Goal: Task Accomplishment & Management: Manage account settings

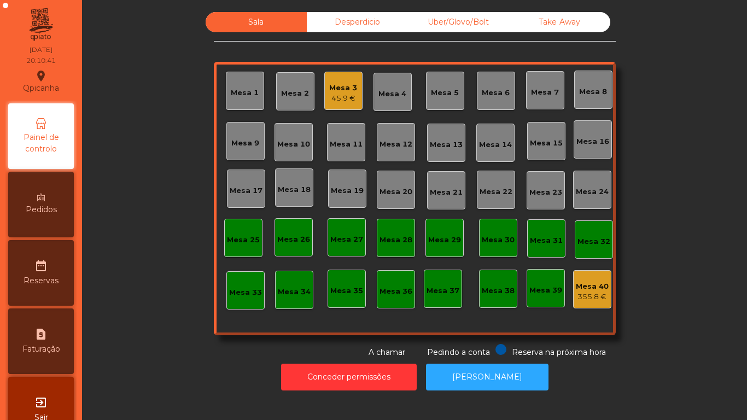
click at [334, 100] on div "45.9 €" at bounding box center [343, 98] width 28 height 11
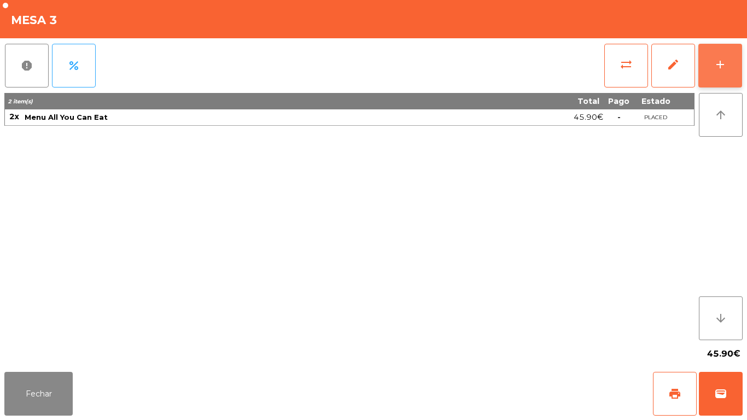
click at [721, 60] on div "add" at bounding box center [720, 64] width 13 height 13
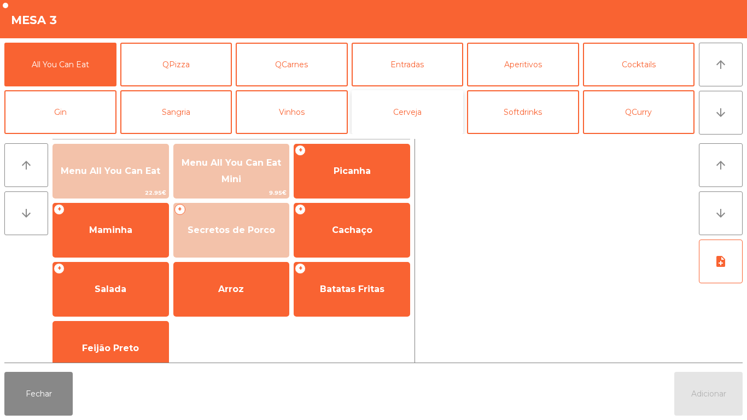
click at [428, 122] on button "Cerveja" at bounding box center [408, 112] width 112 height 44
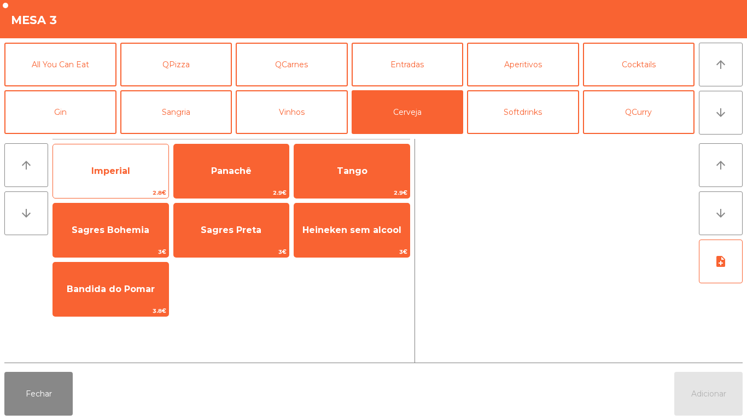
click at [131, 189] on span "2.8€" at bounding box center [110, 193] width 115 height 10
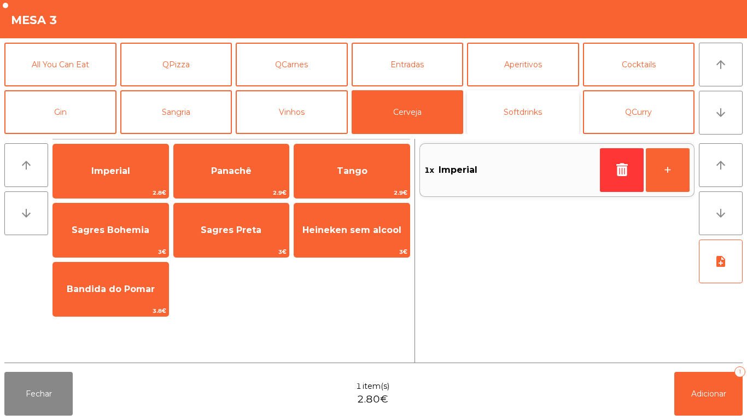
click at [516, 119] on button "Softdrinks" at bounding box center [523, 112] width 112 height 44
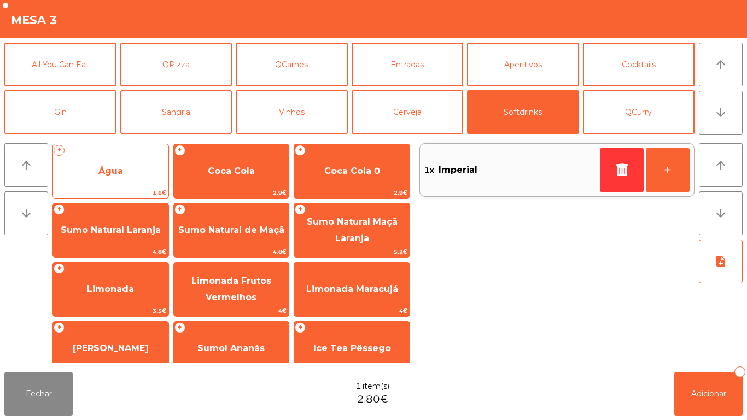
click at [127, 172] on span "Água" at bounding box center [110, 171] width 115 height 30
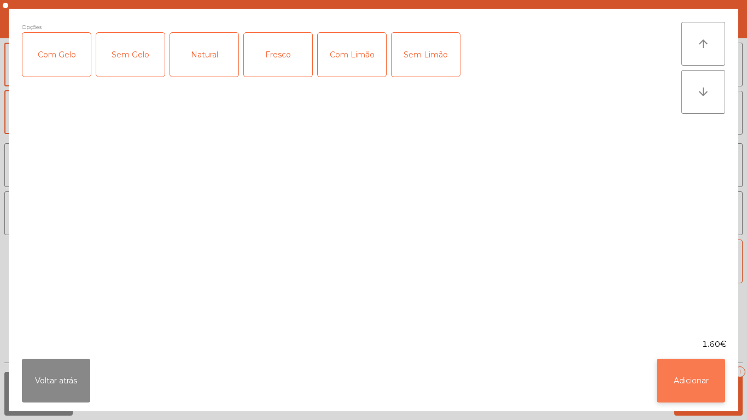
click at [676, 368] on button "Adicionar" at bounding box center [691, 381] width 68 height 44
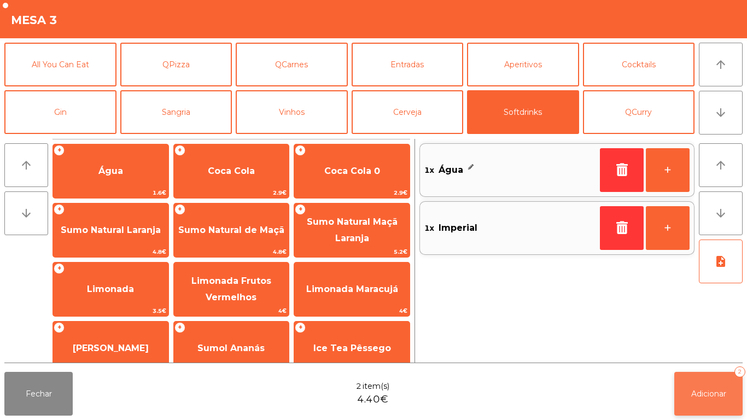
click at [704, 372] on button "Adicionar 2" at bounding box center [708, 394] width 68 height 44
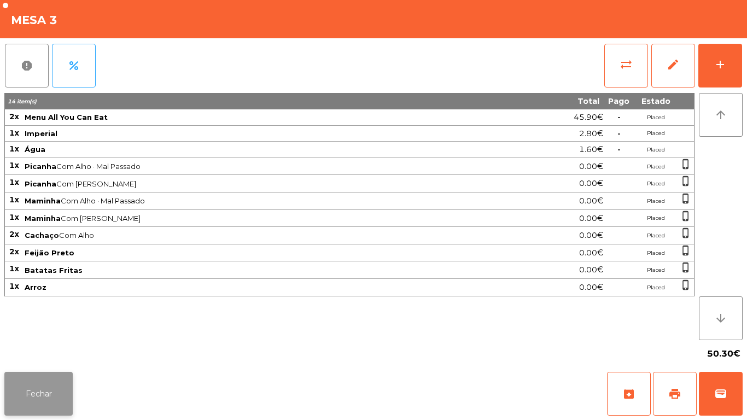
click at [65, 377] on button "Fechar" at bounding box center [38, 394] width 68 height 44
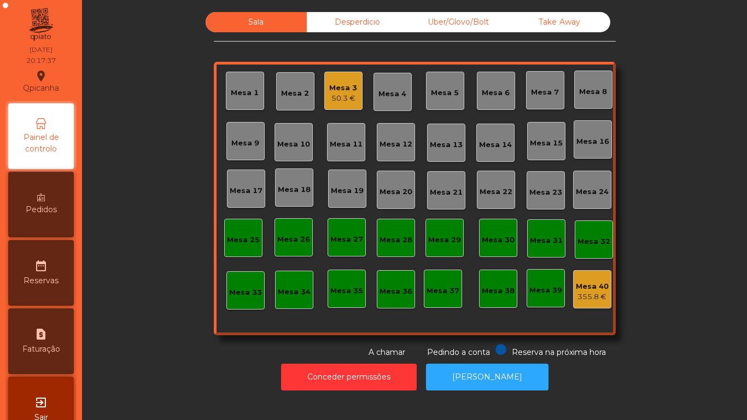
click at [62, 197] on div "Pedidos" at bounding box center [41, 205] width 66 height 66
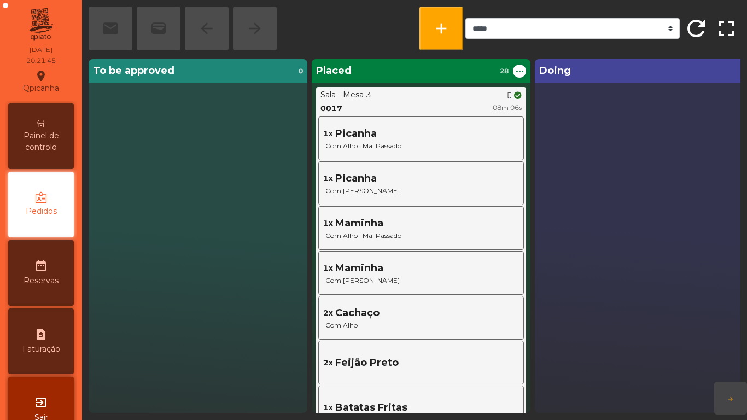
click at [48, 132] on span "Painel de controlo" at bounding box center [41, 141] width 60 height 23
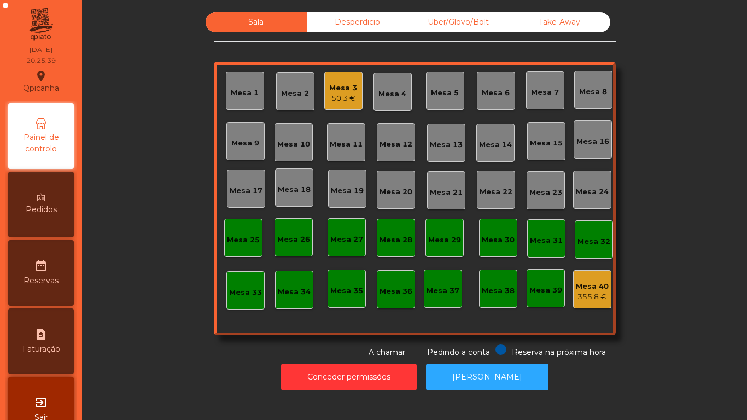
click at [288, 93] on div "Mesa 2" at bounding box center [295, 93] width 28 height 11
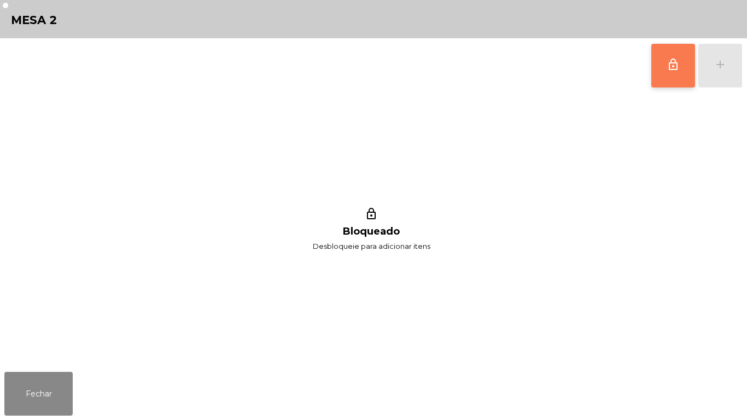
click at [674, 54] on button "lock_outline" at bounding box center [673, 66] width 44 height 44
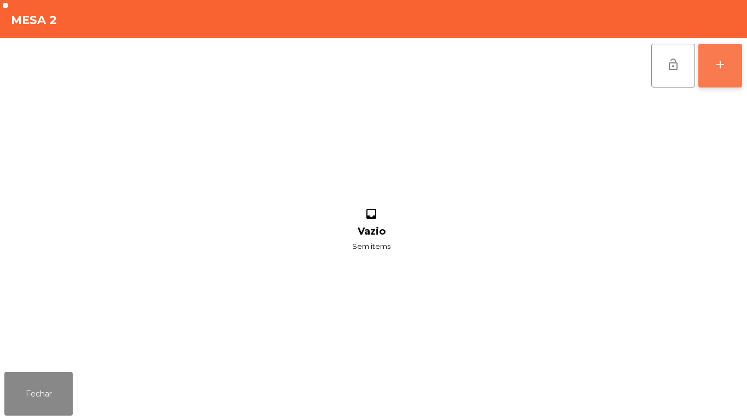
click at [710, 74] on button "add" at bounding box center [720, 66] width 44 height 44
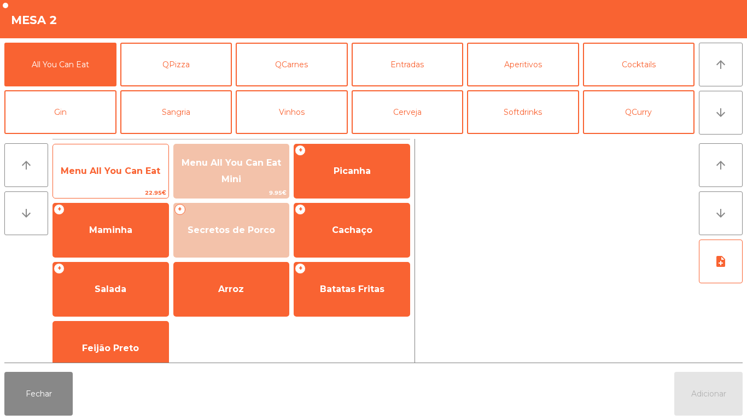
click at [148, 166] on span "Menu All You Can Eat" at bounding box center [111, 171] width 100 height 10
click at [150, 163] on span "Menu All You Can Eat" at bounding box center [110, 171] width 115 height 30
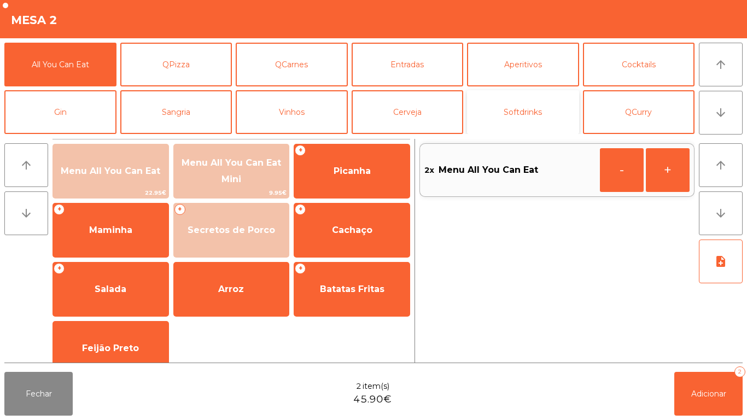
click at [534, 118] on button "Softdrinks" at bounding box center [523, 112] width 112 height 44
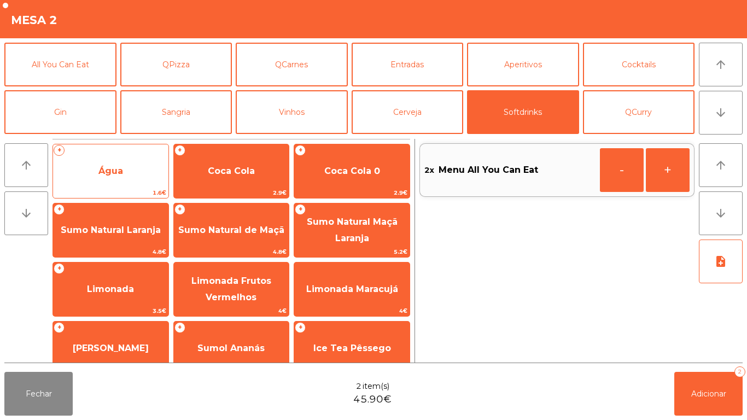
click at [122, 168] on span "Água" at bounding box center [110, 171] width 25 height 10
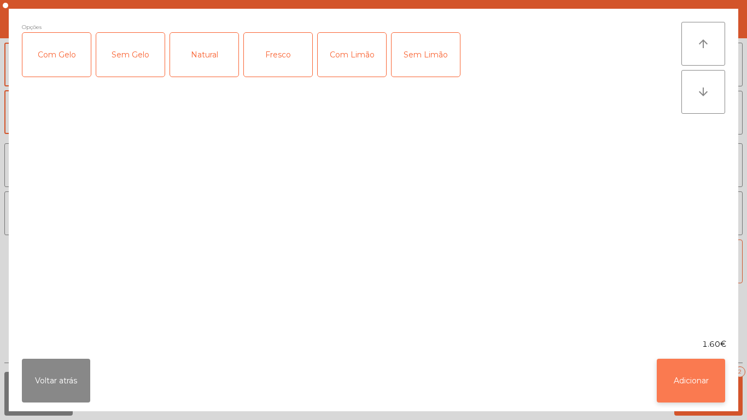
click at [691, 374] on button "Adicionar" at bounding box center [691, 381] width 68 height 44
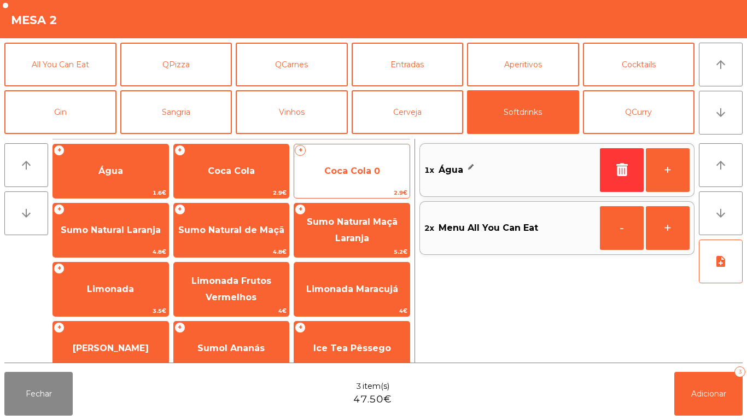
click at [377, 169] on span "Coca Cola 0" at bounding box center [352, 171] width 56 height 10
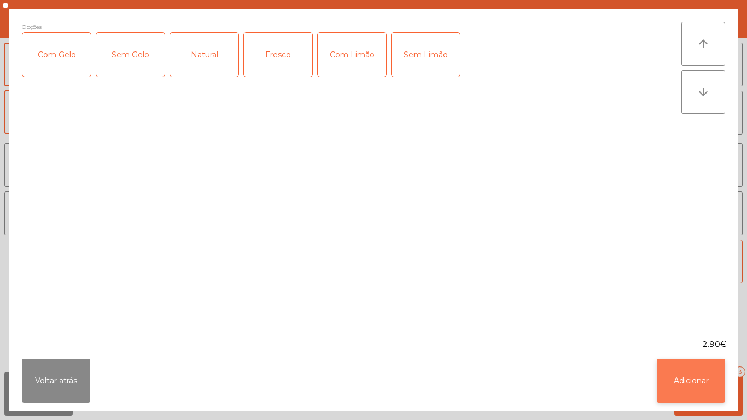
click at [686, 375] on button "Adicionar" at bounding box center [691, 381] width 68 height 44
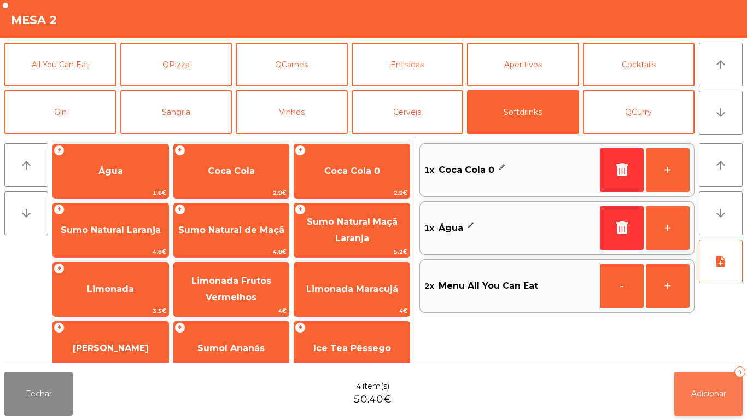
click at [718, 378] on button "Adicionar 4" at bounding box center [708, 394] width 68 height 44
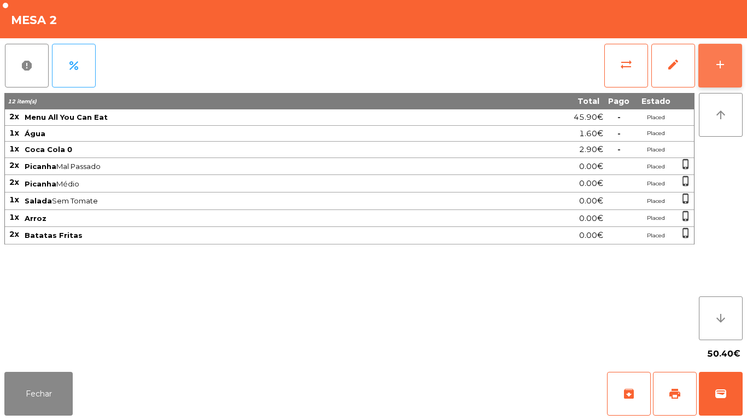
click at [712, 61] on button "add" at bounding box center [720, 66] width 44 height 44
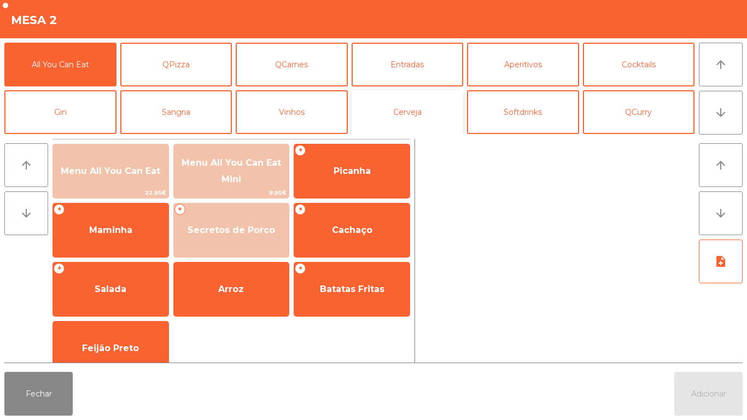
click at [412, 118] on button "Cerveja" at bounding box center [408, 112] width 112 height 44
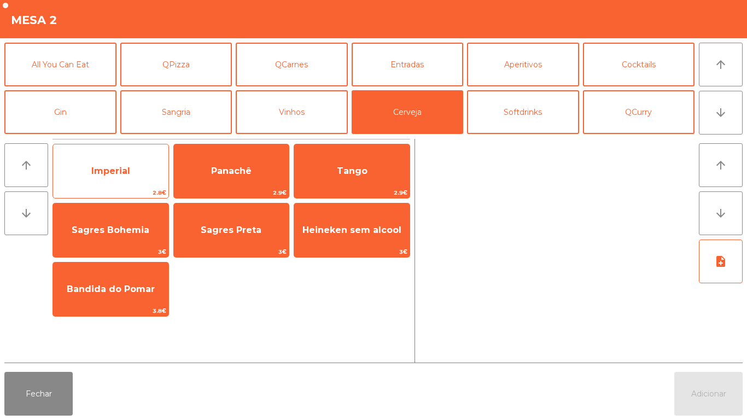
click at [143, 155] on div "Imperial 2.8€" at bounding box center [110, 171] width 116 height 55
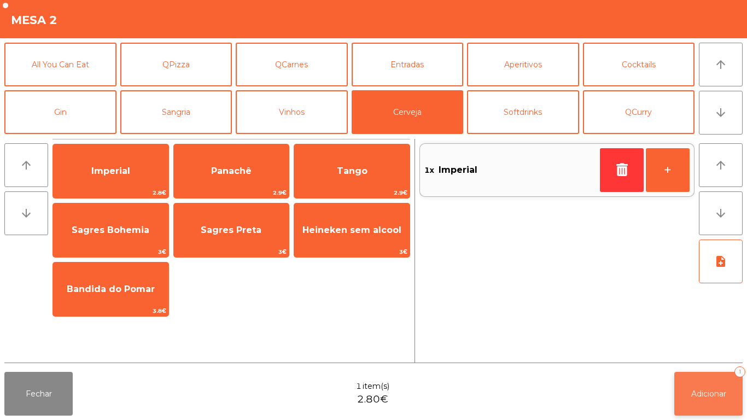
click at [705, 383] on button "Adicionar 1" at bounding box center [708, 394] width 68 height 44
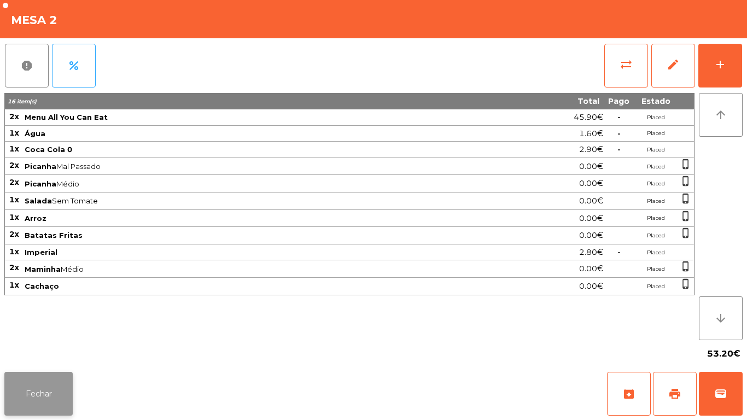
click at [50, 383] on button "Fechar" at bounding box center [38, 394] width 68 height 44
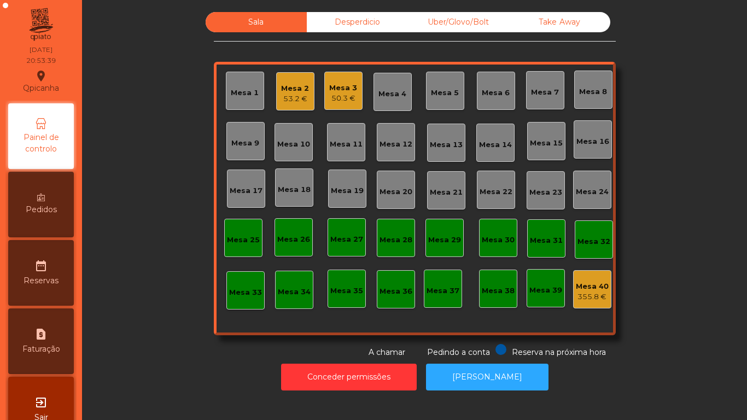
click at [391, 102] on div "Mesa 4" at bounding box center [392, 92] width 38 height 38
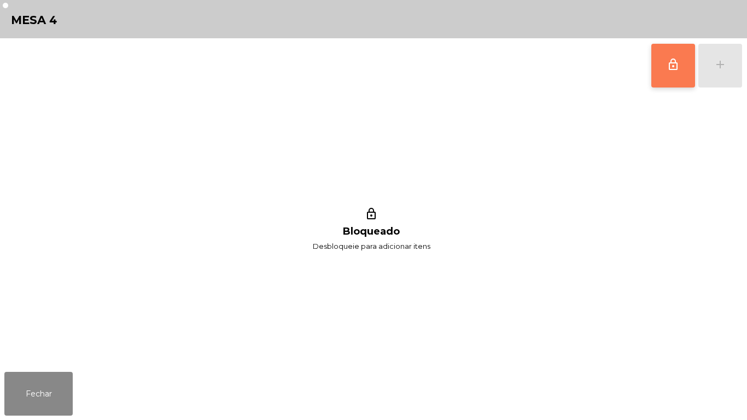
click at [658, 65] on button "lock_outline" at bounding box center [673, 66] width 44 height 44
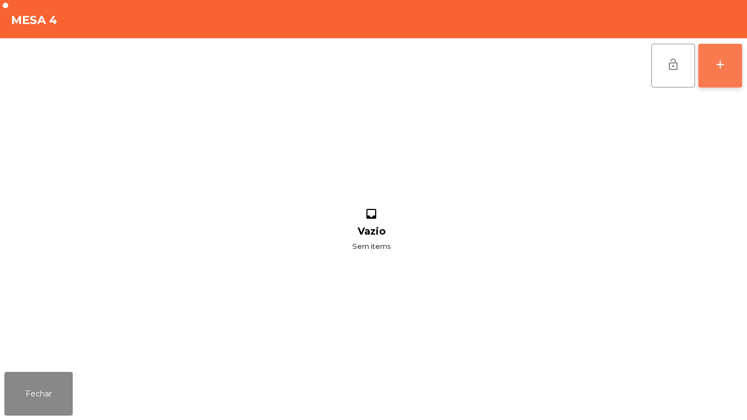
click at [719, 63] on div "add" at bounding box center [720, 64] width 13 height 13
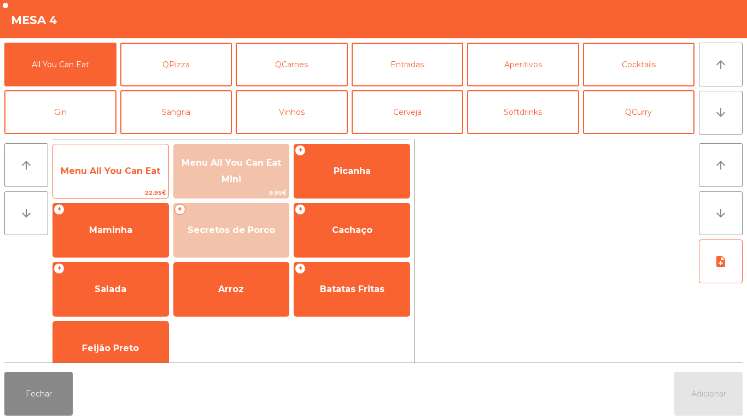
click at [135, 171] on span "Menu All You Can Eat" at bounding box center [111, 171] width 100 height 10
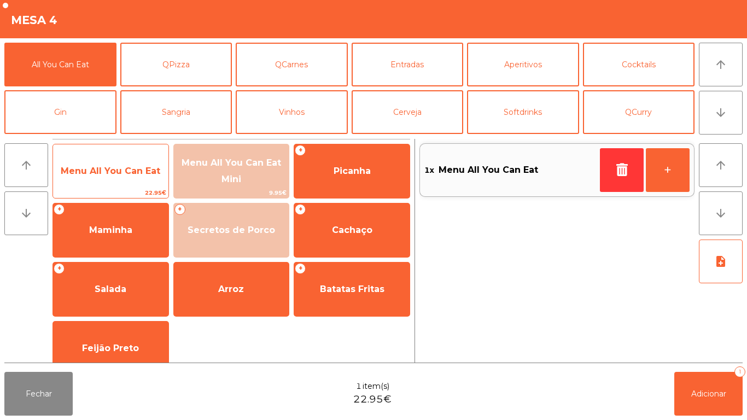
click at [136, 166] on span "Menu All You Can Eat" at bounding box center [111, 171] width 100 height 10
click at [132, 172] on span "Menu All You Can Eat" at bounding box center [111, 171] width 100 height 10
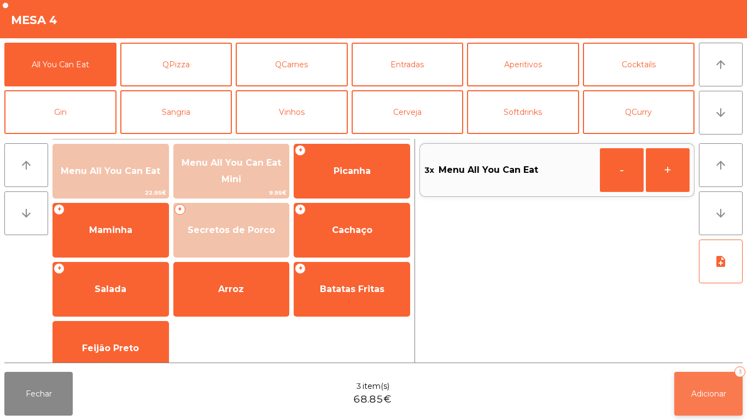
click at [710, 388] on button "Adicionar 3" at bounding box center [708, 394] width 68 height 44
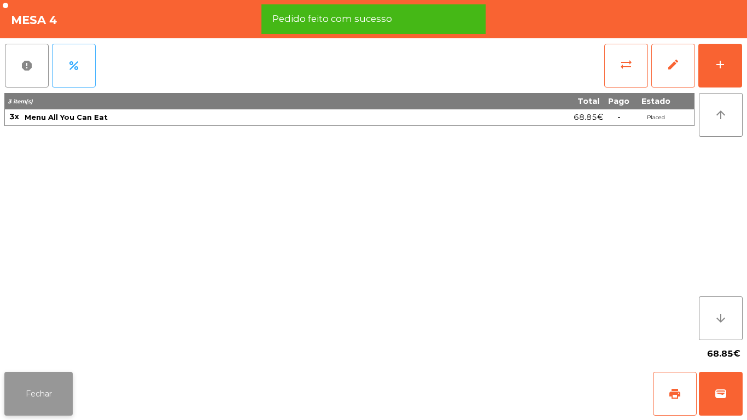
click at [47, 388] on button "Fechar" at bounding box center [38, 394] width 68 height 44
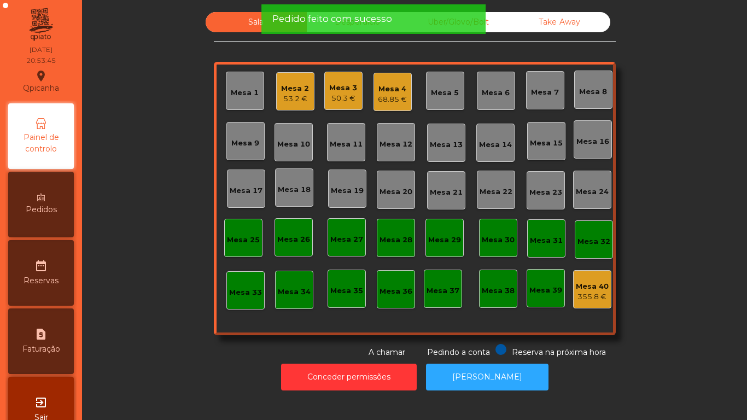
click at [241, 103] on div "Mesa 1" at bounding box center [245, 91] width 38 height 38
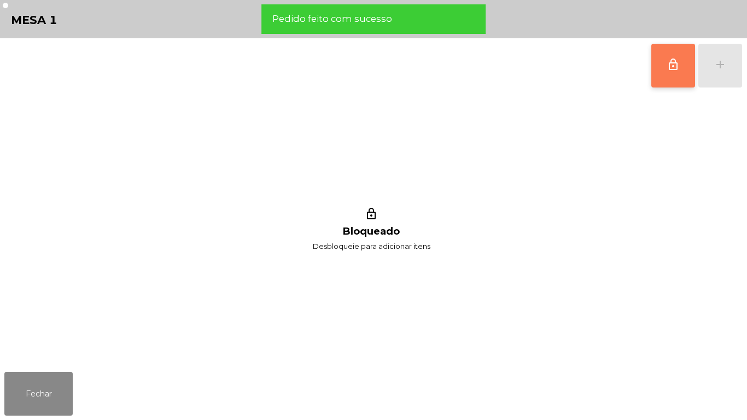
click at [660, 69] on button "lock_outline" at bounding box center [673, 66] width 44 height 44
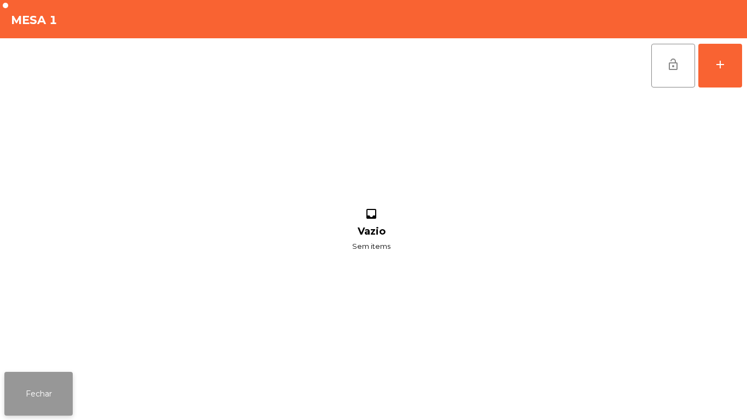
click at [38, 390] on button "Fechar" at bounding box center [38, 394] width 68 height 44
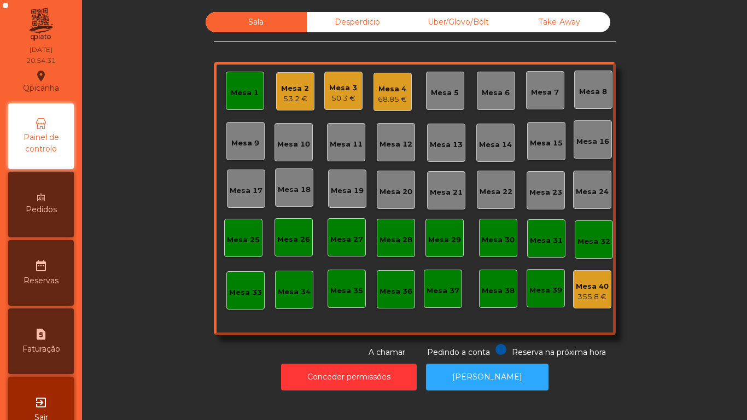
click at [231, 90] on div "Mesa 1" at bounding box center [245, 92] width 28 height 11
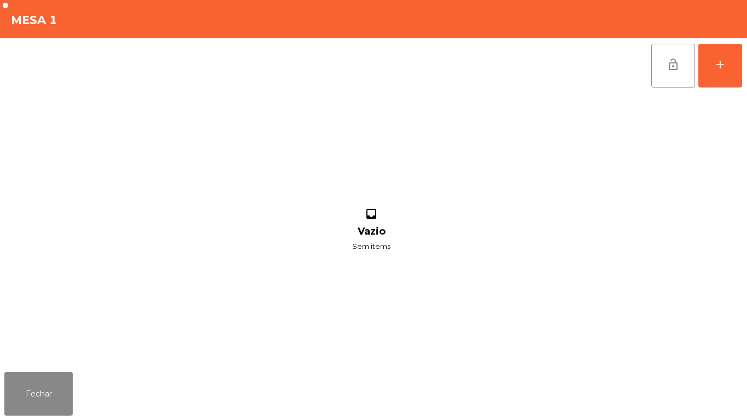
click at [746, 78] on div "lock_open add inbox Vazio Sem items" at bounding box center [373, 202] width 747 height 329
click at [718, 74] on button "add" at bounding box center [720, 66] width 44 height 44
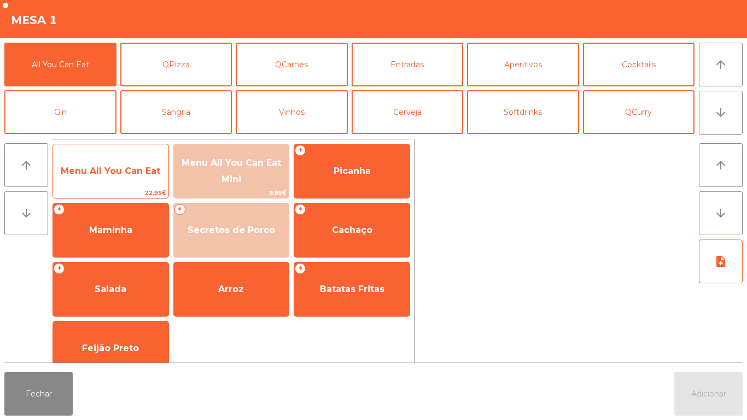
click at [114, 166] on span "Menu All You Can Eat" at bounding box center [111, 171] width 100 height 10
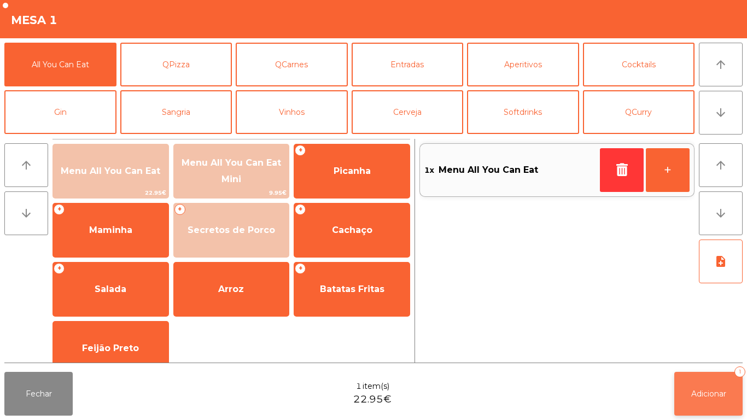
click at [720, 385] on button "Adicionar 1" at bounding box center [708, 394] width 68 height 44
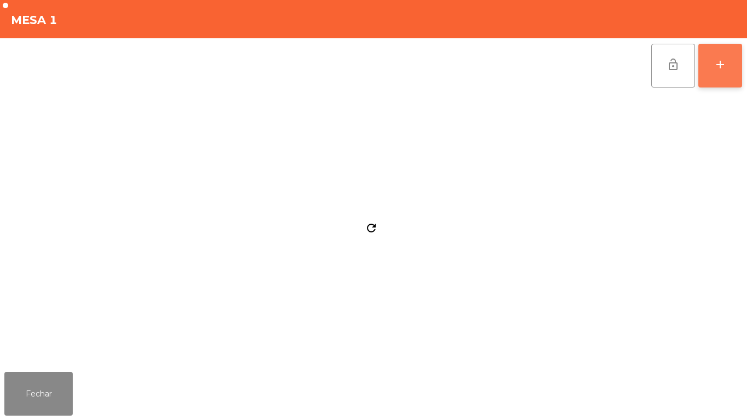
click at [722, 60] on div "add" at bounding box center [720, 64] width 13 height 13
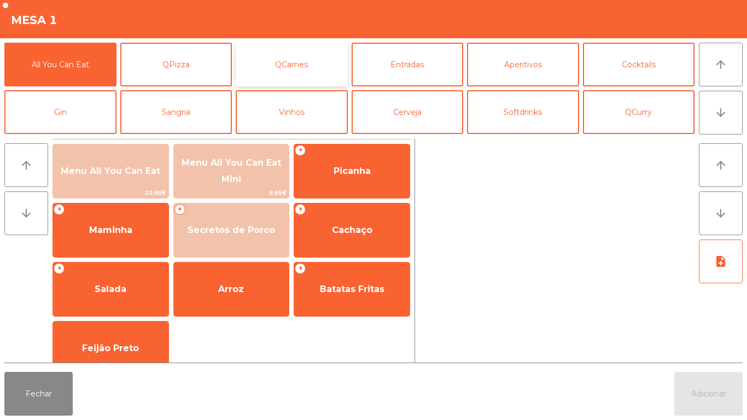
click at [300, 73] on button "QCarnes" at bounding box center [292, 65] width 112 height 44
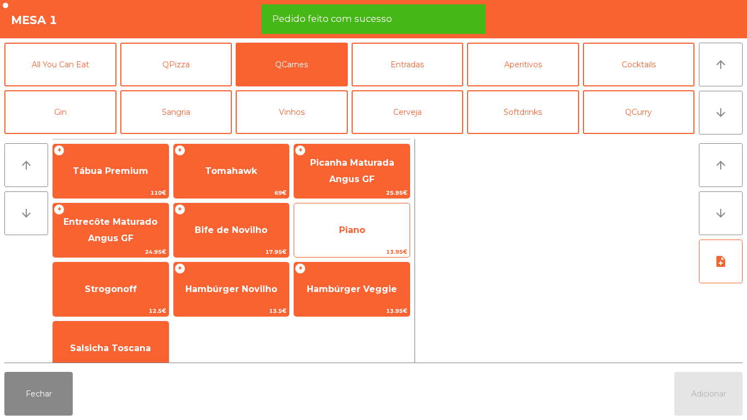
click at [352, 236] on span "Piano" at bounding box center [351, 230] width 115 height 30
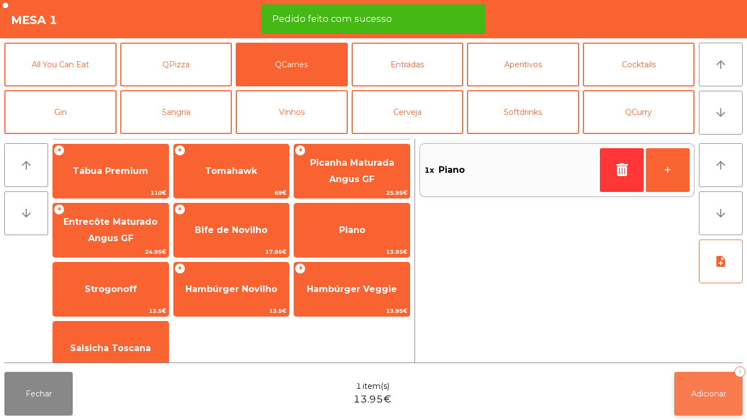
click at [711, 384] on button "Adicionar 1" at bounding box center [708, 394] width 68 height 44
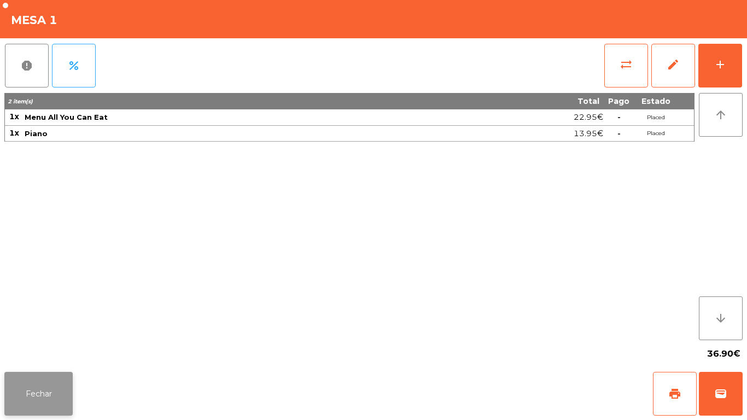
click at [48, 377] on button "Fechar" at bounding box center [38, 394] width 68 height 44
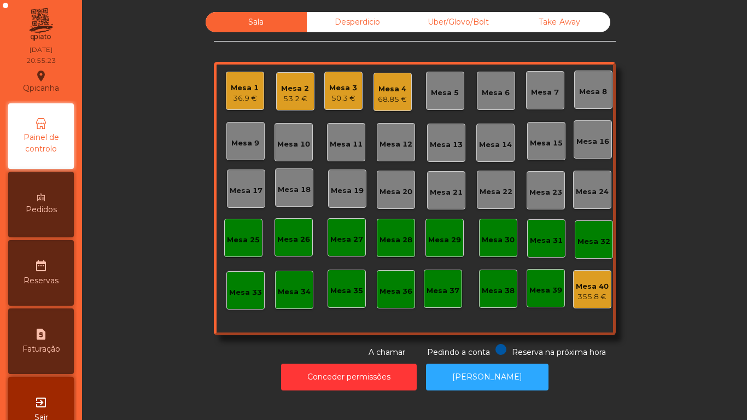
click at [389, 90] on div "Mesa 4" at bounding box center [392, 89] width 29 height 11
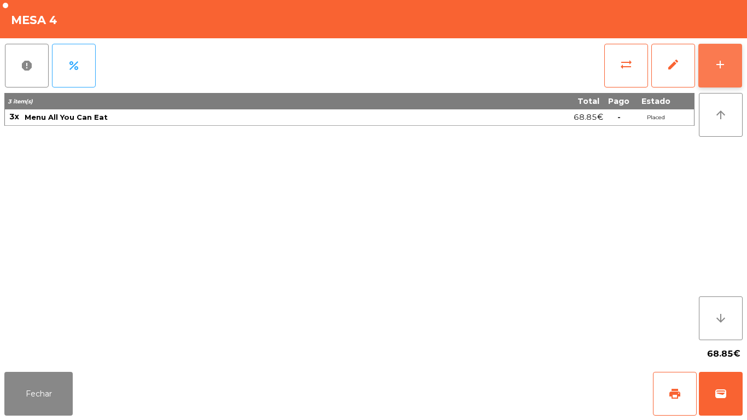
click at [724, 62] on div "add" at bounding box center [720, 64] width 13 height 13
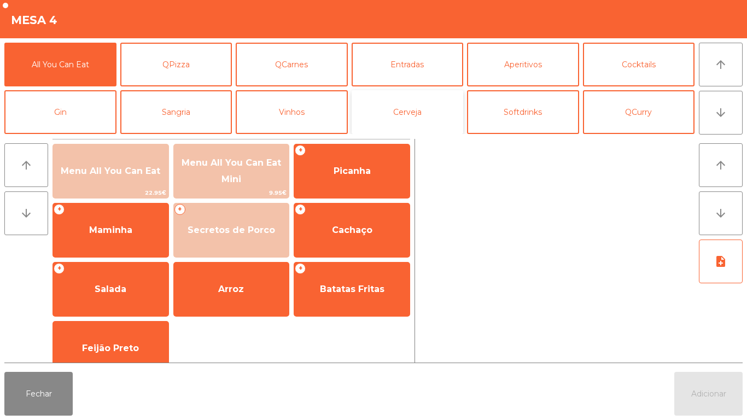
click at [412, 110] on button "Cerveja" at bounding box center [408, 112] width 112 height 44
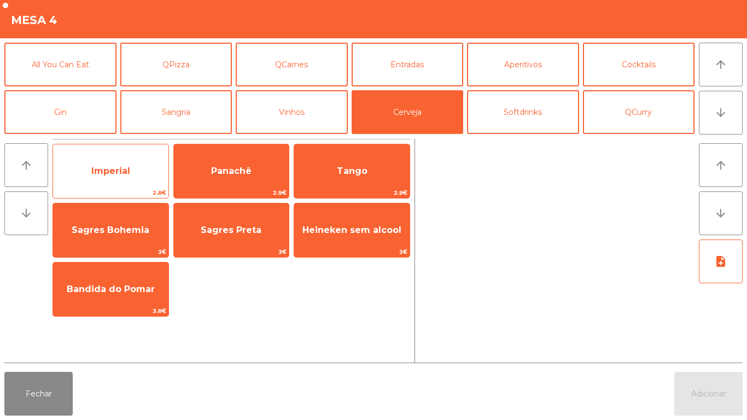
click at [121, 169] on span "Imperial" at bounding box center [110, 171] width 39 height 10
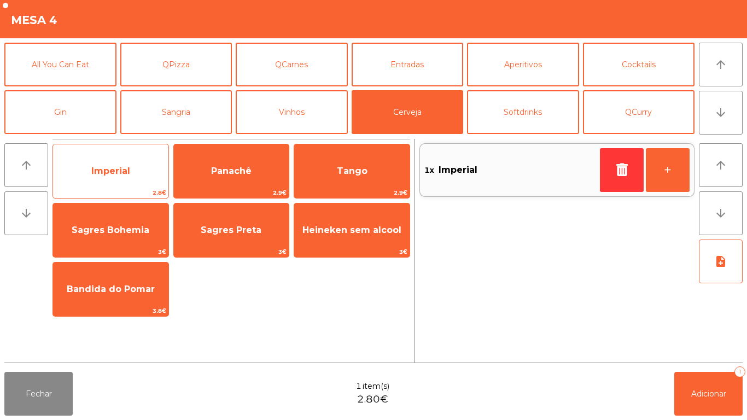
click at [121, 167] on span "Imperial" at bounding box center [110, 171] width 39 height 10
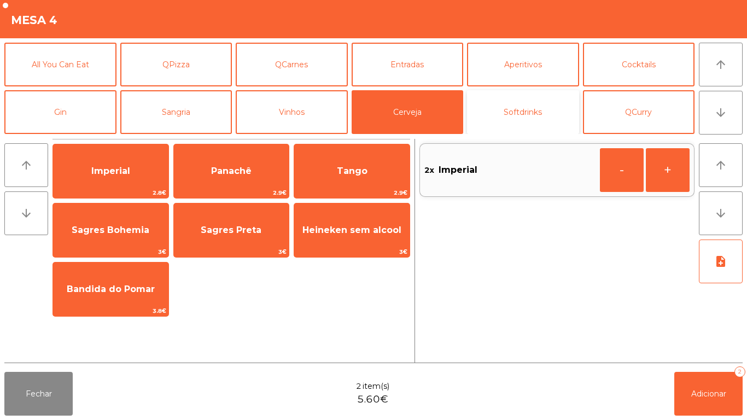
click at [548, 99] on button "Softdrinks" at bounding box center [523, 112] width 112 height 44
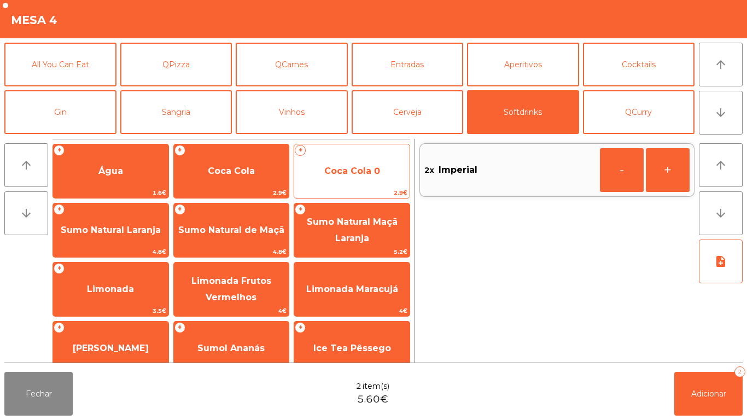
click at [375, 180] on span "Coca Cola 0" at bounding box center [351, 171] width 115 height 30
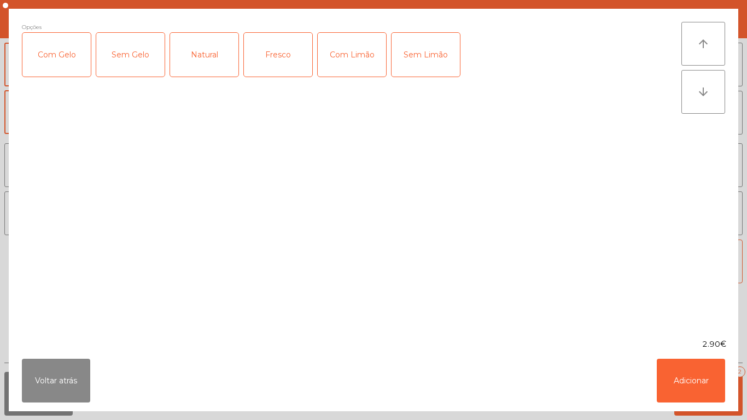
click at [75, 60] on div "Com Gelo" at bounding box center [56, 55] width 68 height 44
click at [363, 52] on div "Com Limão" at bounding box center [352, 55] width 68 height 44
click at [689, 376] on button "Adicionar" at bounding box center [691, 381] width 68 height 44
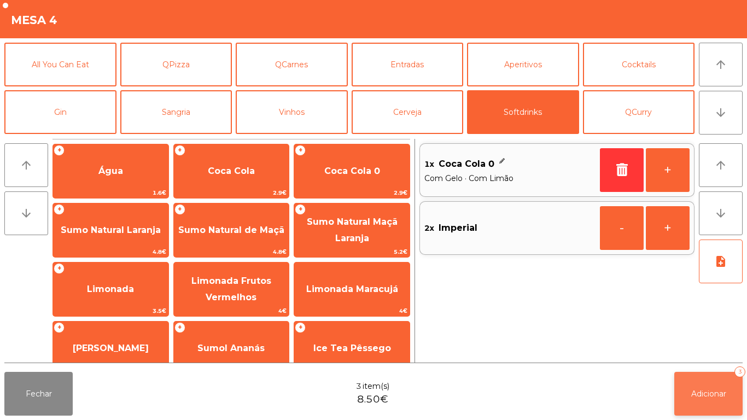
click at [718, 385] on button "Adicionar 3" at bounding box center [708, 394] width 68 height 44
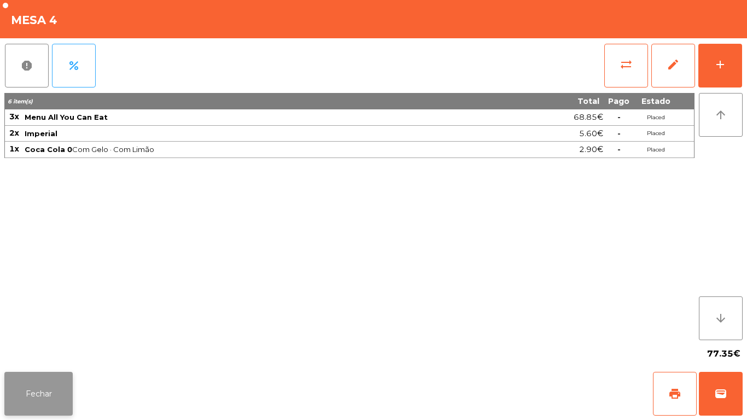
click at [37, 375] on button "Fechar" at bounding box center [38, 394] width 68 height 44
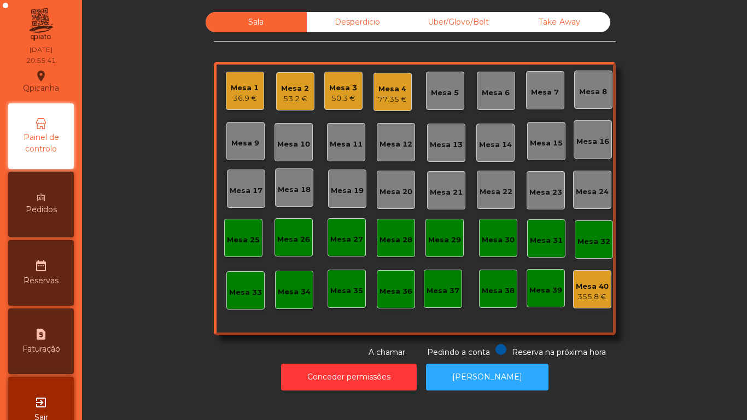
click at [251, 91] on div "Mesa 1" at bounding box center [245, 88] width 28 height 11
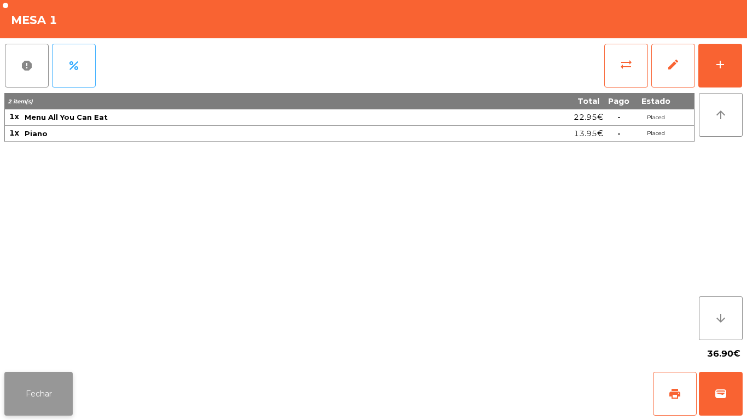
click at [47, 382] on button "Fechar" at bounding box center [38, 394] width 68 height 44
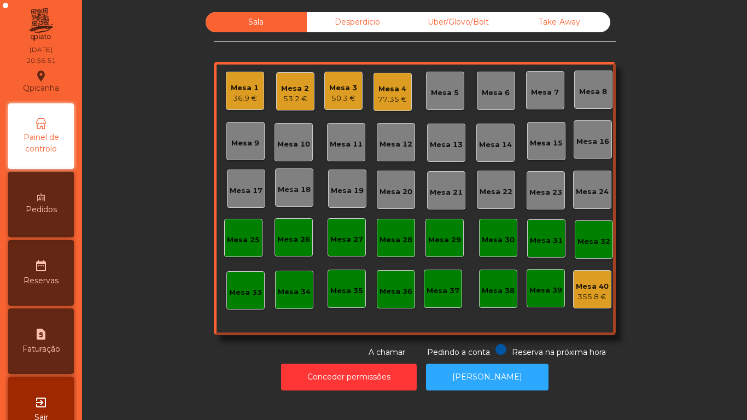
click at [394, 92] on div "Mesa 4" at bounding box center [392, 89] width 29 height 11
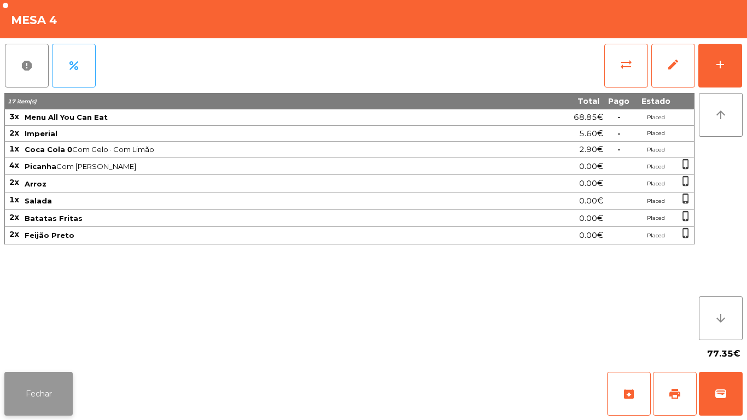
click at [34, 387] on button "Fechar" at bounding box center [38, 394] width 68 height 44
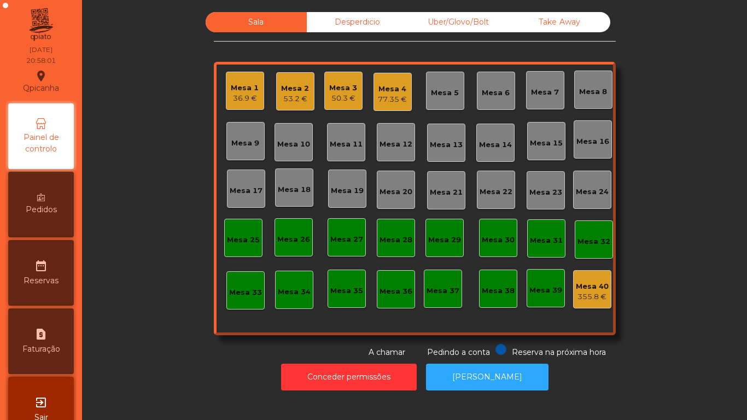
click at [244, 103] on div "36.9 €" at bounding box center [245, 98] width 28 height 11
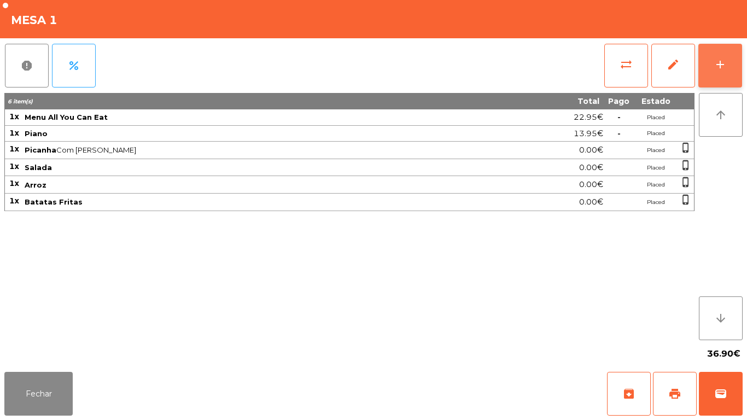
click at [726, 79] on button "add" at bounding box center [720, 66] width 44 height 44
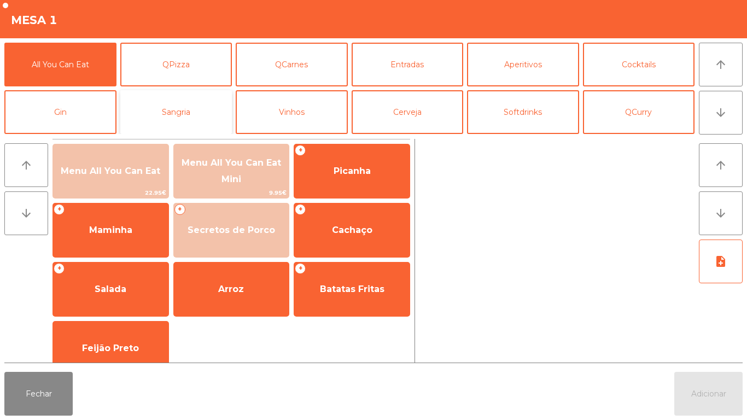
click at [211, 114] on button "Sangria" at bounding box center [176, 112] width 112 height 44
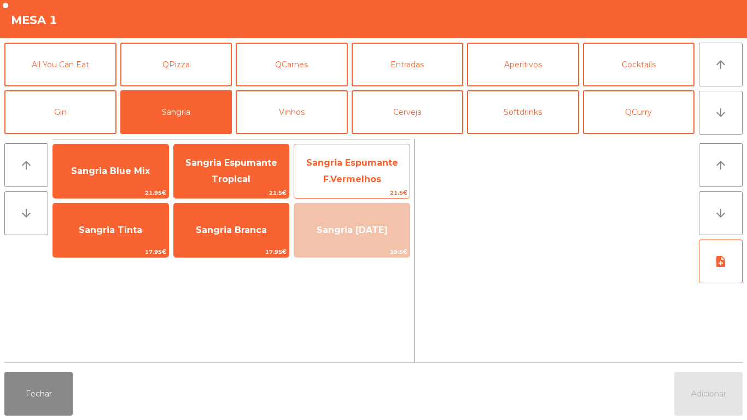
click at [382, 160] on span "Sangria Espumante F.Vermelhos" at bounding box center [352, 170] width 92 height 27
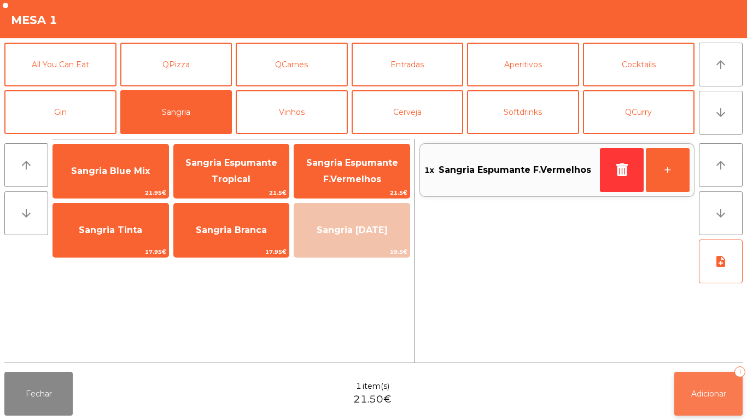
click at [720, 389] on span "Adicionar" at bounding box center [708, 394] width 35 height 10
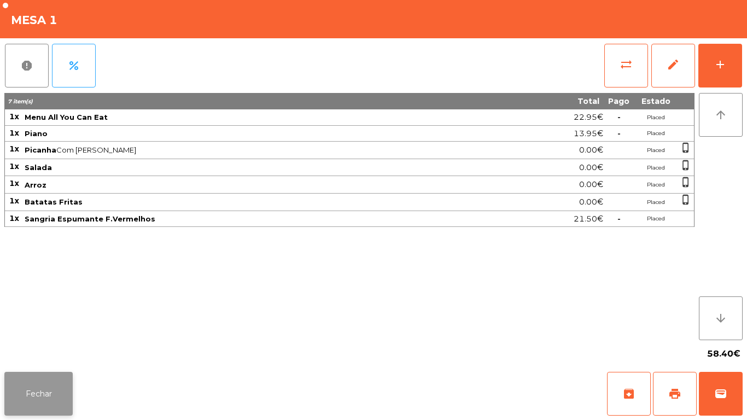
click at [51, 396] on button "Fechar" at bounding box center [38, 394] width 68 height 44
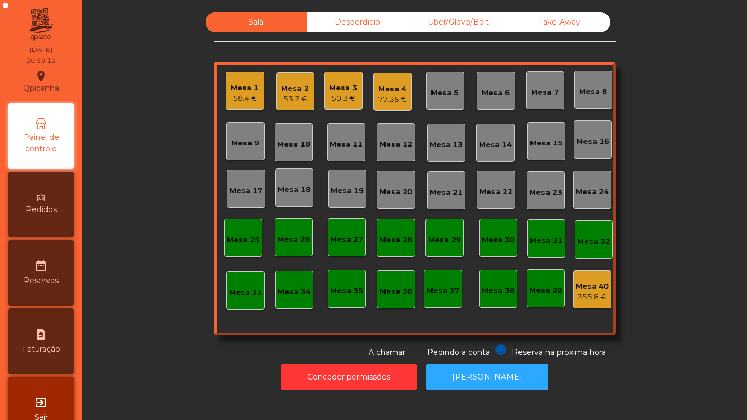
click at [540, 150] on div "Mesa 15" at bounding box center [546, 141] width 38 height 38
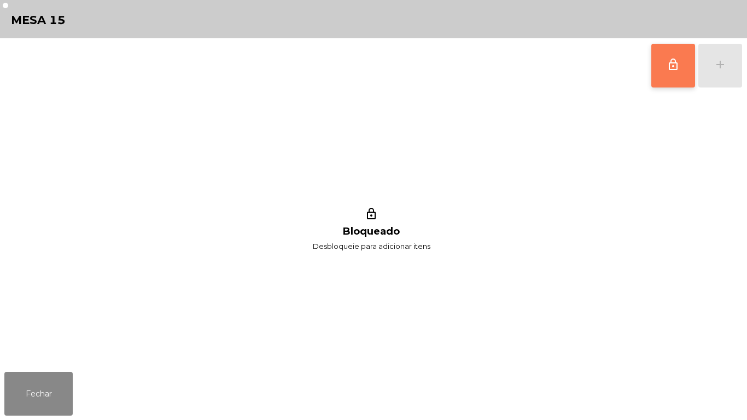
click at [670, 64] on span "lock_outline" at bounding box center [673, 64] width 13 height 13
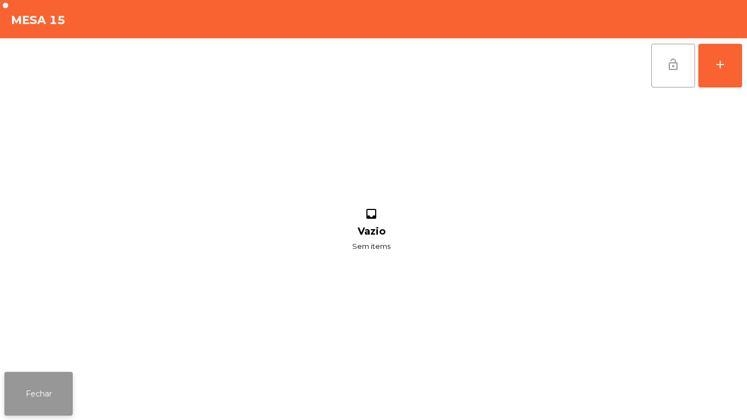
click at [47, 389] on button "Fechar" at bounding box center [38, 394] width 68 height 44
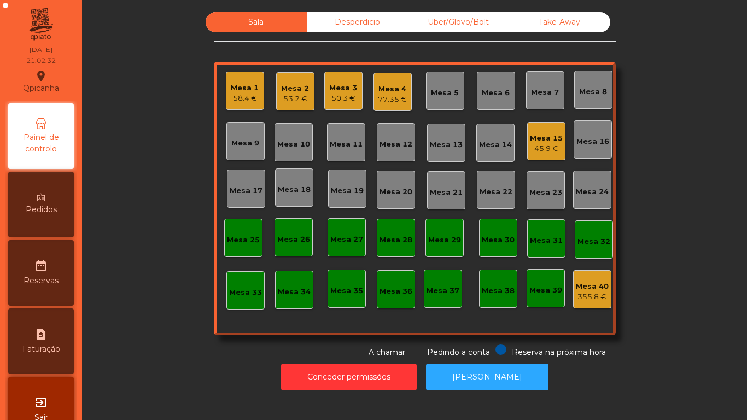
click at [539, 145] on div "45.9 €" at bounding box center [546, 148] width 33 height 11
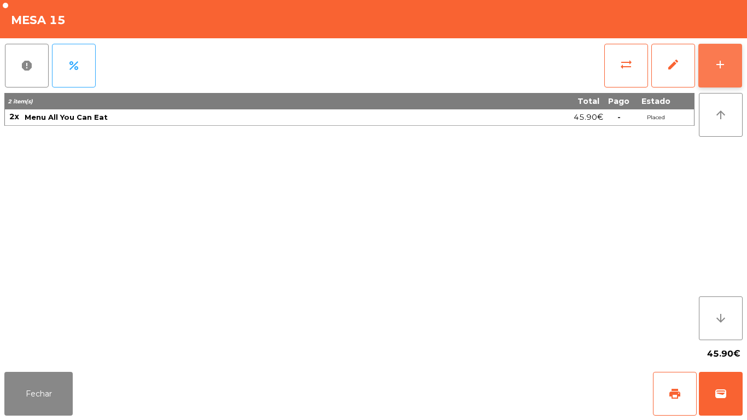
click at [716, 73] on button "add" at bounding box center [720, 66] width 44 height 44
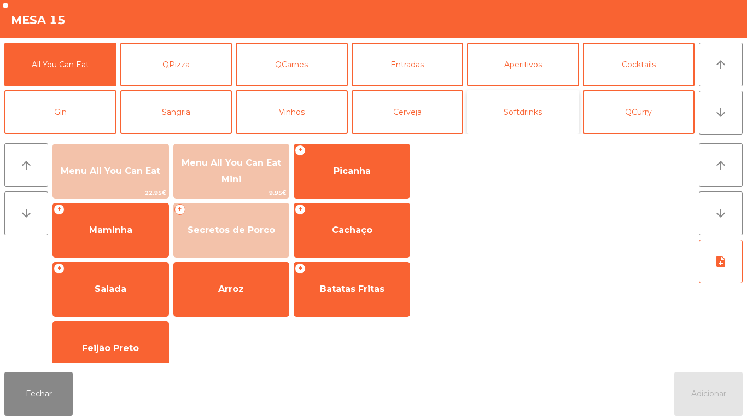
click at [526, 116] on button "Softdrinks" at bounding box center [523, 112] width 112 height 44
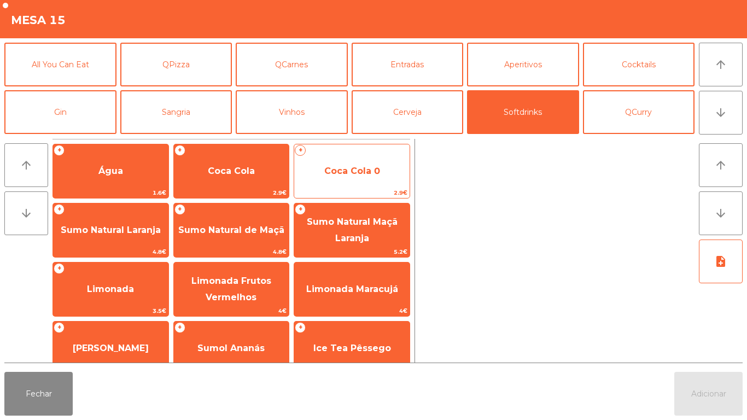
click at [346, 171] on span "Coca Cola 0" at bounding box center [352, 171] width 56 height 10
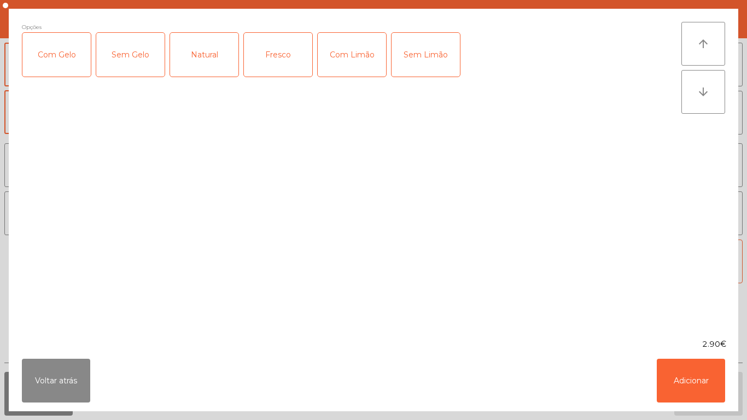
click at [51, 56] on div "Com Gelo" at bounding box center [56, 55] width 68 height 44
click at [356, 59] on div "Com Limão" at bounding box center [352, 55] width 68 height 44
click at [698, 384] on button "Adicionar" at bounding box center [691, 381] width 68 height 44
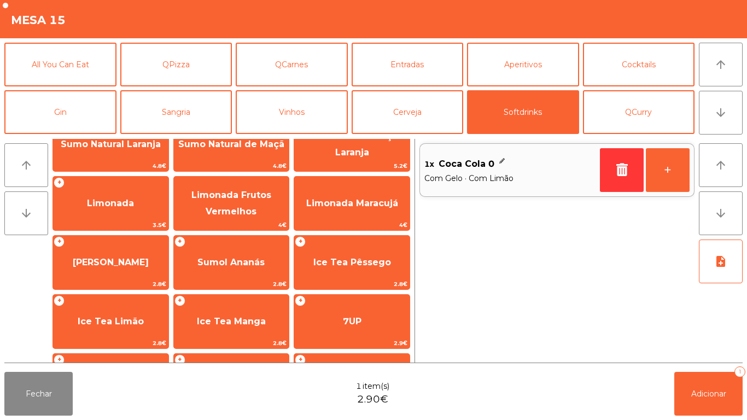
scroll to position [98, 0]
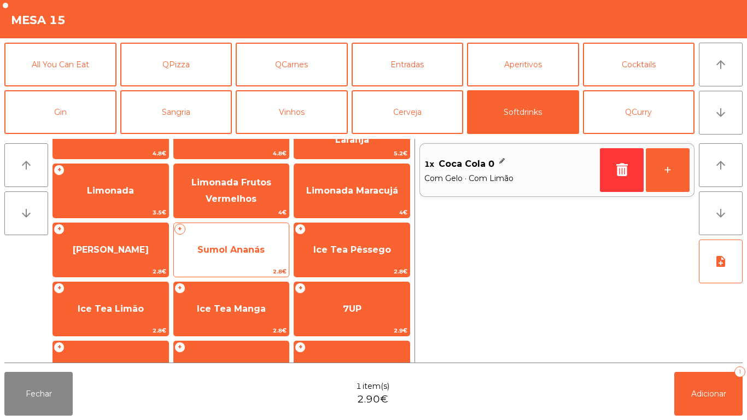
click at [236, 263] on span "Sumol Ananás" at bounding box center [231, 250] width 115 height 30
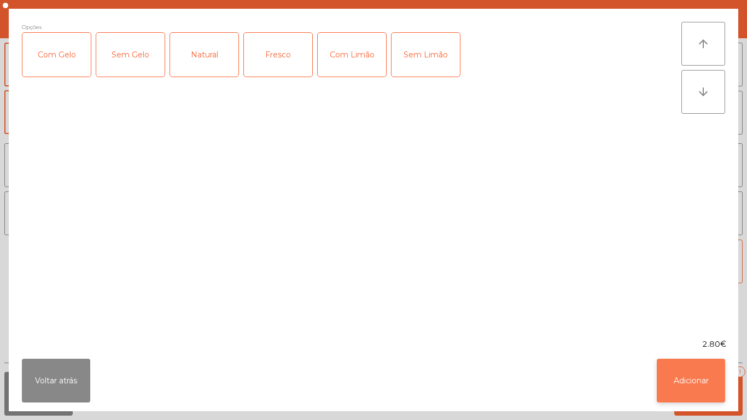
click at [695, 387] on button "Adicionar" at bounding box center [691, 381] width 68 height 44
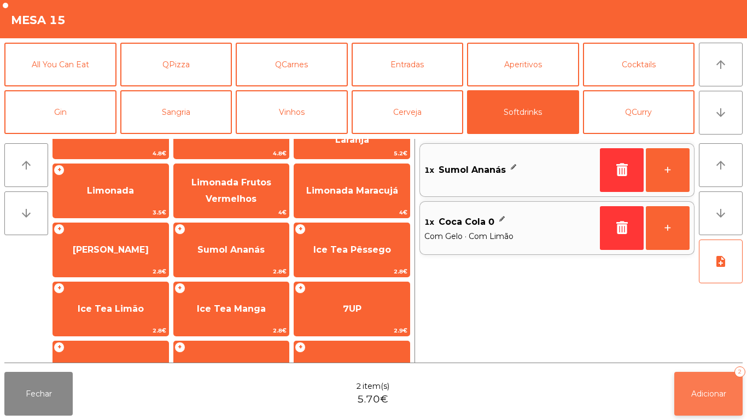
click at [715, 392] on span "Adicionar" at bounding box center [708, 394] width 35 height 10
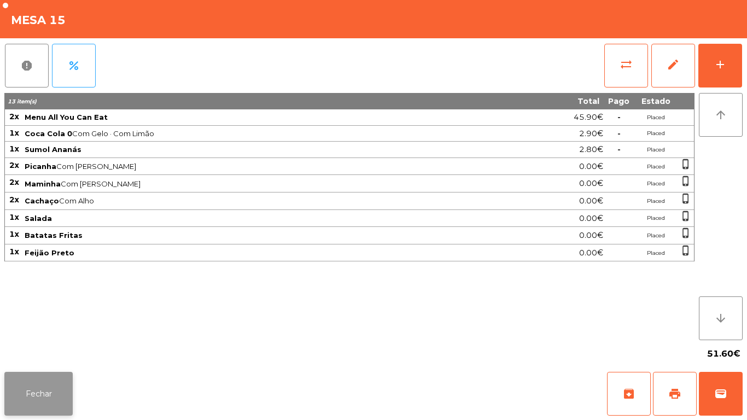
click at [31, 377] on button "Fechar" at bounding box center [38, 394] width 68 height 44
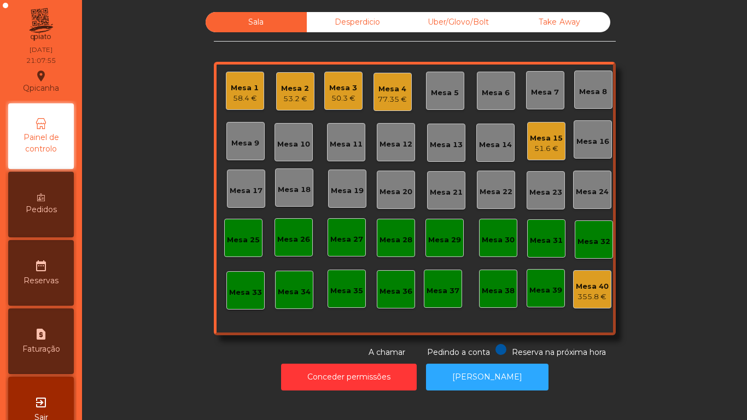
click at [337, 100] on div "50.3 €" at bounding box center [343, 98] width 28 height 11
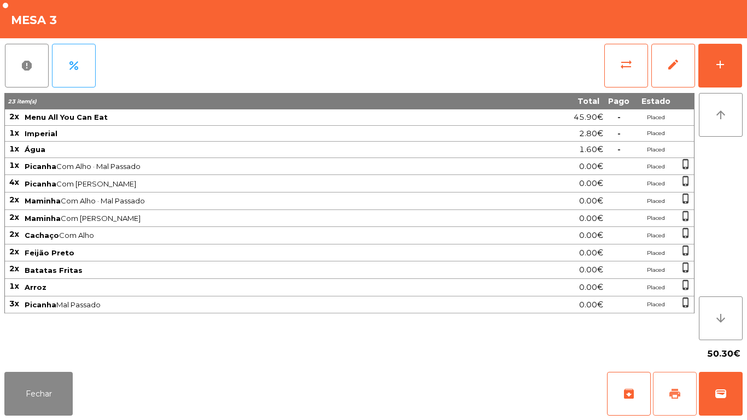
click at [665, 383] on button "print" at bounding box center [675, 394] width 44 height 44
click at [34, 396] on button "Fechar" at bounding box center [38, 394] width 68 height 44
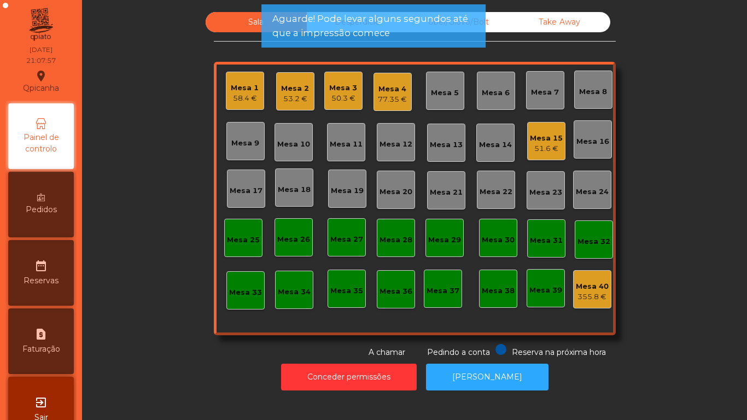
click at [233, 95] on div "58.4 €" at bounding box center [245, 98] width 28 height 11
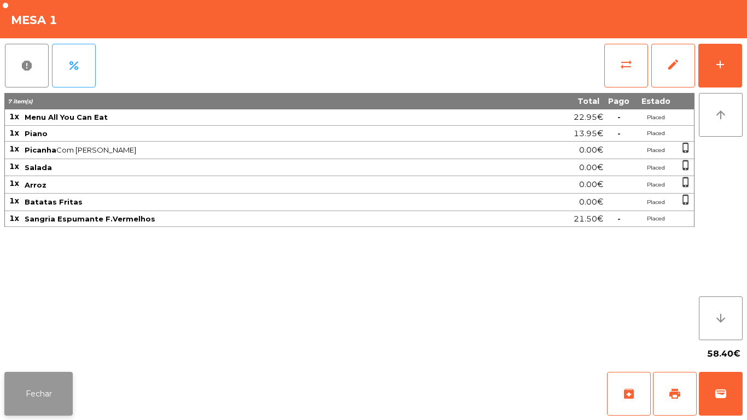
click at [64, 392] on button "Fechar" at bounding box center [38, 394] width 68 height 44
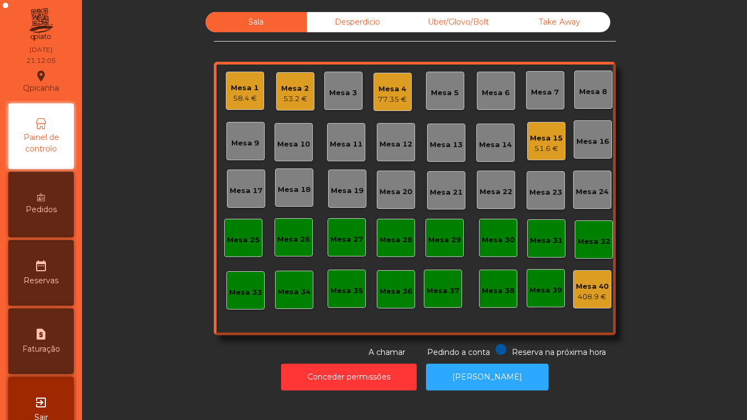
click at [195, 363] on div "Conceder permissões Abrir [PERSON_NAME]" at bounding box center [414, 377] width 635 height 38
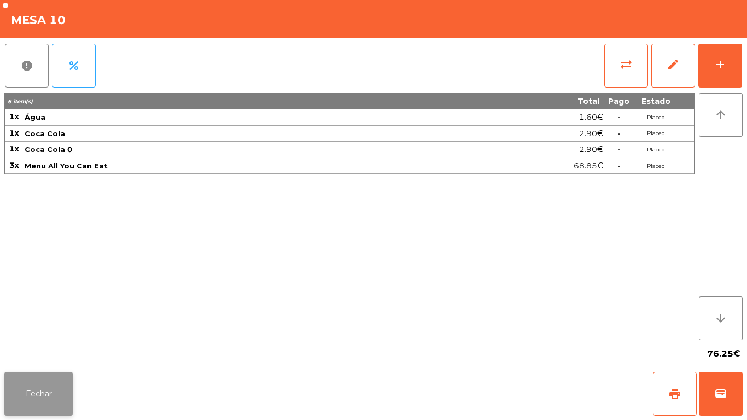
click at [60, 384] on button "Fechar" at bounding box center [38, 394] width 68 height 44
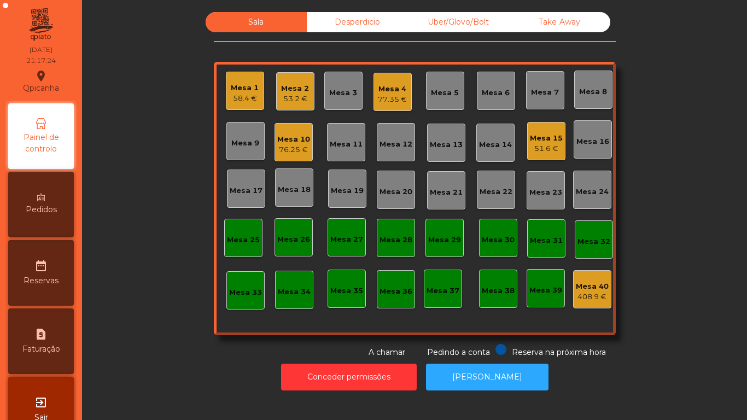
click at [252, 85] on div "Mesa 1" at bounding box center [245, 88] width 28 height 11
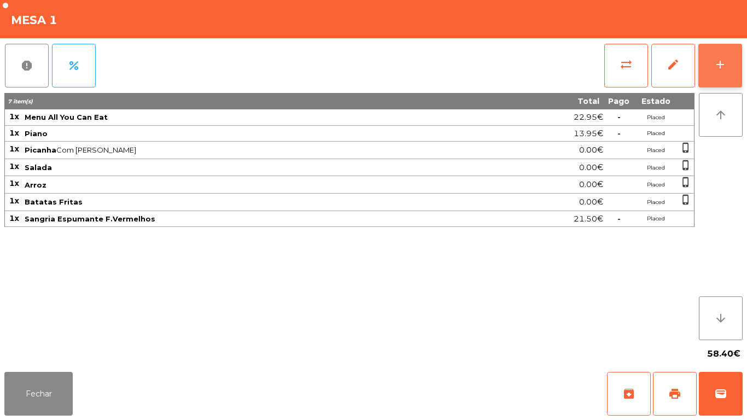
click at [720, 77] on button "add" at bounding box center [720, 66] width 44 height 44
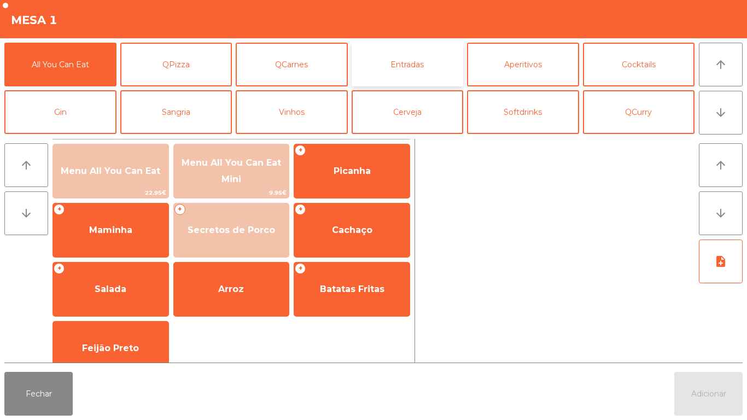
click at [412, 66] on button "Entradas" at bounding box center [408, 65] width 112 height 44
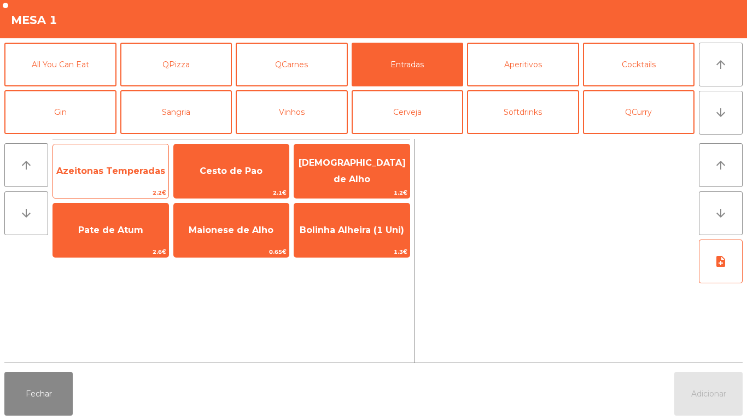
click at [119, 178] on span "Azeitonas Temperadas" at bounding box center [110, 171] width 115 height 30
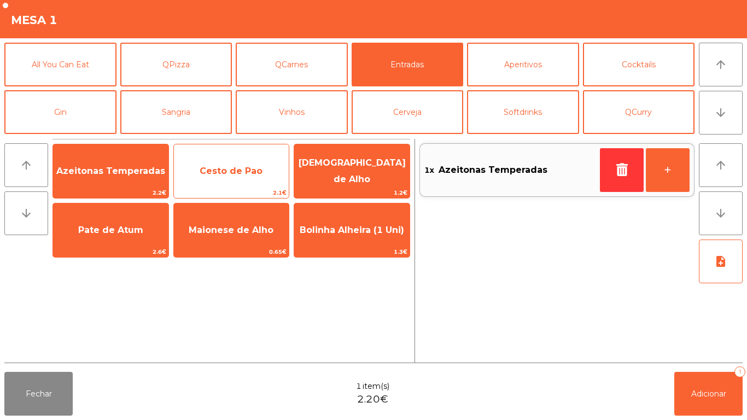
click at [241, 173] on span "Cesto de Pao" at bounding box center [231, 171] width 63 height 10
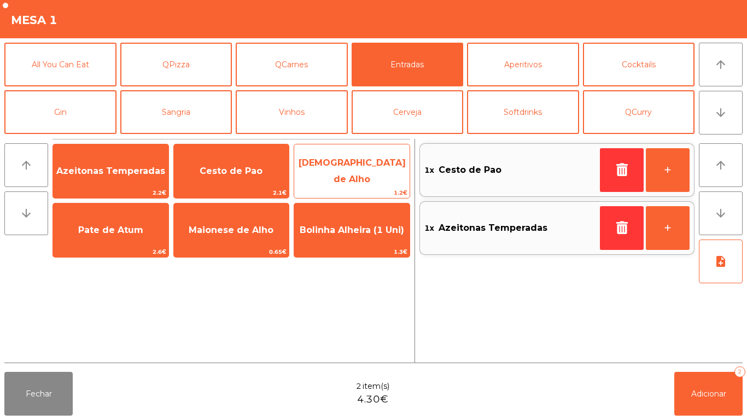
click at [364, 170] on span "[DEMOGRAPHIC_DATA] de Alho" at bounding box center [352, 170] width 107 height 27
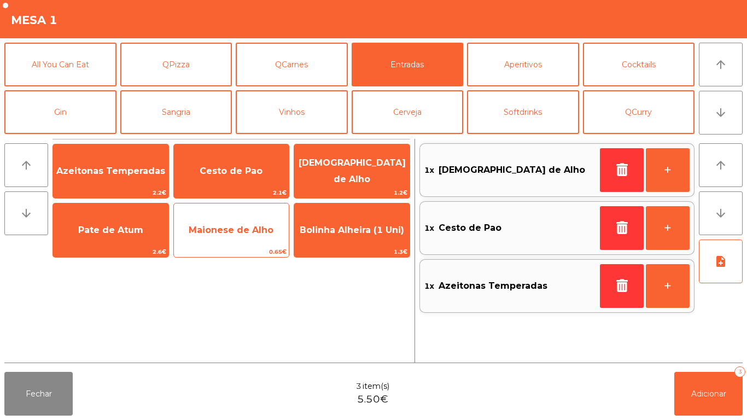
click at [240, 221] on span "Maionese de Alho" at bounding box center [231, 230] width 115 height 30
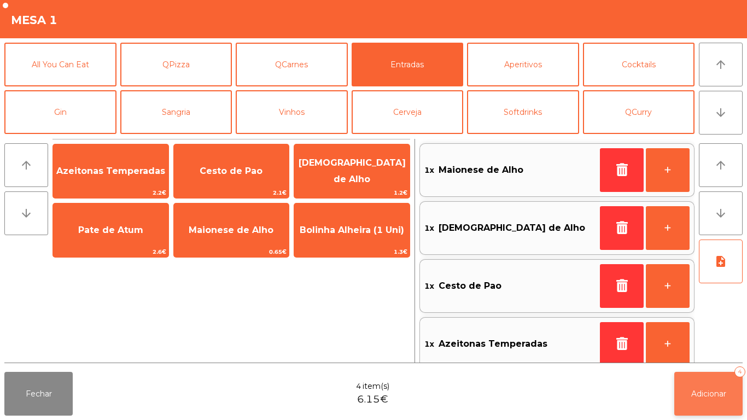
click at [714, 388] on button "Adicionar 4" at bounding box center [708, 394] width 68 height 44
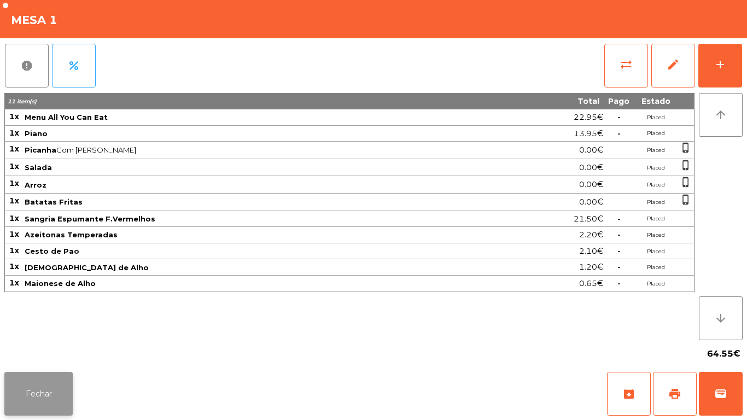
click at [52, 396] on button "Fechar" at bounding box center [38, 394] width 68 height 44
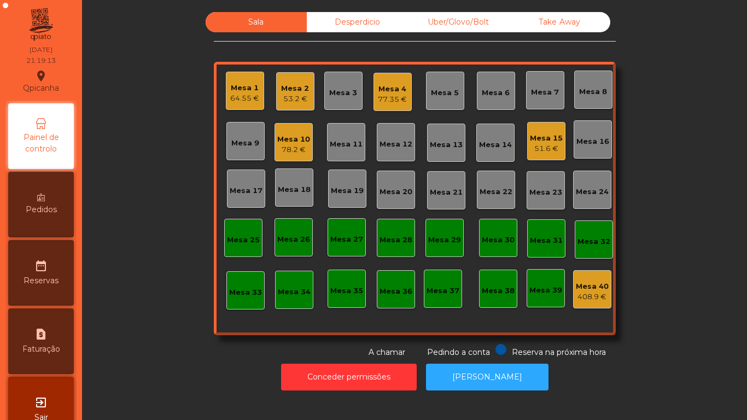
click at [551, 143] on div "51.6 €" at bounding box center [546, 148] width 33 height 11
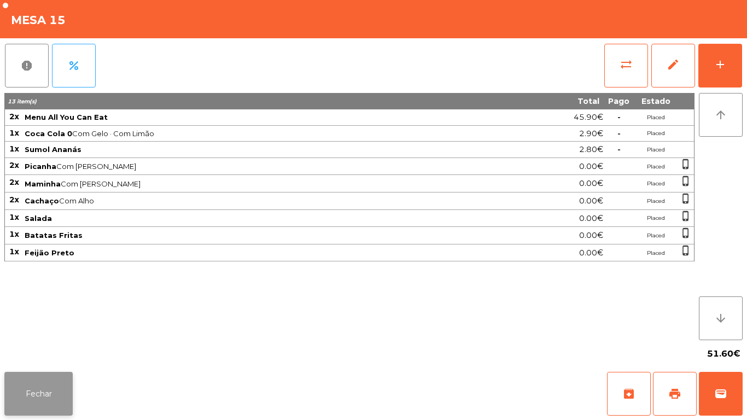
click at [72, 404] on button "Fechar" at bounding box center [38, 394] width 68 height 44
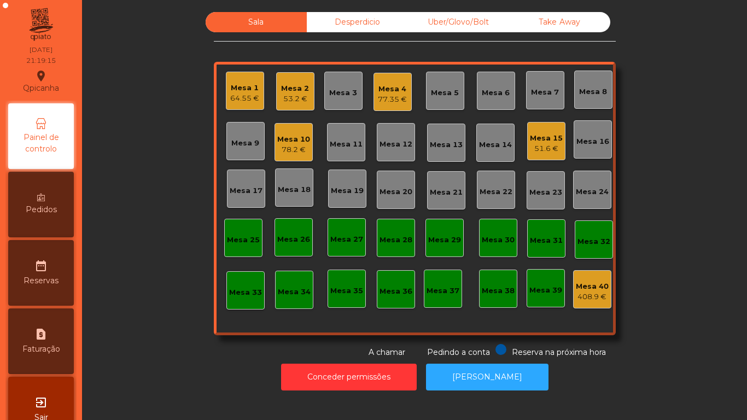
click at [293, 104] on div "Mesa 2 53.2 €" at bounding box center [295, 91] width 38 height 38
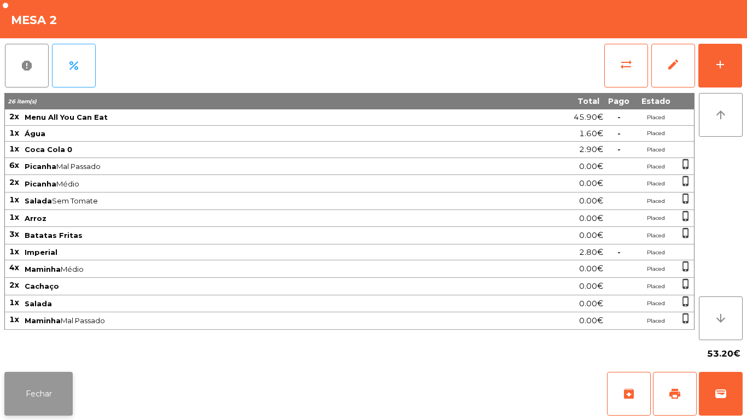
click at [54, 390] on button "Fechar" at bounding box center [38, 394] width 68 height 44
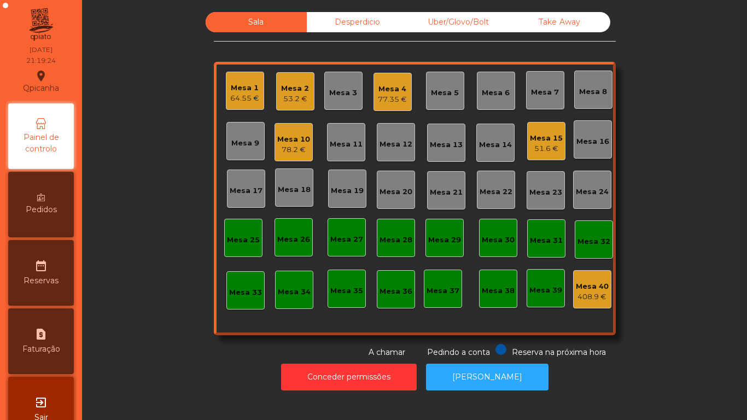
click at [389, 98] on div "77.35 €" at bounding box center [392, 99] width 29 height 11
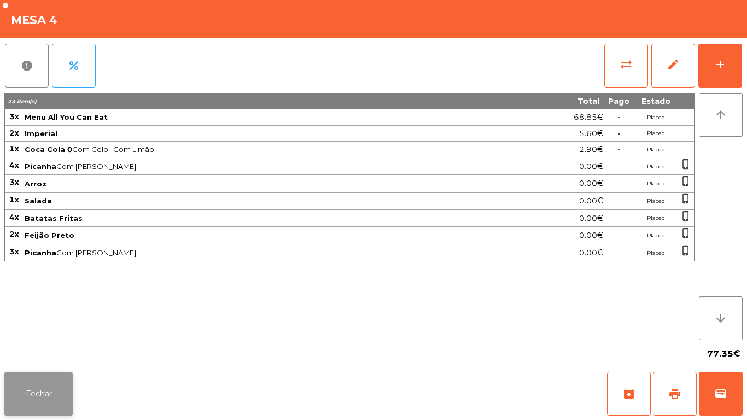
click at [54, 379] on button "Fechar" at bounding box center [38, 394] width 68 height 44
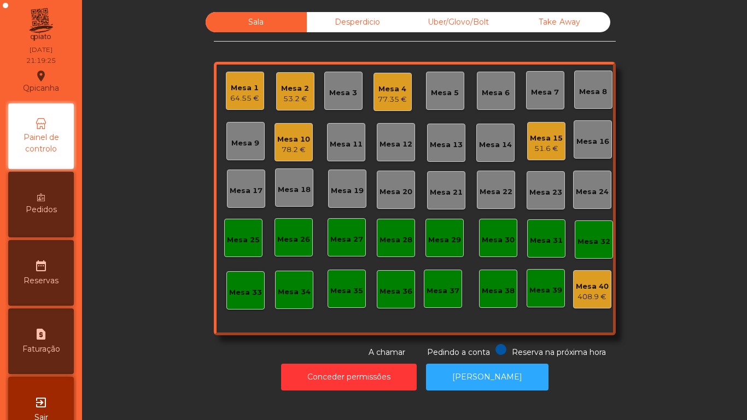
click at [546, 133] on div "Mesa 15" at bounding box center [546, 138] width 33 height 11
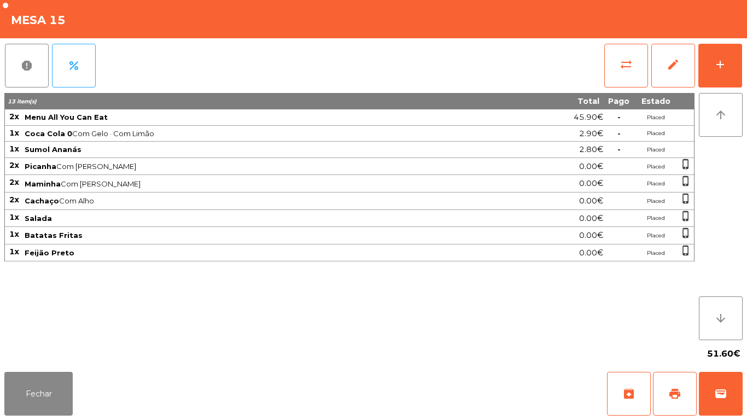
click at [55, 359] on div "51.60€" at bounding box center [373, 353] width 738 height 27
click at [57, 417] on div "Fechar archive print wallet" at bounding box center [373, 393] width 747 height 52
click at [69, 404] on button "Fechar" at bounding box center [38, 394] width 68 height 44
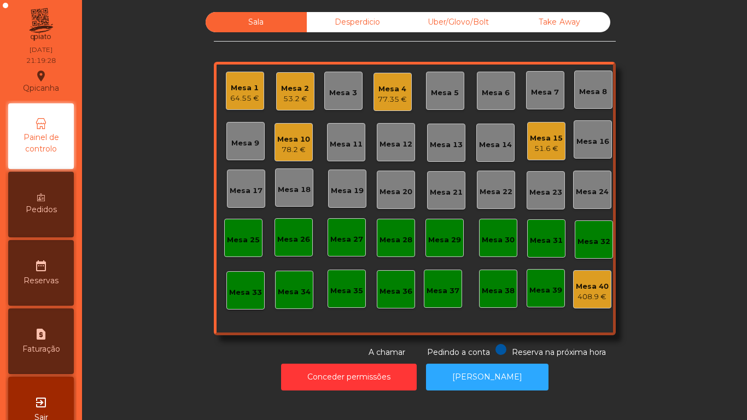
click at [178, 341] on div "Sala Desperdicio Uber/Glovo/Bolt Take Away Mesa 1 64.55 € Mesa 2 53.2 € Mesa 3 …" at bounding box center [414, 185] width 635 height 346
click at [536, 157] on div "Mesa 15 51.6 €" at bounding box center [546, 141] width 38 height 38
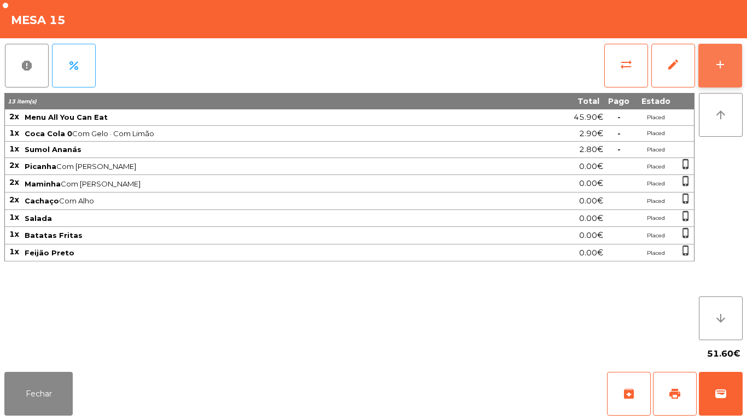
click at [711, 86] on button "add" at bounding box center [720, 66] width 44 height 44
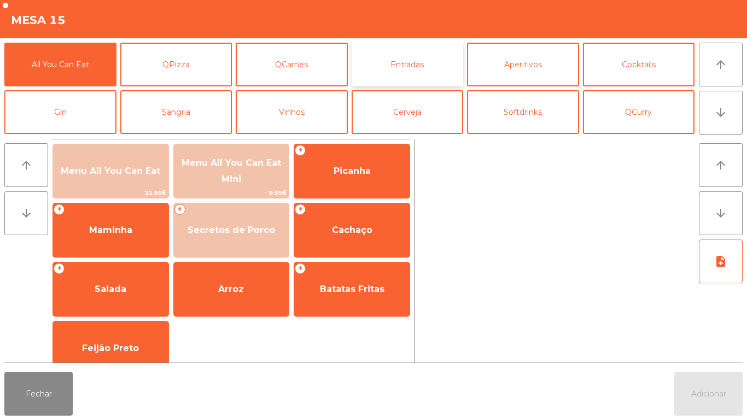
click at [409, 75] on button "Entradas" at bounding box center [408, 65] width 112 height 44
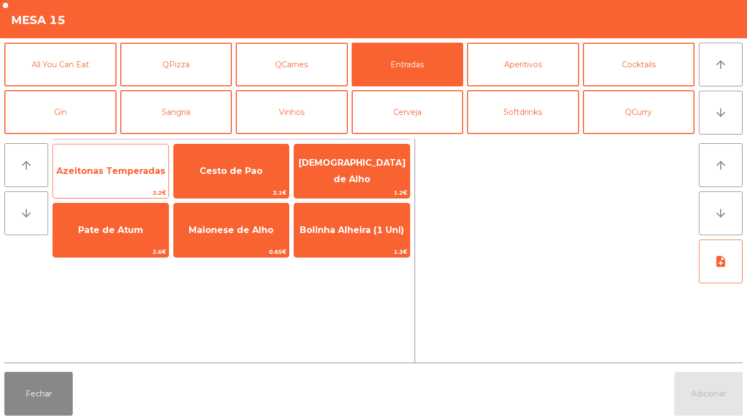
click at [120, 174] on span "Azeitonas Temperadas" at bounding box center [110, 171] width 109 height 10
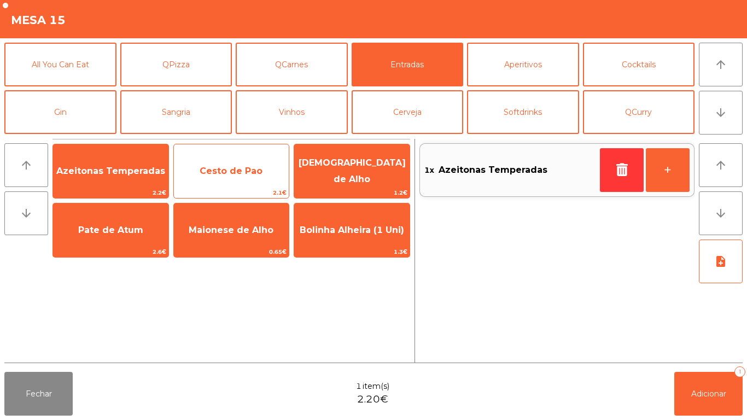
click at [235, 176] on span "Cesto de Pao" at bounding box center [231, 171] width 63 height 10
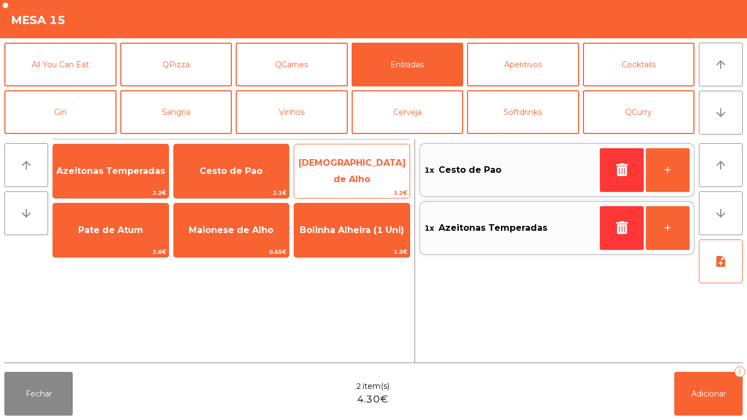
click at [383, 175] on span "[DEMOGRAPHIC_DATA] de Alho" at bounding box center [352, 170] width 107 height 27
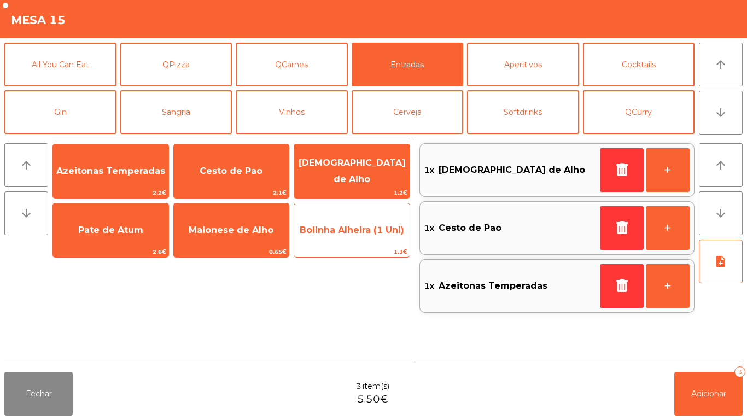
click at [341, 230] on span "Bolinha Alheira (1 Uni)" at bounding box center [352, 230] width 104 height 10
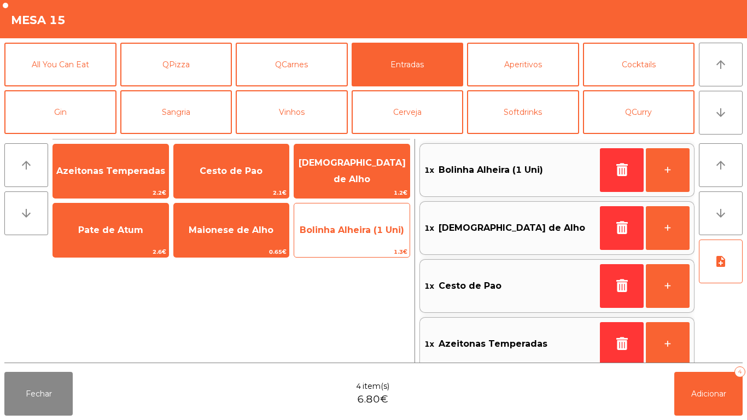
click at [340, 230] on span "Bolinha Alheira (1 Uni)" at bounding box center [352, 230] width 104 height 10
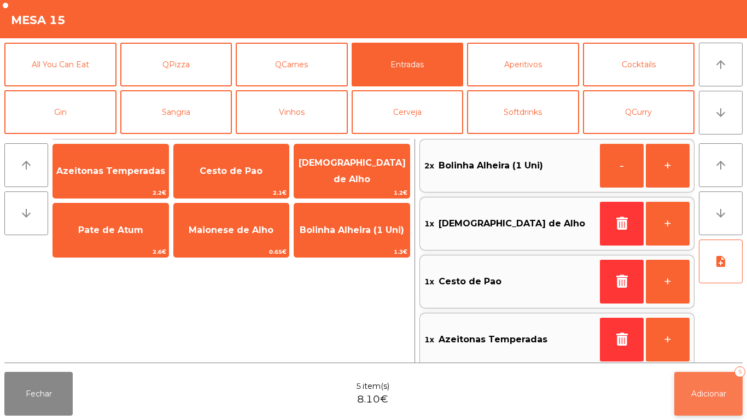
click at [708, 394] on span "Adicionar" at bounding box center [708, 394] width 35 height 10
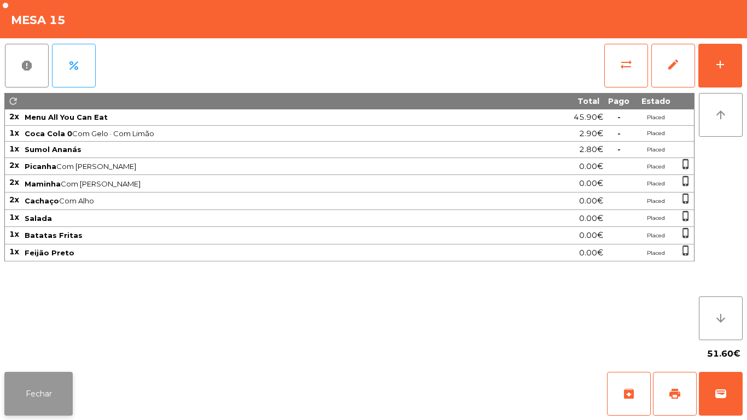
click at [55, 372] on button "Fechar" at bounding box center [38, 394] width 68 height 44
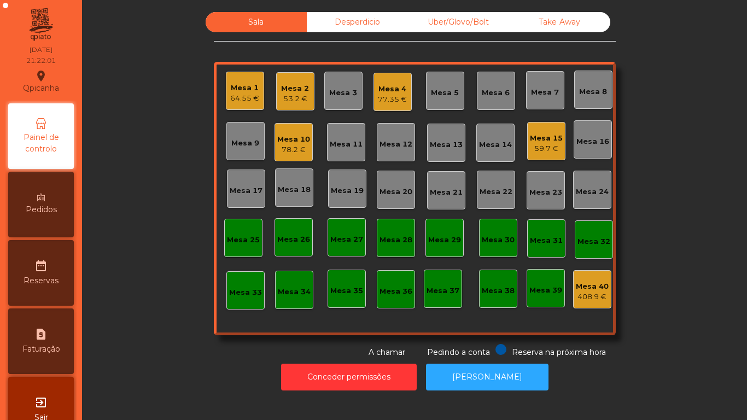
click at [549, 145] on div "59.7 €" at bounding box center [546, 148] width 33 height 11
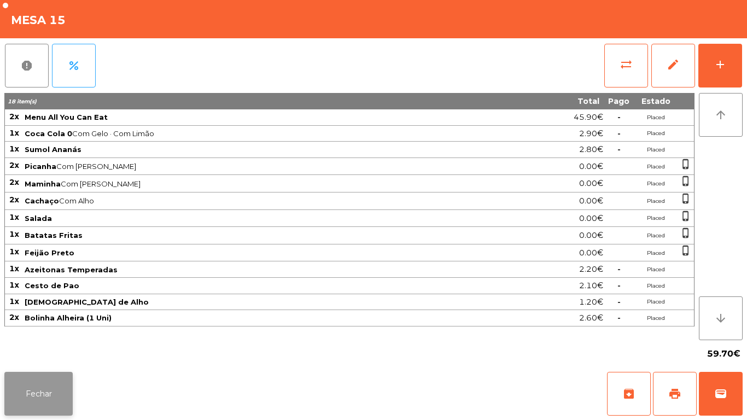
click at [55, 383] on button "Fechar" at bounding box center [38, 394] width 68 height 44
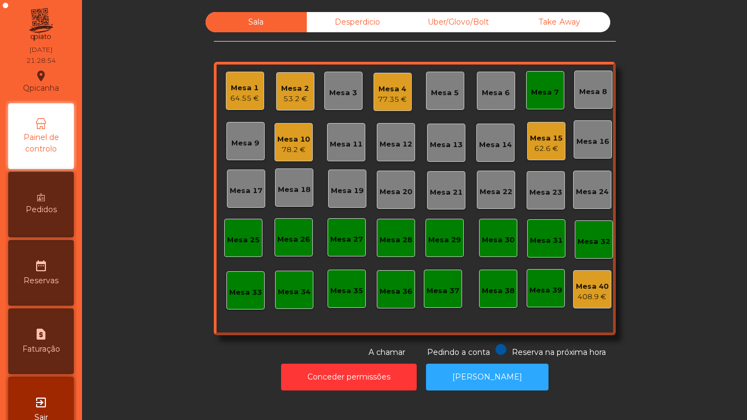
click at [57, 207] on span "Pedidos" at bounding box center [41, 209] width 31 height 11
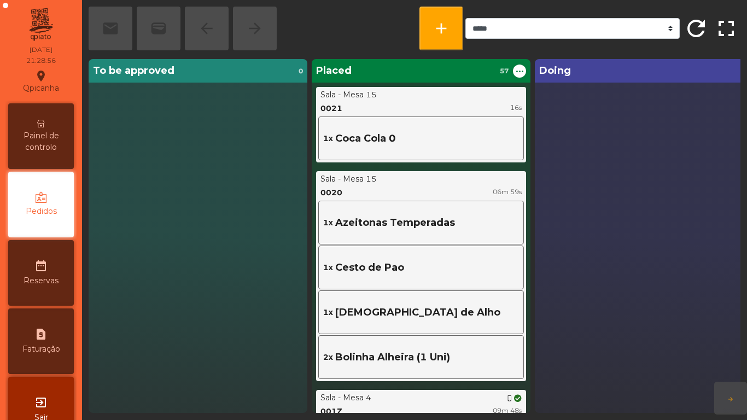
click at [65, 142] on span "Painel de controlo" at bounding box center [41, 141] width 60 height 23
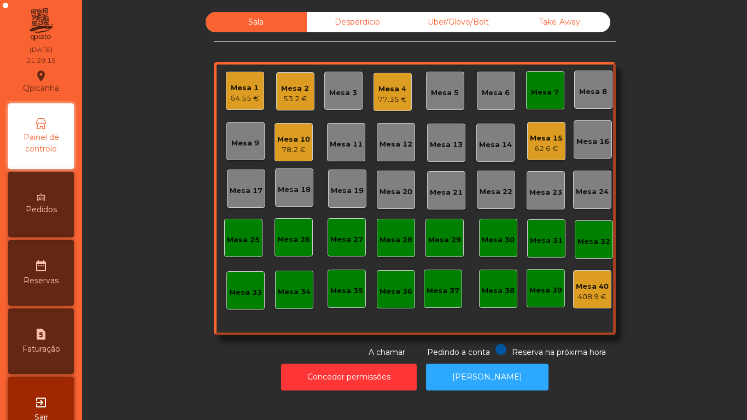
click at [285, 102] on div "53.2 €" at bounding box center [295, 98] width 28 height 11
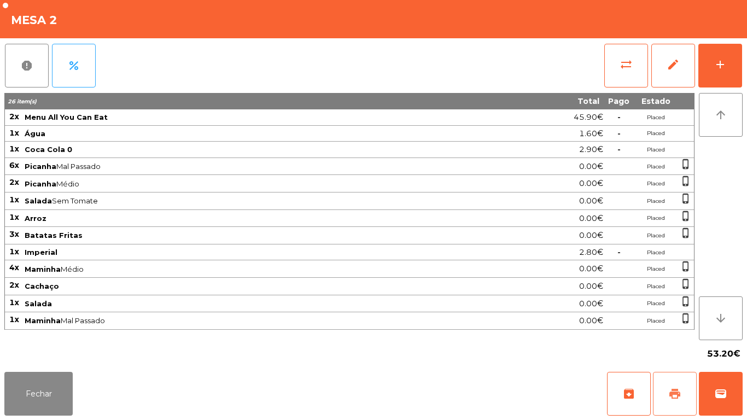
click at [665, 393] on button "print" at bounding box center [675, 394] width 44 height 44
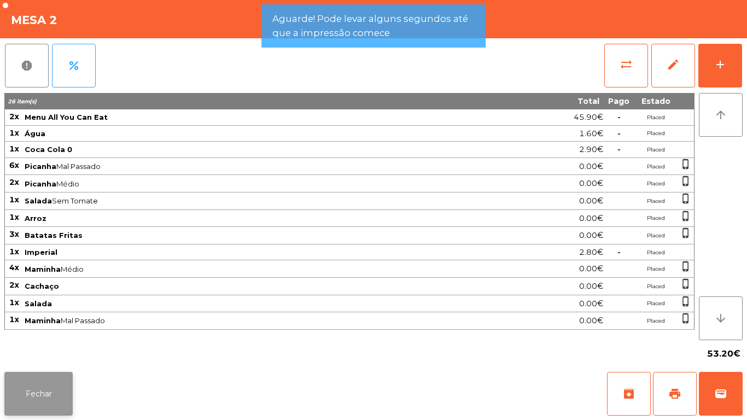
click at [55, 407] on button "Fechar" at bounding box center [38, 394] width 68 height 44
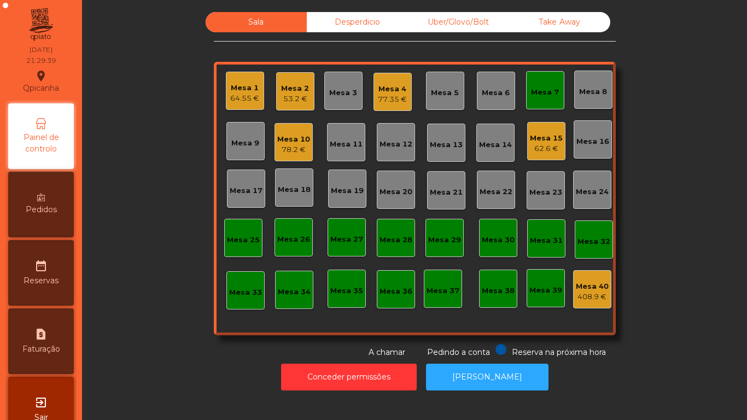
click at [294, 91] on div "Mesa 2" at bounding box center [295, 88] width 28 height 11
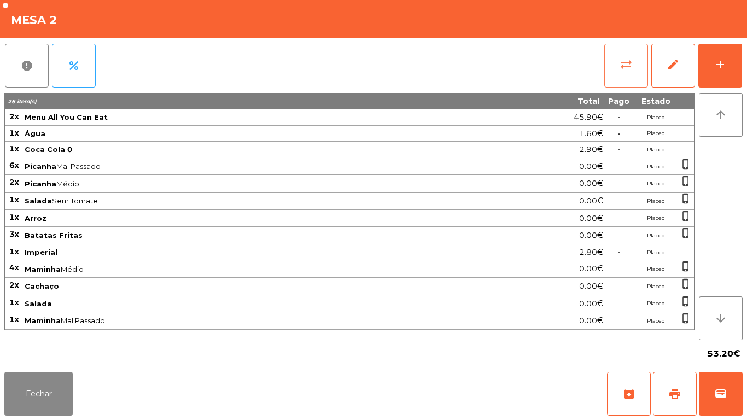
click at [626, 73] on button "sync_alt" at bounding box center [626, 66] width 44 height 44
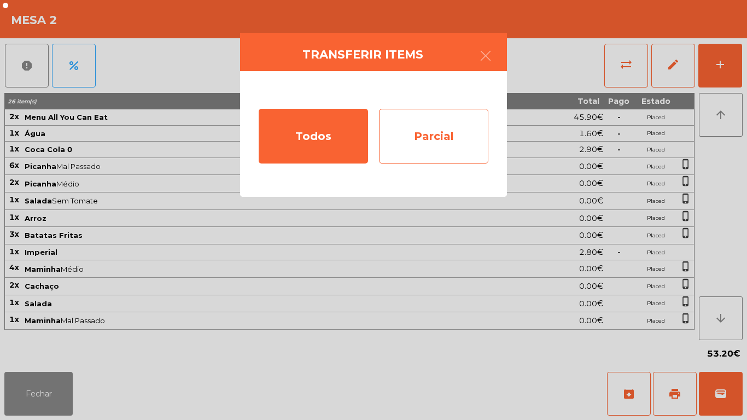
click at [444, 153] on div "Parcial" at bounding box center [433, 136] width 109 height 55
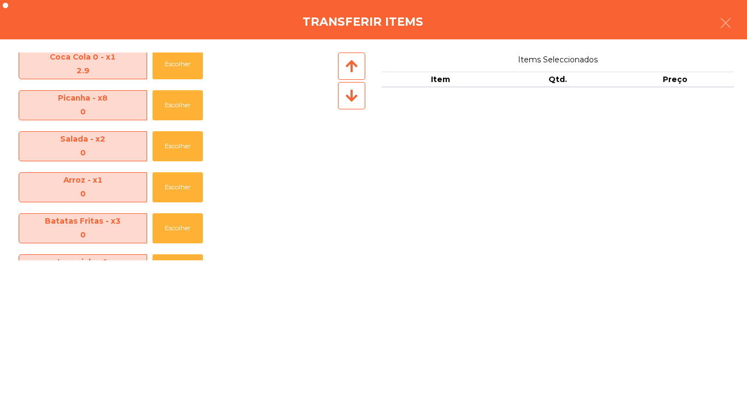
scroll to position [202, 0]
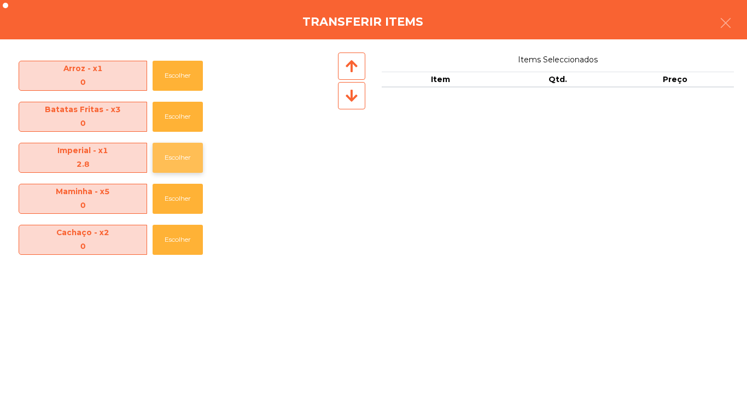
click at [179, 159] on button "Escolher" at bounding box center [178, 158] width 50 height 30
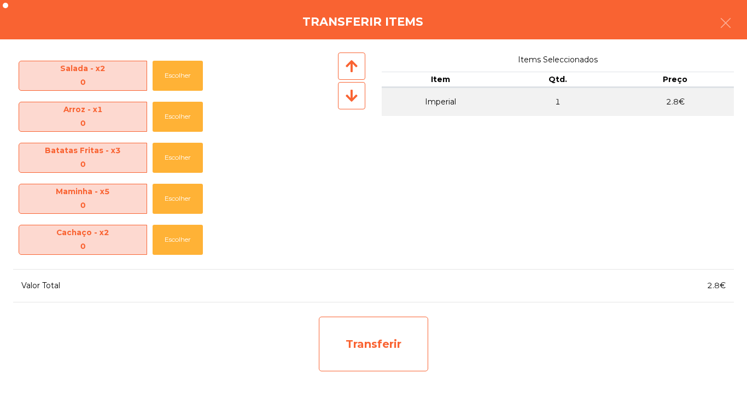
click at [363, 342] on div "Transferir" at bounding box center [373, 344] width 109 height 55
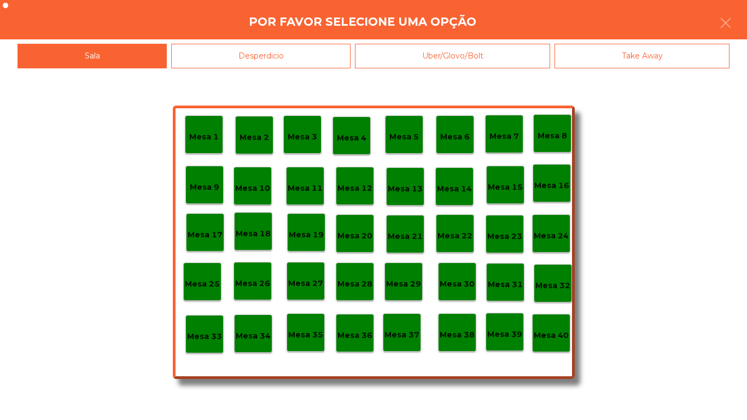
click at [267, 46] on div "Desperdicio" at bounding box center [260, 56] width 179 height 25
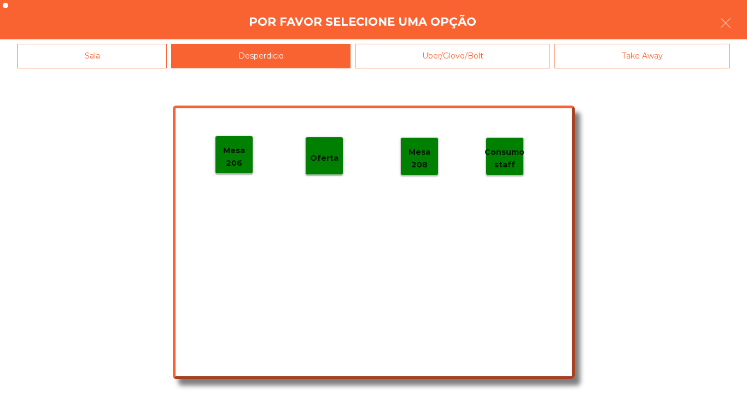
click at [244, 186] on div "Mesa 206 Oferta Mesa 208 Consumo staff" at bounding box center [374, 242] width 402 height 273
click at [236, 159] on p "Mesa 206" at bounding box center [233, 156] width 37 height 25
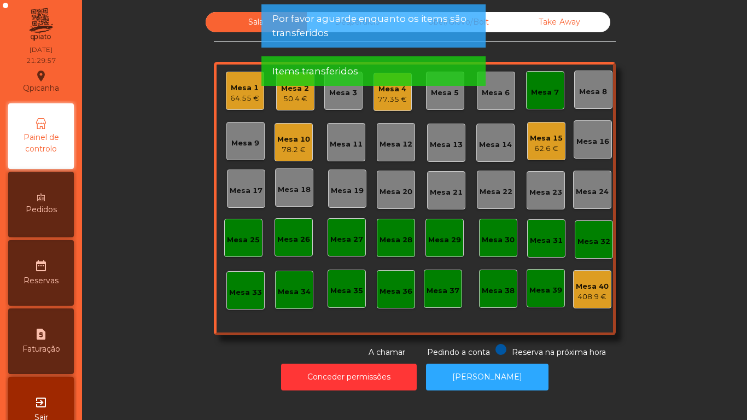
click at [286, 106] on div "Mesa 2 50.4 €" at bounding box center [295, 91] width 38 height 38
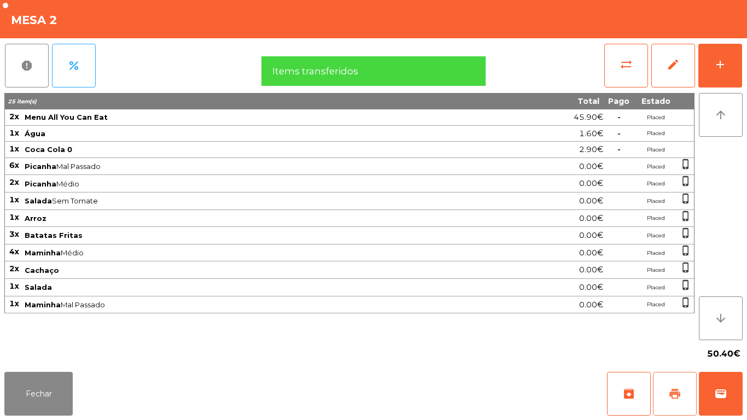
click at [665, 385] on button "print" at bounding box center [675, 394] width 44 height 44
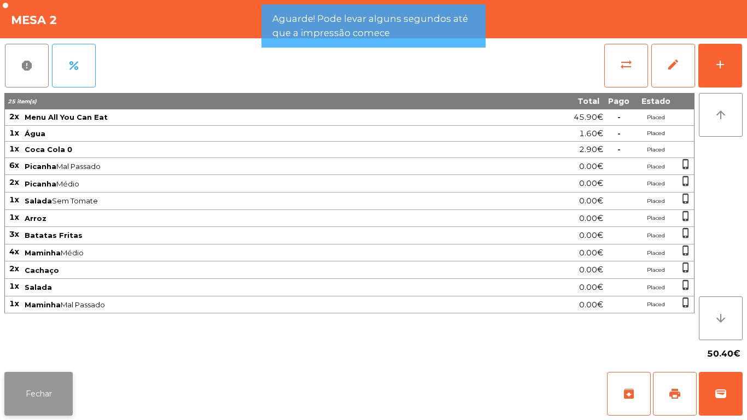
click at [54, 376] on button "Fechar" at bounding box center [38, 394] width 68 height 44
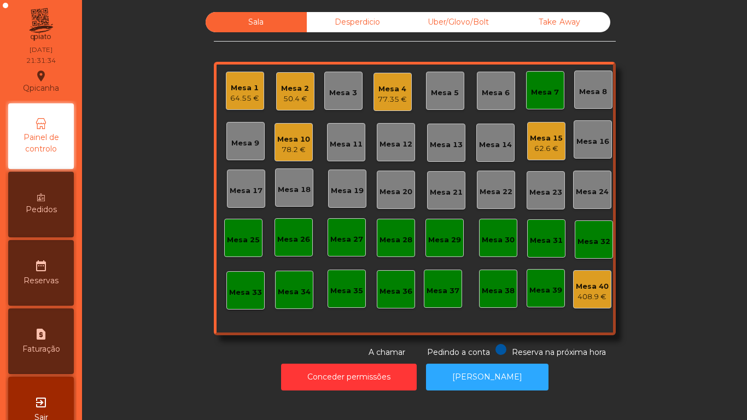
click at [305, 102] on div "Mesa 2 50.4 €" at bounding box center [295, 91] width 38 height 38
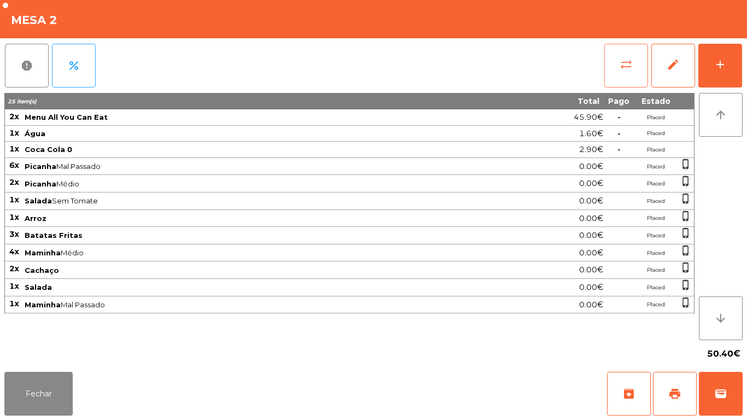
click at [623, 71] on button "sync_alt" at bounding box center [626, 66] width 44 height 44
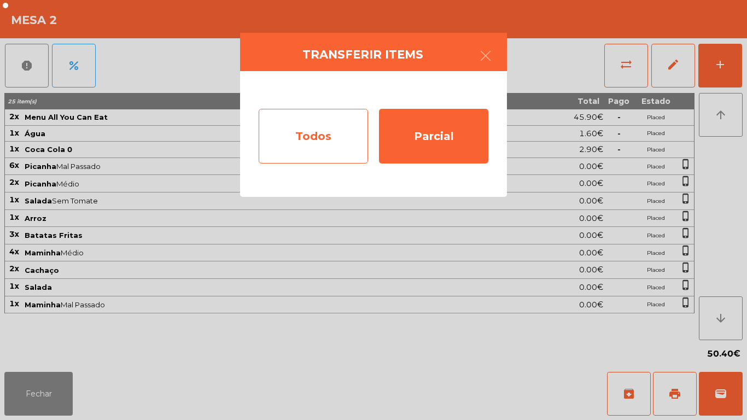
click at [338, 139] on div "Todos" at bounding box center [313, 136] width 109 height 55
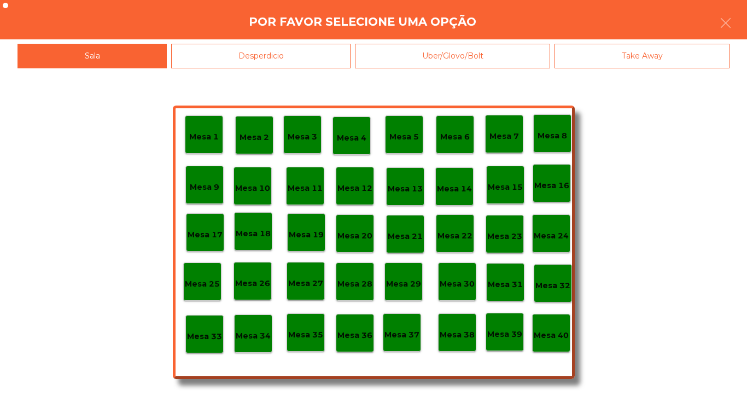
click at [504, 333] on p "Mesa 39" at bounding box center [504, 334] width 35 height 13
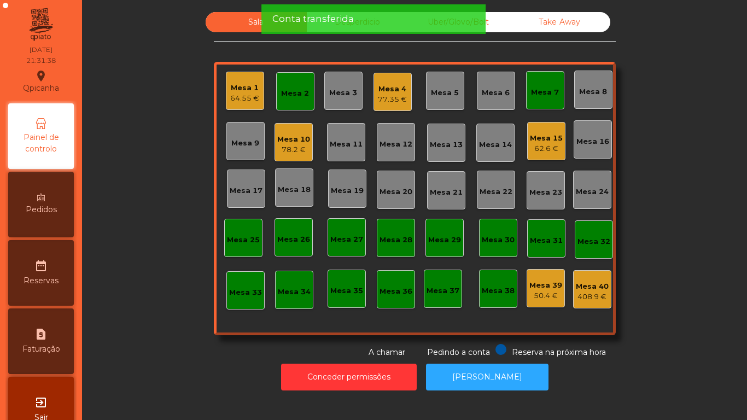
click at [295, 106] on div "Mesa 2" at bounding box center [295, 91] width 38 height 38
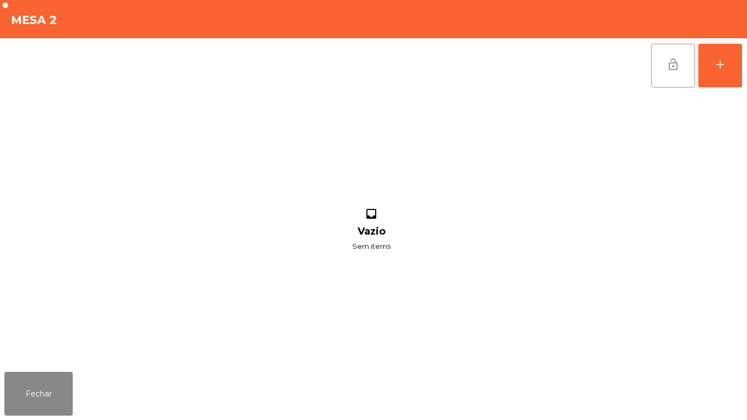
click at [676, 84] on button "lock_open" at bounding box center [673, 66] width 44 height 44
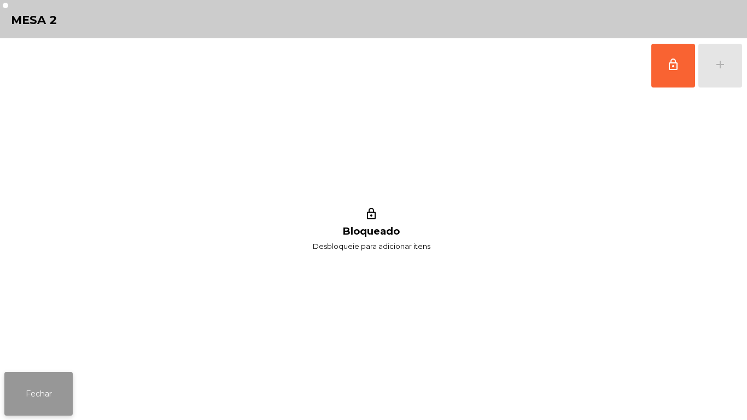
click at [72, 391] on button "Fechar" at bounding box center [38, 394] width 68 height 44
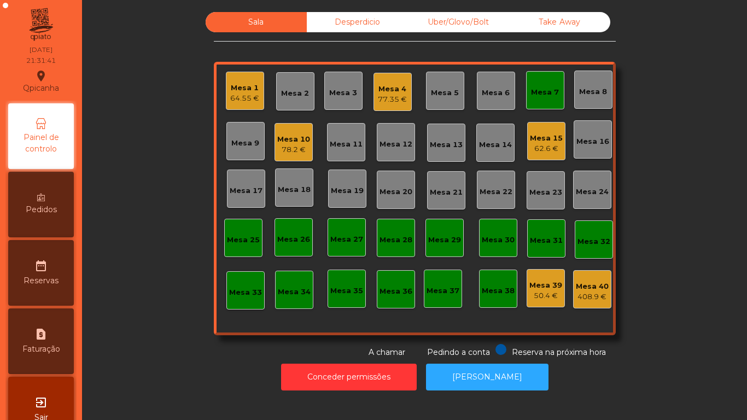
click at [174, 364] on div "Conceder permissões Abrir [PERSON_NAME]" at bounding box center [414, 377] width 635 height 38
click at [348, 28] on div "Desperdicio" at bounding box center [357, 22] width 101 height 20
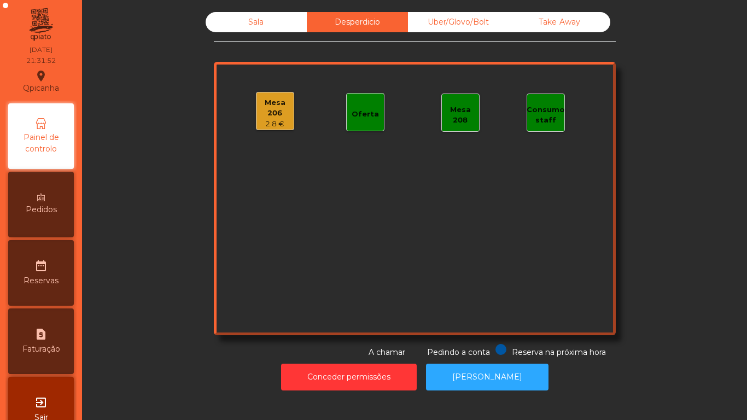
click at [267, 123] on div "2.8 €" at bounding box center [274, 124] width 37 height 11
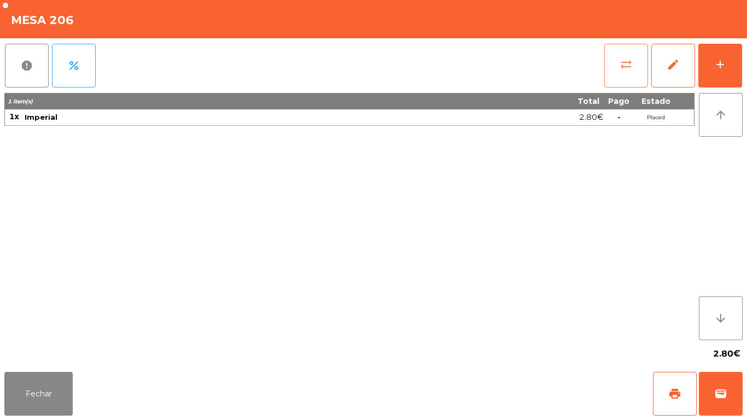
click at [619, 79] on button "sync_alt" at bounding box center [626, 66] width 44 height 44
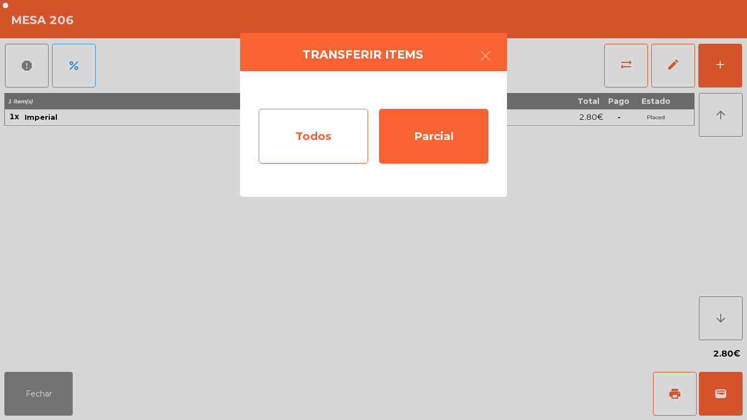
click at [357, 133] on div "Todos" at bounding box center [313, 136] width 109 height 55
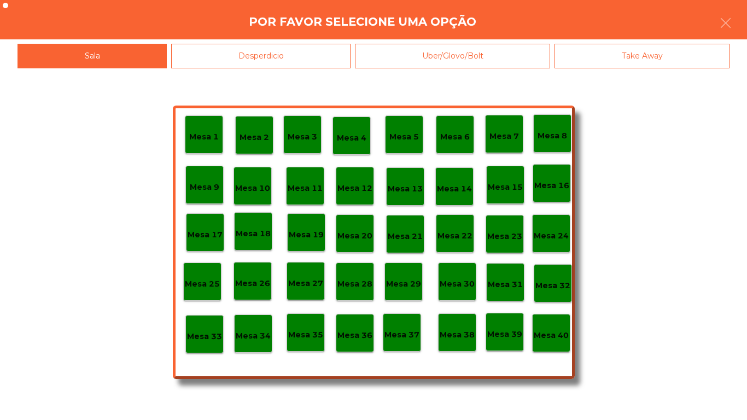
click at [359, 145] on div "Mesa 4" at bounding box center [351, 135] width 38 height 38
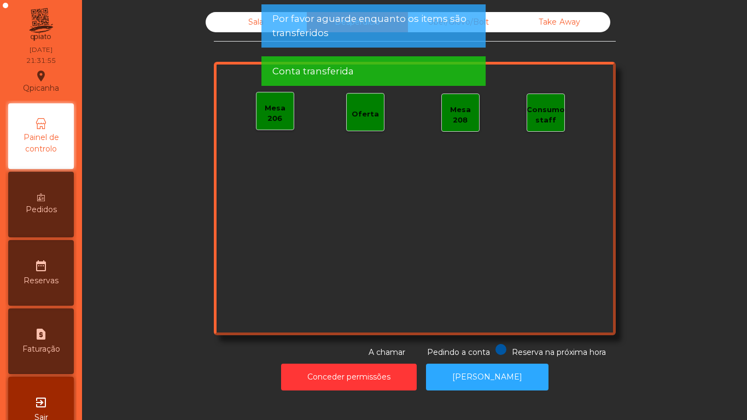
click at [243, 25] on div "Sala" at bounding box center [256, 22] width 101 height 20
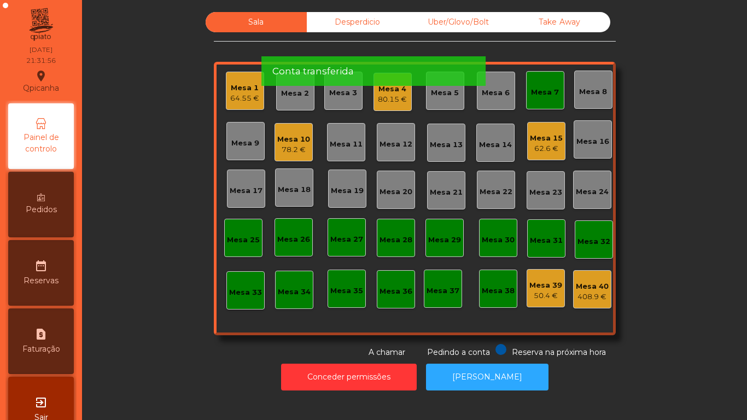
click at [181, 217] on div "Sala Desperdicio Uber/Glovo/Bolt Take Away Mesa 1 64.55 € Mesa 2 Mesa 3 Mesa 4 …" at bounding box center [414, 185] width 635 height 346
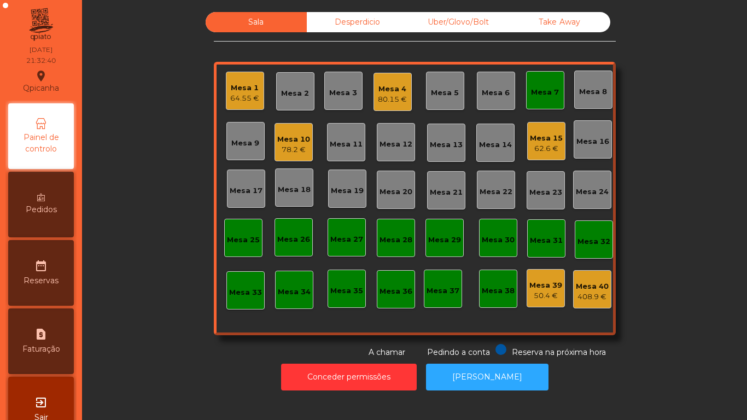
click at [290, 140] on div "Mesa 10" at bounding box center [293, 139] width 33 height 11
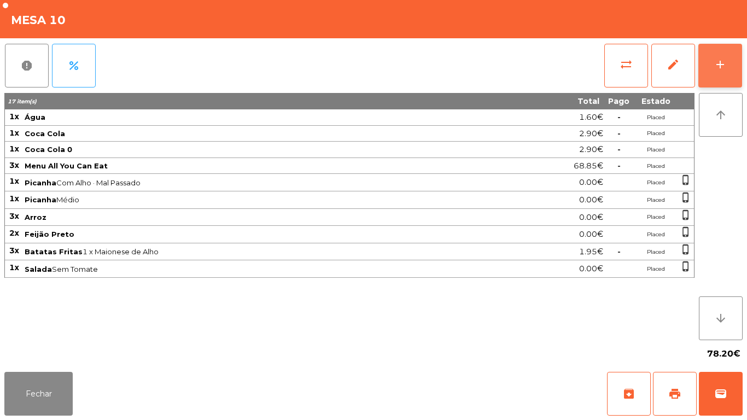
click at [720, 74] on button "add" at bounding box center [720, 66] width 44 height 44
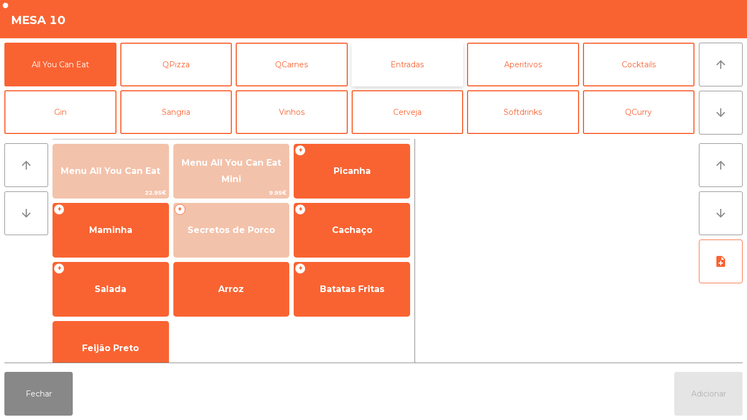
click at [400, 56] on button "Entradas" at bounding box center [408, 65] width 112 height 44
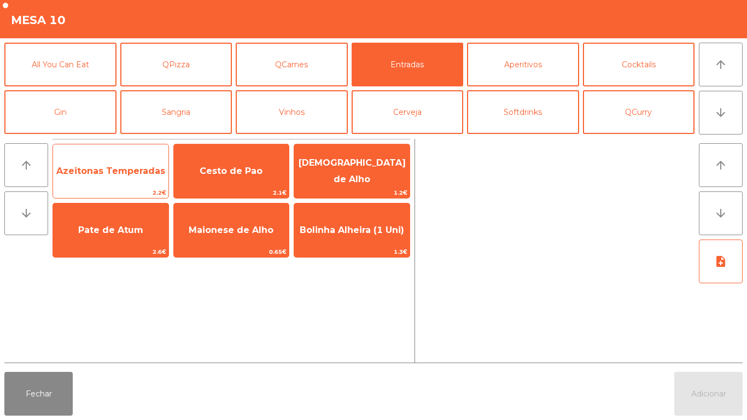
click at [133, 172] on span "Azeitonas Temperadas" at bounding box center [110, 171] width 109 height 10
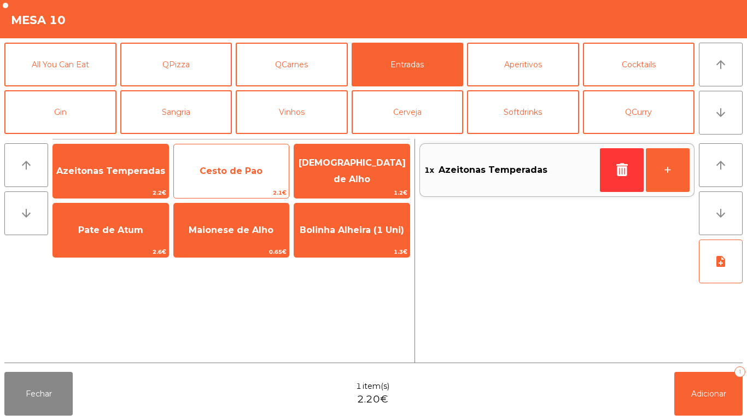
click at [230, 179] on span "Cesto de Pao" at bounding box center [231, 171] width 115 height 30
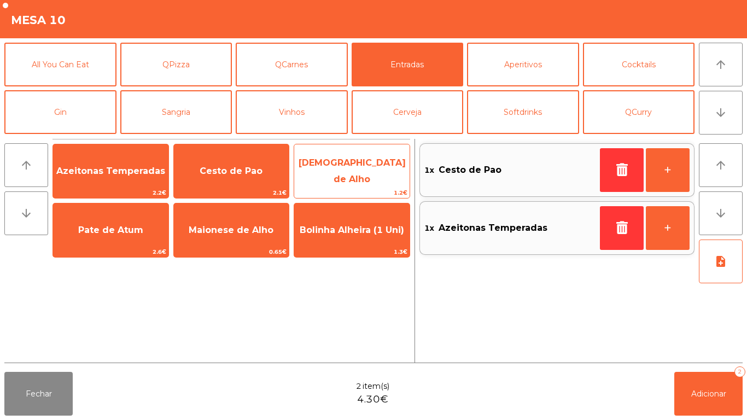
click at [379, 165] on span "[DEMOGRAPHIC_DATA] de Alho" at bounding box center [352, 170] width 107 height 27
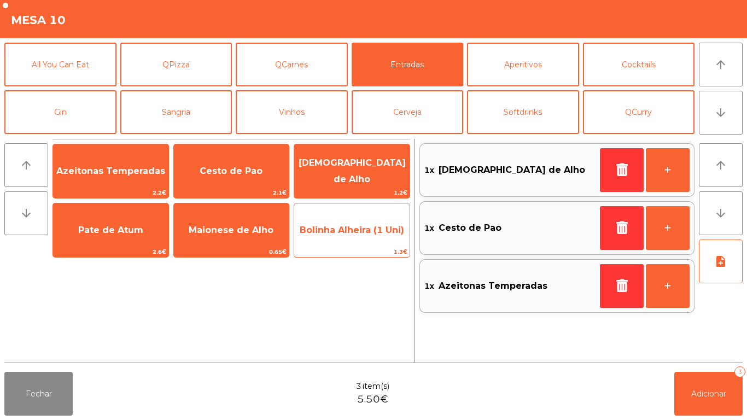
click at [347, 234] on span "Bolinha Alheira (1 Uni)" at bounding box center [352, 230] width 104 height 10
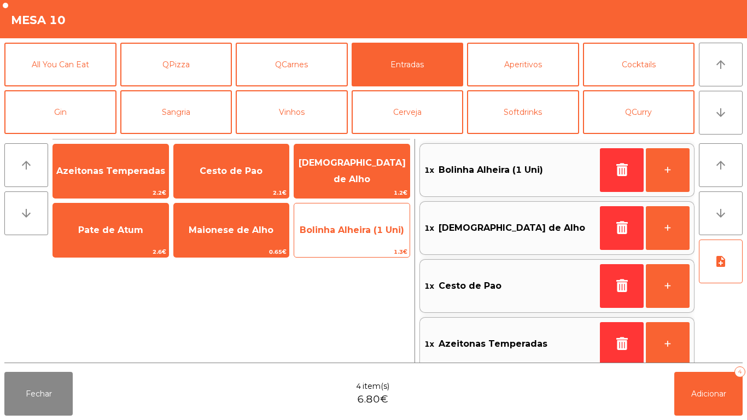
click at [338, 245] on span "Bolinha Alheira (1 Uni)" at bounding box center [351, 230] width 115 height 30
click at [346, 234] on span "Bolinha Alheira (1 Uni)" at bounding box center [352, 230] width 104 height 10
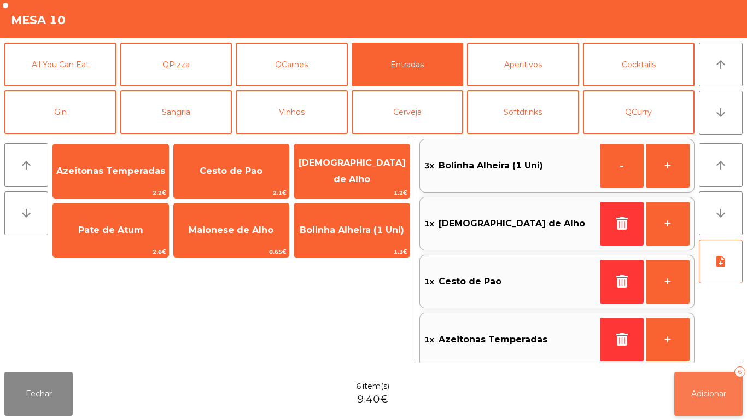
click at [730, 390] on button "Adicionar 6" at bounding box center [708, 394] width 68 height 44
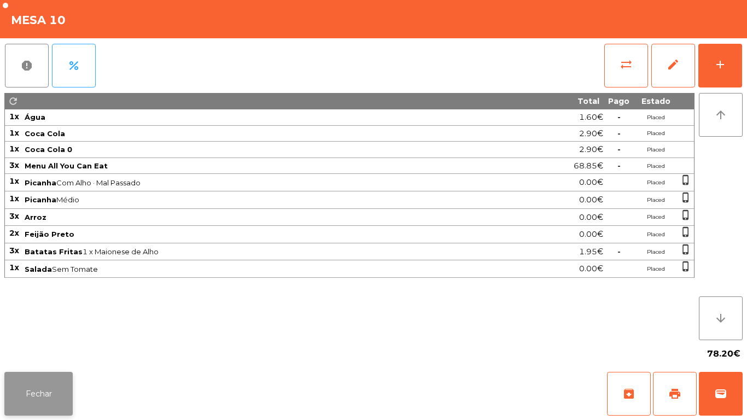
click at [36, 387] on button "Fechar" at bounding box center [38, 394] width 68 height 44
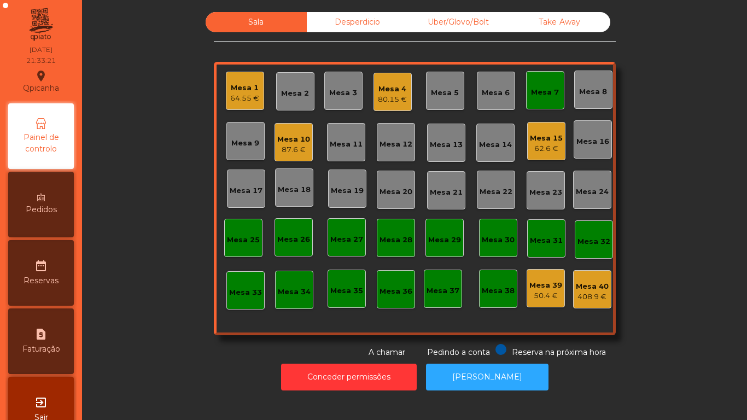
click at [532, 91] on div "Mesa 7" at bounding box center [545, 92] width 28 height 11
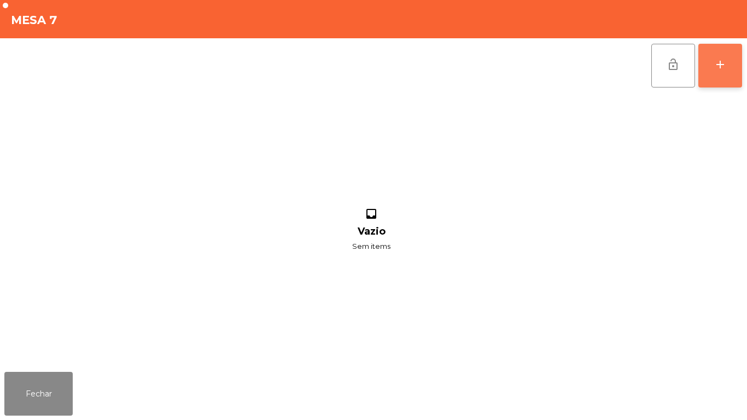
click at [719, 65] on div "add" at bounding box center [720, 64] width 13 height 13
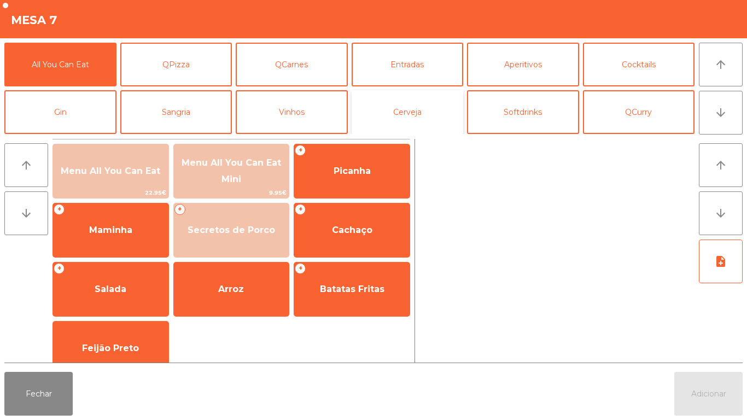
click at [416, 119] on button "Cerveja" at bounding box center [408, 112] width 112 height 44
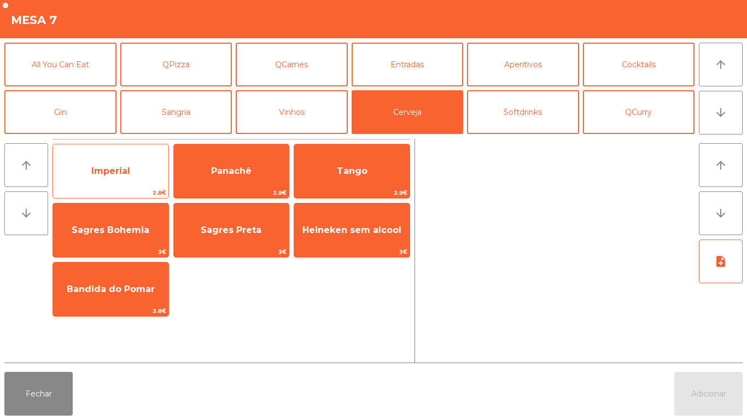
click at [131, 174] on span "Imperial" at bounding box center [110, 171] width 115 height 30
click at [127, 164] on span "Imperial" at bounding box center [110, 171] width 115 height 30
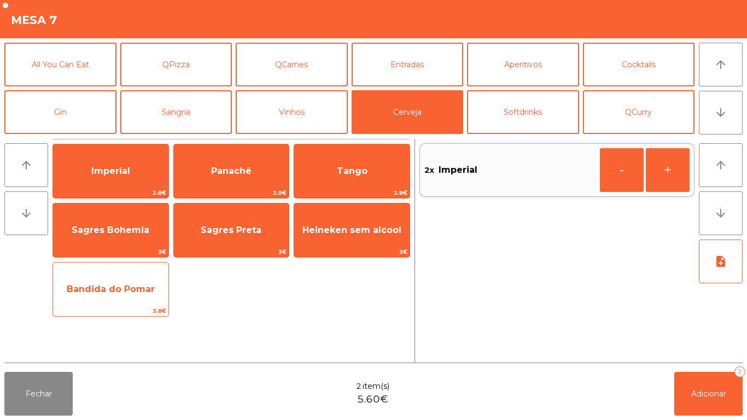
click at [124, 278] on span "Bandida do Pomar" at bounding box center [110, 289] width 115 height 30
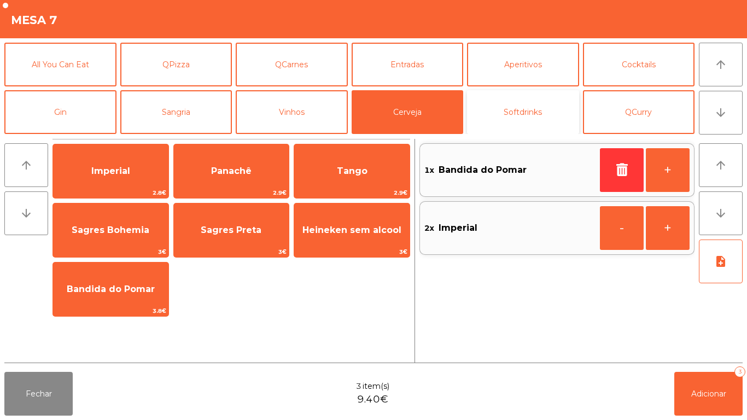
click at [530, 113] on button "Softdrinks" at bounding box center [523, 112] width 112 height 44
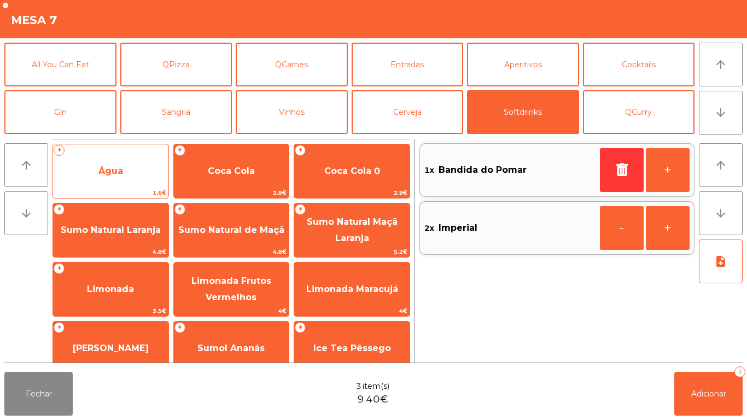
click at [128, 162] on span "Água" at bounding box center [110, 171] width 115 height 30
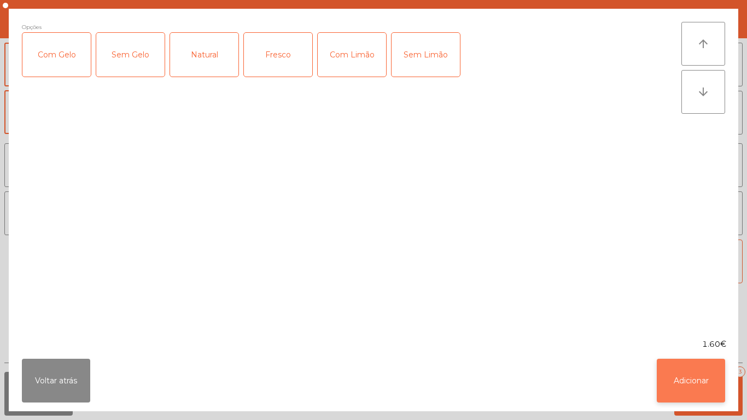
click at [679, 381] on button "Adicionar" at bounding box center [691, 381] width 68 height 44
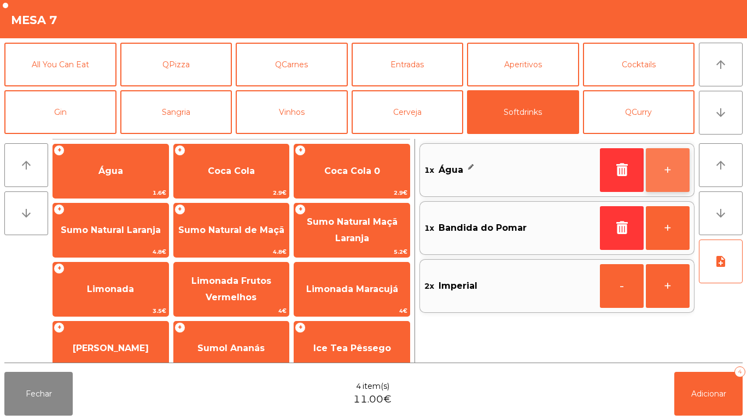
click at [668, 169] on button "+" at bounding box center [668, 170] width 44 height 44
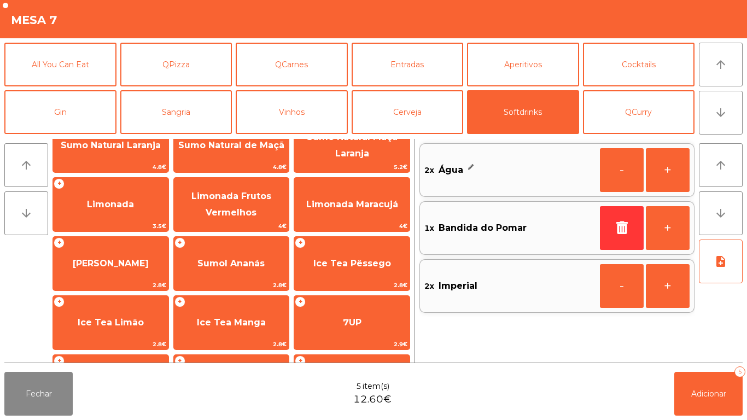
scroll to position [137, 0]
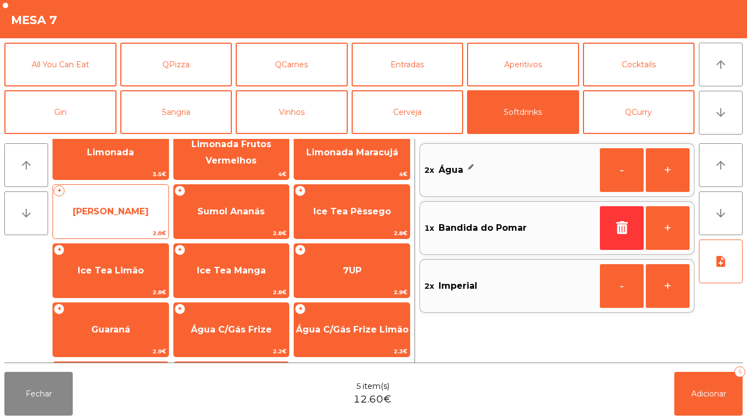
click at [124, 218] on span "[PERSON_NAME]" at bounding box center [110, 212] width 115 height 30
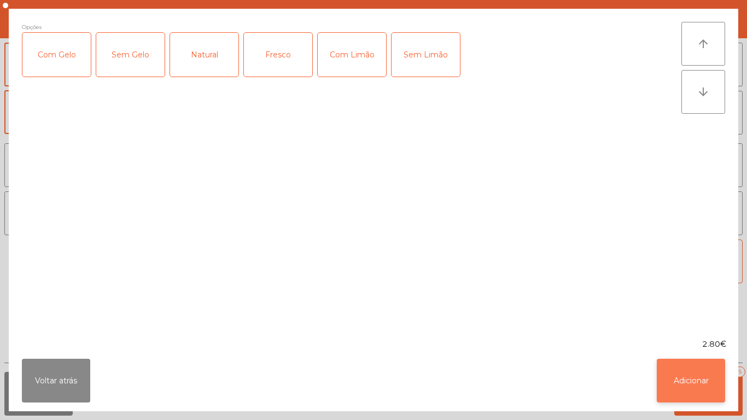
click at [686, 383] on button "Adicionar" at bounding box center [691, 381] width 68 height 44
click at [704, 402] on button "Adicionar 5" at bounding box center [708, 394] width 68 height 44
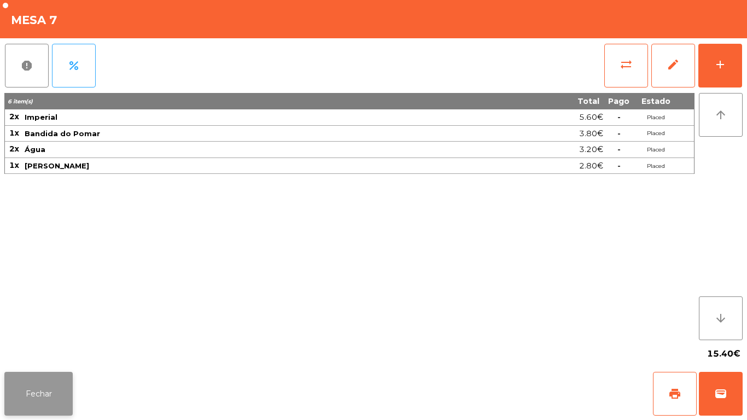
click at [56, 376] on button "Fechar" at bounding box center [38, 394] width 68 height 44
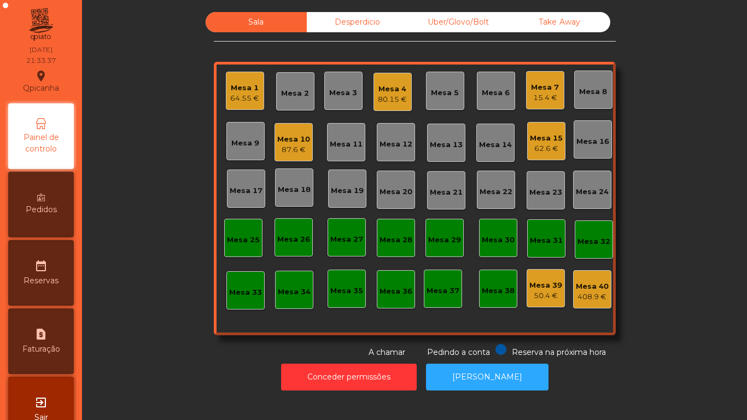
click at [160, 343] on div "Sala Desperdicio Uber/Glovo/Bolt Take Away Mesa 1 64.55 € Mesa 2 Mesa 3 Mesa 4 …" at bounding box center [414, 185] width 635 height 346
click at [536, 91] on div "Mesa 7" at bounding box center [545, 87] width 28 height 11
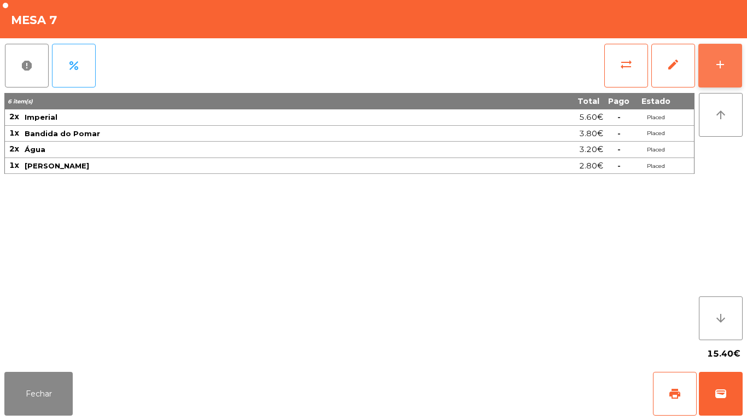
click at [712, 70] on button "add" at bounding box center [720, 66] width 44 height 44
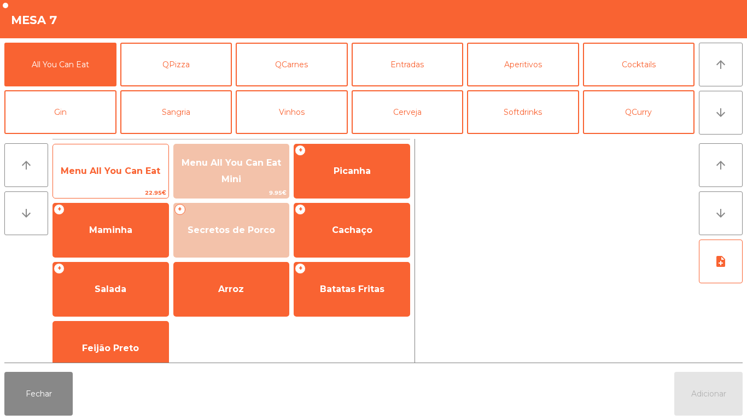
click at [120, 177] on span "Menu All You Can Eat" at bounding box center [110, 171] width 115 height 30
click at [126, 169] on span "Menu All You Can Eat" at bounding box center [111, 171] width 100 height 10
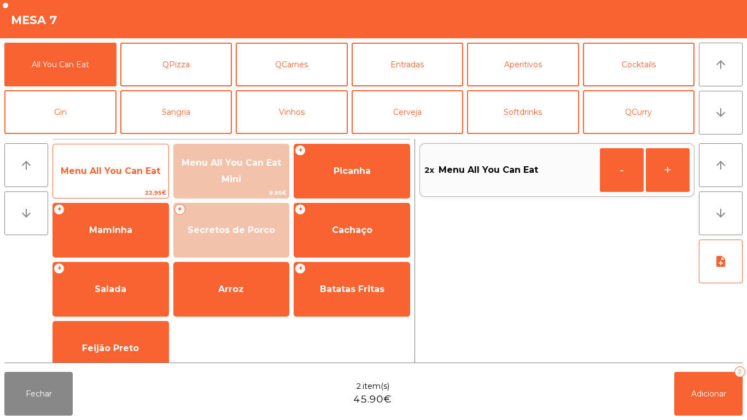
click at [116, 166] on span "Menu All You Can Eat" at bounding box center [111, 171] width 100 height 10
click at [131, 163] on span "Menu All You Can Eat" at bounding box center [110, 171] width 115 height 30
click at [134, 160] on span "Menu All You Can Eat" at bounding box center [110, 171] width 115 height 30
click at [131, 150] on div "Menu All You Can Eat 22.95€" at bounding box center [110, 171] width 116 height 55
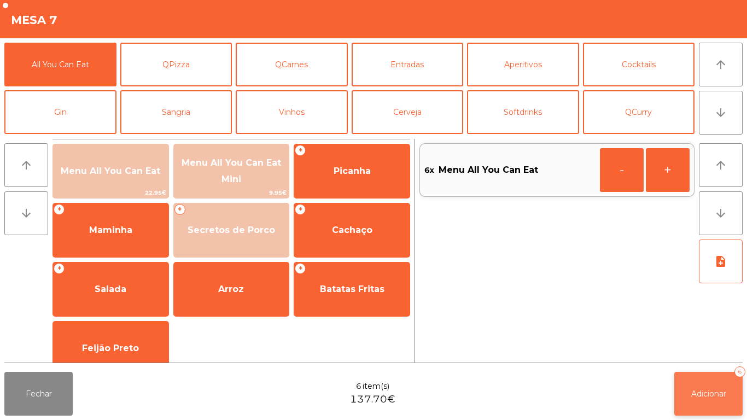
click at [710, 392] on span "Adicionar" at bounding box center [708, 394] width 35 height 10
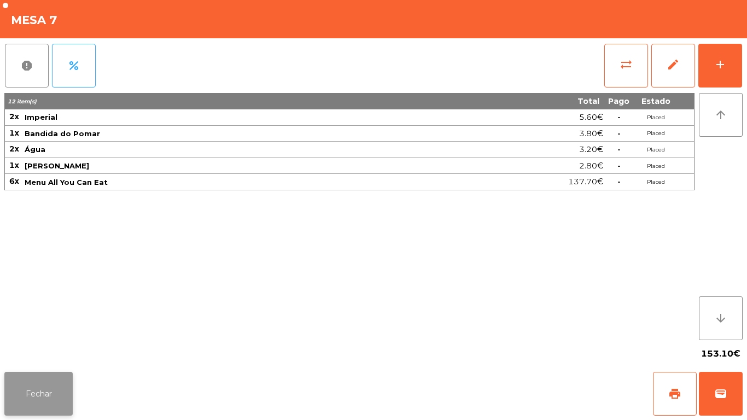
click at [46, 396] on button "Fechar" at bounding box center [38, 394] width 68 height 44
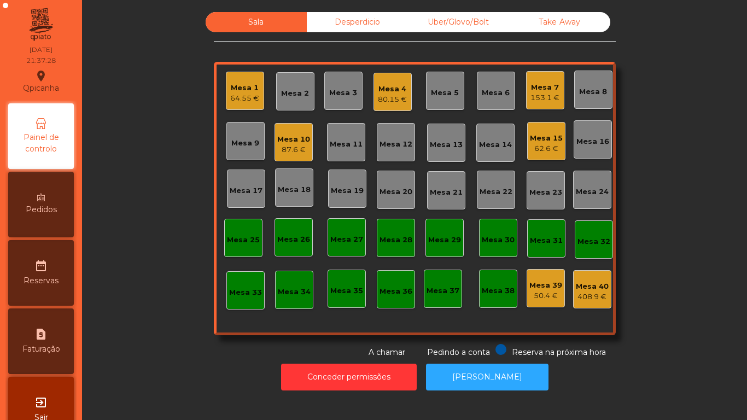
click at [393, 98] on div "80.15 €" at bounding box center [392, 99] width 29 height 11
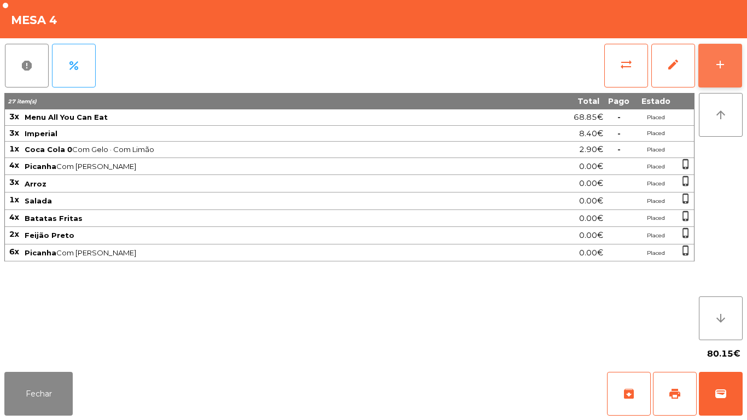
click at [713, 71] on button "add" at bounding box center [720, 66] width 44 height 44
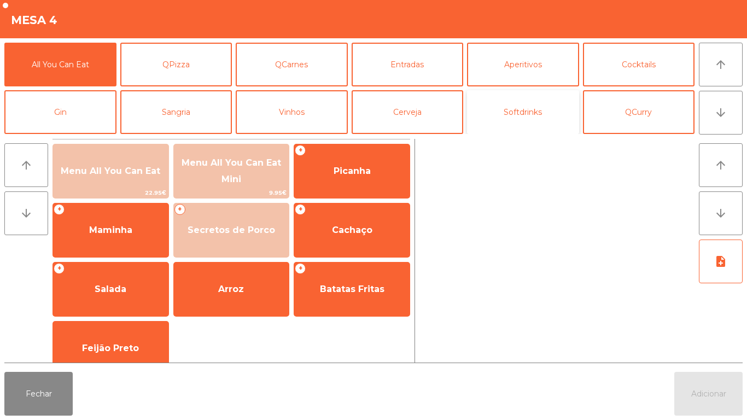
click at [524, 112] on button "Softdrinks" at bounding box center [523, 112] width 112 height 44
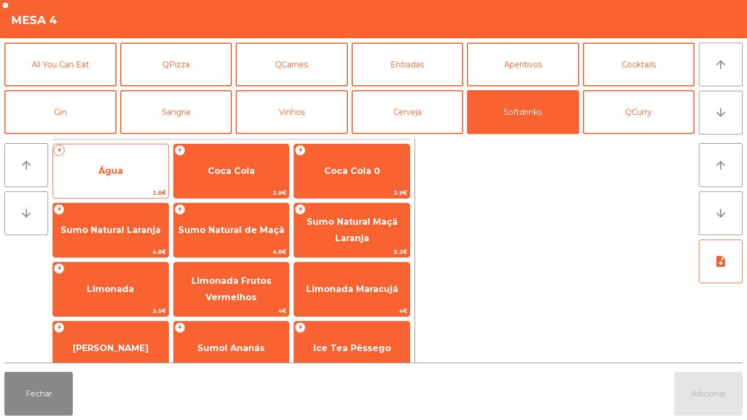
click at [135, 167] on span "Água" at bounding box center [110, 171] width 115 height 30
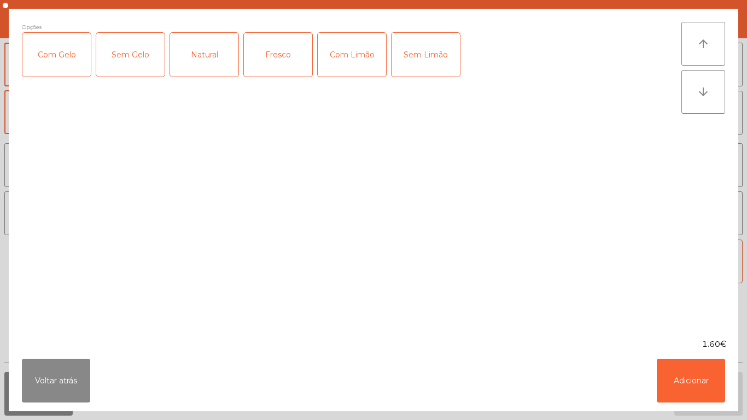
click at [213, 60] on div "Natural" at bounding box center [204, 55] width 68 height 44
click at [697, 367] on button "Adicionar" at bounding box center [691, 381] width 68 height 44
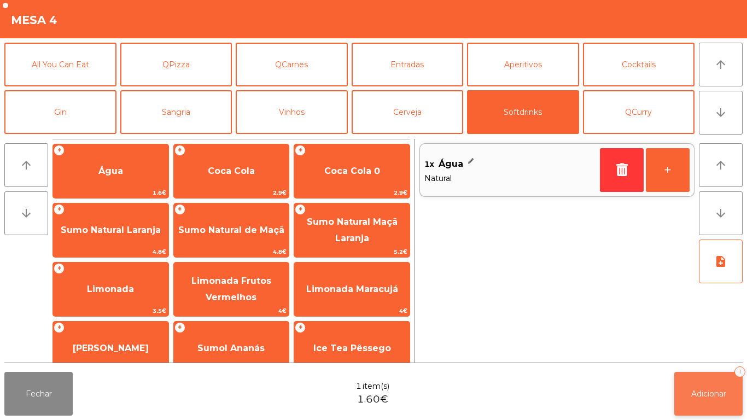
click at [720, 385] on button "Adicionar 1" at bounding box center [708, 394] width 68 height 44
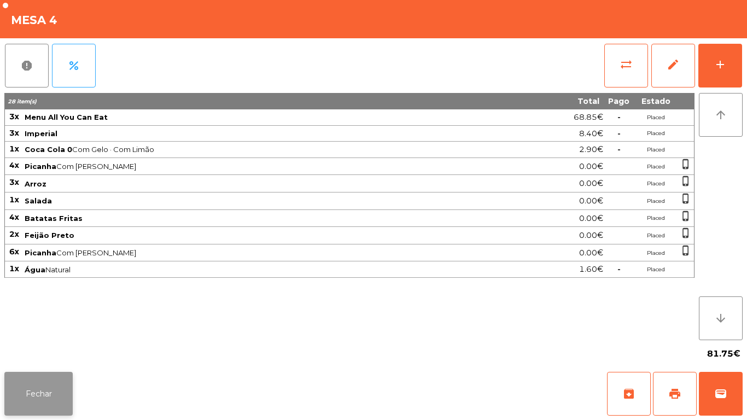
click at [39, 391] on button "Fechar" at bounding box center [38, 394] width 68 height 44
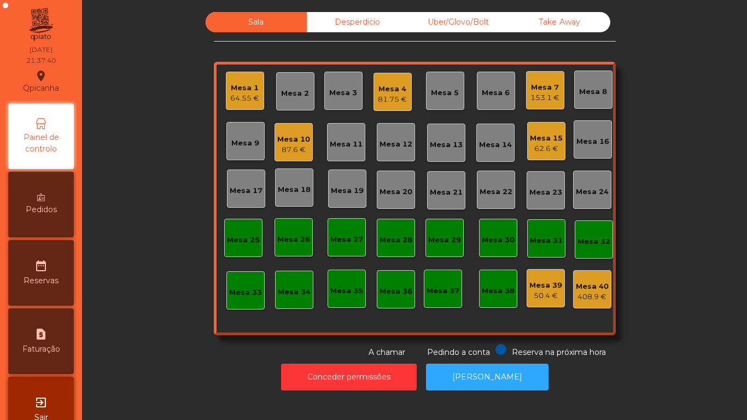
click at [530, 104] on div "Mesa 7 153.1 €" at bounding box center [545, 90] width 38 height 38
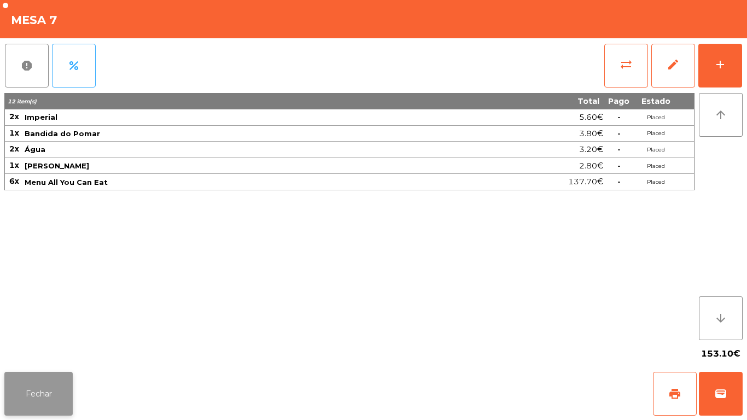
click at [43, 386] on button "Fechar" at bounding box center [38, 394] width 68 height 44
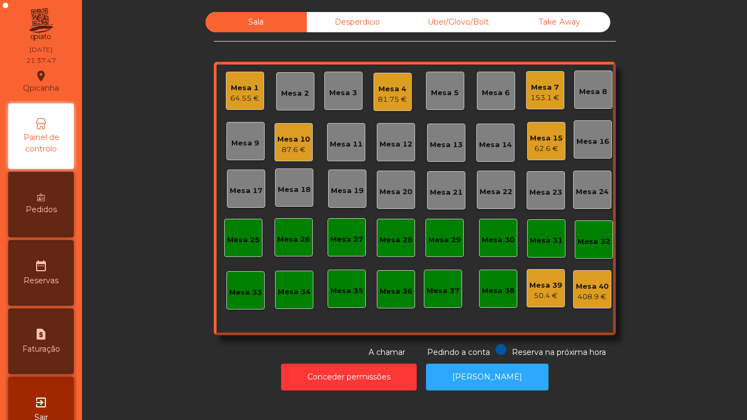
click at [251, 192] on div "Mesa 17" at bounding box center [246, 190] width 33 height 11
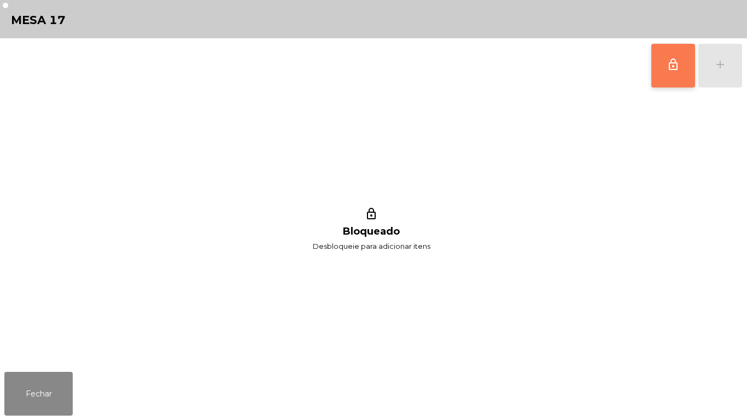
click at [654, 69] on button "lock_outline" at bounding box center [673, 66] width 44 height 44
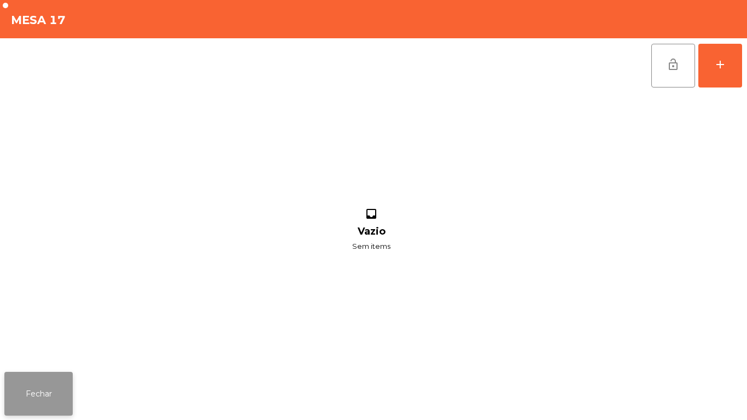
click at [48, 388] on button "Fechar" at bounding box center [38, 394] width 68 height 44
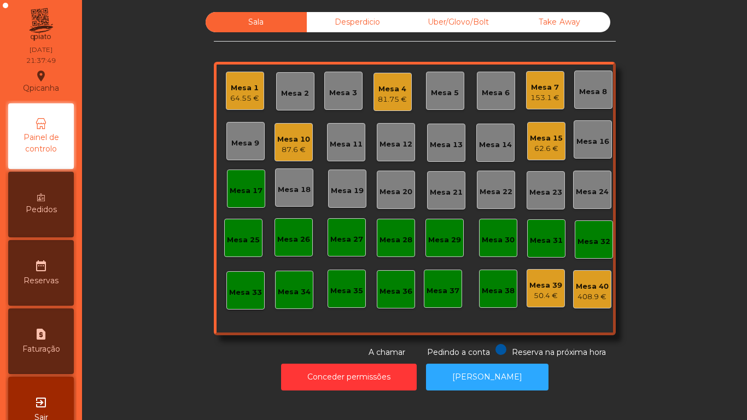
click at [291, 190] on div "Mesa 18" at bounding box center [294, 189] width 33 height 11
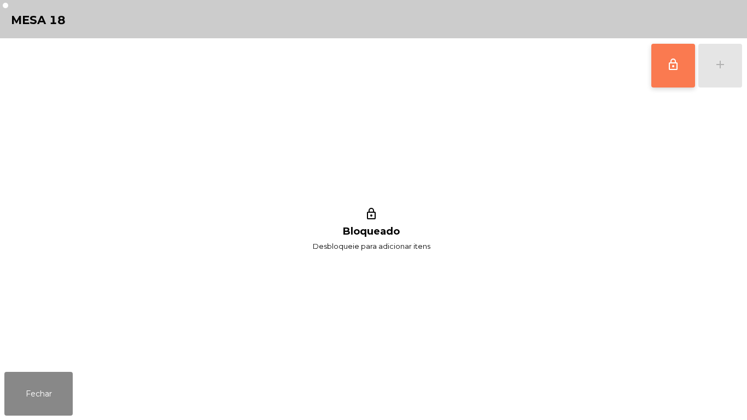
click at [662, 66] on button "lock_outline" at bounding box center [673, 66] width 44 height 44
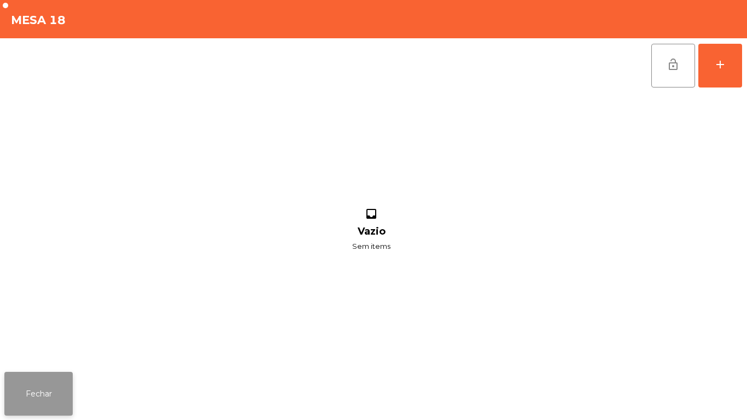
click at [48, 389] on button "Fechar" at bounding box center [38, 394] width 68 height 44
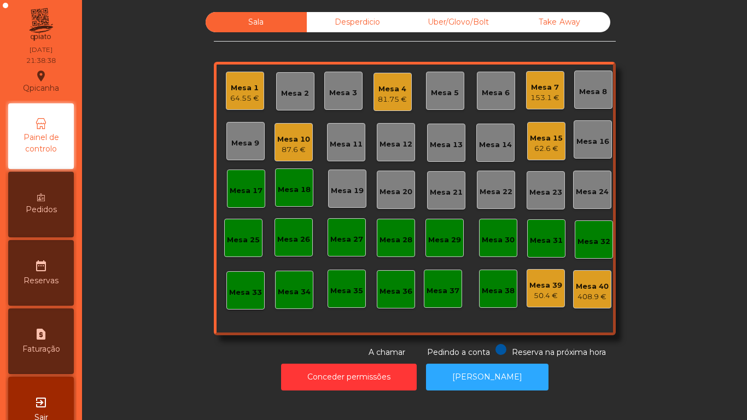
click at [238, 191] on div "Mesa 17" at bounding box center [246, 190] width 33 height 11
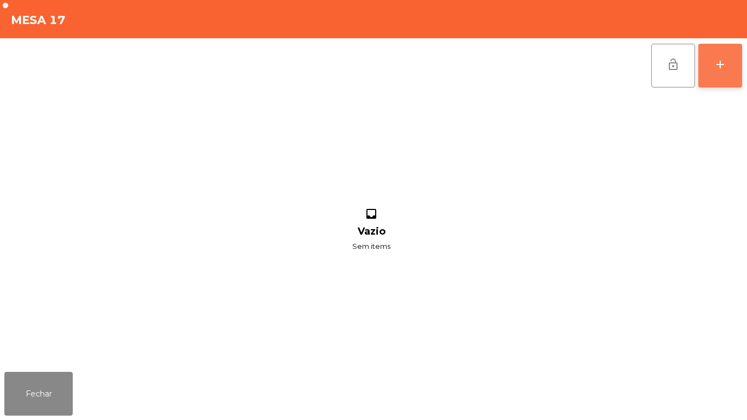
click at [712, 66] on button "add" at bounding box center [720, 66] width 44 height 44
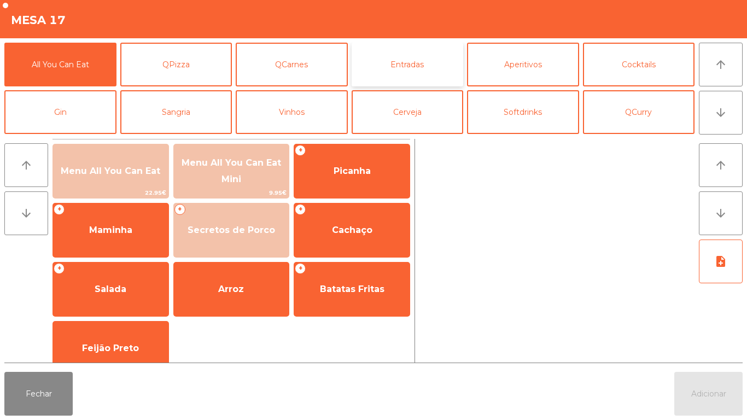
click at [422, 69] on button "Entradas" at bounding box center [408, 65] width 112 height 44
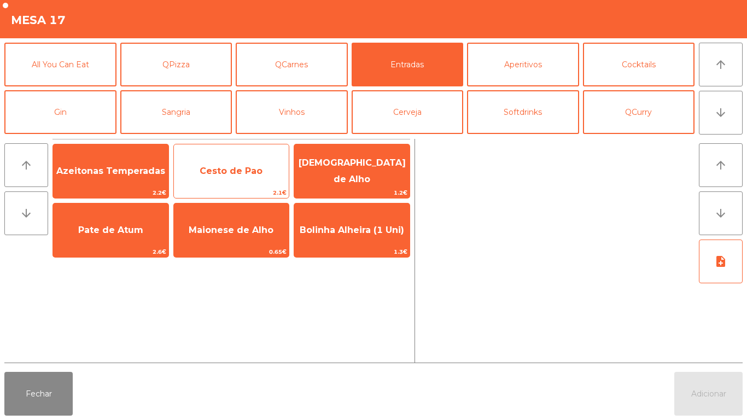
click at [250, 162] on span "Cesto de Pao" at bounding box center [231, 171] width 115 height 30
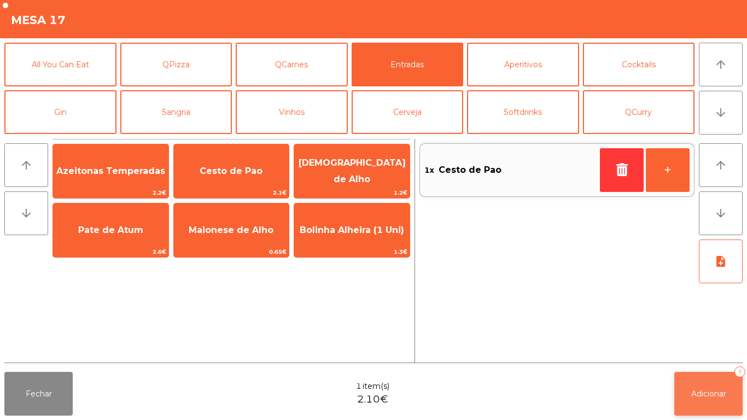
click at [720, 388] on button "Adicionar 1" at bounding box center [708, 394] width 68 height 44
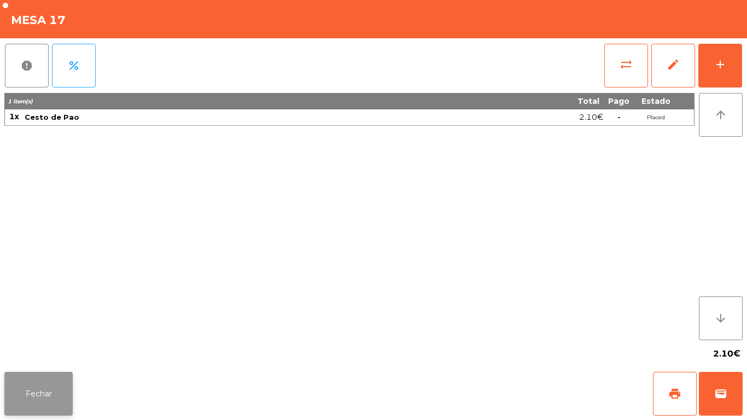
click at [16, 384] on button "Fechar" at bounding box center [38, 394] width 68 height 44
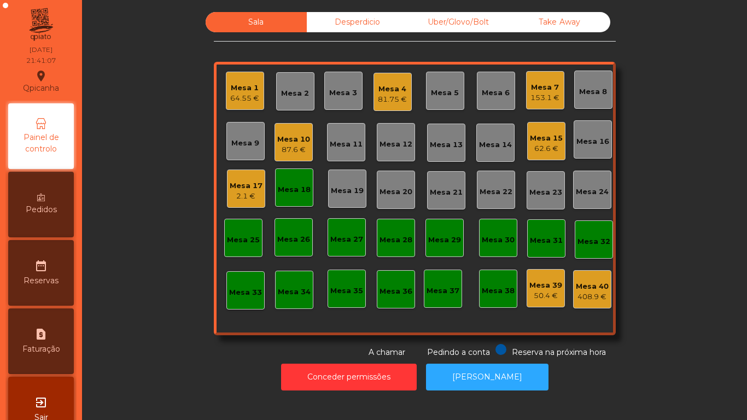
click at [527, 107] on div "Mesa 7 153.1 €" at bounding box center [545, 90] width 38 height 38
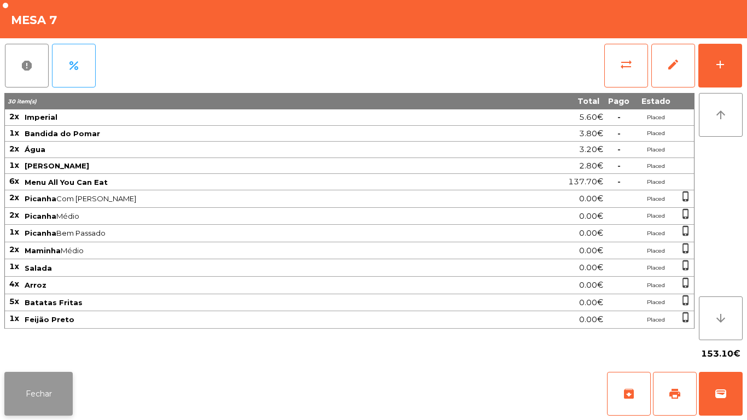
click at [46, 373] on button "Fechar" at bounding box center [38, 394] width 68 height 44
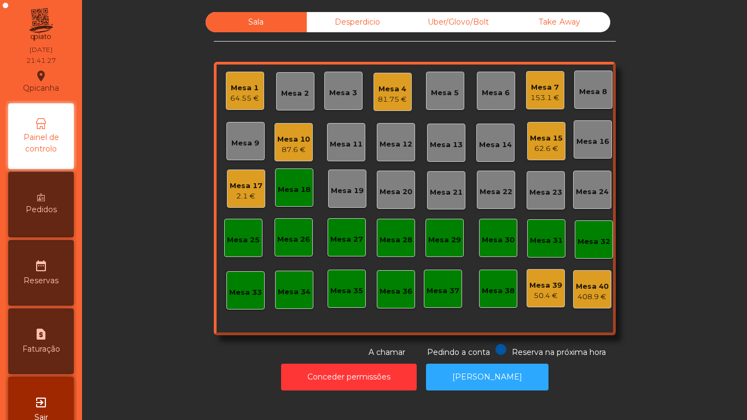
click at [174, 329] on div "Sala Desperdicio Uber/Glovo/Bolt Take Away Mesa 1 64.55 € Mesa 2 Mesa 3 Mesa 4 …" at bounding box center [414, 185] width 635 height 346
click at [349, 382] on button "Conceder permissões" at bounding box center [349, 377] width 136 height 27
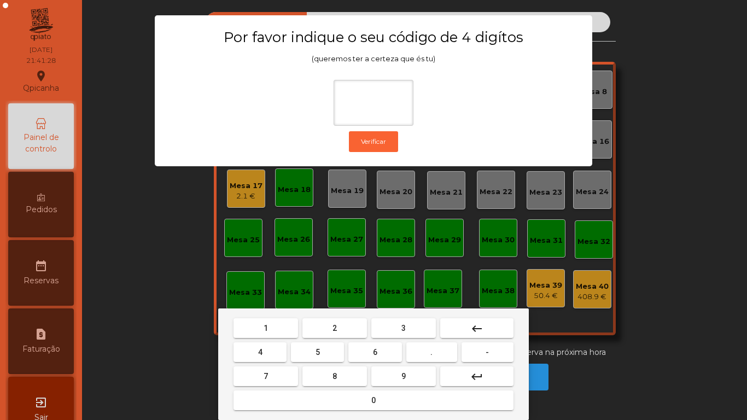
click at [273, 329] on button "1" at bounding box center [265, 328] width 65 height 20
click at [390, 377] on button "9" at bounding box center [403, 376] width 65 height 20
click at [261, 359] on button "4" at bounding box center [259, 352] width 53 height 20
click at [272, 394] on button "0" at bounding box center [373, 400] width 280 height 20
type input "****"
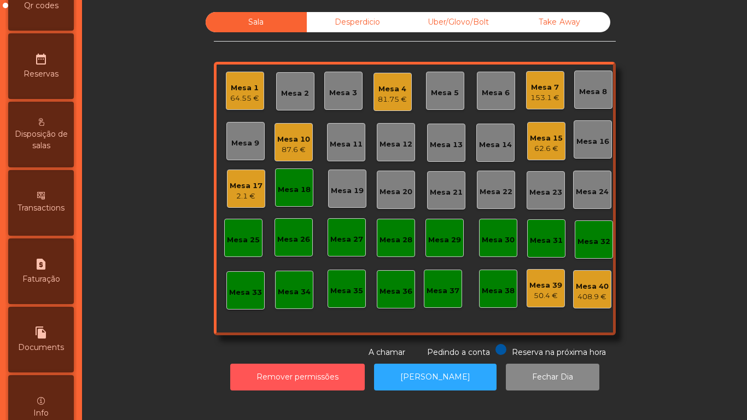
scroll to position [509, 0]
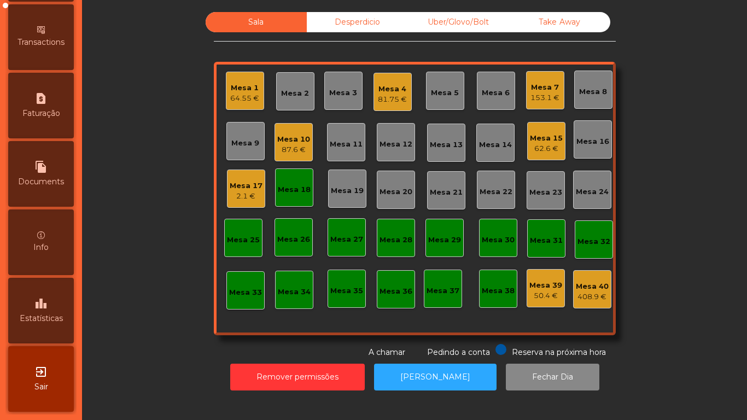
click at [62, 311] on div "leaderboard Estatísticas" at bounding box center [41, 311] width 66 height 66
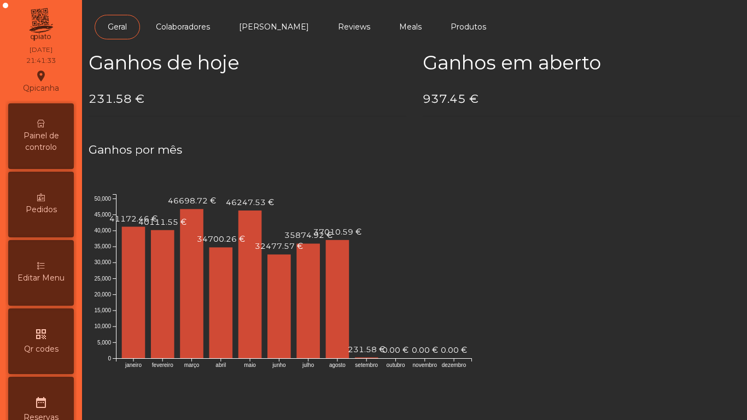
click at [57, 130] on span "Painel de controlo" at bounding box center [41, 141] width 60 height 23
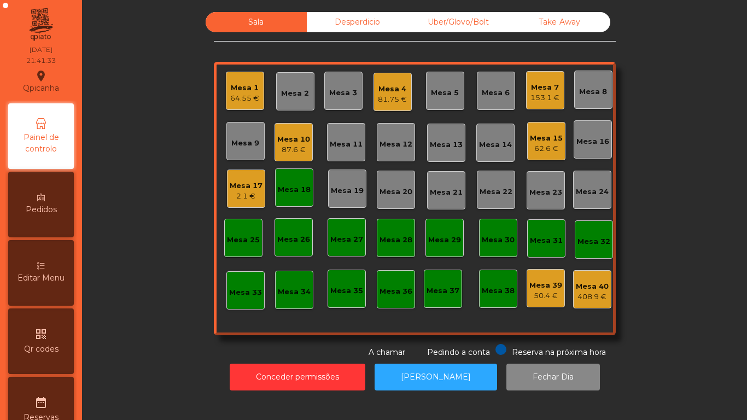
click at [370, 28] on div "Desperdicio" at bounding box center [357, 22] width 101 height 20
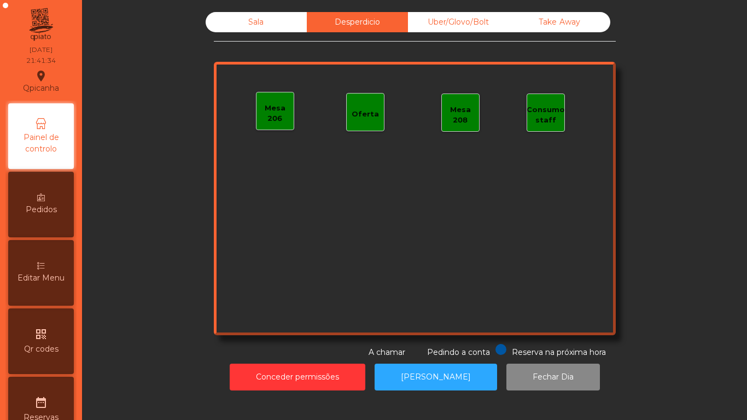
click at [274, 19] on div "Sala" at bounding box center [256, 22] width 101 height 20
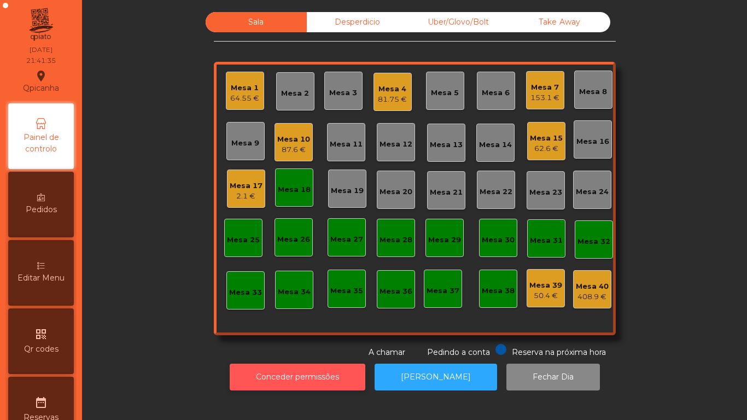
click at [313, 372] on button "Conceder permissões" at bounding box center [298, 377] width 136 height 27
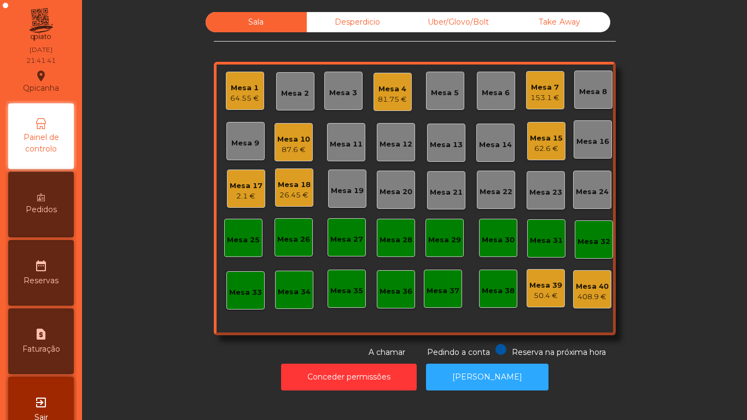
click at [289, 181] on div "Mesa 18" at bounding box center [294, 184] width 33 height 11
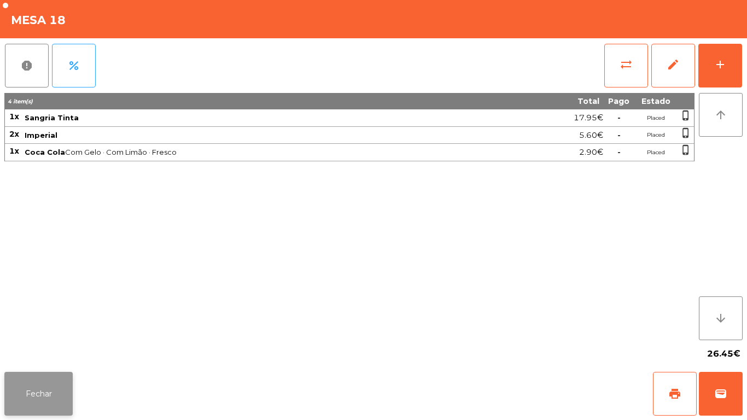
click at [44, 388] on button "Fechar" at bounding box center [38, 394] width 68 height 44
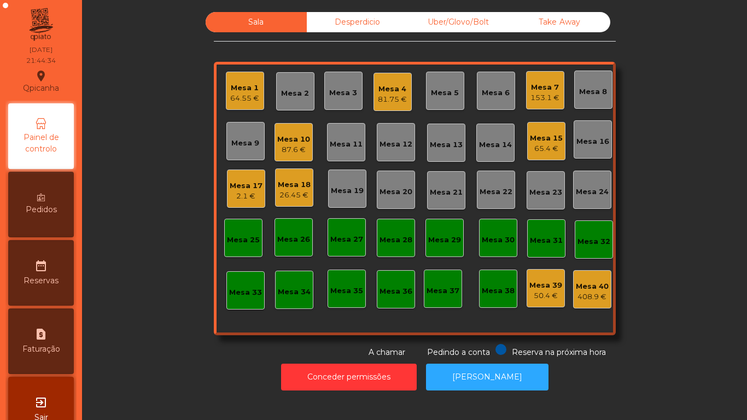
click at [556, 83] on div "Mesa 7 153.1 €" at bounding box center [545, 90] width 38 height 38
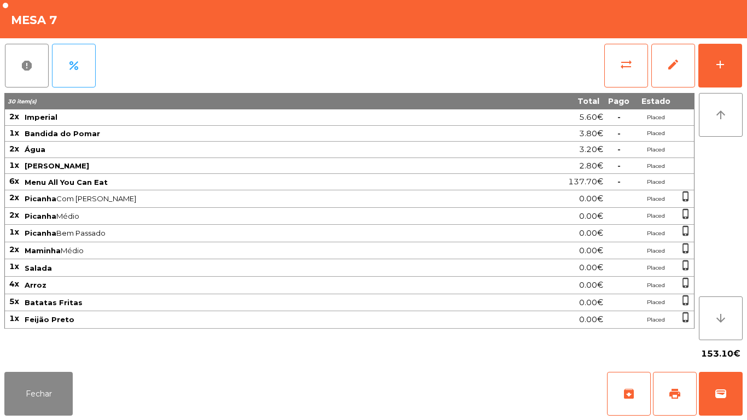
click at [550, 93] on th "Total" at bounding box center [534, 101] width 140 height 16
click at [65, 384] on button "Fechar" at bounding box center [38, 394] width 68 height 44
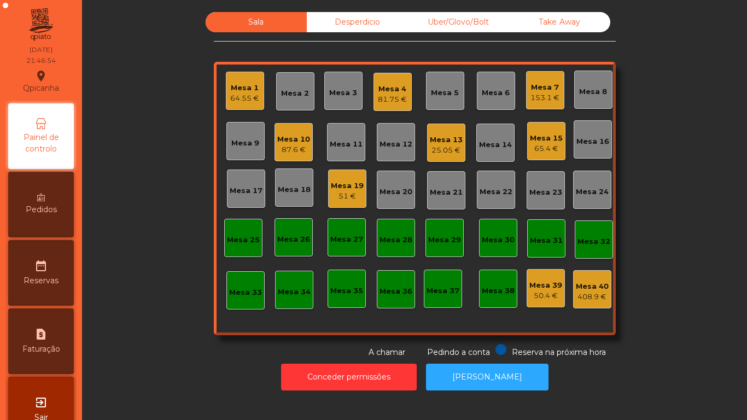
click at [342, 183] on div "Mesa 19" at bounding box center [347, 185] width 33 height 11
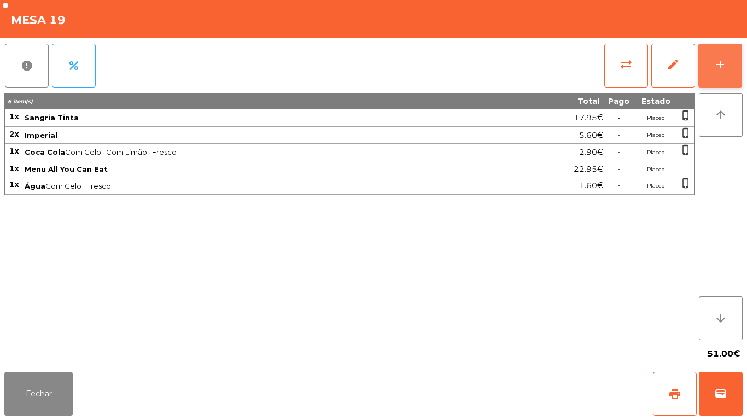
click at [710, 68] on button "add" at bounding box center [720, 66] width 44 height 44
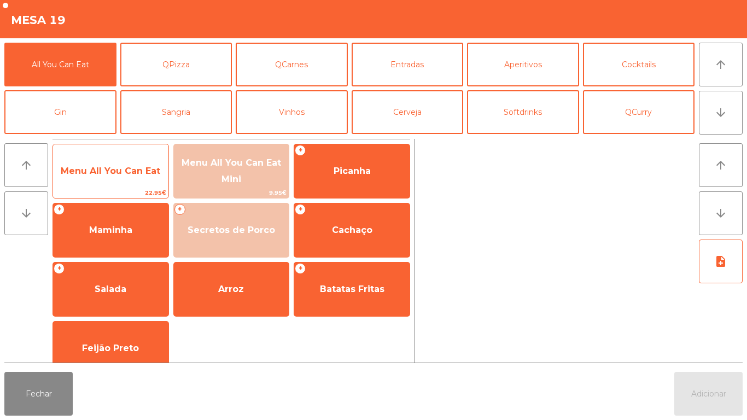
click at [122, 178] on span "Menu All You Can Eat" at bounding box center [110, 171] width 115 height 30
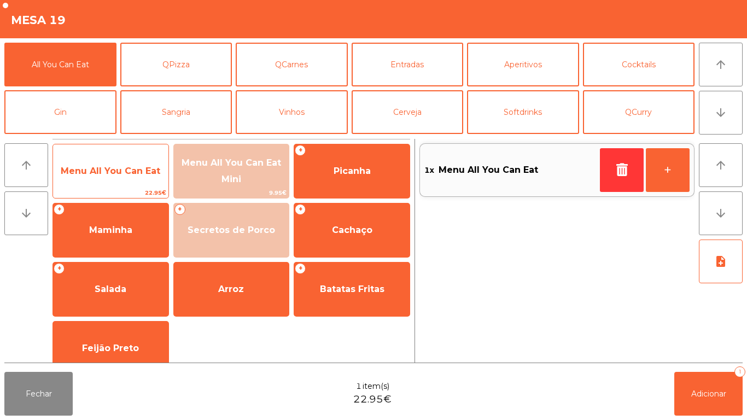
click at [126, 176] on span "Menu All You Can Eat" at bounding box center [110, 171] width 115 height 30
click at [136, 167] on span "Menu All You Can Eat" at bounding box center [111, 171] width 100 height 10
click at [132, 172] on span "Menu All You Can Eat" at bounding box center [111, 171] width 100 height 10
click at [139, 168] on span "Menu All You Can Eat" at bounding box center [111, 171] width 100 height 10
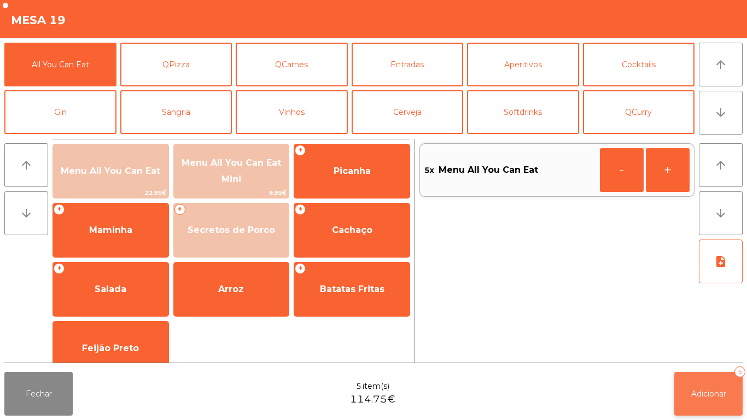
click at [695, 392] on span "Adicionar" at bounding box center [708, 394] width 35 height 10
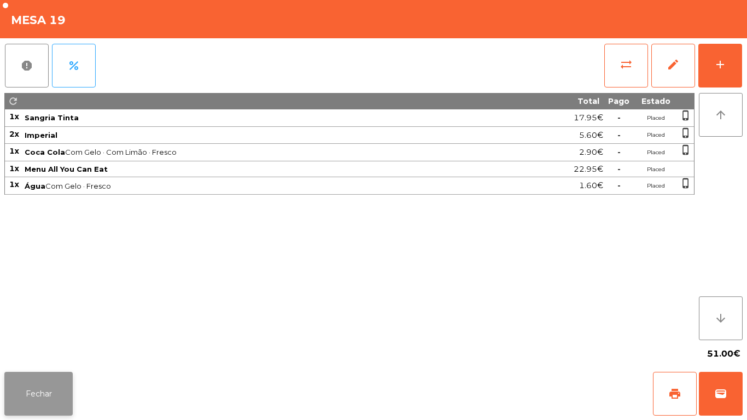
click at [48, 385] on button "Fechar" at bounding box center [38, 394] width 68 height 44
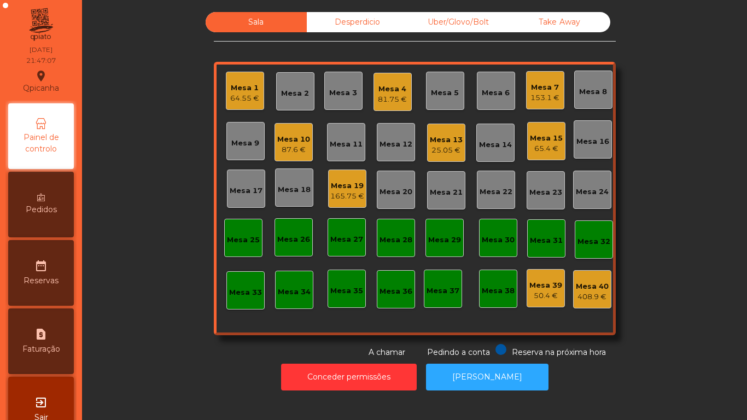
click at [445, 147] on div "25.05 €" at bounding box center [446, 150] width 33 height 11
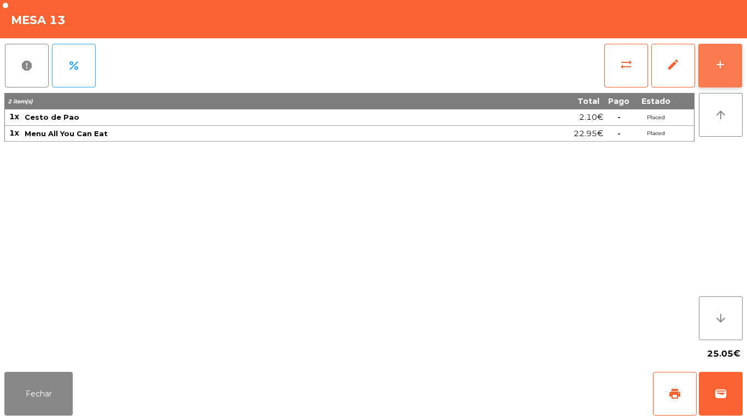
click at [711, 78] on button "add" at bounding box center [720, 66] width 44 height 44
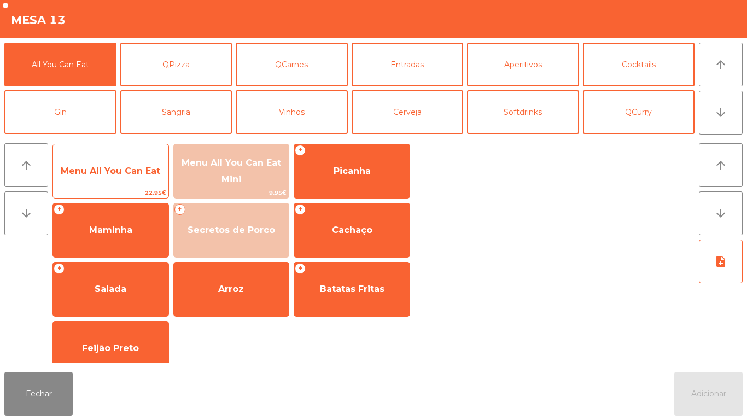
click at [126, 164] on span "Menu All You Can Eat" at bounding box center [110, 171] width 115 height 30
click at [124, 166] on span "Menu All You Can Eat" at bounding box center [111, 171] width 100 height 10
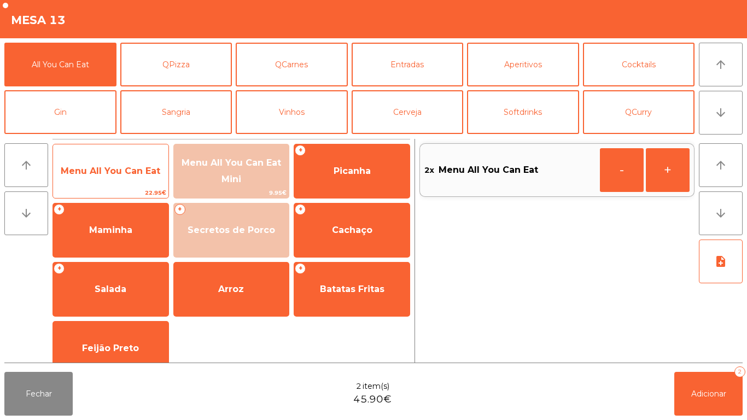
click at [130, 173] on span "Menu All You Can Eat" at bounding box center [111, 171] width 100 height 10
click at [126, 182] on span "Menu All You Can Eat" at bounding box center [110, 171] width 115 height 30
click at [124, 177] on span "Menu All You Can Eat" at bounding box center [110, 171] width 115 height 30
click at [122, 179] on span "Menu All You Can Eat" at bounding box center [110, 171] width 115 height 30
click at [116, 182] on span "Menu All You Can Eat" at bounding box center [110, 171] width 115 height 30
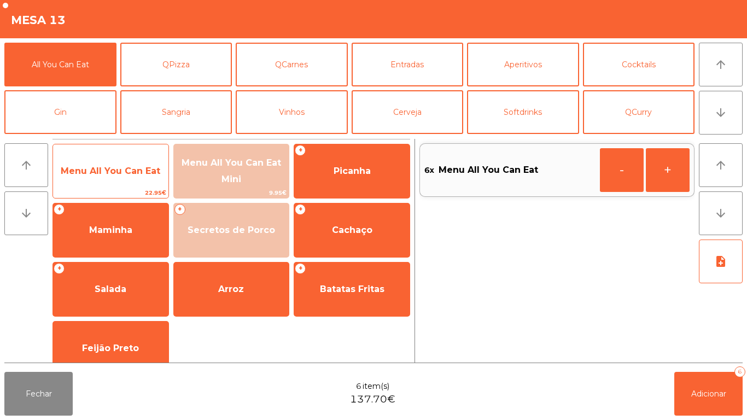
click at [114, 181] on span "Menu All You Can Eat" at bounding box center [110, 171] width 115 height 30
click at [112, 184] on span "Menu All You Can Eat" at bounding box center [110, 171] width 115 height 30
click at [109, 183] on span "Menu All You Can Eat" at bounding box center [110, 171] width 115 height 30
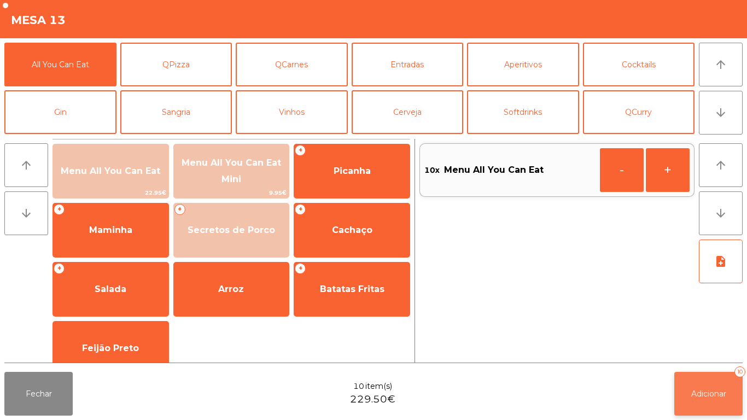
click at [708, 393] on span "Adicionar" at bounding box center [708, 394] width 35 height 10
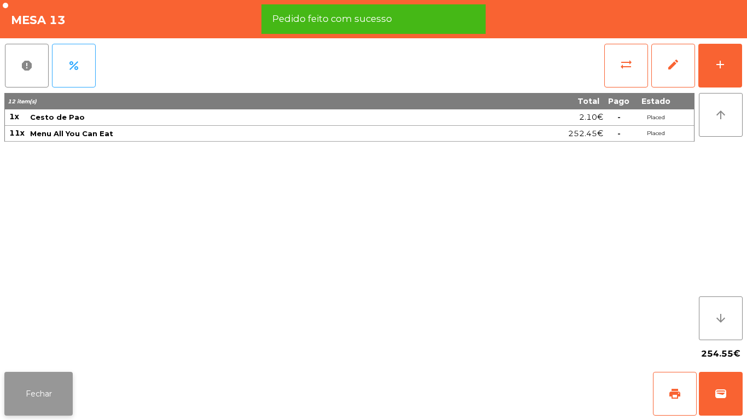
click at [51, 377] on button "Fechar" at bounding box center [38, 394] width 68 height 44
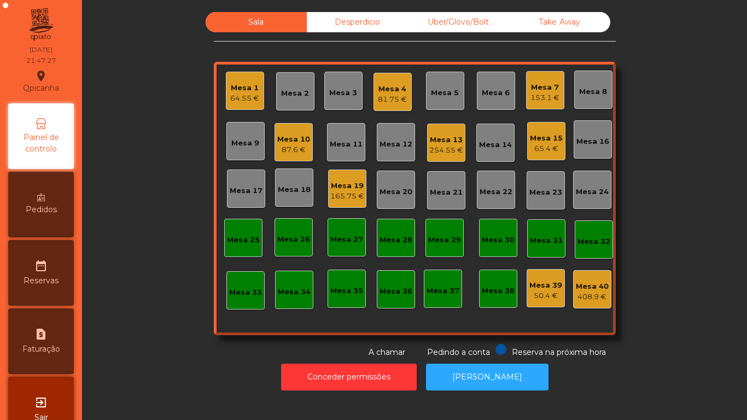
click at [247, 189] on div "Mesa 17" at bounding box center [246, 190] width 33 height 11
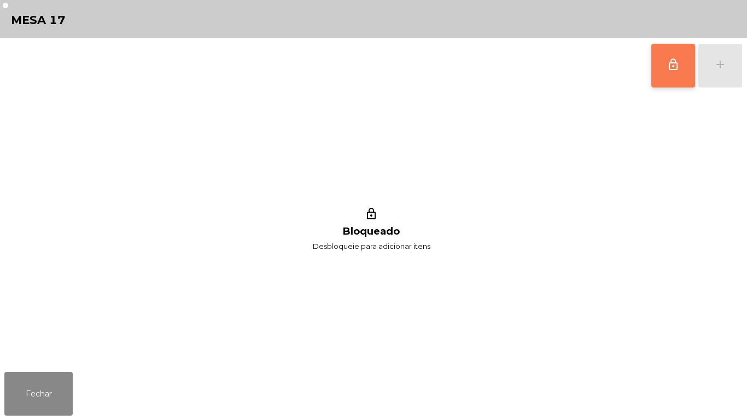
click at [660, 83] on button "lock_outline" at bounding box center [673, 66] width 44 height 44
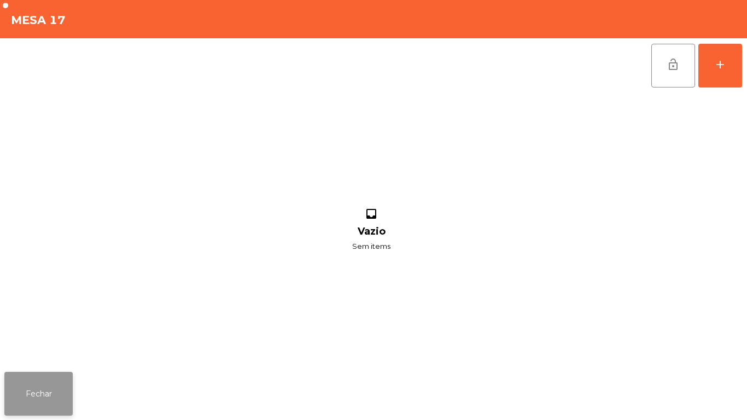
click at [65, 383] on button "Fechar" at bounding box center [38, 394] width 68 height 44
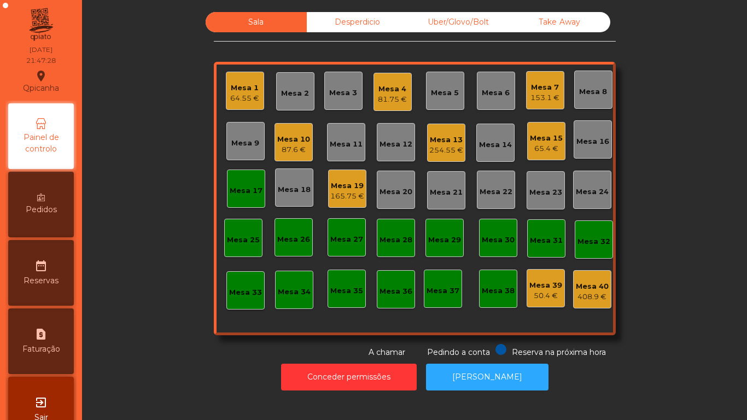
click at [308, 189] on div "Mesa 18" at bounding box center [294, 187] width 38 height 38
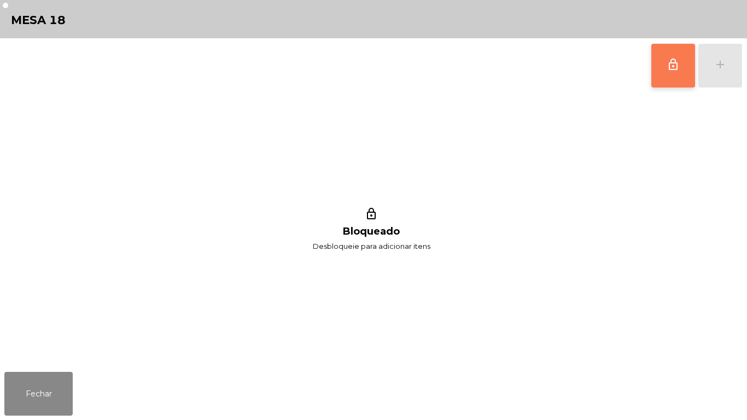
click at [656, 80] on button "lock_outline" at bounding box center [673, 66] width 44 height 44
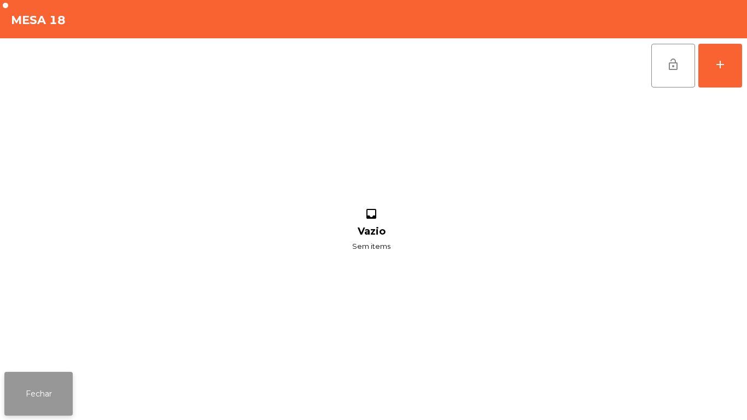
click at [69, 376] on button "Fechar" at bounding box center [38, 394] width 68 height 44
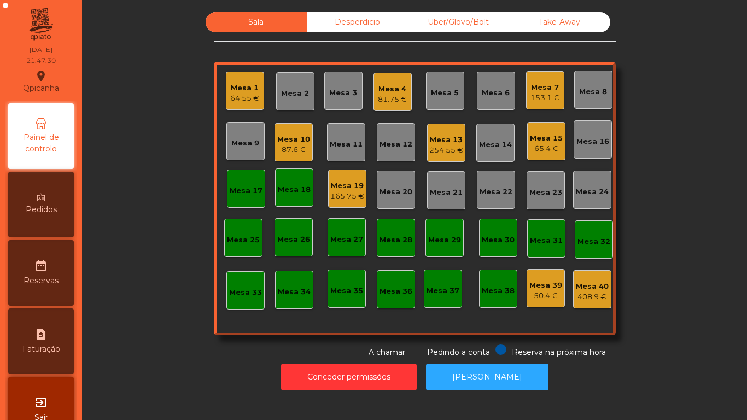
click at [448, 148] on div "254.55 €" at bounding box center [446, 150] width 34 height 11
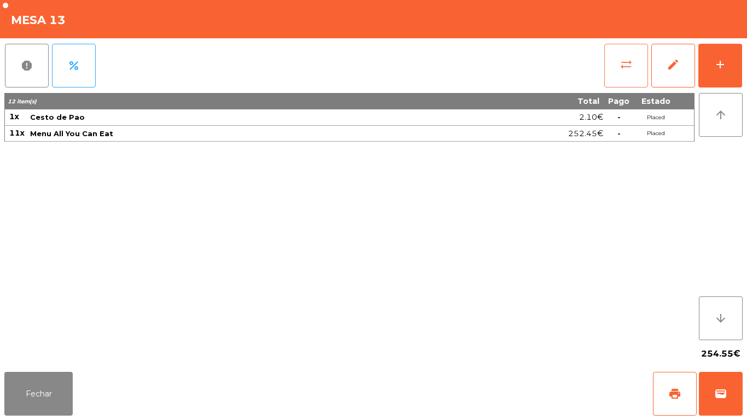
click at [627, 83] on button "sync_alt" at bounding box center [626, 66] width 44 height 44
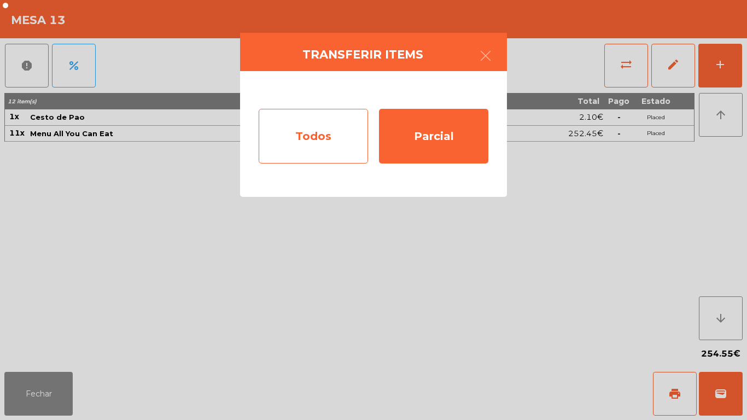
click at [312, 143] on div "Todos" at bounding box center [313, 136] width 109 height 55
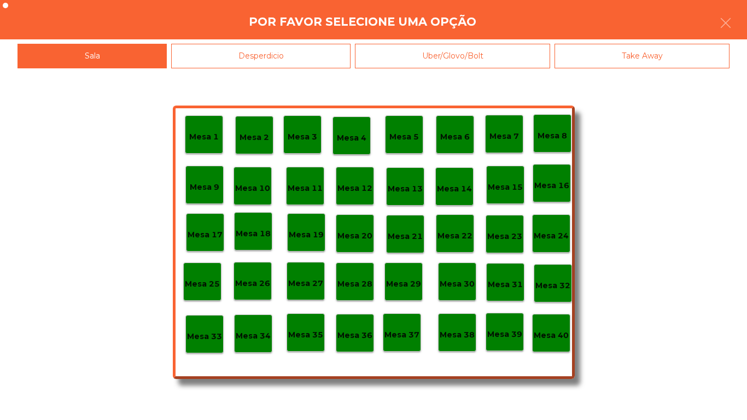
click at [220, 242] on div "Mesa 17" at bounding box center [205, 232] width 38 height 38
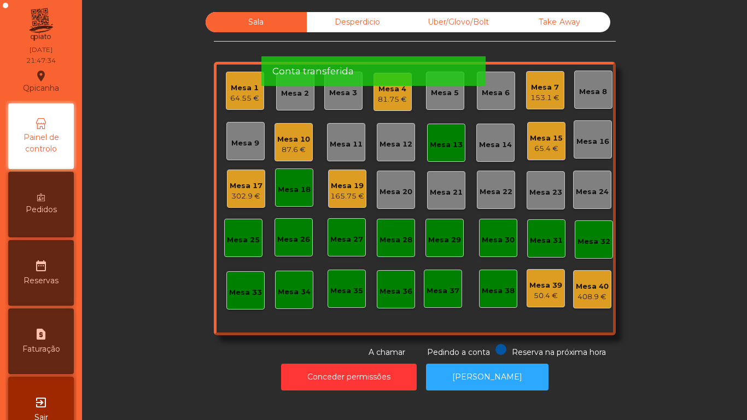
click at [347, 191] on div "165.75 €" at bounding box center [347, 196] width 34 height 11
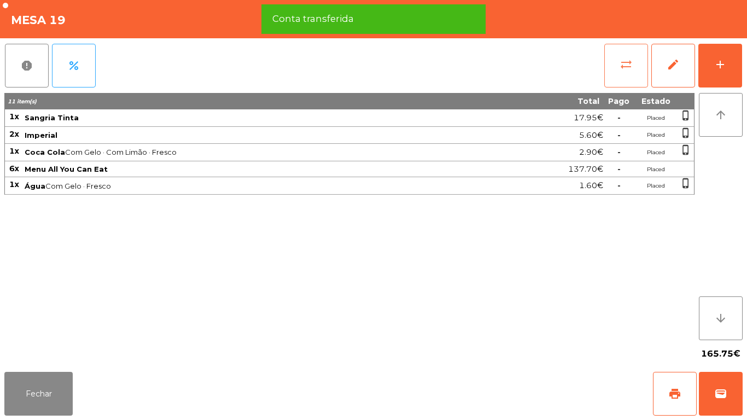
click at [623, 72] on button "sync_alt" at bounding box center [626, 66] width 44 height 44
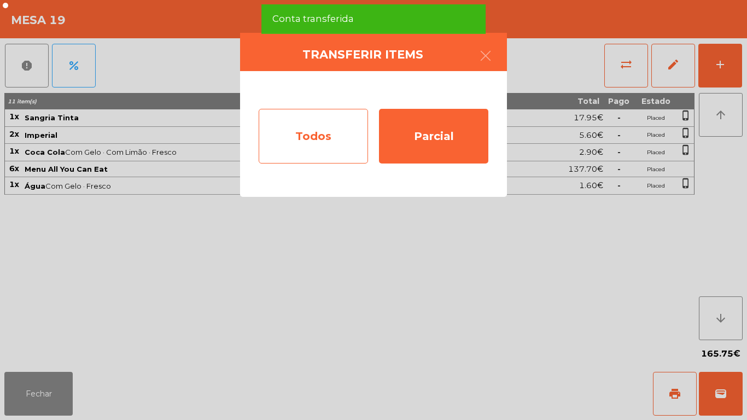
click at [341, 156] on div "Todos" at bounding box center [313, 136] width 109 height 55
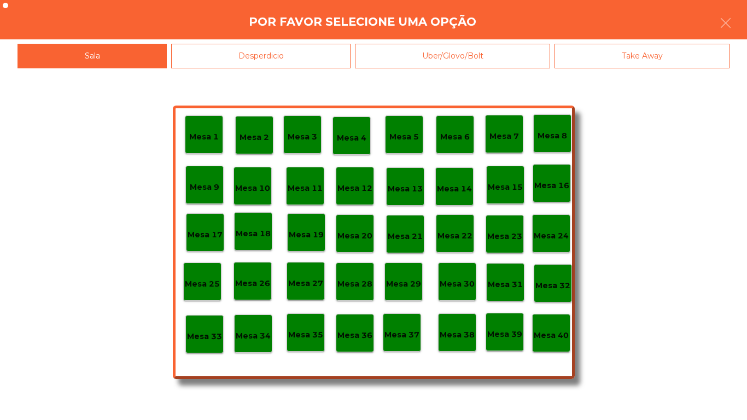
click at [260, 234] on p "Mesa 18" at bounding box center [253, 233] width 35 height 13
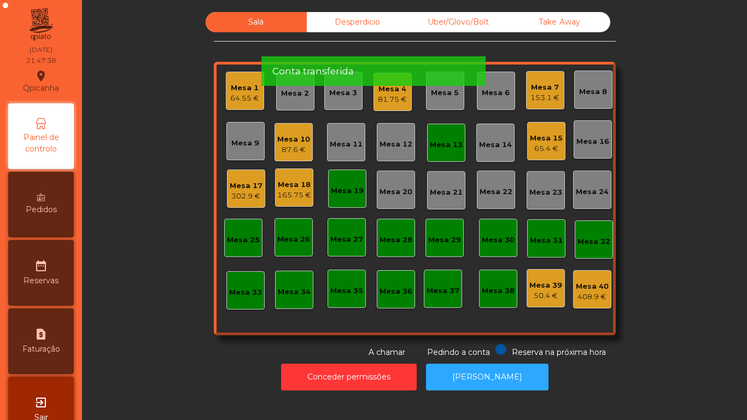
click at [456, 130] on div "Mesa 13" at bounding box center [446, 143] width 38 height 38
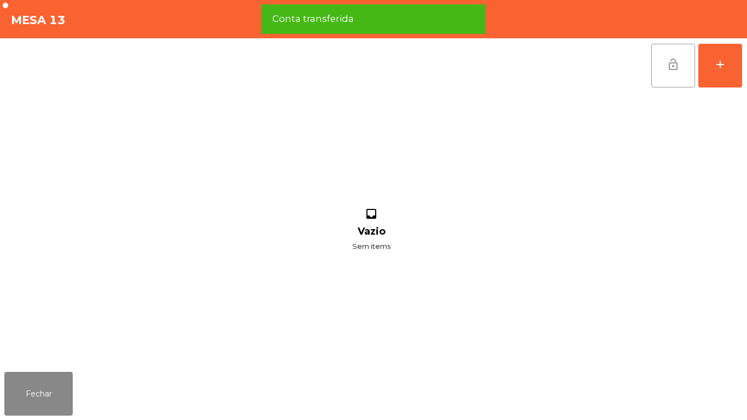
click at [669, 86] on button "lock_open" at bounding box center [673, 66] width 44 height 44
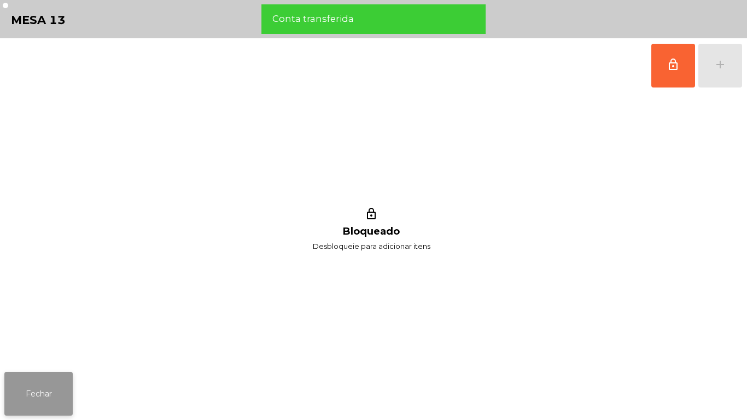
click at [69, 378] on button "Fechar" at bounding box center [38, 394] width 68 height 44
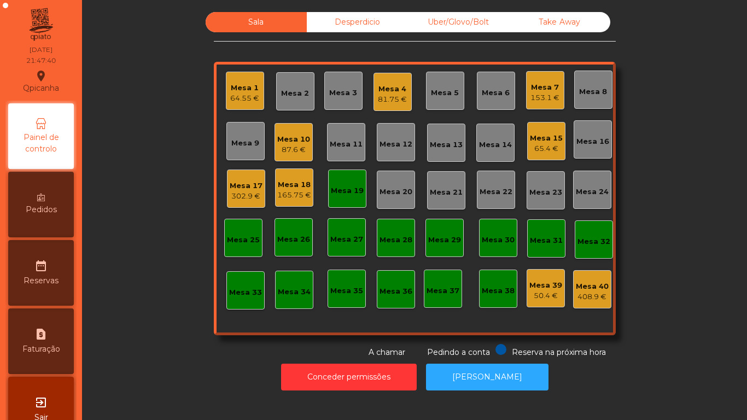
click at [345, 193] on div "Mesa 19" at bounding box center [347, 190] width 33 height 11
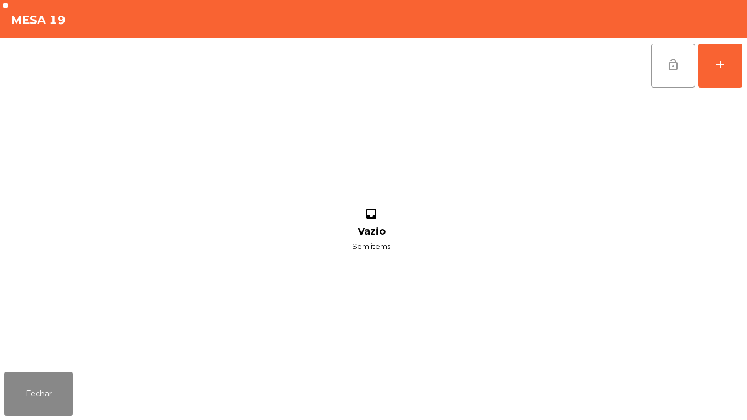
click at [679, 66] on span "lock_open" at bounding box center [673, 64] width 13 height 13
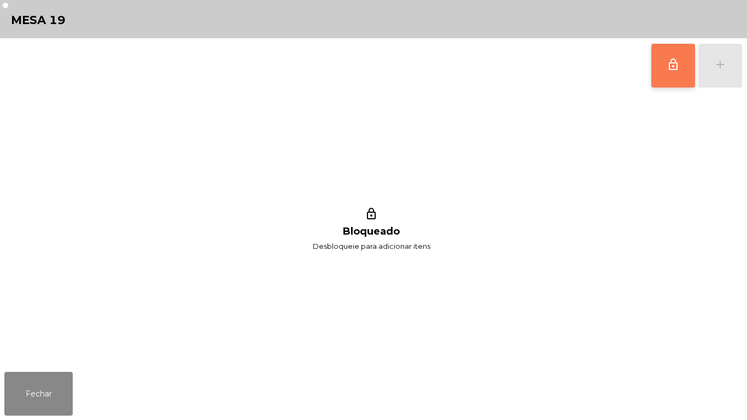
click at [81, 394] on div "Fechar" at bounding box center [373, 393] width 747 height 52
click at [68, 387] on button "Fechar" at bounding box center [38, 394] width 68 height 44
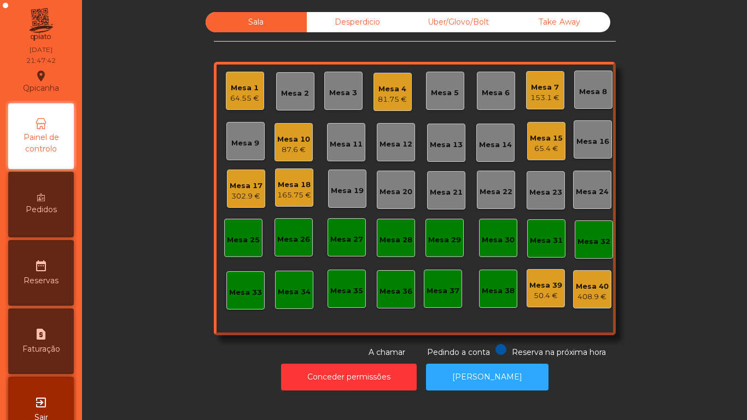
click at [149, 328] on div "Sala Desperdicio Uber/Glovo/Bolt Take Away Mesa 1 64.55 € Mesa 2 Mesa 3 Mesa 4 …" at bounding box center [414, 185] width 635 height 346
click at [580, 298] on div "408.9 €" at bounding box center [592, 296] width 33 height 11
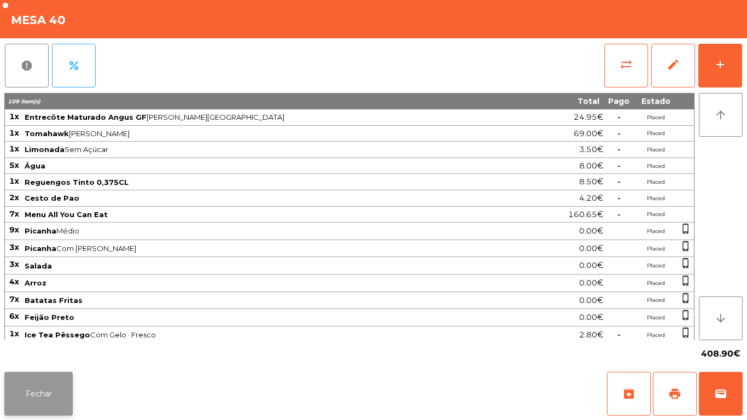
click at [56, 391] on button "Fechar" at bounding box center [38, 394] width 68 height 44
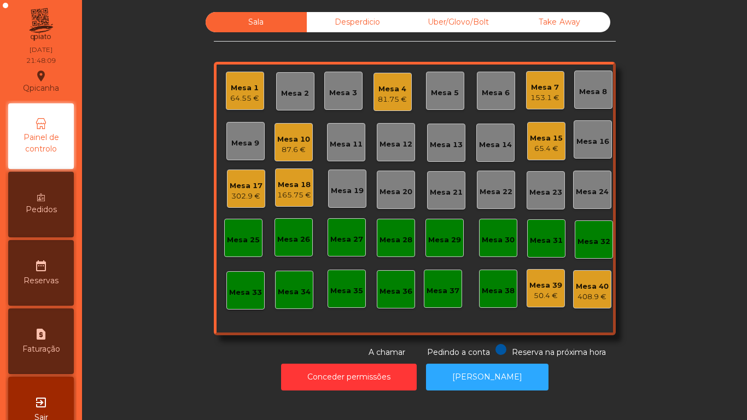
click at [542, 295] on div "50.4 €" at bounding box center [545, 295] width 33 height 11
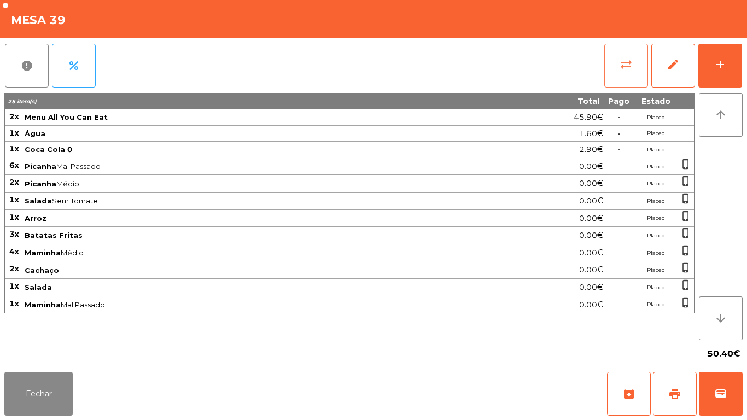
click at [627, 87] on button "sync_alt" at bounding box center [626, 66] width 44 height 44
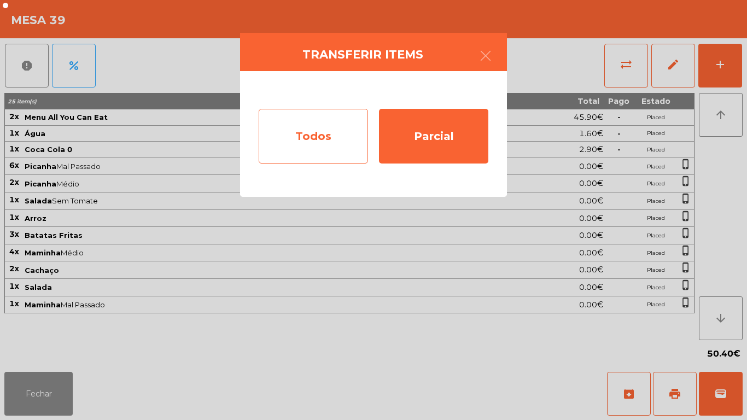
click at [331, 149] on div "Todos" at bounding box center [313, 136] width 109 height 55
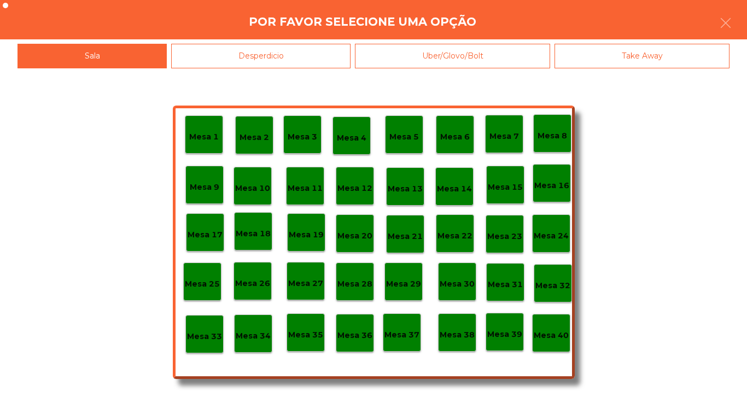
click at [550, 342] on div "Mesa 40" at bounding box center [551, 333] width 38 height 38
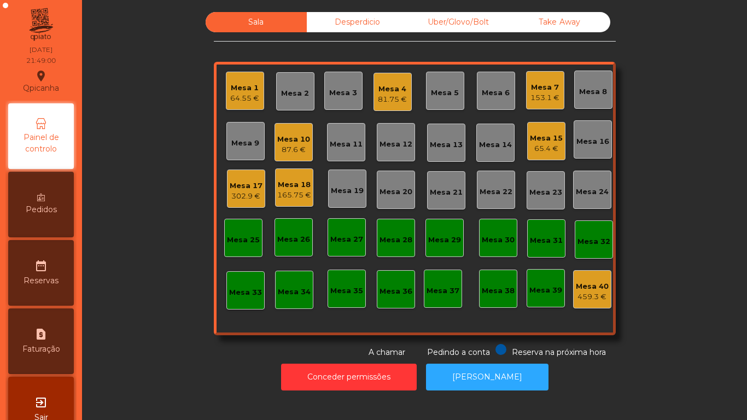
click at [541, 91] on div "Mesa 7" at bounding box center [544, 87] width 29 height 11
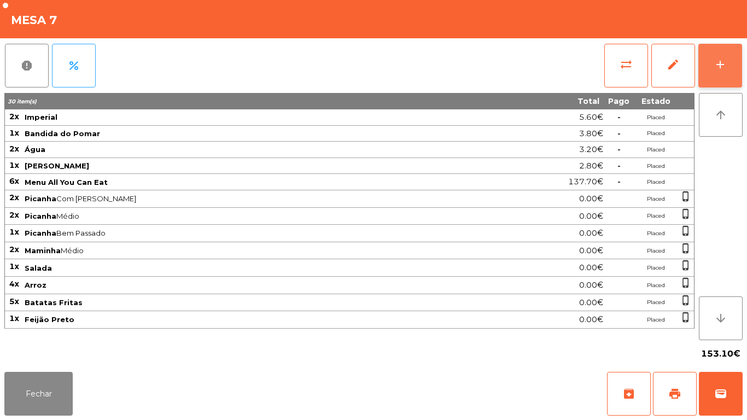
click at [714, 71] on button "add" at bounding box center [720, 66] width 44 height 44
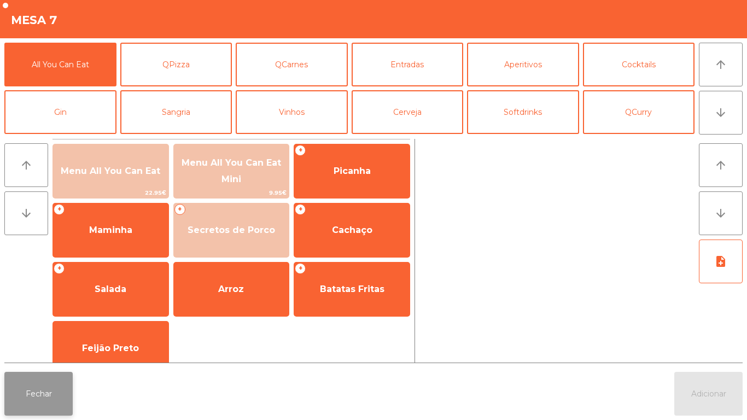
click at [10, 389] on button "Fechar" at bounding box center [38, 394] width 68 height 44
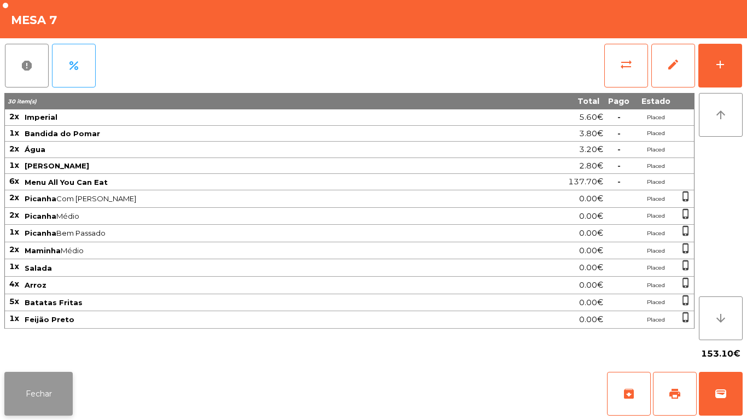
click at [43, 385] on button "Fechar" at bounding box center [38, 394] width 68 height 44
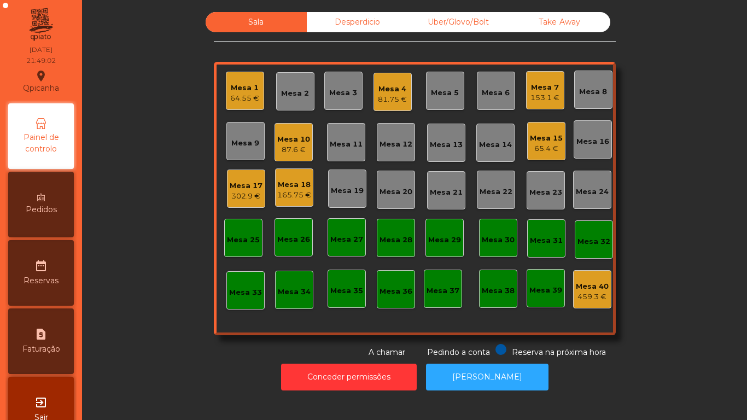
click at [404, 100] on div "Mesa 4 81.75 €" at bounding box center [392, 92] width 38 height 38
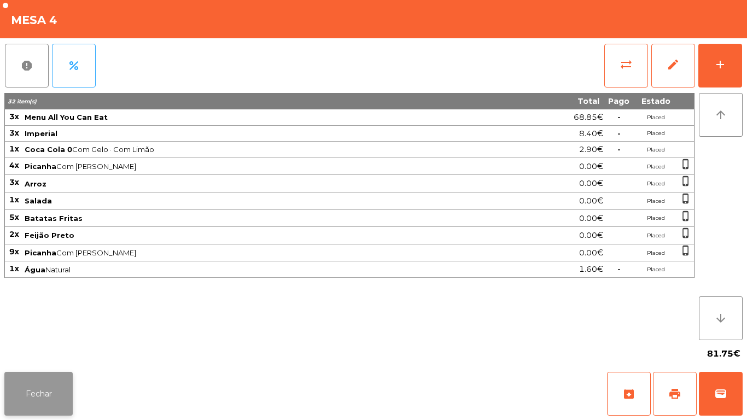
click at [43, 387] on button "Fechar" at bounding box center [38, 394] width 68 height 44
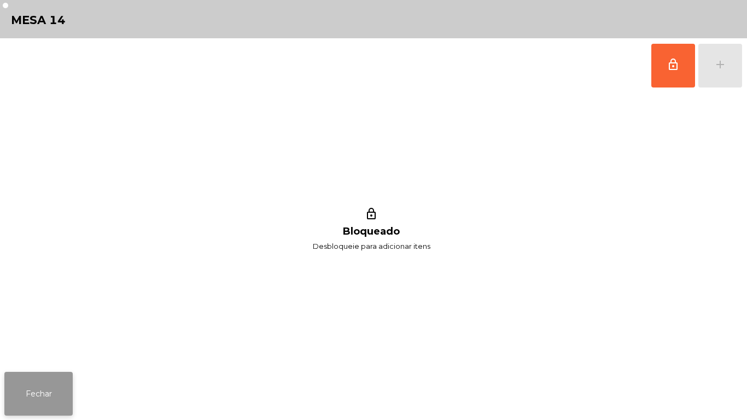
click at [42, 403] on button "Fechar" at bounding box center [38, 394] width 68 height 44
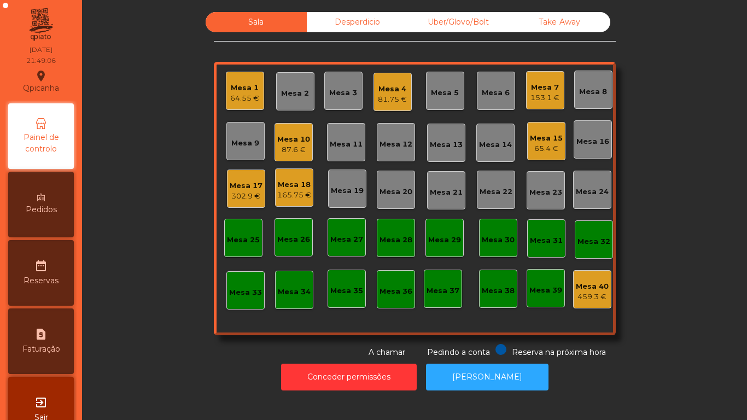
click at [539, 151] on div "65.4 €" at bounding box center [546, 148] width 33 height 11
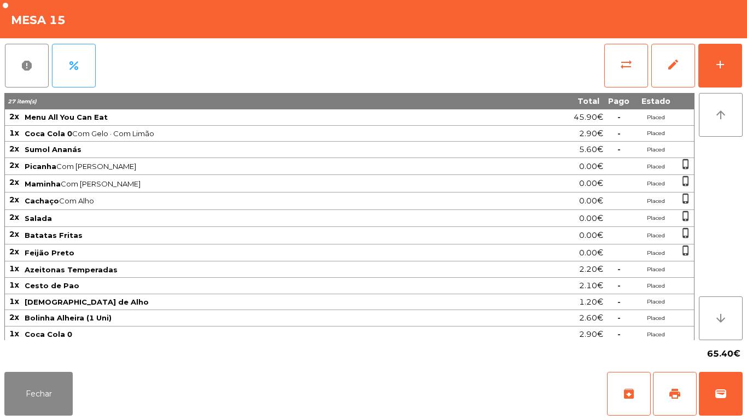
scroll to position [37, 0]
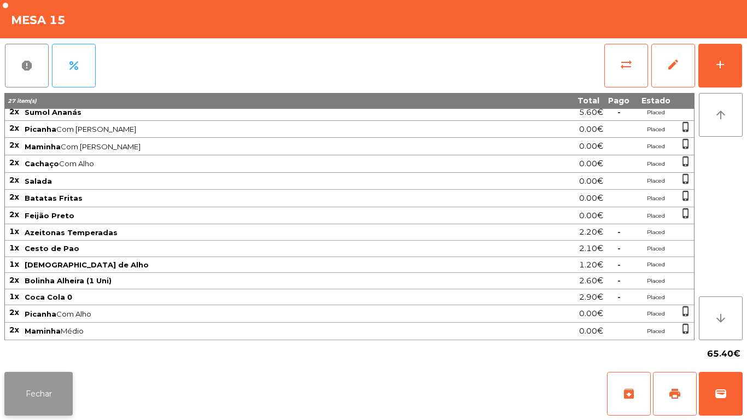
click at [50, 393] on button "Fechar" at bounding box center [38, 394] width 68 height 44
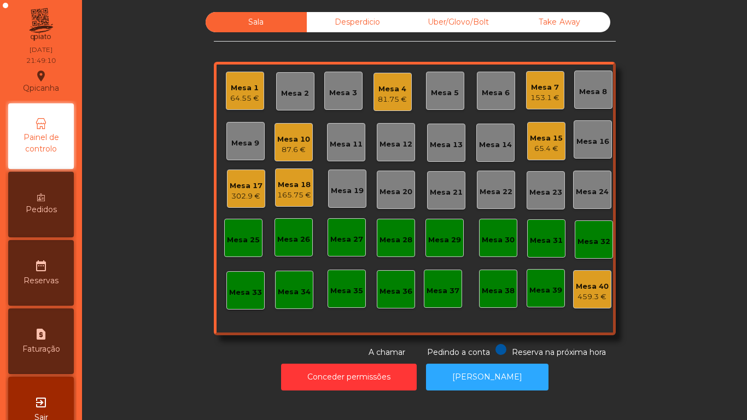
click at [537, 90] on div "Mesa 7" at bounding box center [544, 87] width 29 height 11
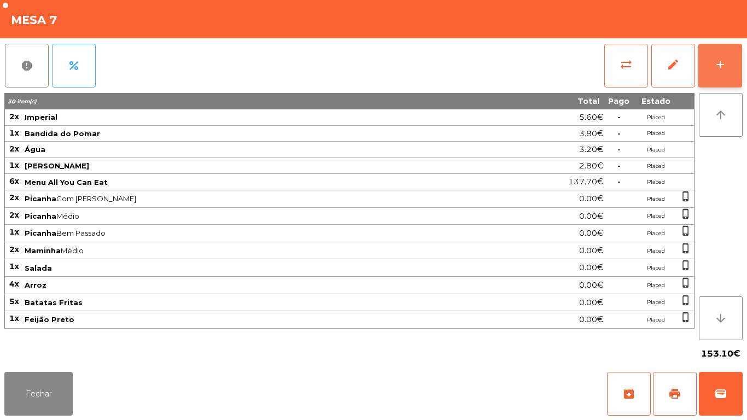
click at [715, 72] on button "add" at bounding box center [720, 66] width 44 height 44
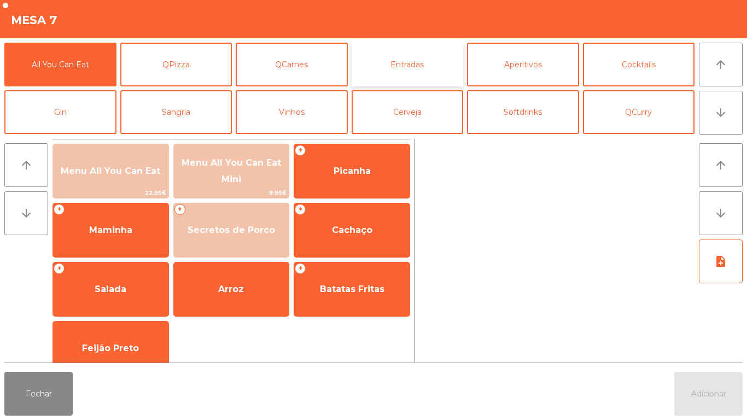
click at [389, 66] on button "Entradas" at bounding box center [408, 65] width 112 height 44
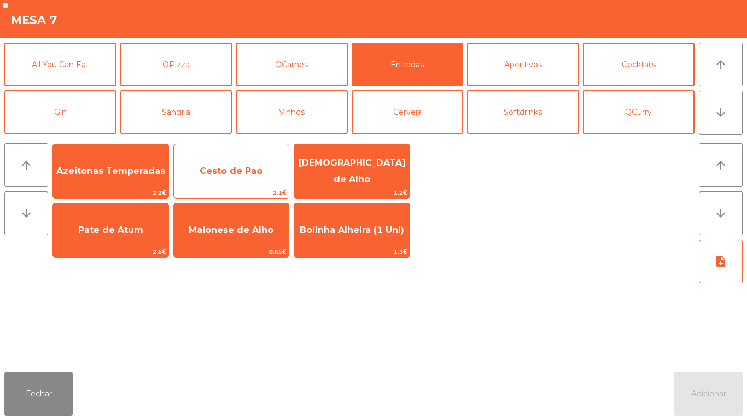
click at [238, 175] on span "Cesto de Pao" at bounding box center [231, 171] width 63 height 10
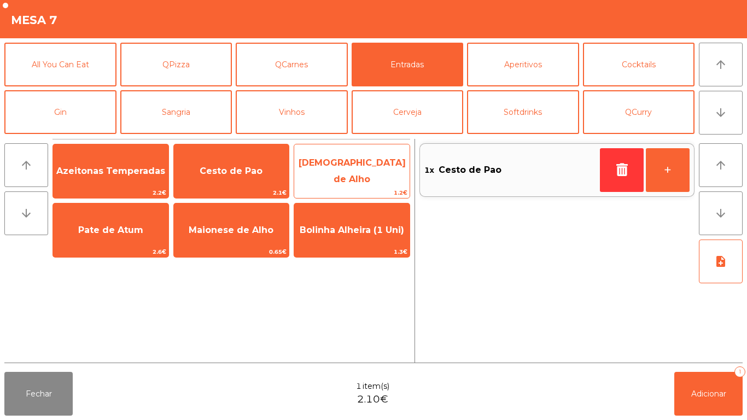
click at [352, 170] on span "[DEMOGRAPHIC_DATA] de Alho" at bounding box center [352, 170] width 107 height 27
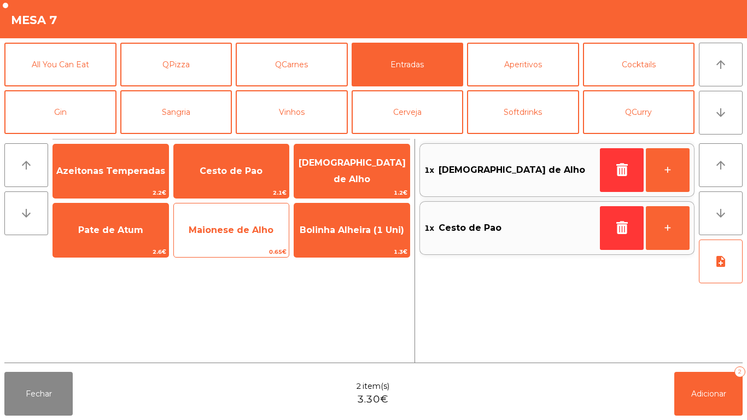
click at [244, 245] on span "Maionese de Alho" at bounding box center [231, 230] width 115 height 30
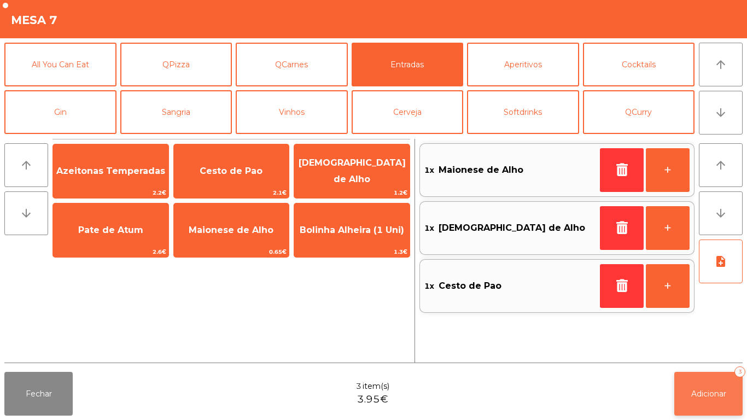
click at [696, 414] on button "Adicionar 3" at bounding box center [708, 394] width 68 height 44
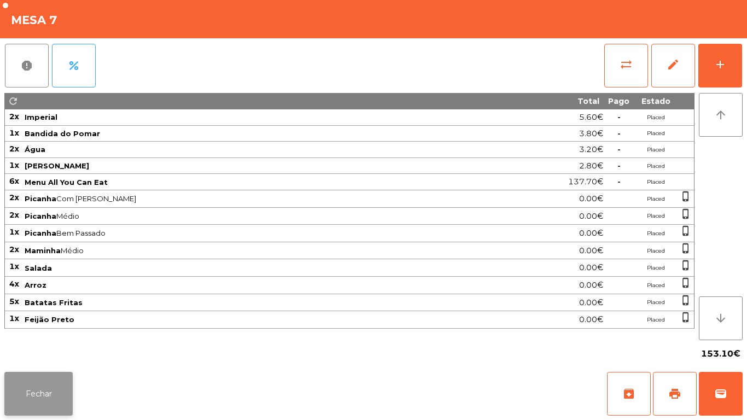
click at [65, 395] on button "Fechar" at bounding box center [38, 394] width 68 height 44
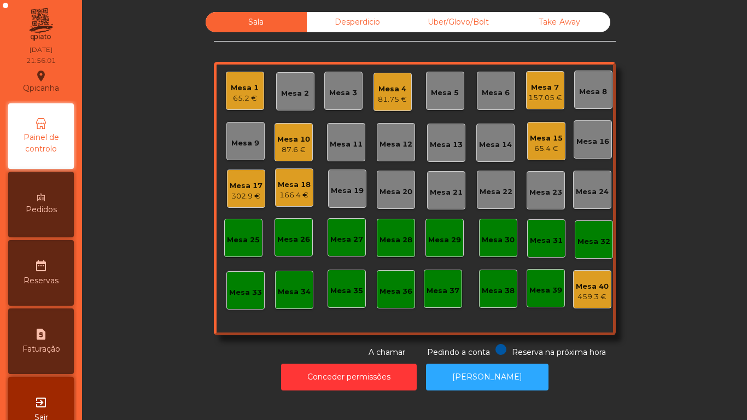
click at [299, 204] on div "Mesa 18 166.4 €" at bounding box center [294, 187] width 38 height 38
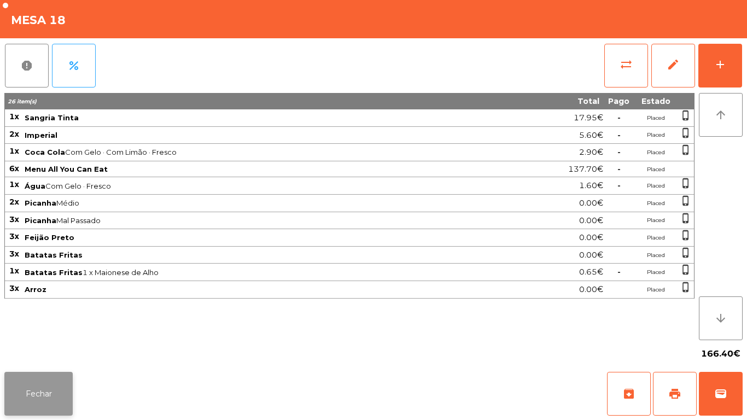
click at [53, 388] on button "Fechar" at bounding box center [38, 394] width 68 height 44
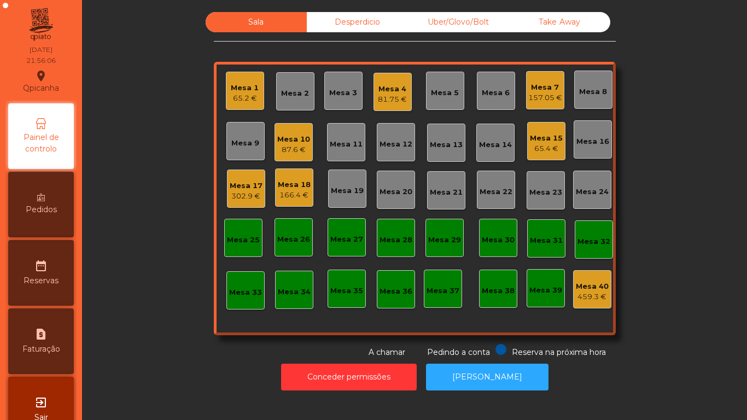
click at [248, 196] on div "302.9 €" at bounding box center [246, 196] width 33 height 11
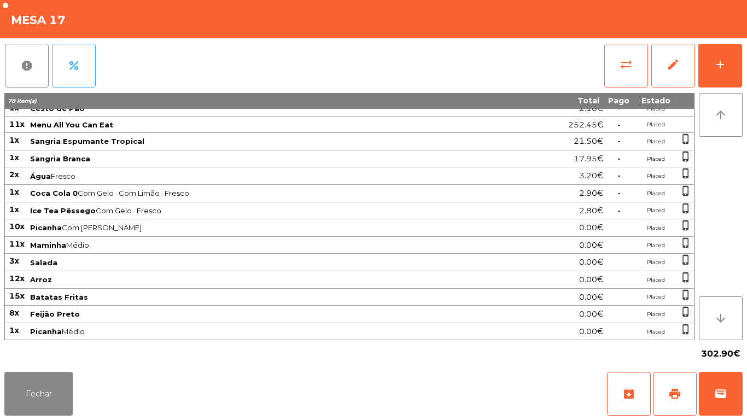
scroll to position [0, 0]
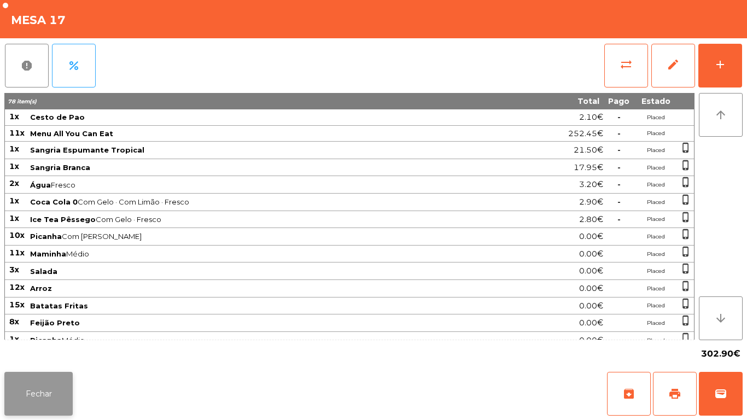
click at [50, 372] on button "Fechar" at bounding box center [38, 394] width 68 height 44
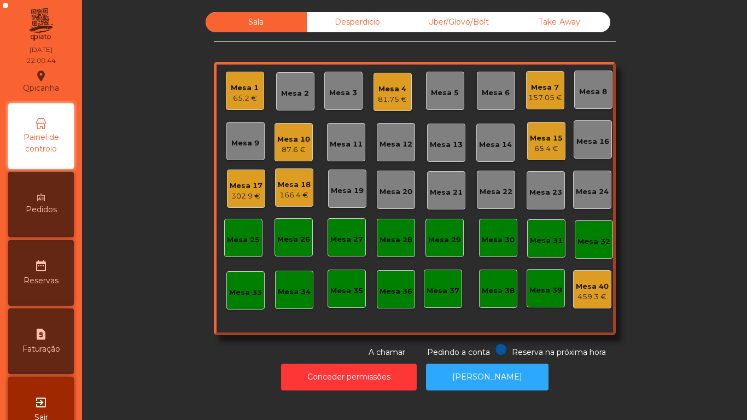
click at [246, 188] on div "Mesa 17" at bounding box center [246, 185] width 33 height 11
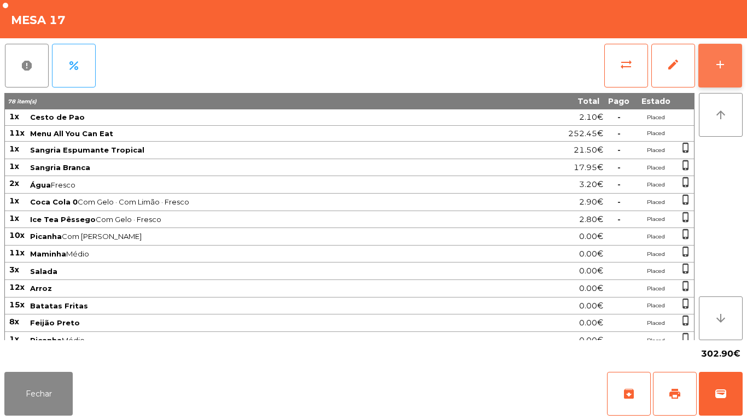
click at [709, 68] on button "add" at bounding box center [720, 66] width 44 height 44
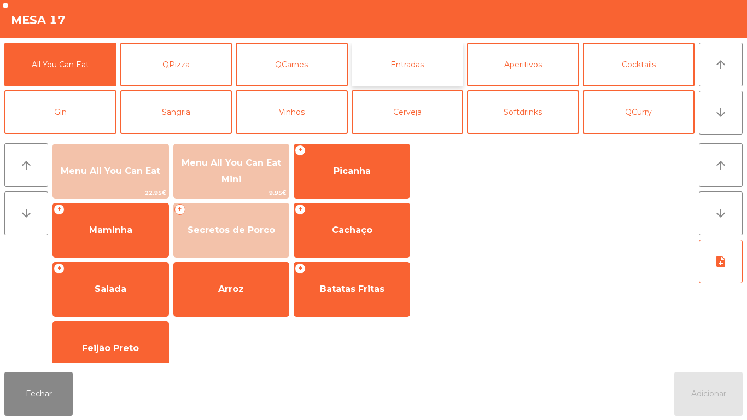
click at [416, 74] on button "Entradas" at bounding box center [408, 65] width 112 height 44
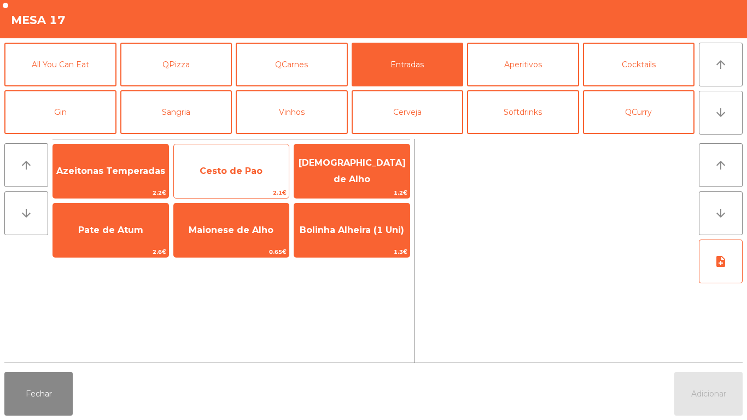
click at [239, 182] on span "Cesto de Pao" at bounding box center [231, 171] width 115 height 30
click at [242, 177] on span "Cesto de Pao" at bounding box center [231, 171] width 115 height 30
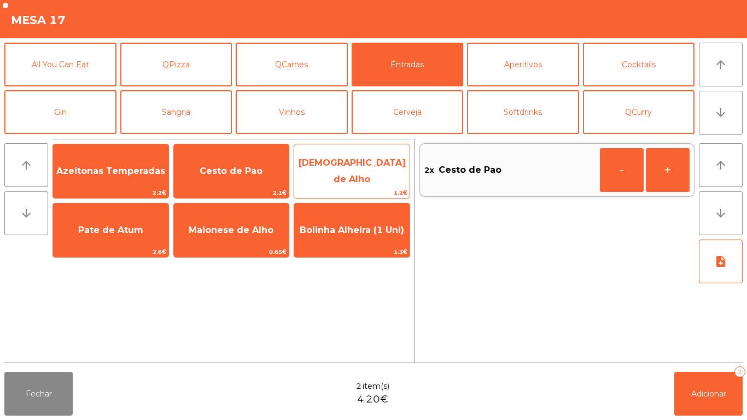
click at [372, 163] on span "[DEMOGRAPHIC_DATA] de Alho" at bounding box center [351, 171] width 115 height 46
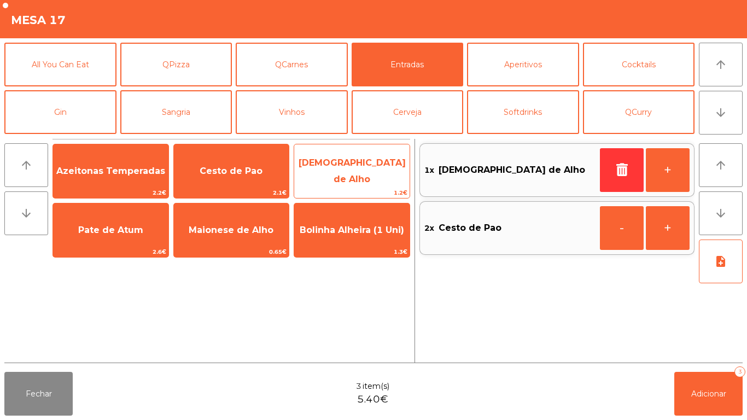
click at [367, 162] on span "[DEMOGRAPHIC_DATA] de Alho" at bounding box center [351, 171] width 115 height 46
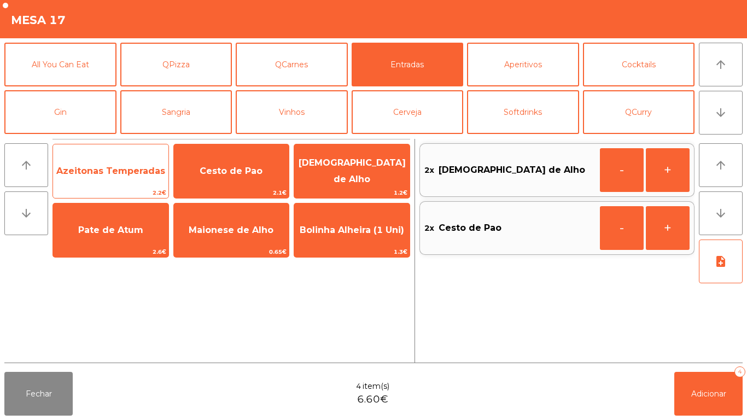
click at [137, 184] on span "Azeitonas Temperadas" at bounding box center [110, 171] width 115 height 30
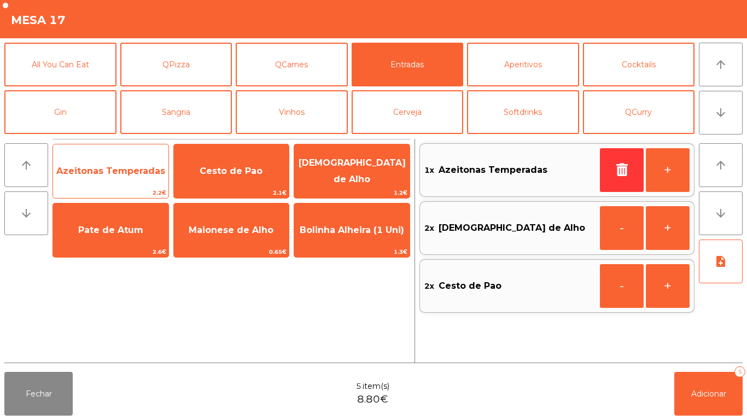
click at [151, 179] on span "Azeitonas Temperadas" at bounding box center [110, 171] width 115 height 30
click at [151, 160] on span "Azeitonas Temperadas" at bounding box center [110, 171] width 115 height 30
click at [128, 153] on div "Azeitonas Temperadas 2.2€" at bounding box center [110, 171] width 116 height 55
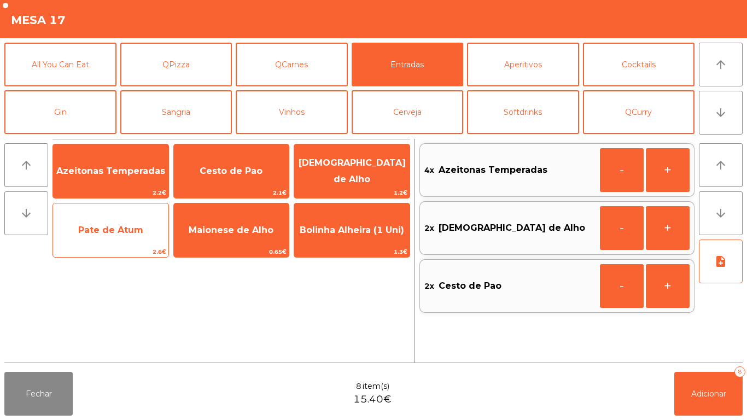
click at [132, 219] on span "Pate de Atum" at bounding box center [110, 230] width 115 height 30
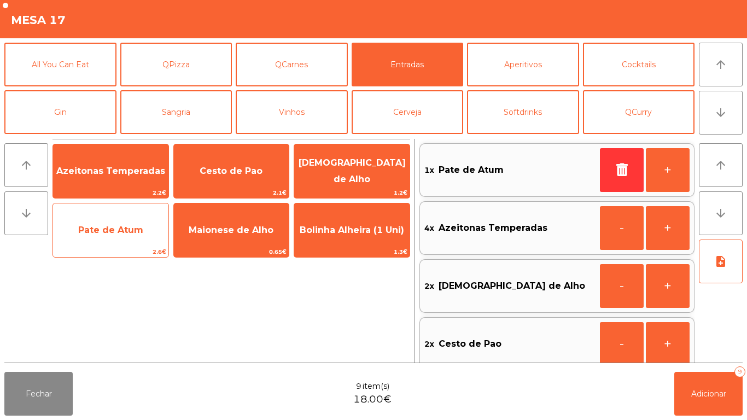
click at [130, 224] on span "Pate de Atum" at bounding box center [110, 230] width 115 height 30
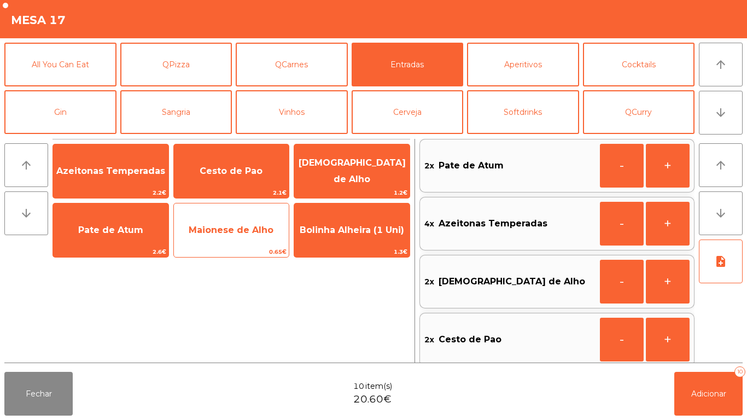
click at [253, 213] on div "Maionese de Alho 0.65€" at bounding box center [231, 230] width 116 height 55
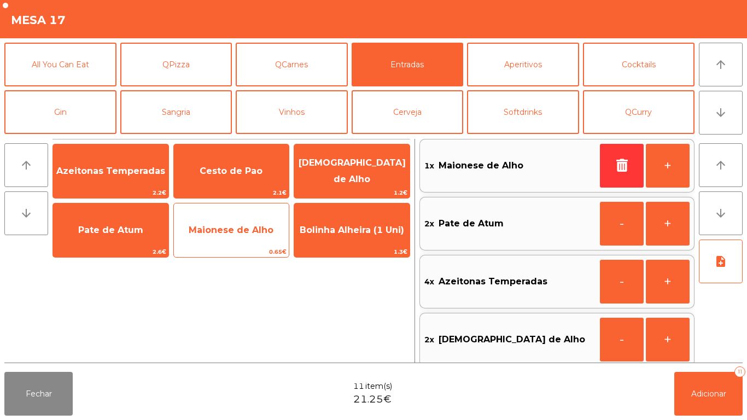
click at [245, 229] on span "Maionese de Alho" at bounding box center [231, 230] width 85 height 10
click at [244, 225] on span "Maionese de Alho" at bounding box center [231, 230] width 85 height 10
click at [248, 226] on span "Maionese de Alho" at bounding box center [231, 230] width 85 height 10
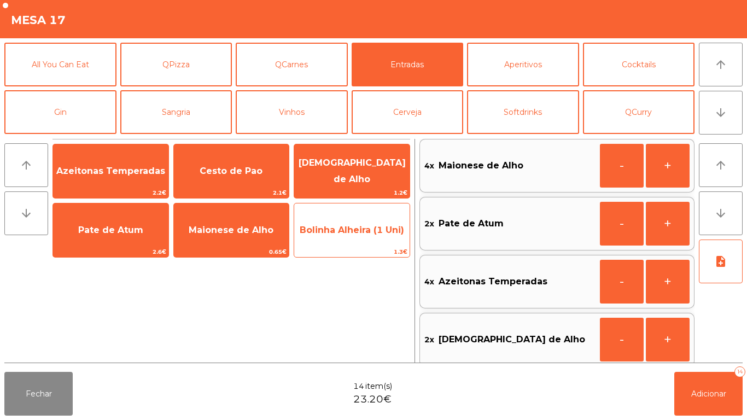
click at [357, 236] on span "Bolinha Alheira (1 Uni)" at bounding box center [351, 230] width 115 height 30
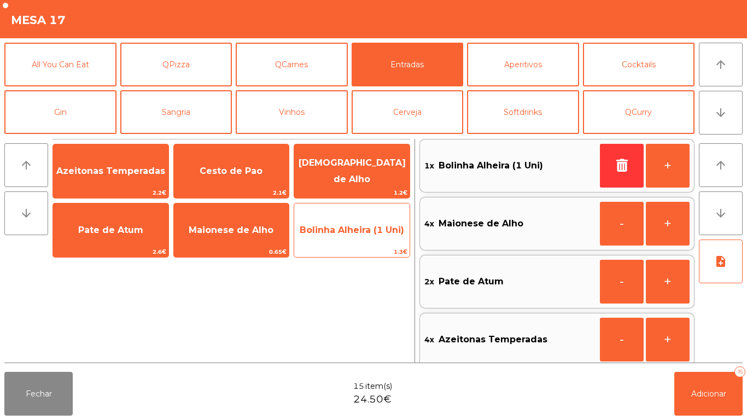
click at [359, 236] on span "Bolinha Alheira (1 Uni)" at bounding box center [351, 230] width 115 height 30
click at [364, 233] on span "Bolinha Alheira (1 Uni)" at bounding box center [352, 230] width 104 height 10
click at [358, 235] on span "Bolinha Alheira (1 Uni)" at bounding box center [352, 230] width 104 height 10
click at [373, 243] on span "Bolinha Alheira (1 Uni)" at bounding box center [351, 230] width 115 height 30
click at [372, 242] on span "Bolinha Alheira (1 Uni)" at bounding box center [351, 230] width 115 height 30
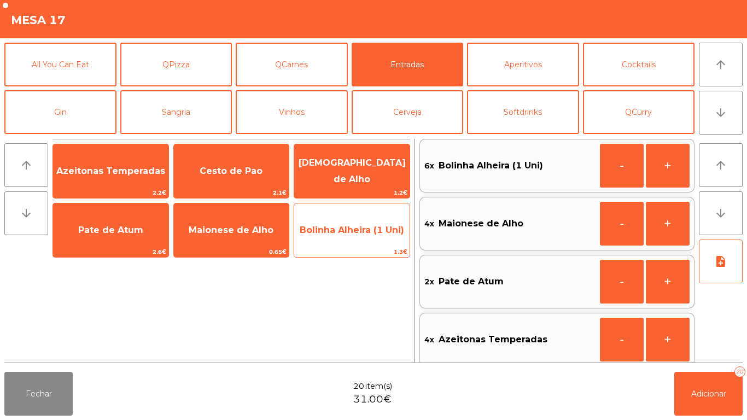
click at [374, 247] on span "1.3€" at bounding box center [351, 252] width 115 height 10
click at [373, 246] on div "Bolinha Alheira (1 Uni) 1.3€" at bounding box center [352, 230] width 116 height 55
click at [369, 241] on span "Bolinha Alheira (1 Uni)" at bounding box center [351, 230] width 115 height 30
click at [371, 239] on span "Bolinha Alheira (1 Uni)" at bounding box center [351, 230] width 115 height 30
click at [360, 239] on span "Bolinha Alheira (1 Uni)" at bounding box center [351, 230] width 115 height 30
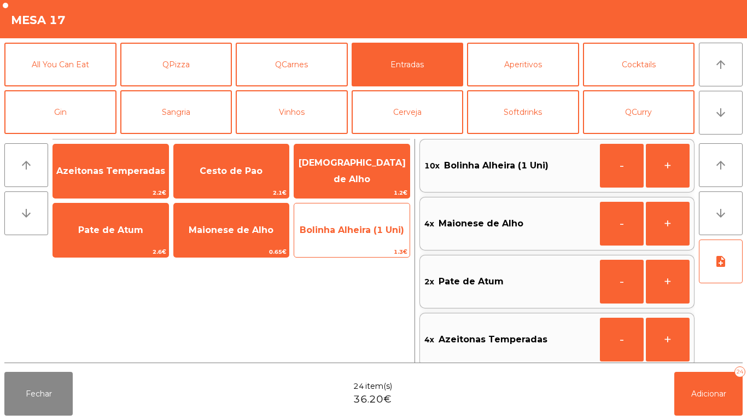
click at [360, 233] on span "Bolinha Alheira (1 Uni)" at bounding box center [352, 230] width 104 height 10
click at [356, 237] on span "Bolinha Alheira (1 Uni)" at bounding box center [351, 230] width 115 height 30
click at [354, 240] on span "Bolinha Alheira (1 Uni)" at bounding box center [351, 230] width 115 height 30
click at [356, 241] on span "Bolinha Alheira (1 Uni)" at bounding box center [351, 230] width 115 height 30
click at [356, 233] on span "Bolinha Alheira (1 Uni)" at bounding box center [352, 230] width 104 height 10
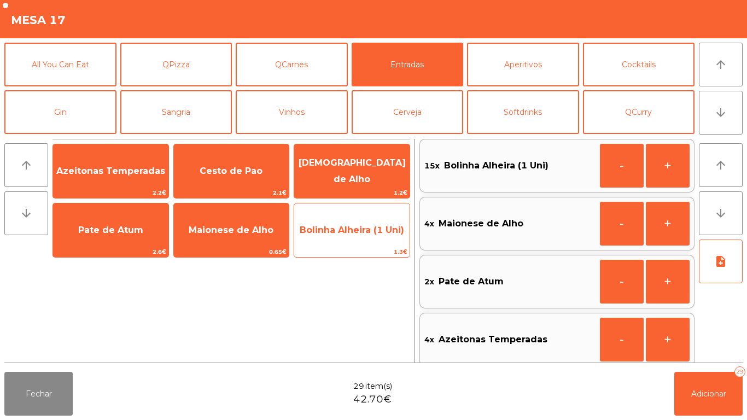
click at [350, 237] on span "Bolinha Alheira (1 Uni)" at bounding box center [351, 230] width 115 height 30
click at [355, 235] on span "Bolinha Alheira (1 Uni)" at bounding box center [352, 230] width 104 height 10
click at [355, 231] on span "Bolinha Alheira (1 Uni)" at bounding box center [352, 230] width 104 height 10
click at [349, 231] on span "Bolinha Alheira (1 Uni)" at bounding box center [352, 230] width 104 height 10
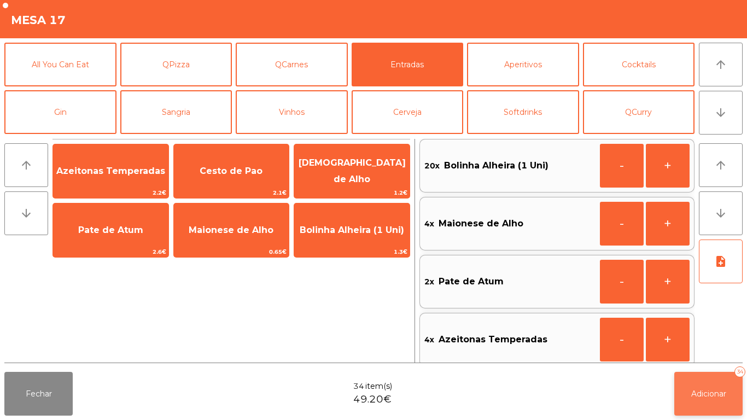
click at [701, 391] on span "Adicionar" at bounding box center [708, 394] width 35 height 10
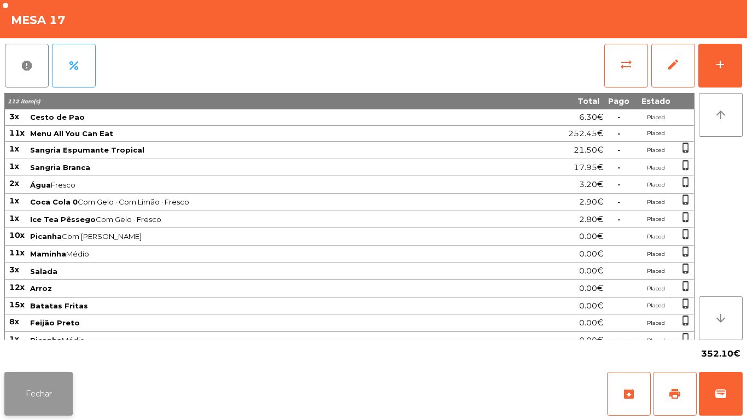
click at [71, 388] on button "Fechar" at bounding box center [38, 394] width 68 height 44
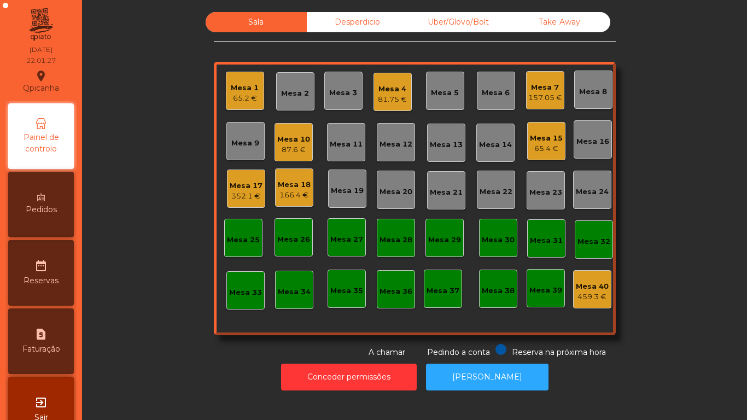
click at [148, 324] on div "Sala Desperdicio Uber/Glovo/Bolt Take Away Mesa 1 65.2 € Mesa 2 Mesa 3 Mesa 4 8…" at bounding box center [414, 185] width 635 height 346
click at [536, 130] on div "Mesa 15 65.4 €" at bounding box center [546, 141] width 33 height 26
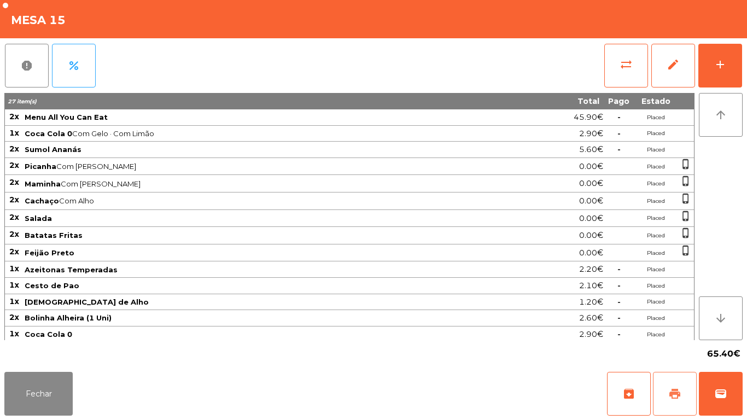
click at [663, 404] on button "print" at bounding box center [675, 394] width 44 height 44
click at [59, 374] on button "Fechar" at bounding box center [38, 394] width 68 height 44
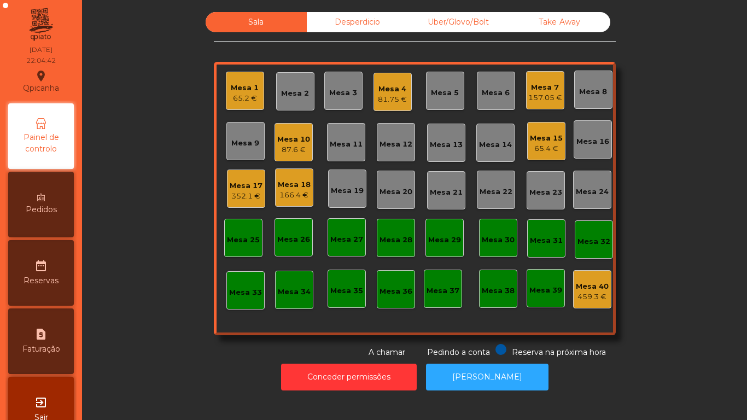
click at [530, 142] on div "Mesa 15" at bounding box center [546, 138] width 33 height 11
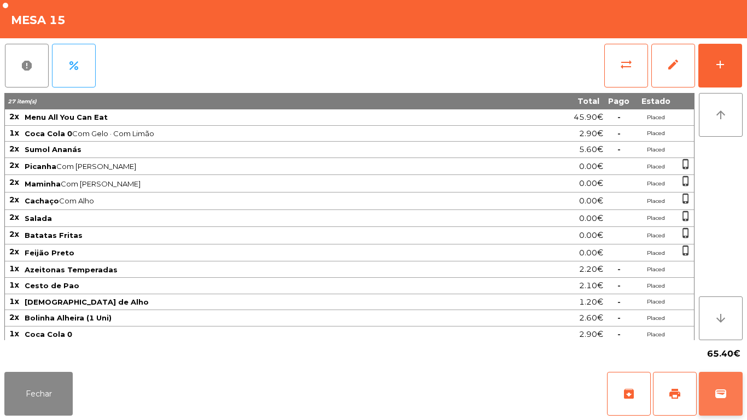
click at [709, 389] on button "wallet" at bounding box center [721, 394] width 44 height 44
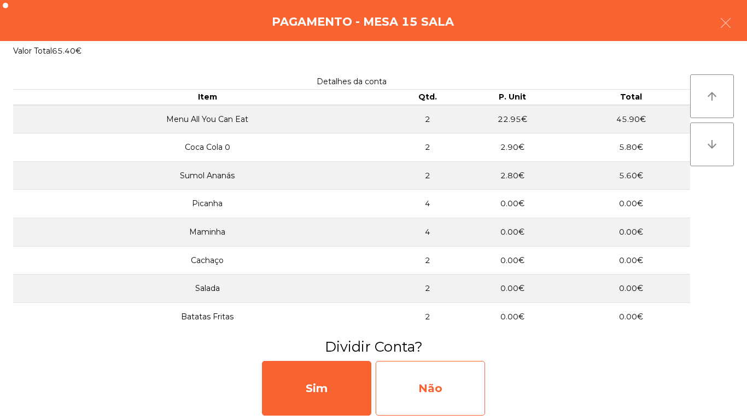
click at [444, 393] on div "Não" at bounding box center [430, 388] width 109 height 55
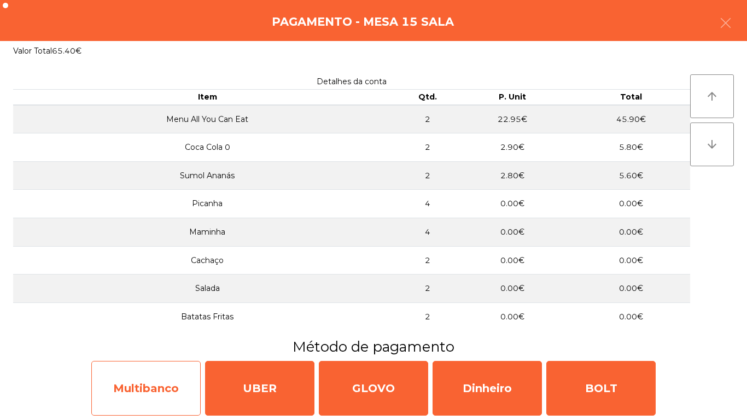
click at [157, 372] on div "Multibanco" at bounding box center [145, 388] width 109 height 55
select select "**"
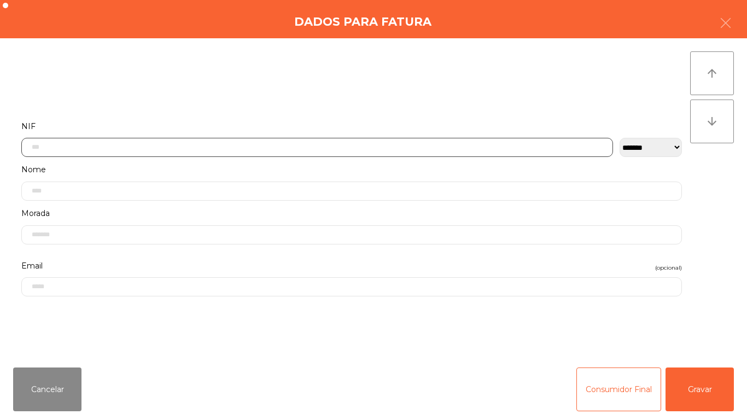
click at [180, 151] on input "text" at bounding box center [317, 147] width 592 height 19
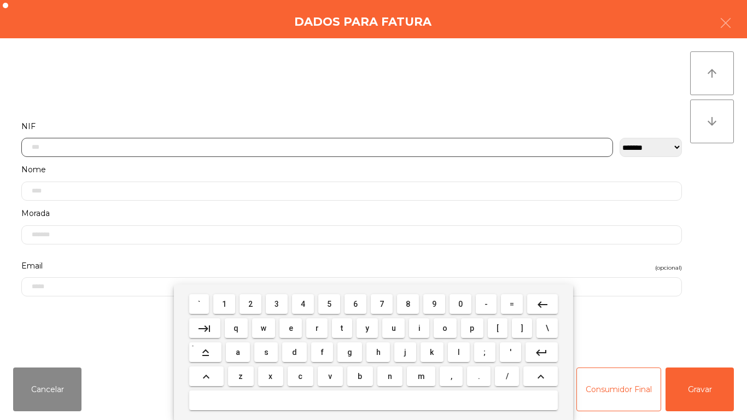
scroll to position [67, 0]
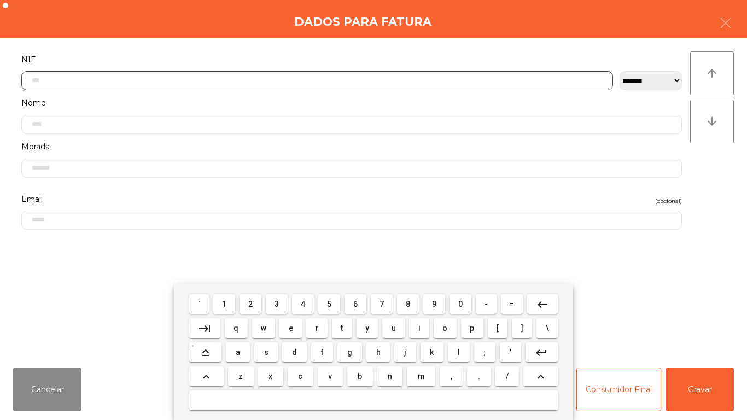
click at [328, 301] on span "5" at bounding box center [329, 304] width 4 height 9
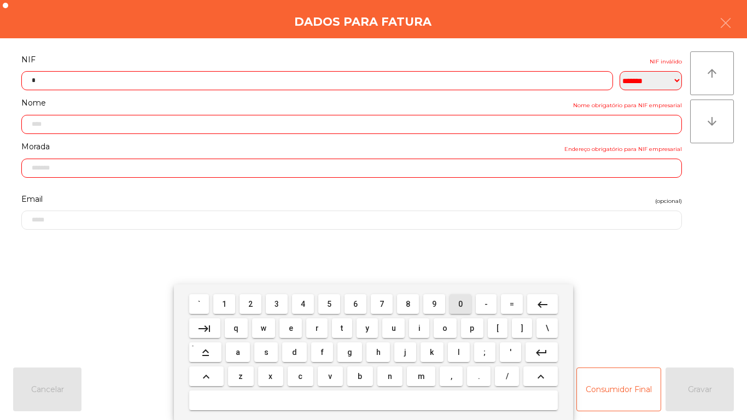
click at [452, 307] on button "0" at bounding box center [460, 304] width 22 height 20
click at [434, 305] on span "9" at bounding box center [434, 304] width 4 height 9
click at [460, 303] on span "0" at bounding box center [460, 304] width 4 height 9
click at [227, 311] on button "1" at bounding box center [224, 304] width 22 height 20
click at [251, 305] on span "2" at bounding box center [250, 304] width 4 height 9
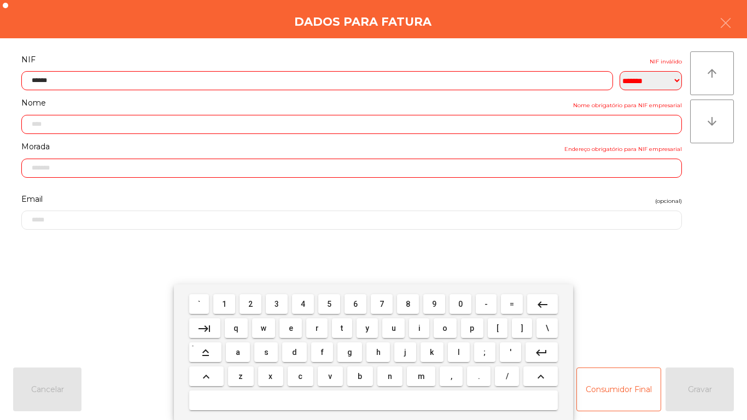
click at [303, 303] on span "4" at bounding box center [303, 304] width 4 height 9
click at [461, 300] on span "0" at bounding box center [460, 304] width 4 height 9
click at [460, 303] on span "0" at bounding box center [460, 304] width 4 height 9
type input "*********"
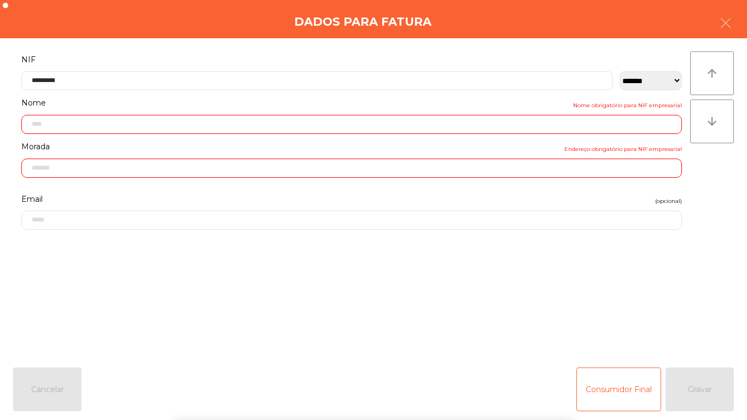
click at [594, 274] on form "**********" at bounding box center [351, 199] width 677 height 294
click at [699, 419] on div "Cancelar Consumidor Final Gravar" at bounding box center [373, 389] width 747 height 61
type input "**********"
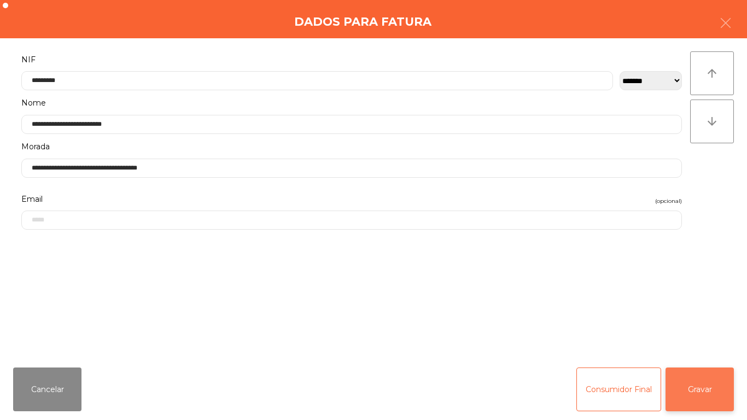
click at [700, 375] on button "Gravar" at bounding box center [699, 389] width 68 height 44
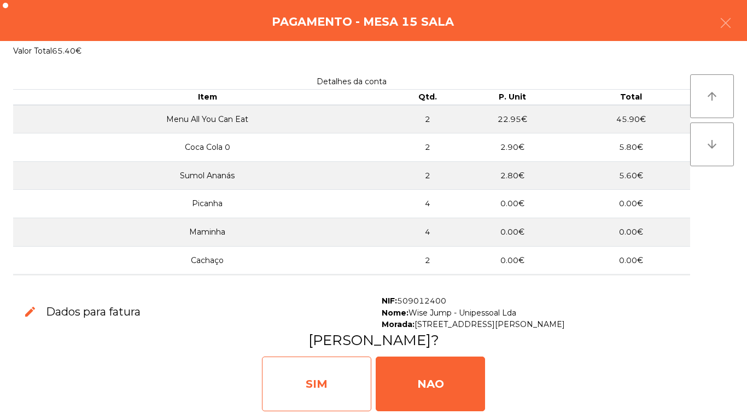
click at [326, 373] on div "SIM" at bounding box center [316, 383] width 109 height 55
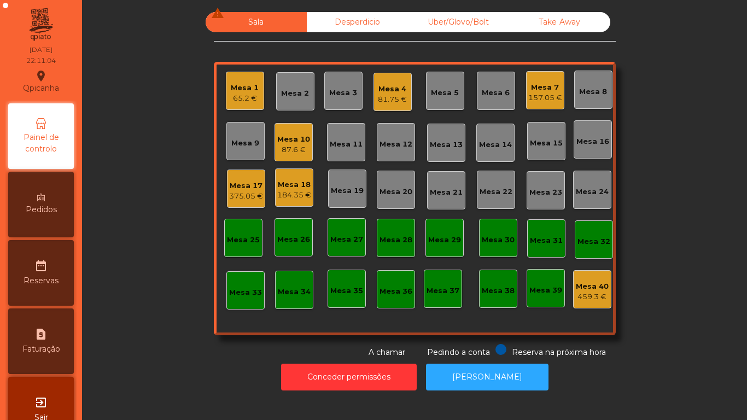
click at [242, 94] on div "65.2 €" at bounding box center [245, 98] width 28 height 11
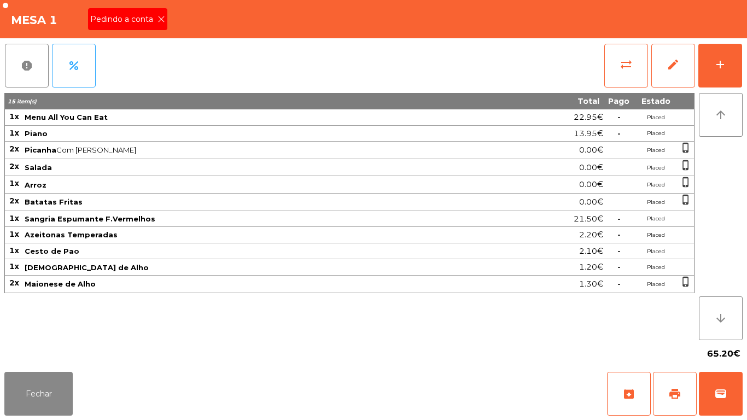
click at [166, 14] on div "Pedindo a conta" at bounding box center [127, 19] width 79 height 22
click at [151, 15] on div "Mesa 1" at bounding box center [373, 19] width 747 height 38
click at [675, 391] on span "print" at bounding box center [674, 393] width 13 height 13
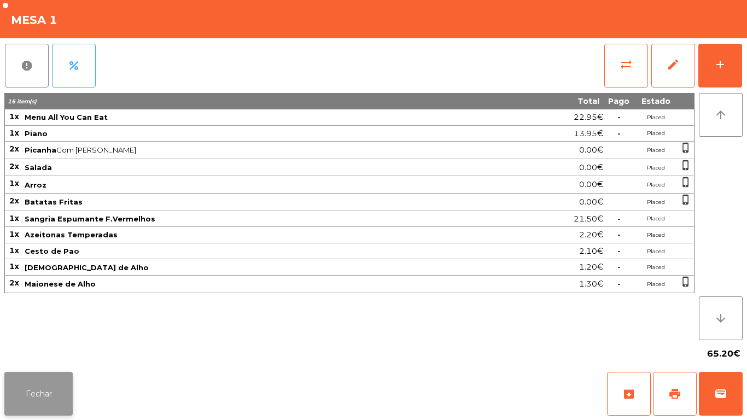
click at [66, 375] on button "Fechar" at bounding box center [38, 394] width 68 height 44
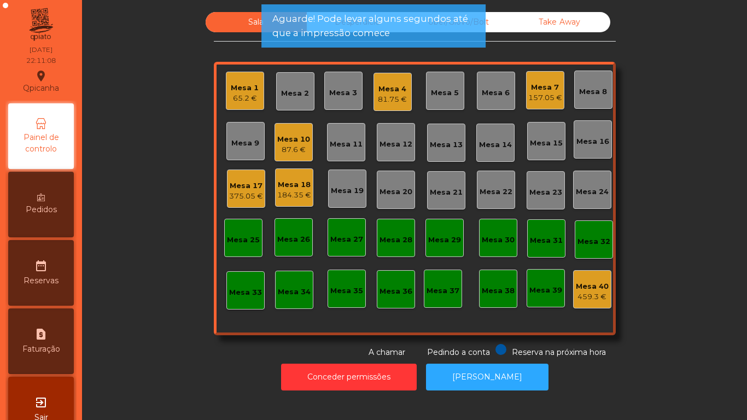
click at [389, 99] on div "81.75 €" at bounding box center [392, 99] width 29 height 11
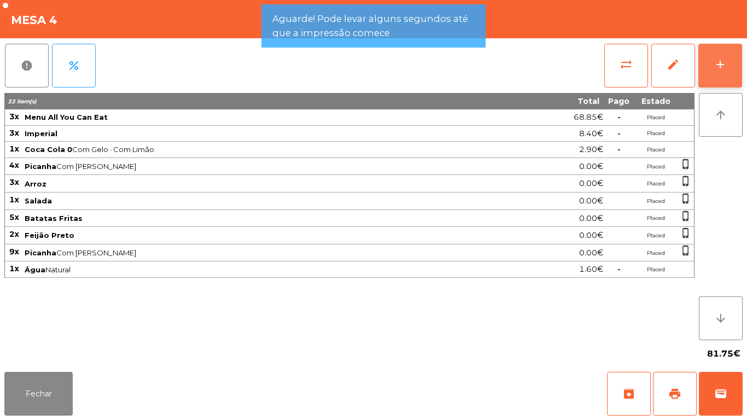
click at [709, 65] on button "add" at bounding box center [720, 66] width 44 height 44
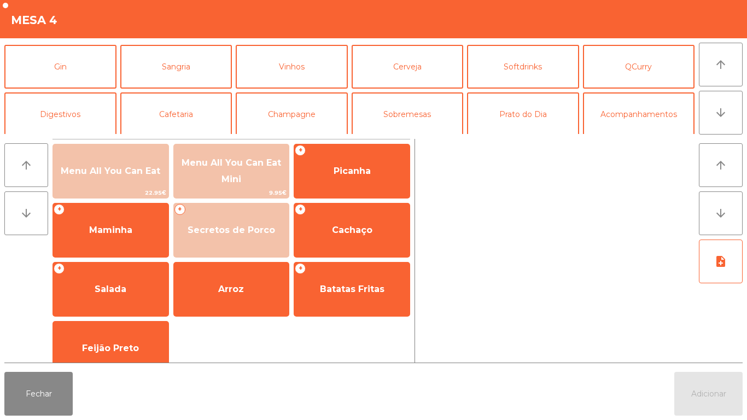
scroll to position [54, 0]
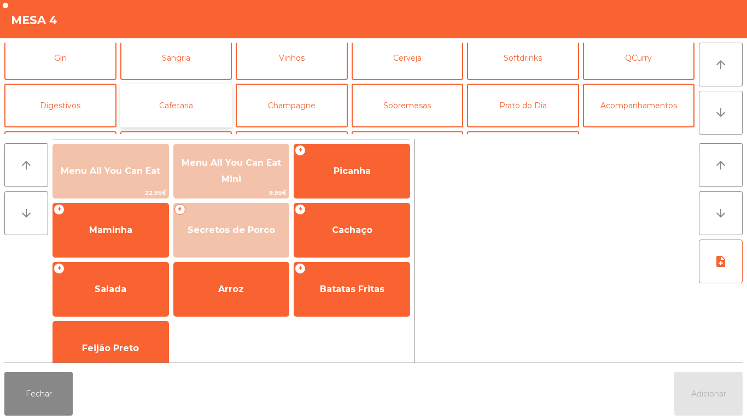
click at [192, 114] on button "Cafetaria" at bounding box center [176, 106] width 112 height 44
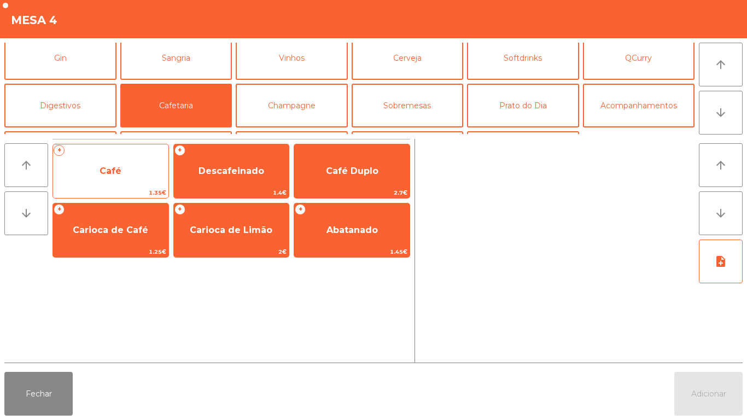
click at [120, 182] on span "Café" at bounding box center [110, 171] width 115 height 30
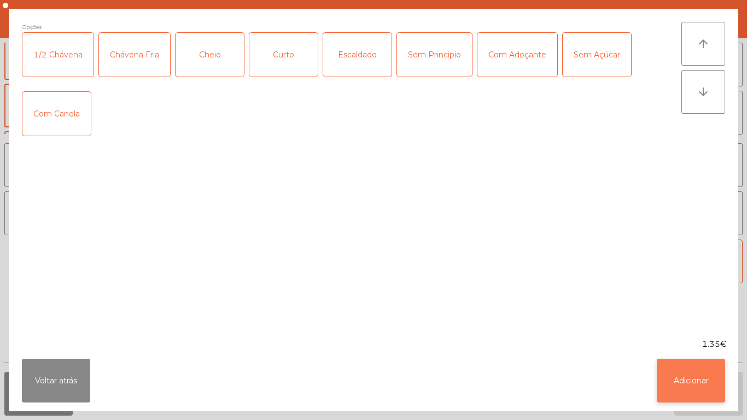
click at [687, 377] on button "Adicionar" at bounding box center [691, 381] width 68 height 44
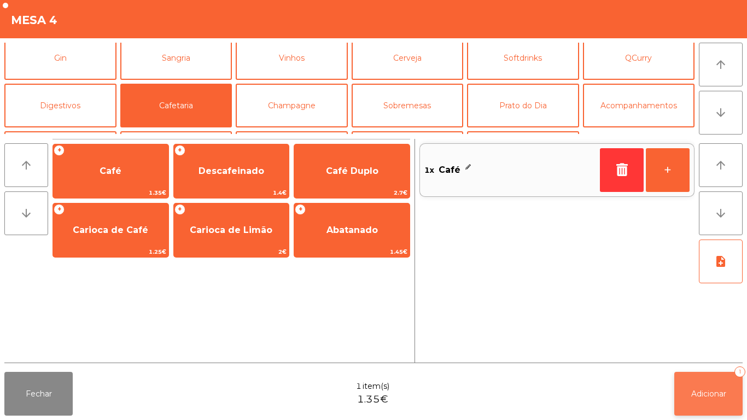
click at [700, 391] on span "Adicionar" at bounding box center [708, 394] width 35 height 10
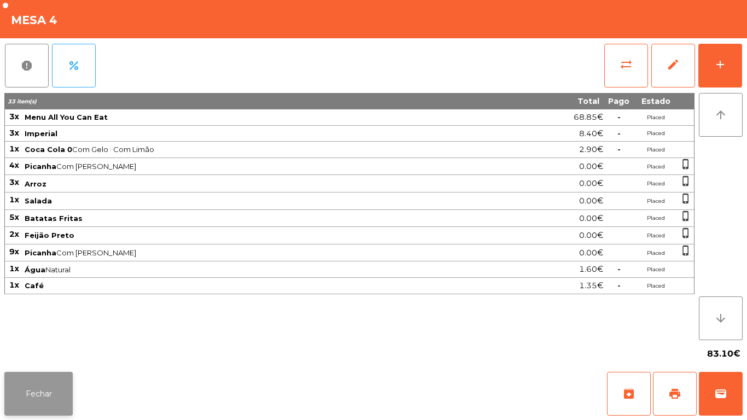
click at [51, 388] on button "Fechar" at bounding box center [38, 394] width 68 height 44
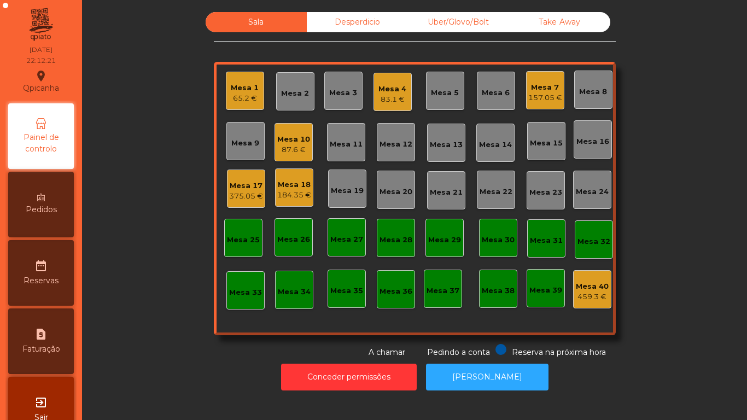
click at [174, 336] on div "Sala Desperdicio Uber/Glovo/Bolt Take Away Mesa 1 65.2 € Mesa 2 Mesa 3 Mesa 4 8…" at bounding box center [414, 185] width 635 height 346
click at [243, 191] on div "375.05 €" at bounding box center [246, 196] width 34 height 11
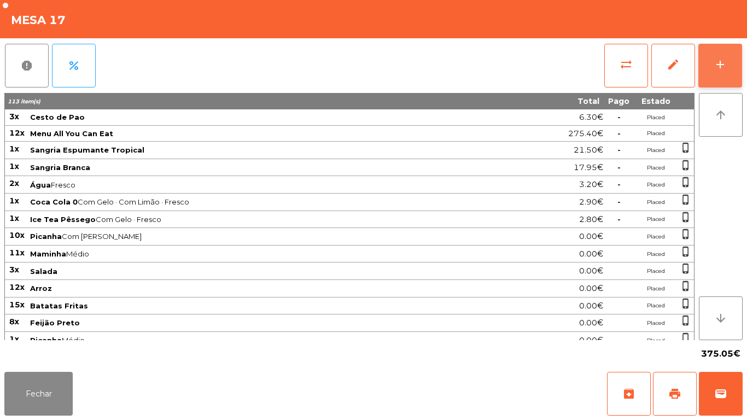
click at [723, 62] on div "add" at bounding box center [720, 64] width 13 height 13
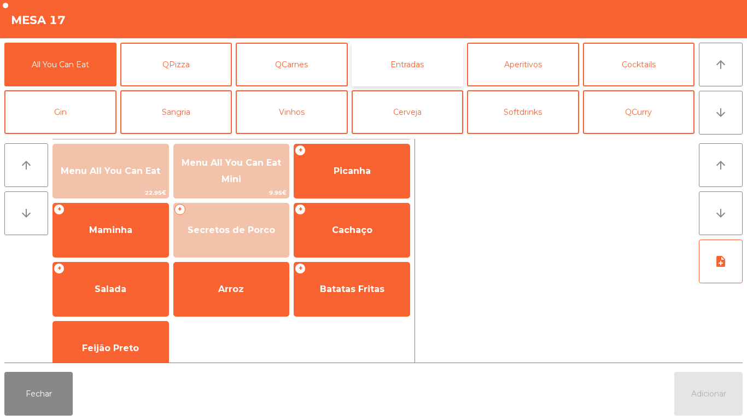
click at [415, 63] on button "Entradas" at bounding box center [408, 65] width 112 height 44
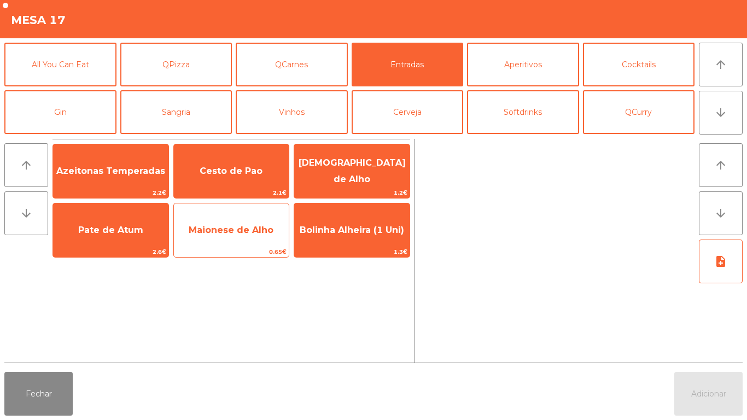
click at [249, 235] on span "Maionese de Alho" at bounding box center [231, 230] width 85 height 10
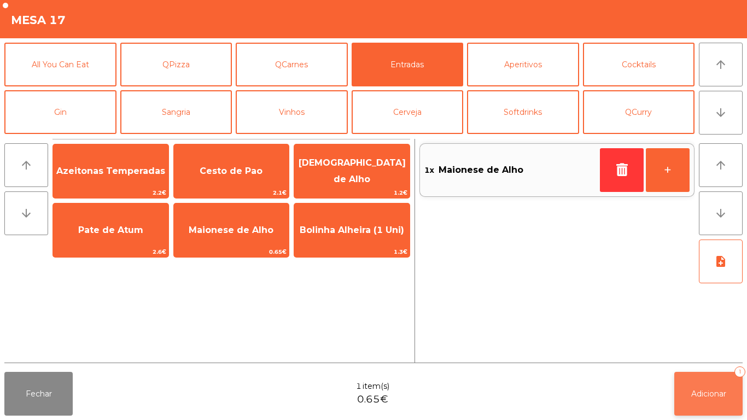
click at [723, 385] on button "Adicionar 1" at bounding box center [708, 394] width 68 height 44
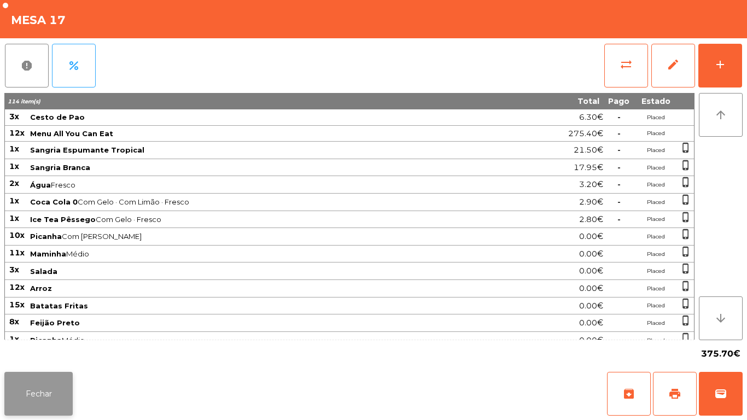
click at [49, 383] on button "Fechar" at bounding box center [38, 394] width 68 height 44
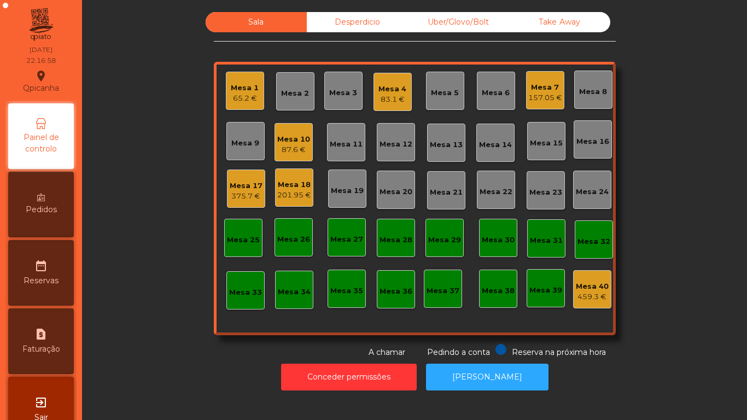
click at [296, 137] on div "Mesa 10" at bounding box center [293, 139] width 33 height 11
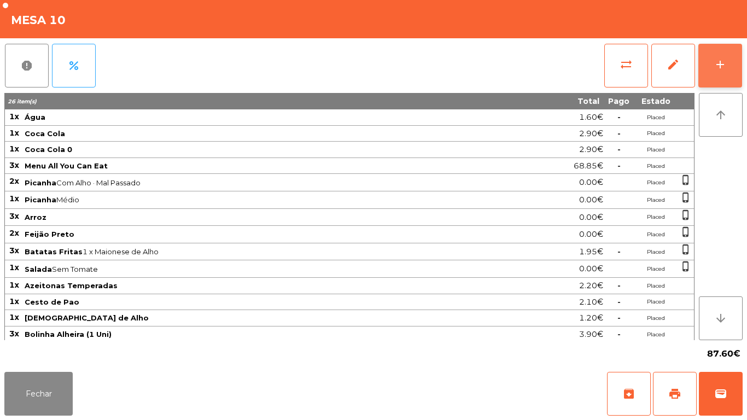
click at [717, 77] on button "add" at bounding box center [720, 66] width 44 height 44
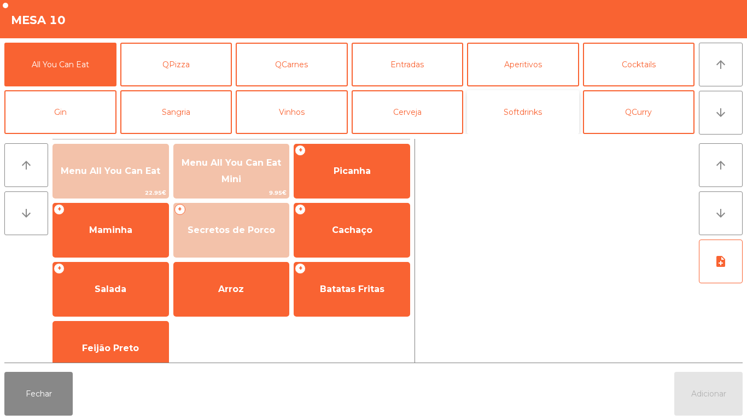
click at [527, 109] on button "Softdrinks" at bounding box center [523, 112] width 112 height 44
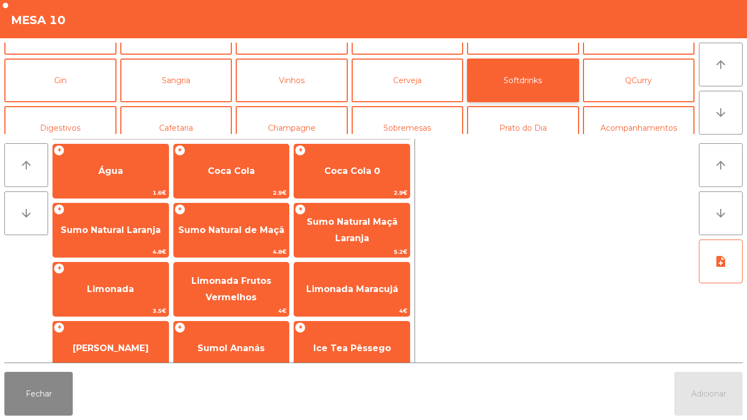
scroll to position [37, 0]
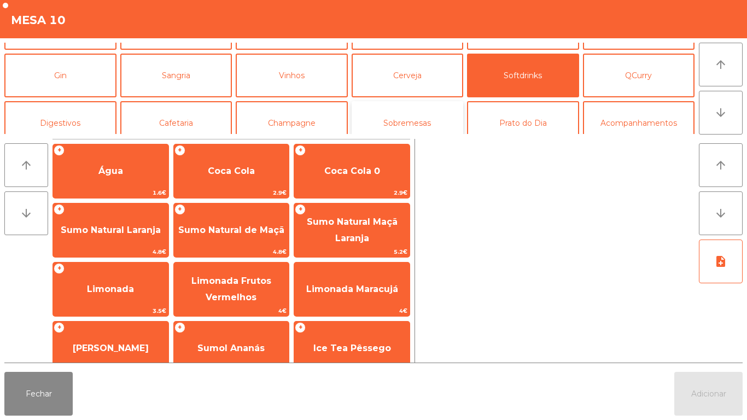
click at [411, 121] on button "Sobremesas" at bounding box center [408, 123] width 112 height 44
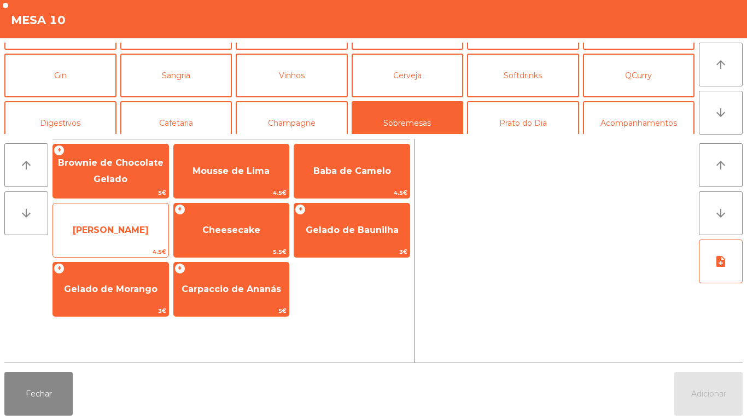
click at [129, 227] on span "Mousse Maracujá" at bounding box center [111, 230] width 76 height 10
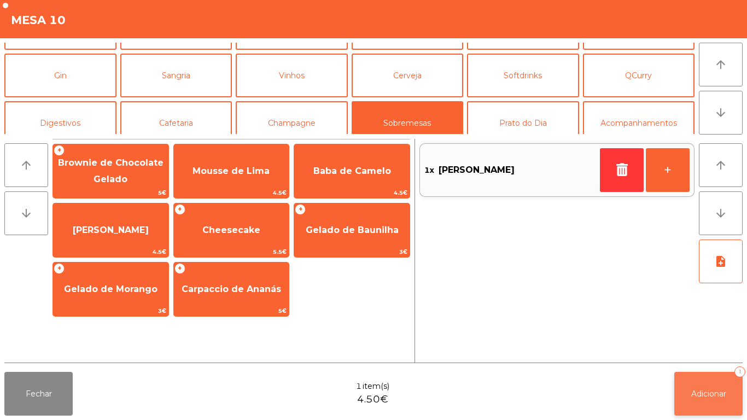
click at [708, 384] on button "Adicionar 1" at bounding box center [708, 394] width 68 height 44
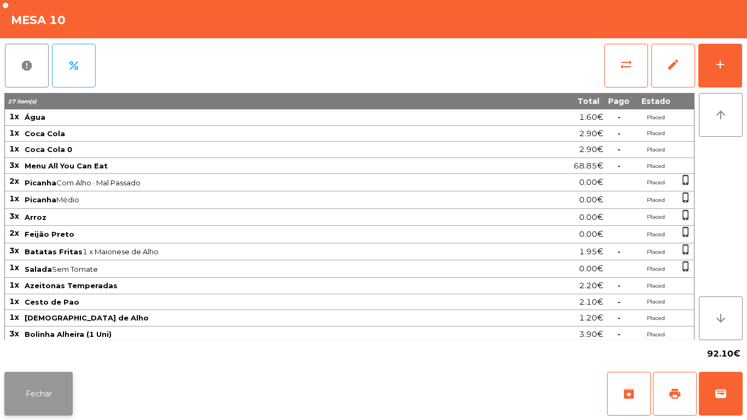
click at [50, 397] on button "Fechar" at bounding box center [38, 394] width 68 height 44
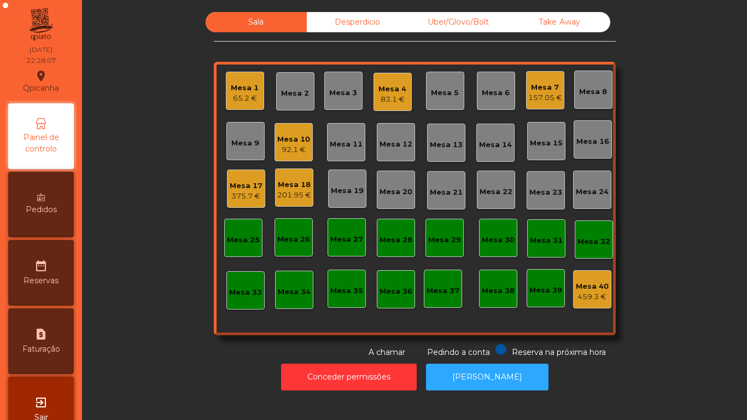
click at [247, 189] on div "Mesa 17" at bounding box center [246, 185] width 33 height 11
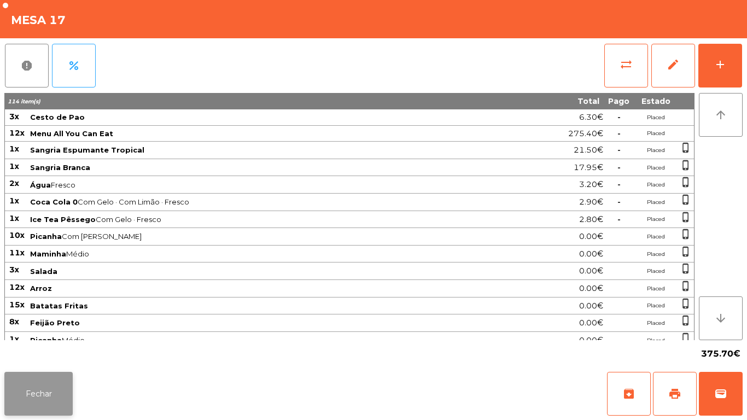
click at [38, 387] on button "Fechar" at bounding box center [38, 394] width 68 height 44
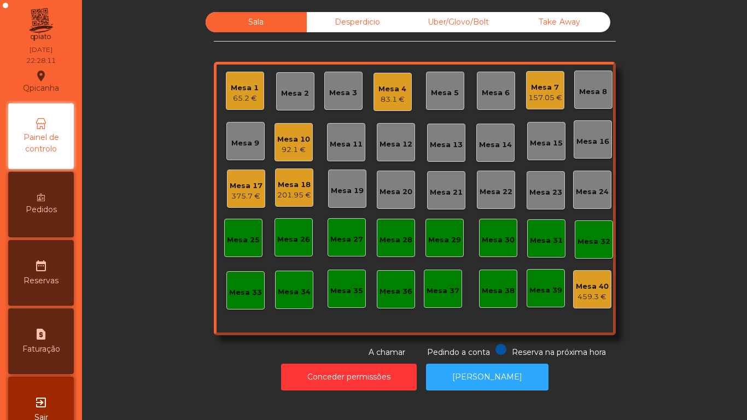
click at [302, 186] on div "Mesa 18" at bounding box center [294, 184] width 34 height 11
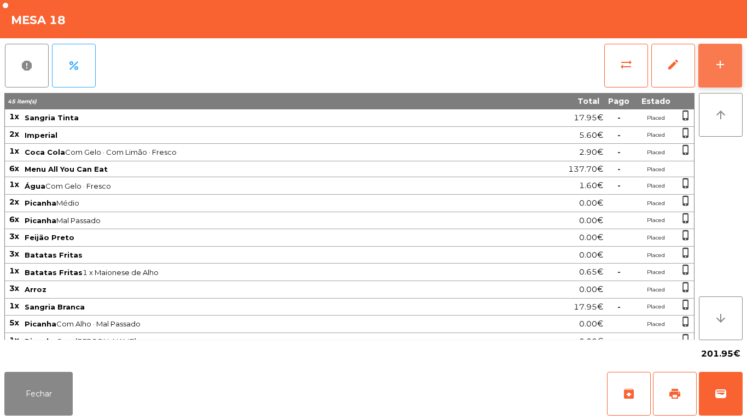
click at [713, 72] on button "add" at bounding box center [720, 66] width 44 height 44
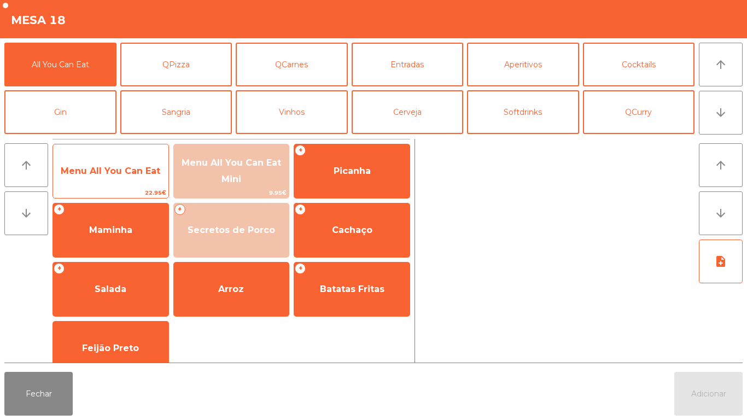
click at [149, 156] on span "Menu All You Can Eat" at bounding box center [110, 171] width 115 height 30
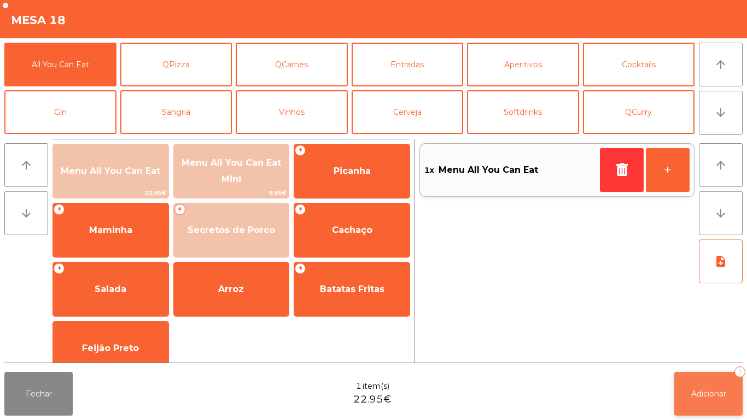
click at [714, 380] on button "Adicionar 1" at bounding box center [708, 394] width 68 height 44
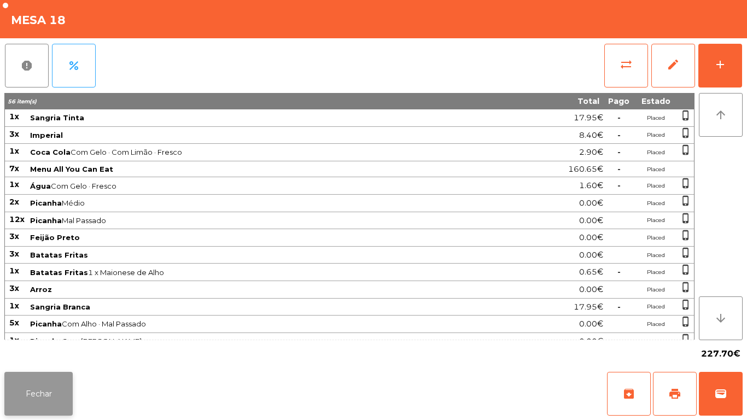
click at [46, 389] on button "Fechar" at bounding box center [38, 394] width 68 height 44
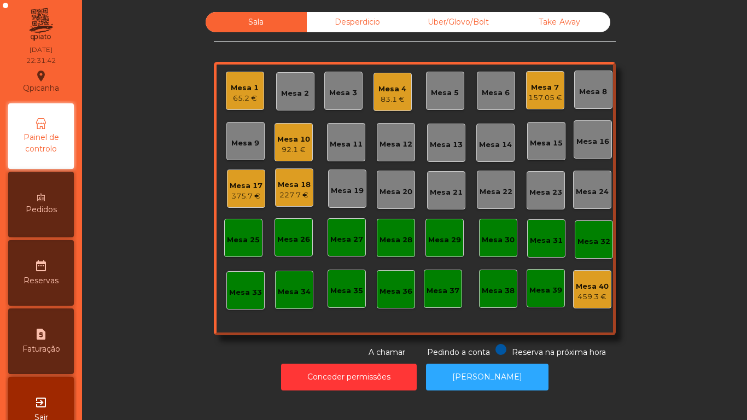
click at [391, 99] on div "83.1 €" at bounding box center [392, 99] width 28 height 11
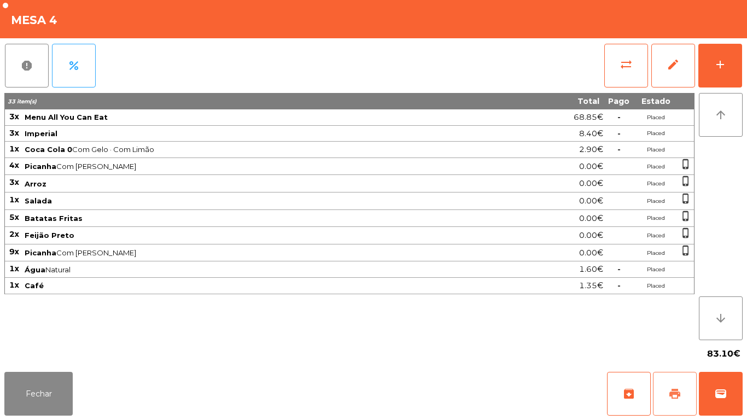
click at [669, 392] on span "print" at bounding box center [674, 393] width 13 height 13
click at [53, 387] on button "Fechar" at bounding box center [38, 394] width 68 height 44
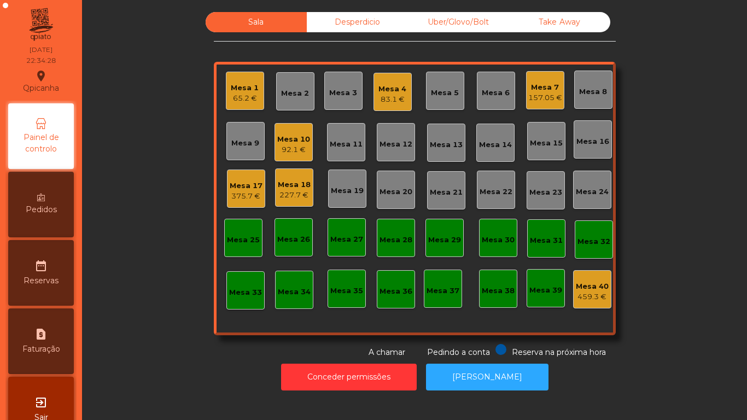
click at [395, 101] on div "83.1 €" at bounding box center [392, 99] width 28 height 11
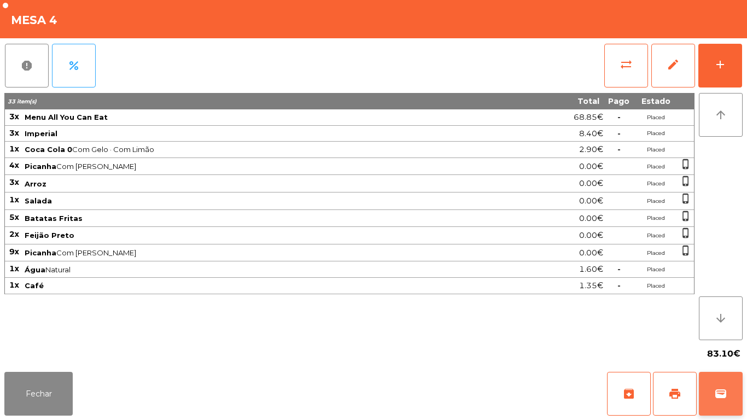
click at [724, 405] on button "wallet" at bounding box center [721, 394] width 44 height 44
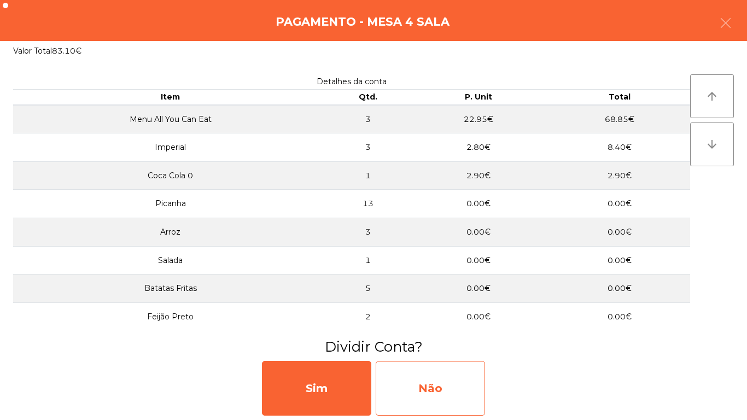
click at [446, 385] on div "Não" at bounding box center [430, 388] width 109 height 55
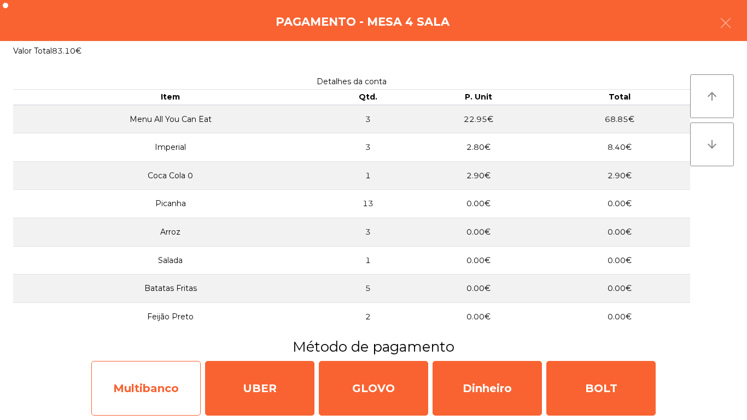
click at [170, 363] on div "Multibanco" at bounding box center [145, 388] width 109 height 55
select select "**"
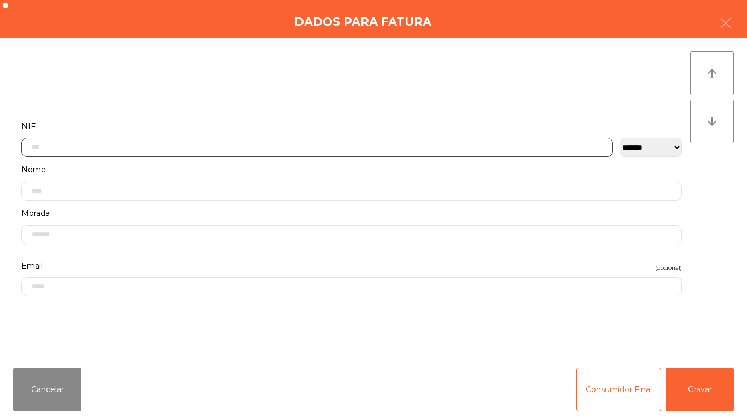
click at [209, 144] on input "text" at bounding box center [317, 147] width 592 height 19
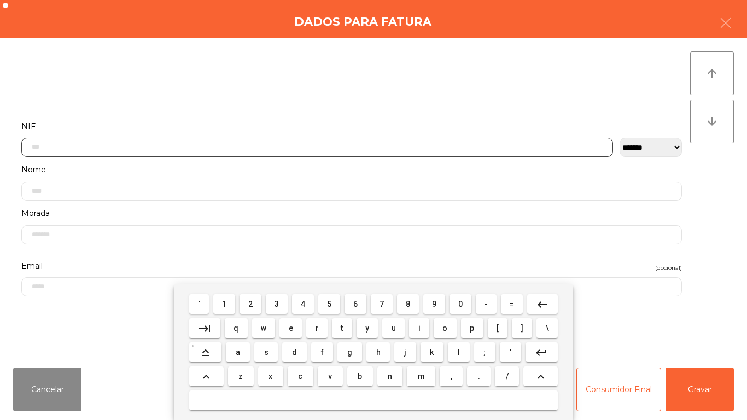
scroll to position [67, 0]
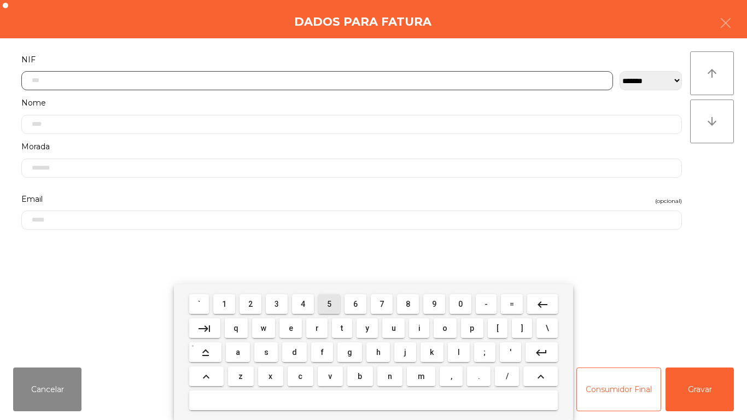
click at [329, 303] on span "5" at bounding box center [329, 304] width 4 height 9
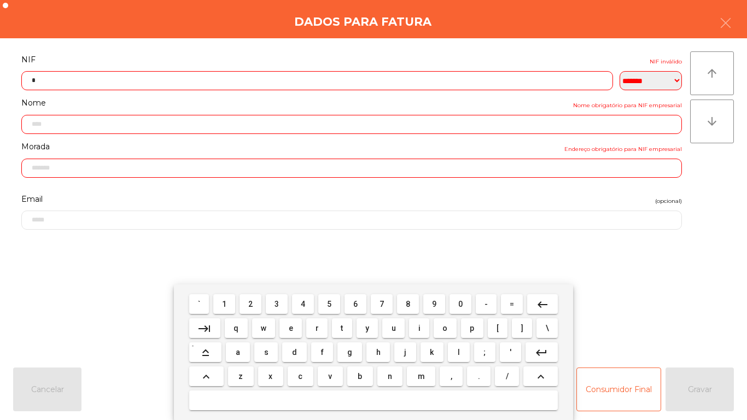
click at [234, 309] on button "1" at bounding box center [224, 304] width 22 height 20
click at [329, 304] on span "5" at bounding box center [329, 304] width 4 height 9
click at [434, 303] on span "9" at bounding box center [434, 304] width 4 height 9
click at [233, 301] on button "1" at bounding box center [224, 304] width 22 height 20
click at [303, 303] on span "4" at bounding box center [303, 304] width 4 height 9
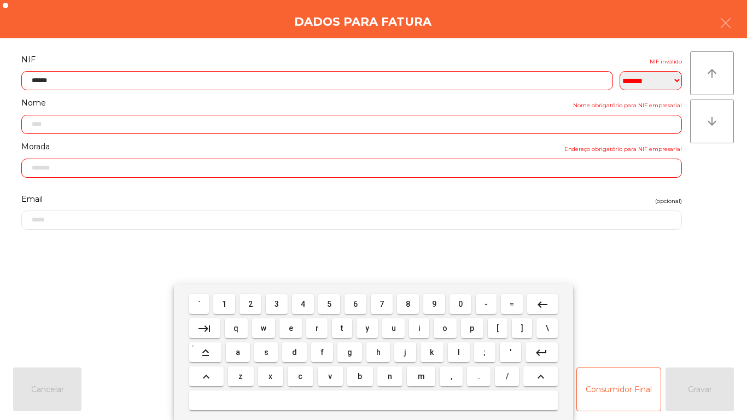
click at [277, 303] on span "3" at bounding box center [276, 304] width 4 height 9
click at [329, 303] on span "5" at bounding box center [329, 304] width 4 height 9
click at [329, 304] on span "5" at bounding box center [329, 304] width 4 height 9
type input "*********"
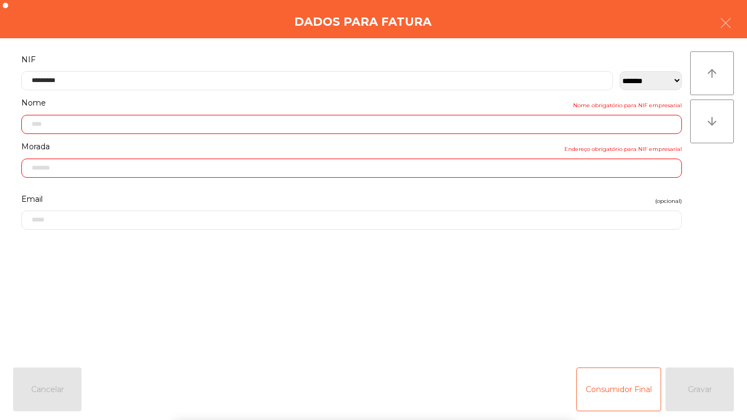
click at [494, 259] on form "**********" at bounding box center [351, 199] width 677 height 294
click at [698, 372] on div "Consumidor Final Gravar" at bounding box center [654, 389] width 157 height 44
type input "**********"
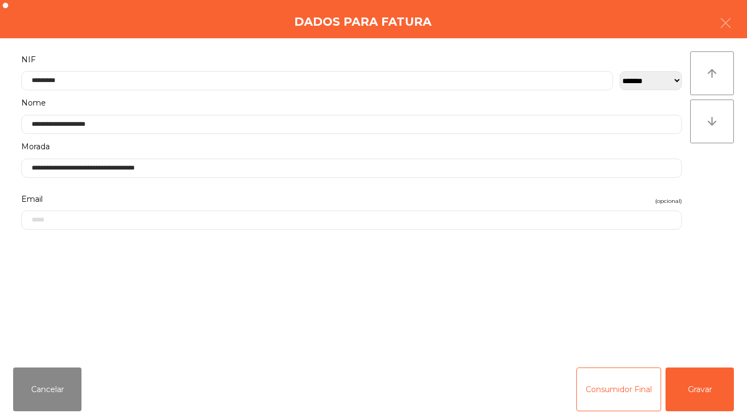
click at [693, 419] on div "Cancelar Consumidor Final Gravar" at bounding box center [373, 389] width 747 height 61
click at [699, 375] on button "Gravar" at bounding box center [699, 389] width 68 height 44
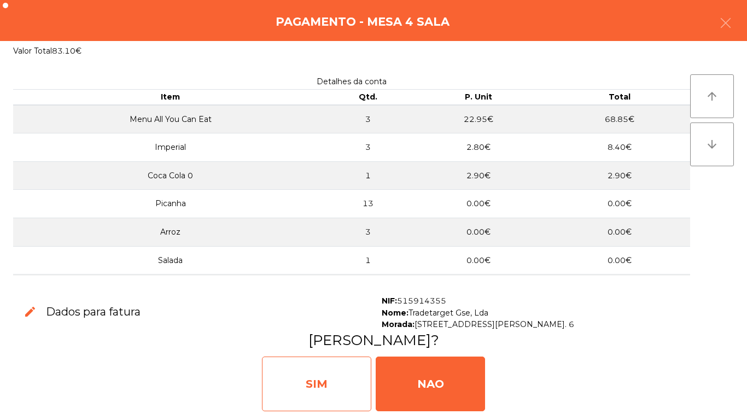
click at [316, 388] on div "SIM" at bounding box center [316, 383] width 109 height 55
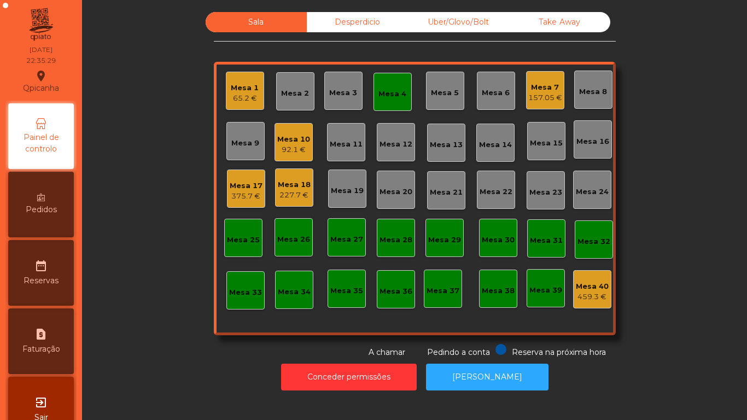
click at [391, 100] on div "Mesa 4" at bounding box center [392, 92] width 38 height 38
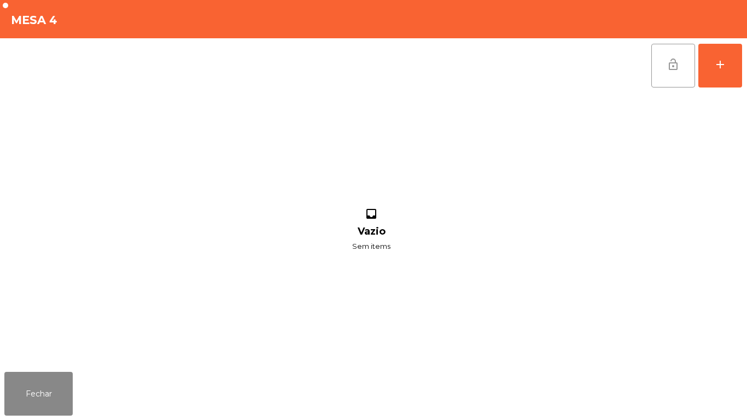
click at [667, 76] on button "lock_open" at bounding box center [673, 66] width 44 height 44
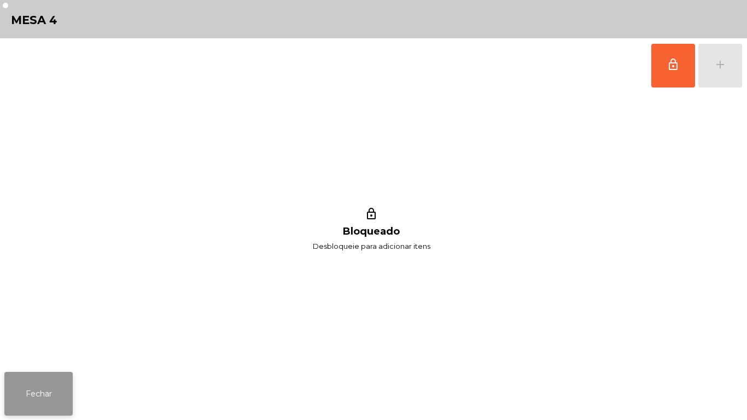
click at [55, 375] on button "Fechar" at bounding box center [38, 394] width 68 height 44
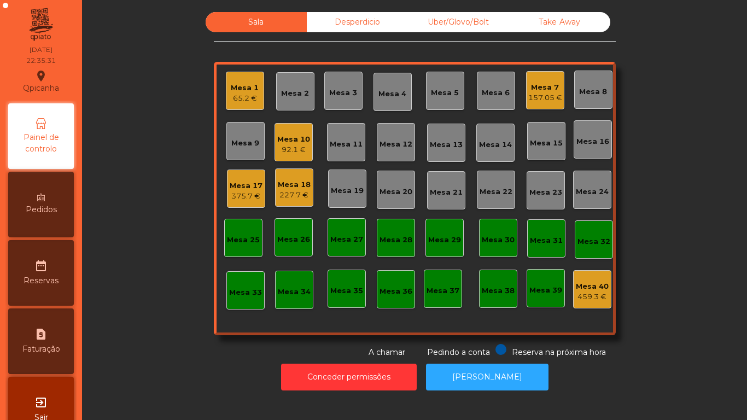
click at [243, 98] on div "65.2 €" at bounding box center [245, 98] width 28 height 11
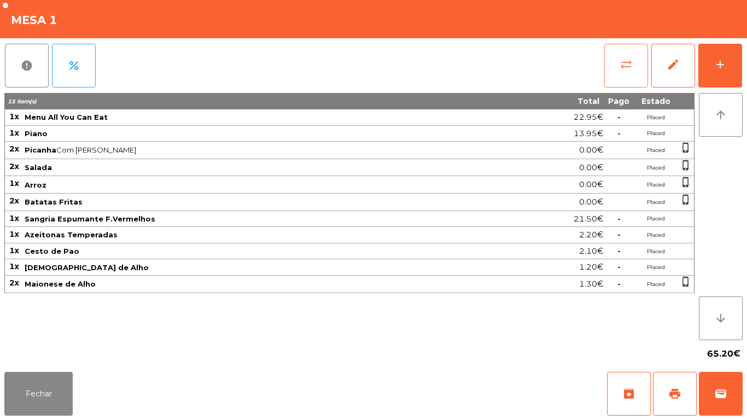
click at [633, 63] on button "sync_alt" at bounding box center [626, 66] width 44 height 44
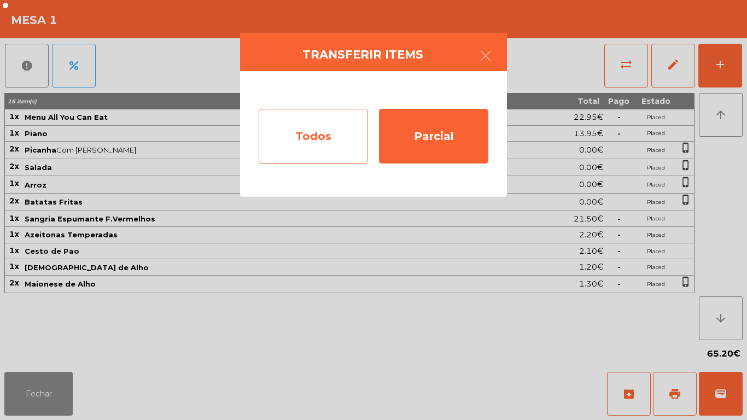
click at [315, 139] on div "Todos" at bounding box center [313, 136] width 109 height 55
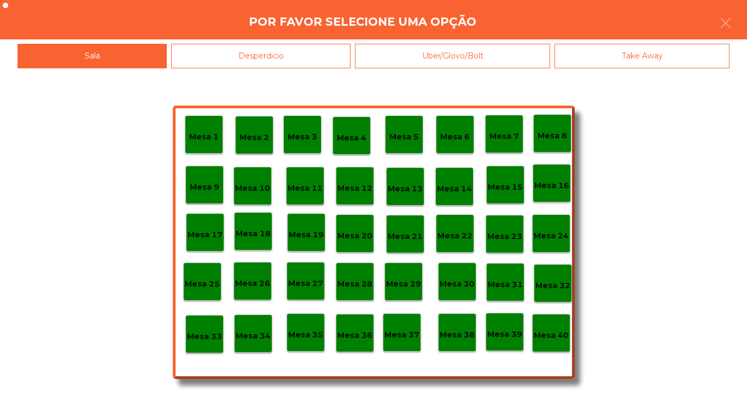
click at [532, 336] on div "Mesa 40" at bounding box center [551, 333] width 38 height 38
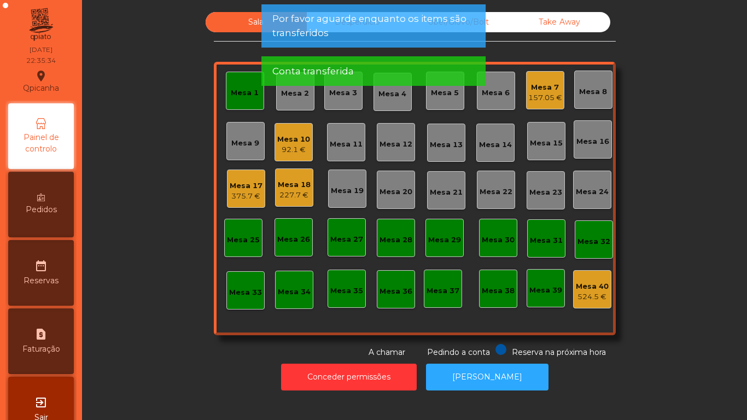
click at [170, 338] on div "Sala Desperdicio Uber/Glovo/Bolt Take Away Mesa 1 Mesa 2 Mesa 3 Mesa 4 Mesa 5 M…" at bounding box center [414, 185] width 635 height 346
click at [252, 97] on div "Mesa 1" at bounding box center [245, 92] width 28 height 11
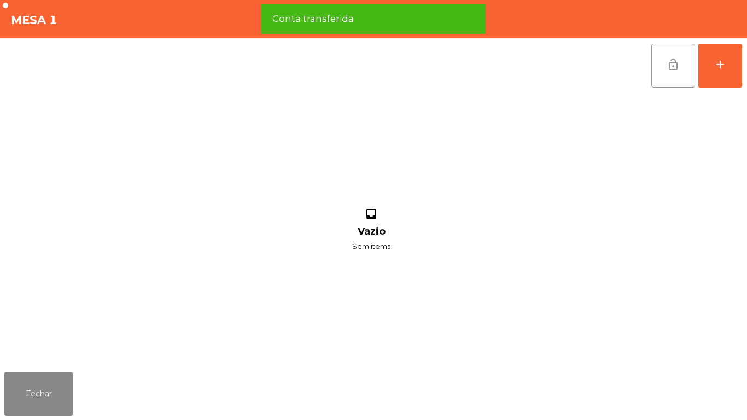
click at [654, 81] on button "lock_open" at bounding box center [673, 66] width 44 height 44
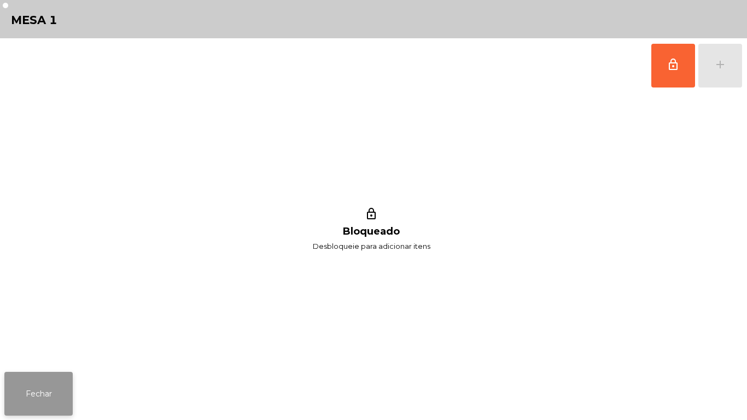
click at [51, 398] on button "Fechar" at bounding box center [38, 394] width 68 height 44
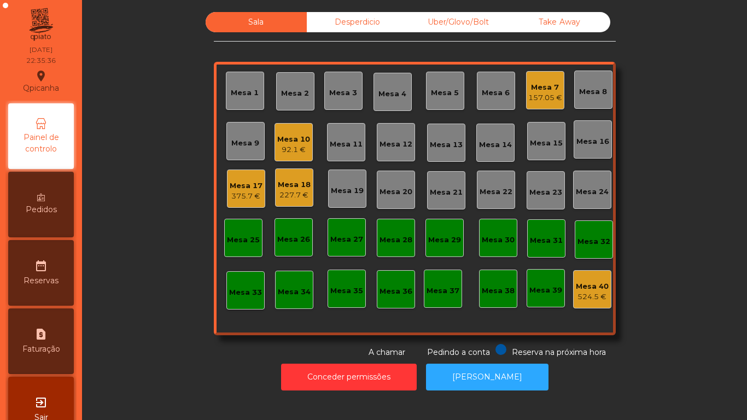
click at [142, 349] on div "Sala Desperdicio Uber/Glovo/Bolt Take Away Mesa 1 Mesa 2 Mesa 3 Mesa 4 Mesa 5 M…" at bounding box center [414, 185] width 635 height 346
click at [250, 192] on div "375.7 €" at bounding box center [246, 196] width 33 height 11
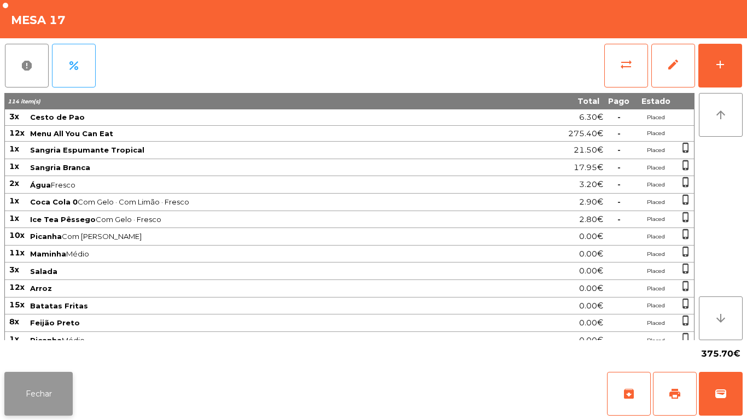
click at [48, 383] on button "Fechar" at bounding box center [38, 394] width 68 height 44
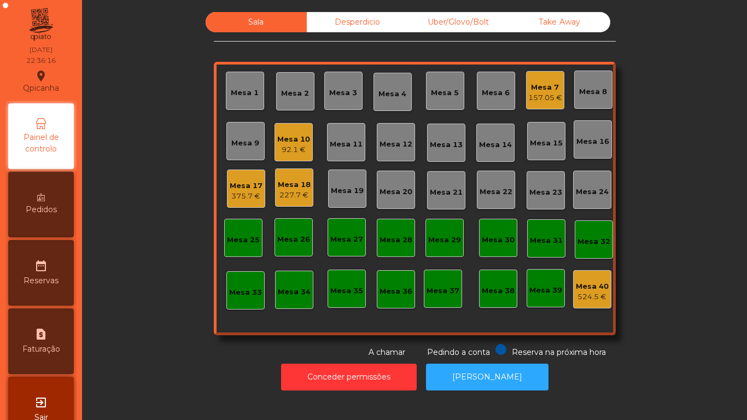
click at [293, 202] on div "Mesa 18 227.7 €" at bounding box center [294, 187] width 38 height 38
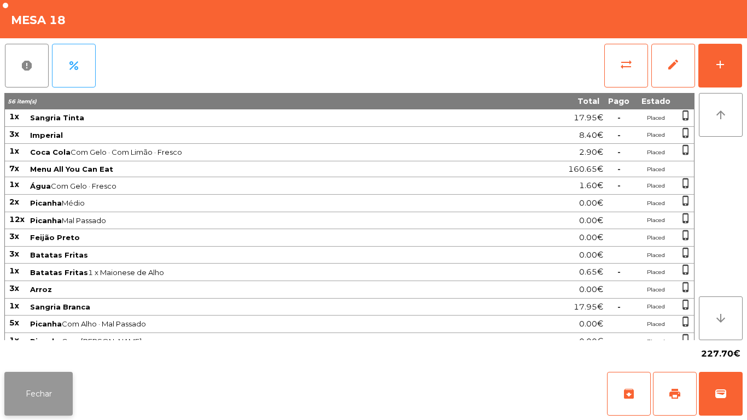
click at [62, 387] on button "Fechar" at bounding box center [38, 394] width 68 height 44
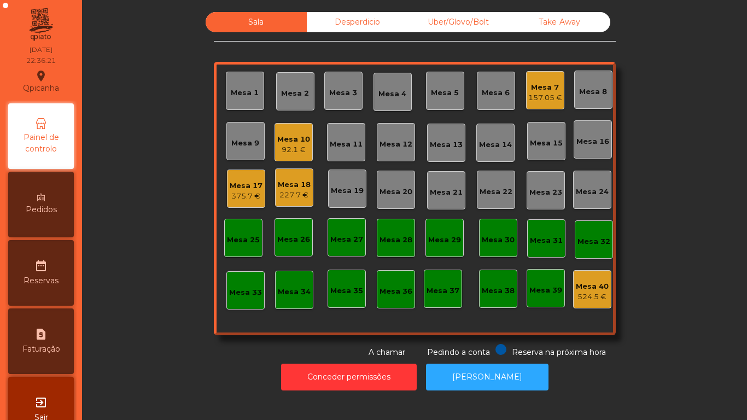
click at [306, 138] on div "Mesa 10 92.1 €" at bounding box center [293, 142] width 38 height 38
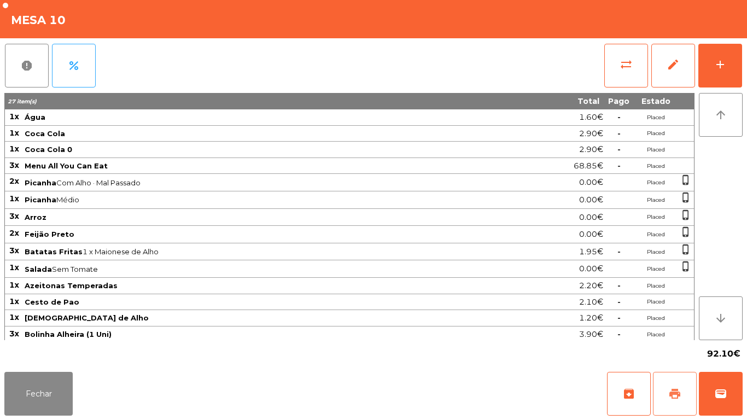
click at [672, 379] on button "print" at bounding box center [675, 394] width 44 height 44
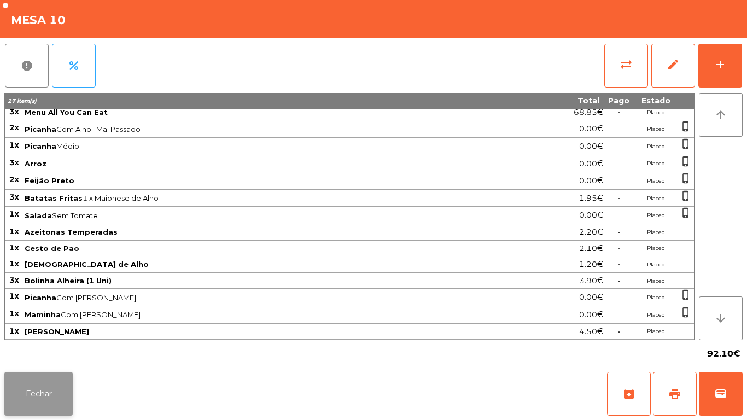
click at [58, 391] on button "Fechar" at bounding box center [38, 394] width 68 height 44
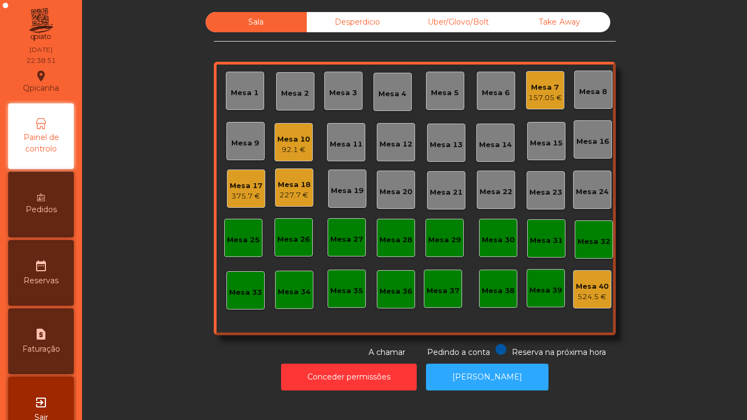
click at [536, 124] on div "Mesa 15" at bounding box center [546, 141] width 38 height 38
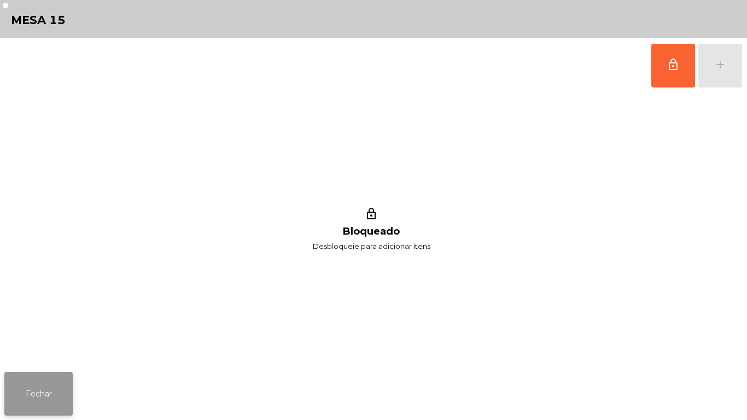
click at [62, 376] on button "Fechar" at bounding box center [38, 394] width 68 height 44
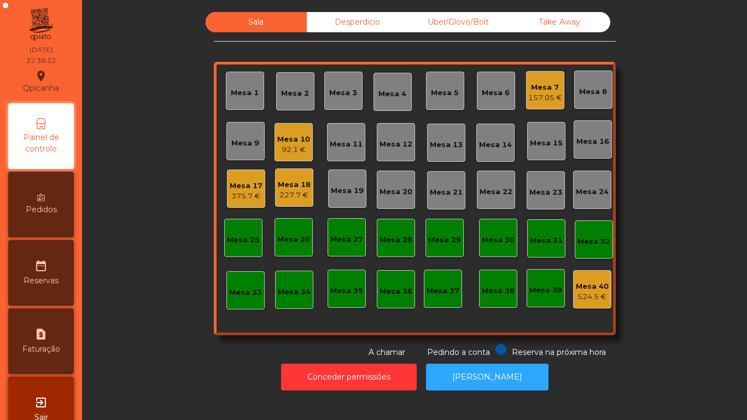
click at [548, 99] on div "157.05 €" at bounding box center [545, 97] width 34 height 11
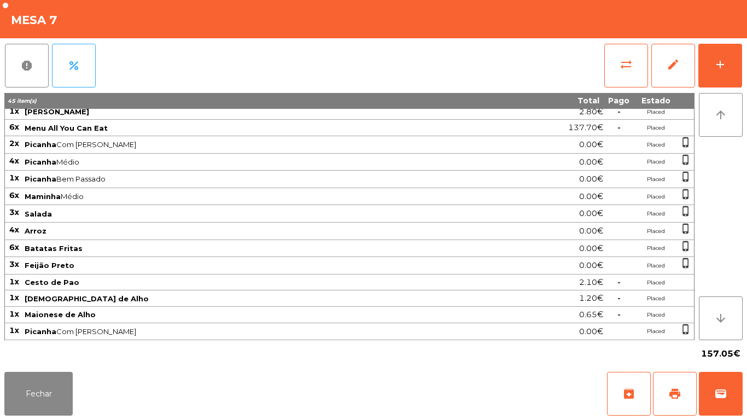
scroll to position [0, 0]
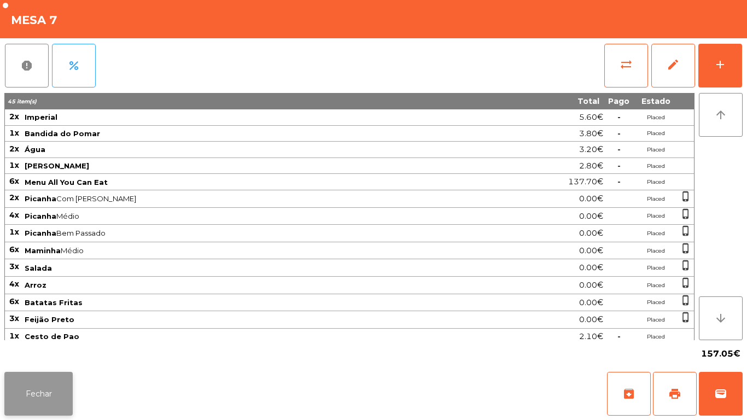
click at [52, 387] on button "Fechar" at bounding box center [38, 394] width 68 height 44
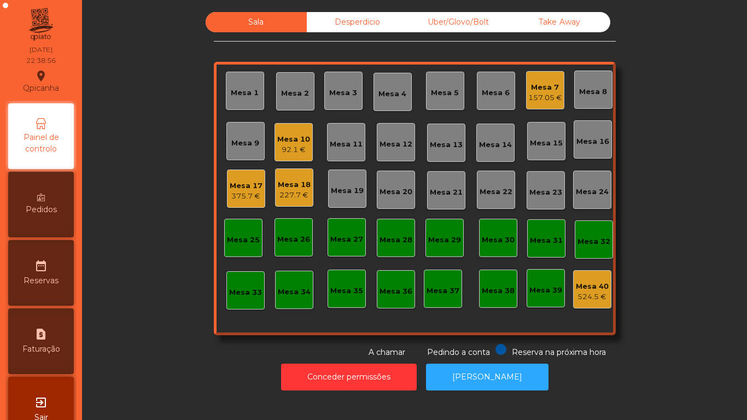
click at [292, 144] on div "Mesa 10" at bounding box center [293, 139] width 33 height 11
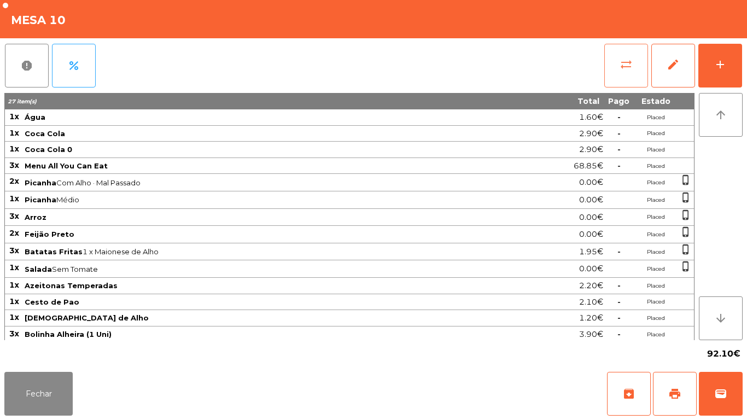
click at [614, 72] on button "sync_alt" at bounding box center [626, 66] width 44 height 44
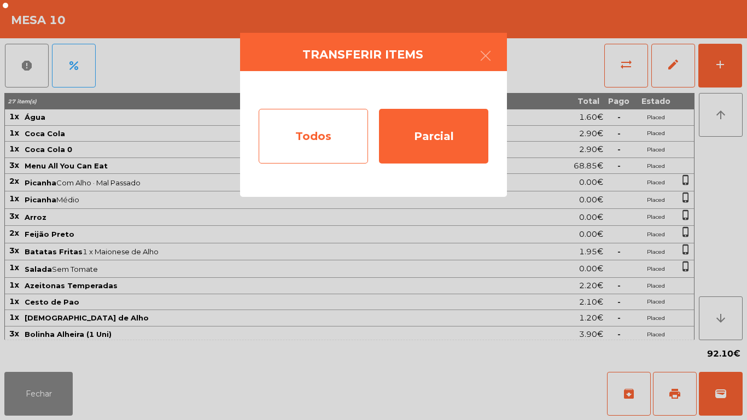
click at [344, 127] on div "Todos" at bounding box center [313, 136] width 109 height 55
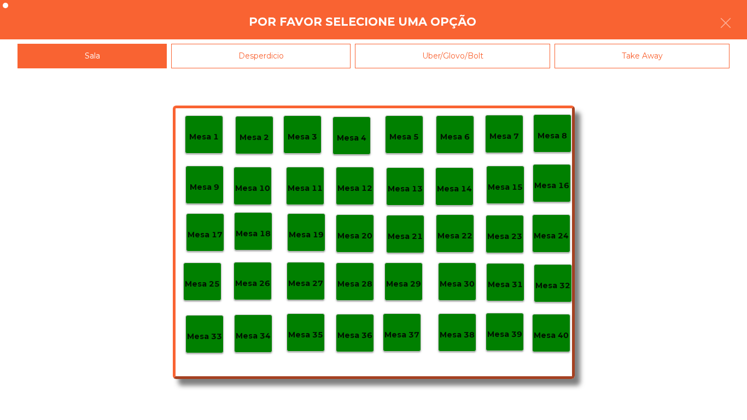
click at [505, 346] on div "Mesa 39" at bounding box center [505, 332] width 38 height 38
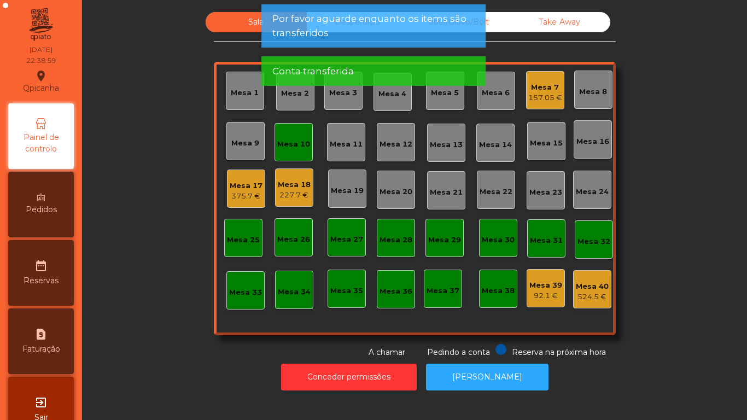
click at [290, 148] on div "Mesa 10" at bounding box center [293, 144] width 33 height 11
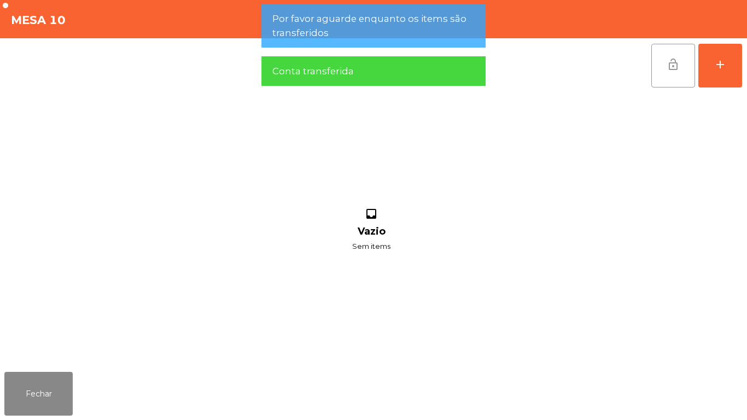
click at [660, 59] on button "lock_open" at bounding box center [673, 66] width 44 height 44
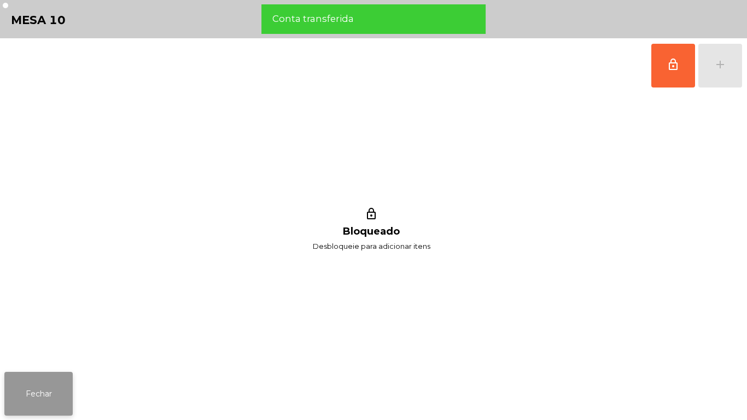
click at [69, 388] on button "Fechar" at bounding box center [38, 394] width 68 height 44
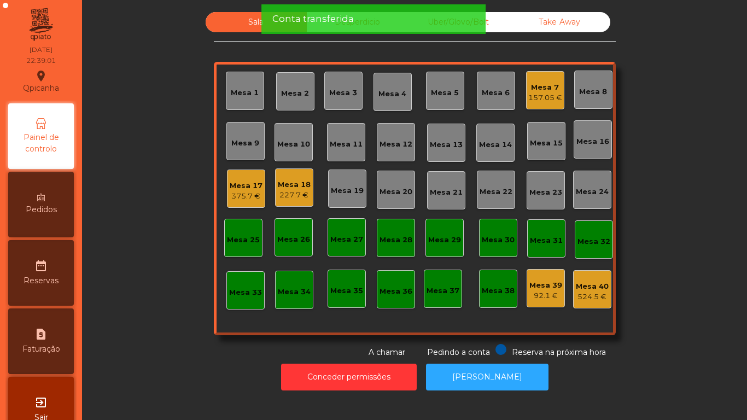
click at [160, 336] on div "Sala Desperdicio Uber/Glovo/Bolt Take Away Mesa 1 Mesa 2 Mesa 3 Mesa 4 Mesa 5 M…" at bounding box center [414, 185] width 635 height 346
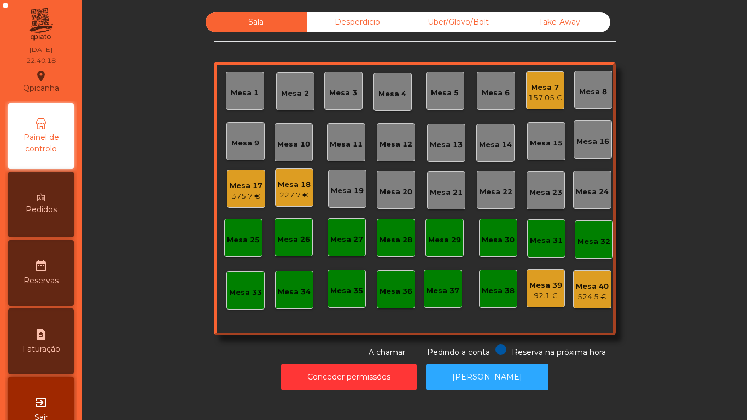
click at [245, 185] on div "Mesa 17" at bounding box center [246, 185] width 33 height 11
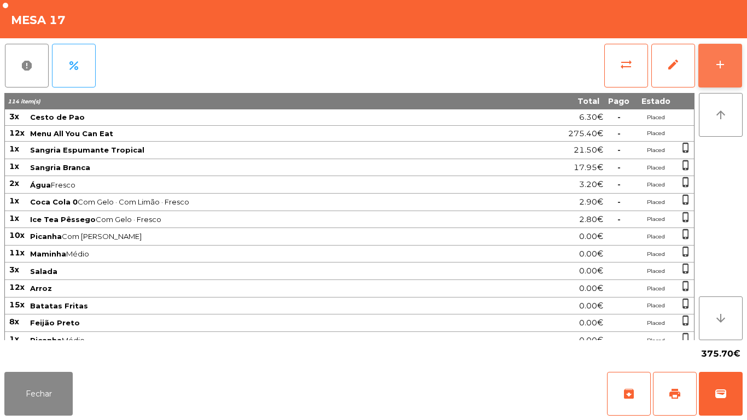
click at [702, 68] on button "add" at bounding box center [720, 66] width 44 height 44
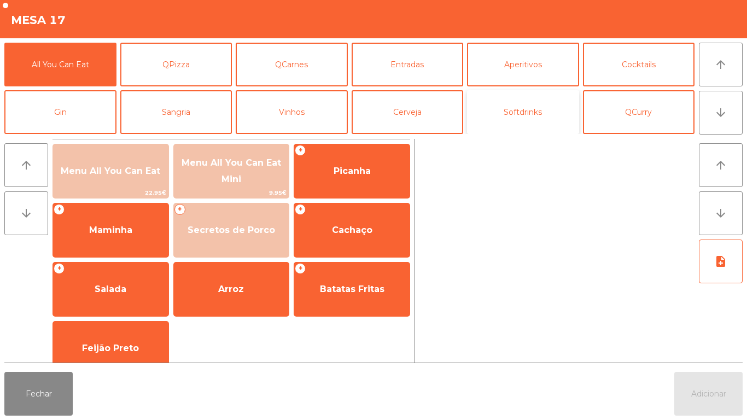
click at [530, 119] on button "Softdrinks" at bounding box center [523, 112] width 112 height 44
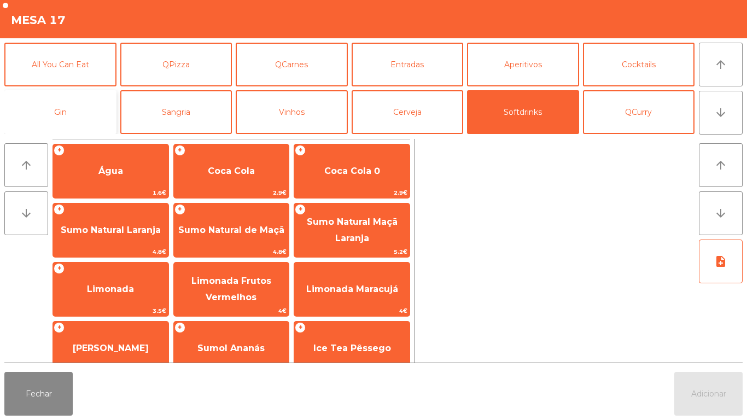
click at [74, 115] on button "Gin" at bounding box center [60, 112] width 112 height 44
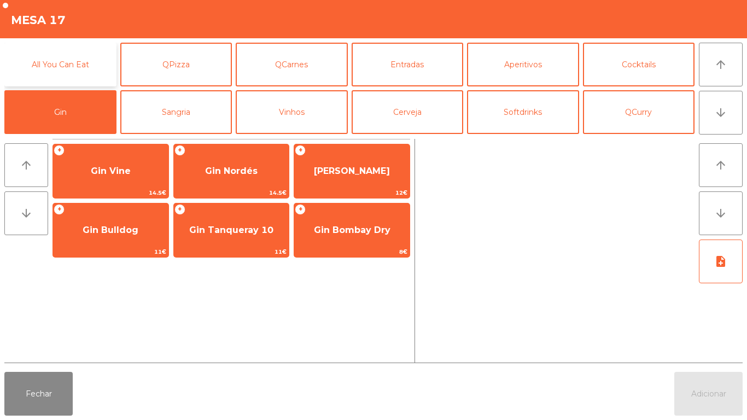
click at [91, 66] on button "All You Can Eat" at bounding box center [60, 65] width 112 height 44
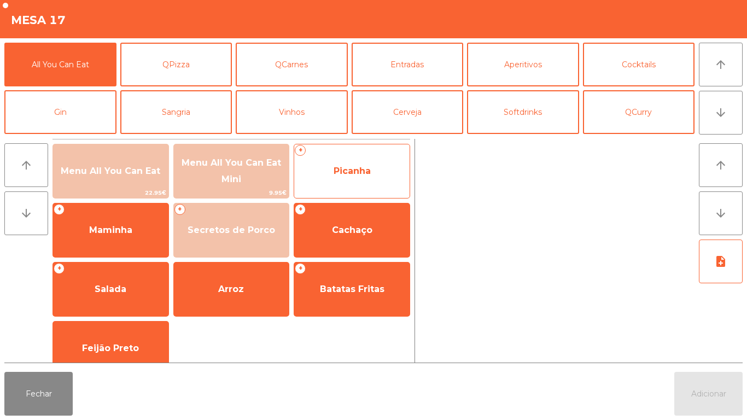
click at [355, 169] on span "Picanha" at bounding box center [352, 171] width 37 height 10
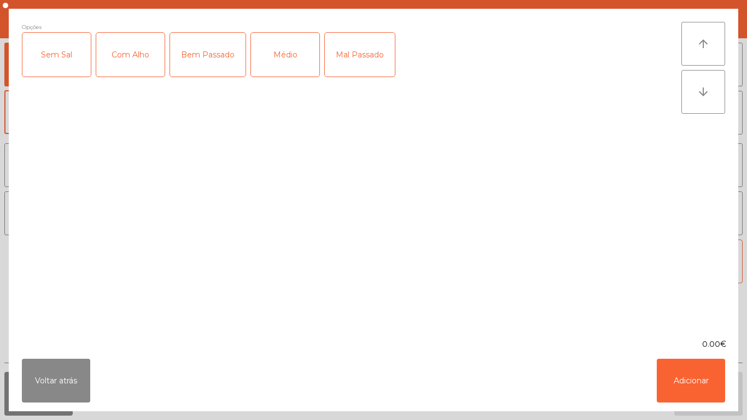
click at [279, 62] on div "Médio" at bounding box center [285, 55] width 68 height 44
click at [133, 74] on div "Com Alho" at bounding box center [130, 55] width 68 height 44
click at [689, 390] on button "Adicionar" at bounding box center [691, 381] width 68 height 44
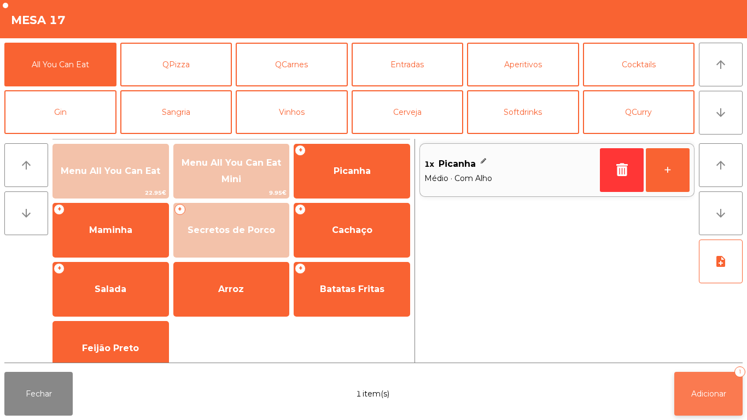
click at [695, 390] on span "Adicionar" at bounding box center [708, 394] width 35 height 10
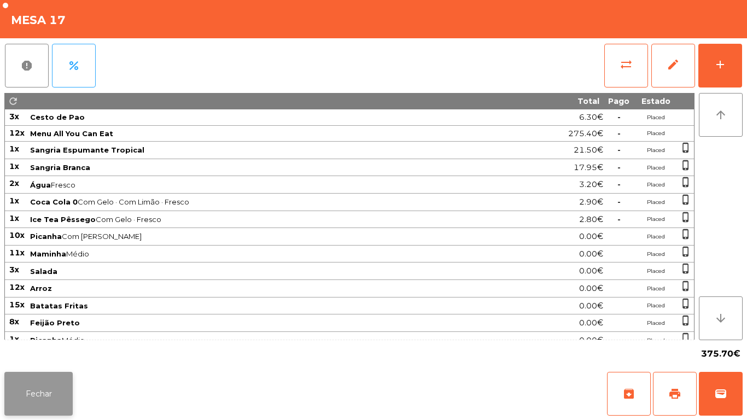
click at [57, 396] on button "Fechar" at bounding box center [38, 394] width 68 height 44
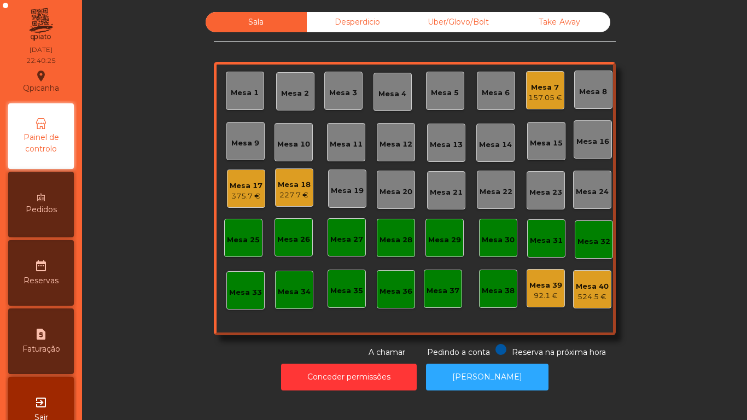
click at [170, 308] on div "Sala Desperdicio Uber/Glovo/Bolt Take Away Mesa 1 Mesa 2 Mesa 3 Mesa 4 Mesa 5 M…" at bounding box center [414, 185] width 635 height 346
click at [571, 31] on div "Take Away" at bounding box center [559, 22] width 101 height 20
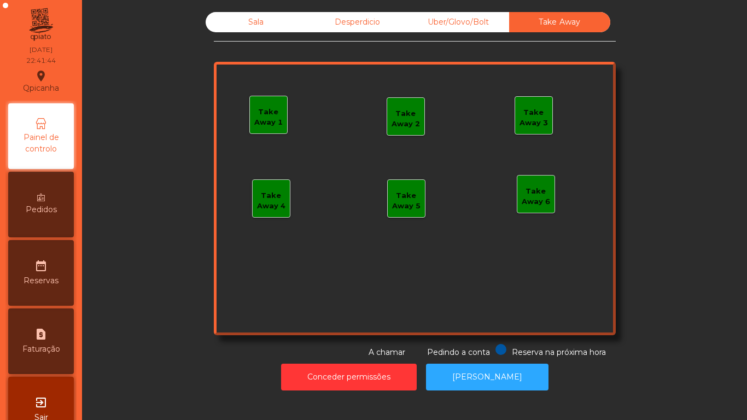
click at [475, 32] on div "Uber/Glovo/Bolt" at bounding box center [458, 22] width 101 height 20
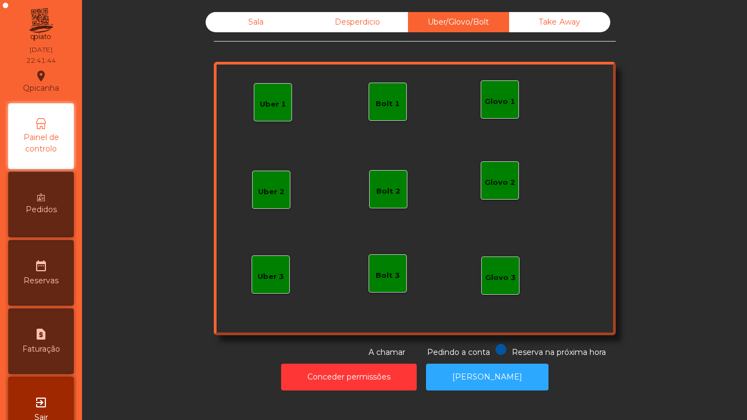
click at [379, 28] on div "Desperdicio" at bounding box center [357, 22] width 101 height 20
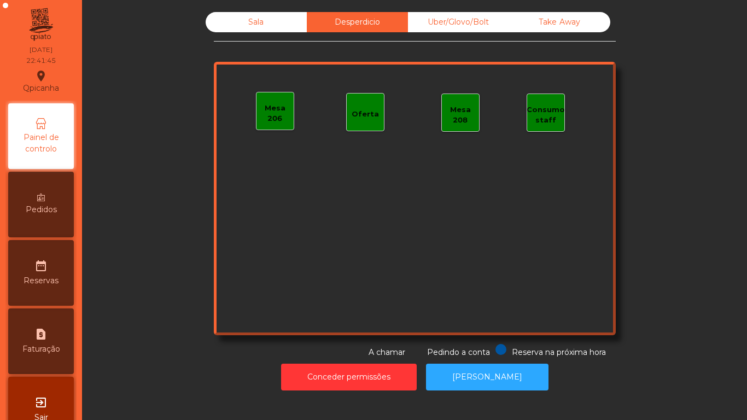
click at [294, 30] on div "Sala" at bounding box center [256, 22] width 101 height 20
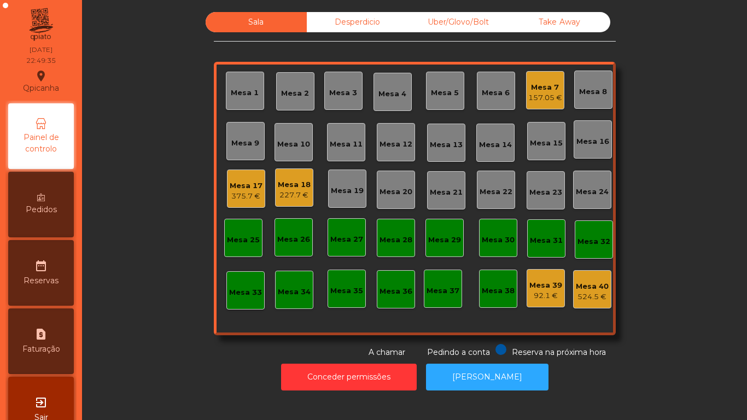
click at [534, 101] on div "157.05 €" at bounding box center [545, 97] width 34 height 11
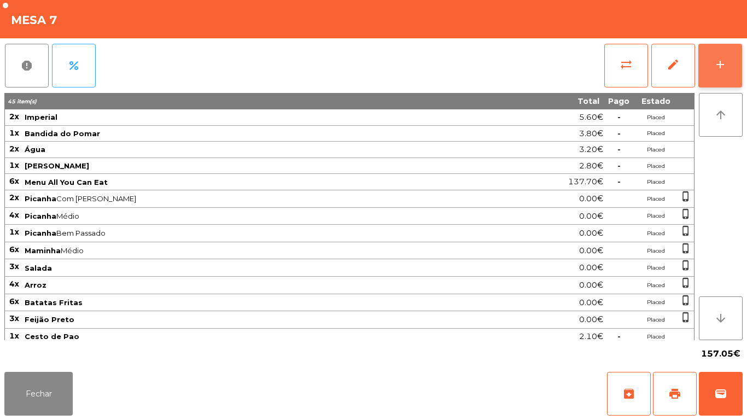
click at [721, 69] on div "add" at bounding box center [720, 64] width 13 height 13
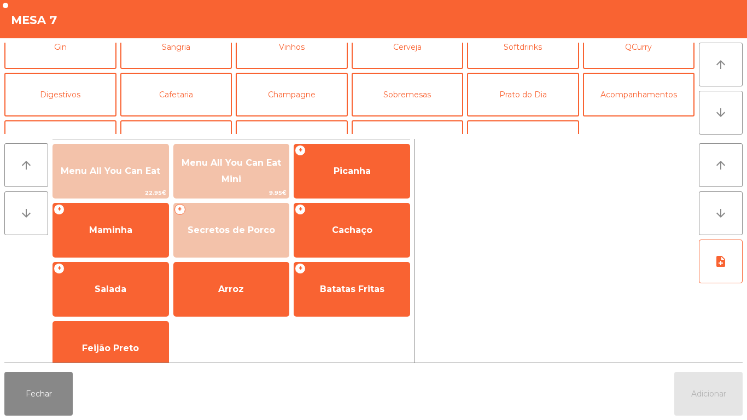
scroll to position [71, 0]
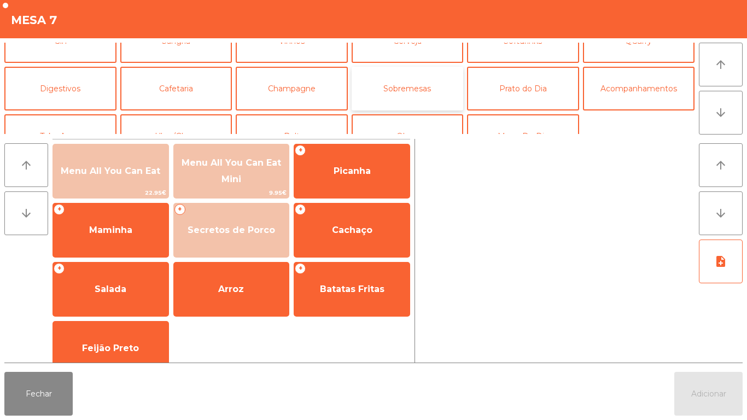
click at [420, 91] on button "Sobremesas" at bounding box center [408, 89] width 112 height 44
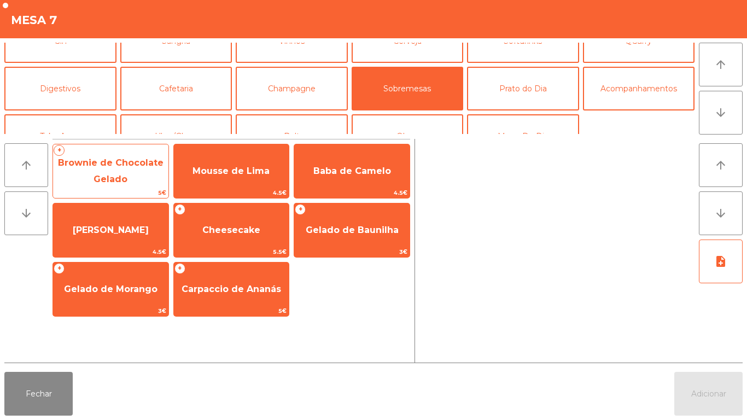
click at [144, 189] on span "5€" at bounding box center [110, 193] width 115 height 10
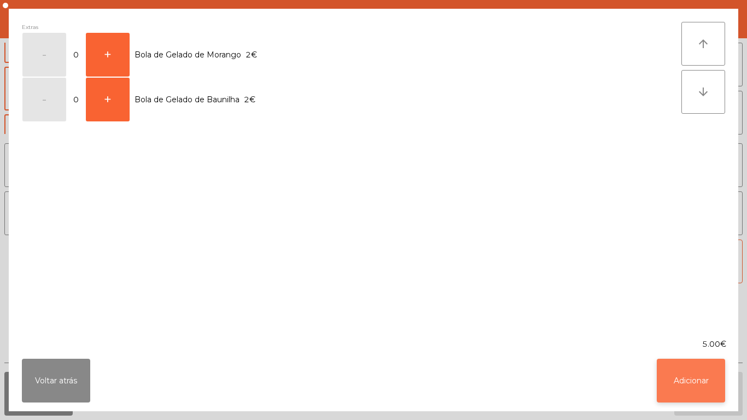
click at [696, 373] on button "Adicionar" at bounding box center [691, 381] width 68 height 44
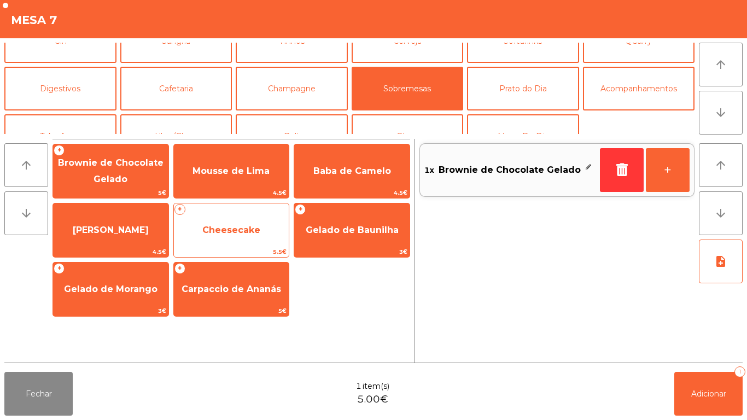
click at [262, 248] on span "5.5€" at bounding box center [231, 252] width 115 height 10
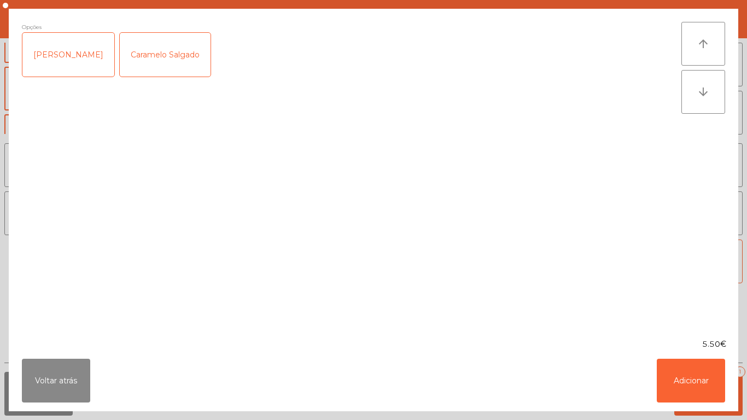
click at [161, 57] on div "Caramelo [PERSON_NAME]" at bounding box center [165, 55] width 91 height 44
click at [664, 375] on button "Adicionar" at bounding box center [691, 381] width 68 height 44
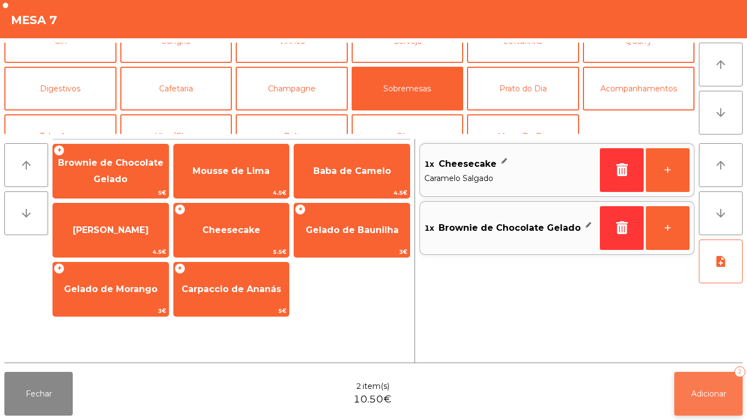
click at [708, 376] on button "Adicionar 2" at bounding box center [708, 394] width 68 height 44
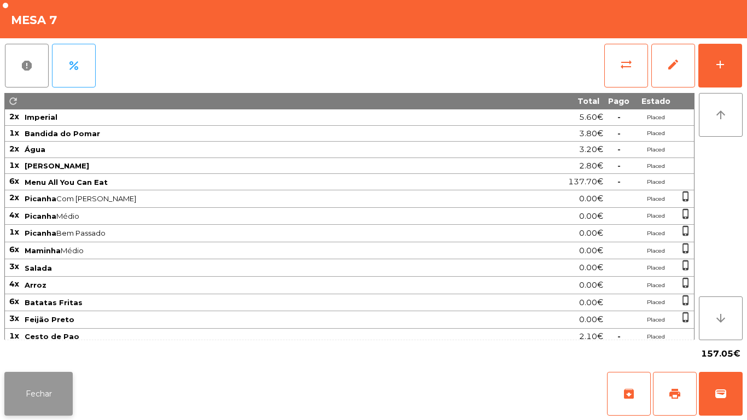
click at [67, 389] on button "Fechar" at bounding box center [38, 394] width 68 height 44
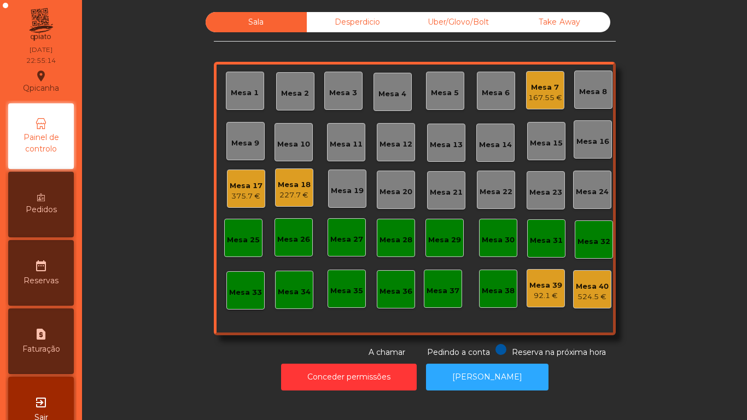
click at [559, 31] on div "Take Away" at bounding box center [559, 22] width 101 height 20
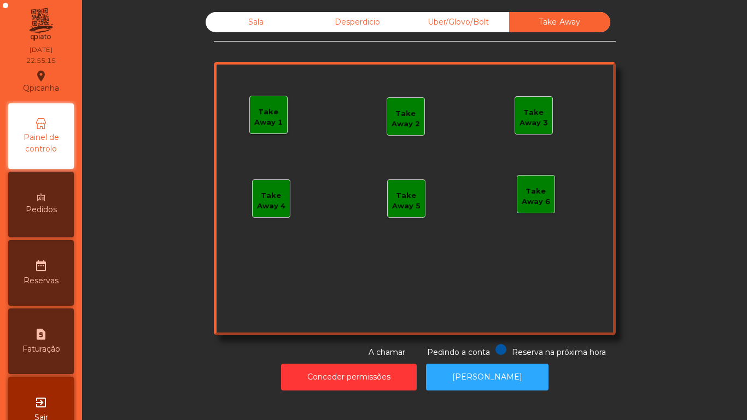
click at [477, 29] on div "Uber/Glovo/Bolt" at bounding box center [458, 22] width 101 height 20
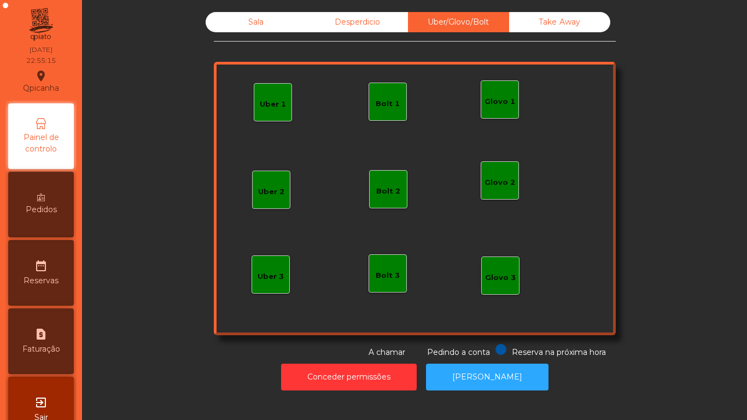
click at [358, 28] on div "Desperdicio" at bounding box center [357, 22] width 101 height 20
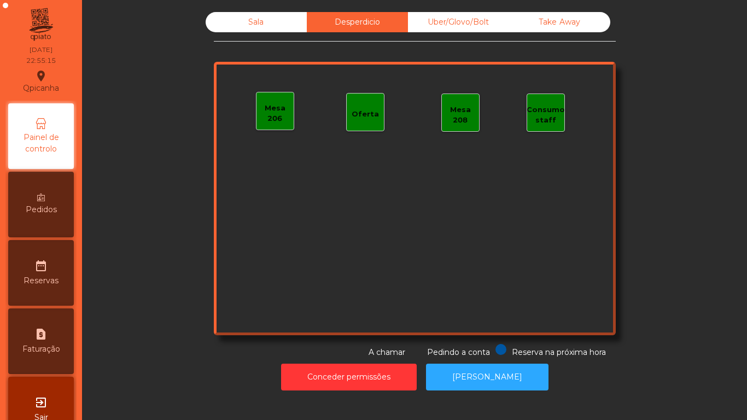
click at [275, 30] on div "Sala" at bounding box center [256, 22] width 101 height 20
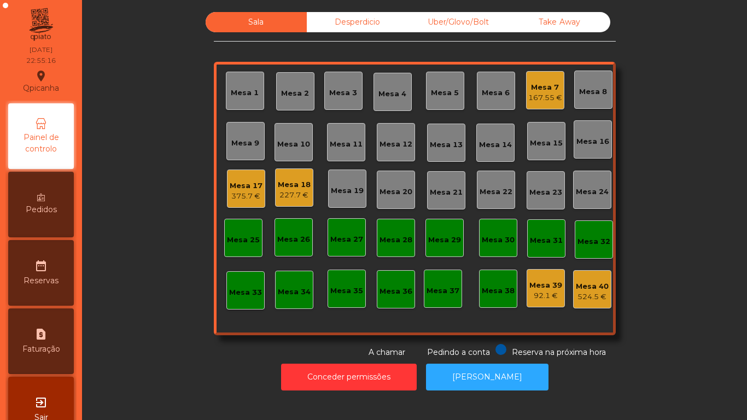
click at [532, 293] on div "92.1 €" at bounding box center [545, 295] width 33 height 11
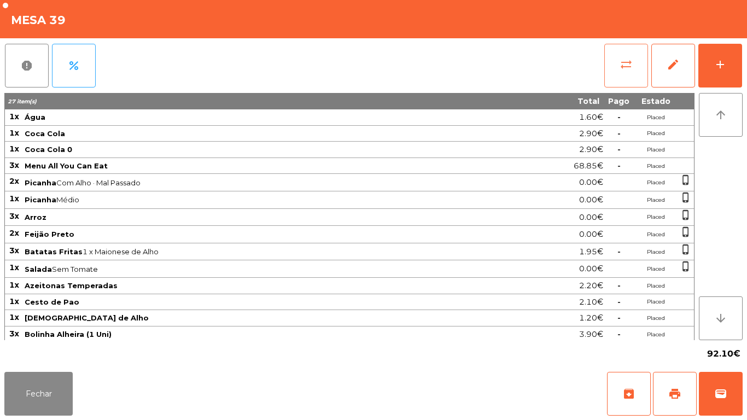
click at [616, 54] on button "sync_alt" at bounding box center [626, 66] width 44 height 44
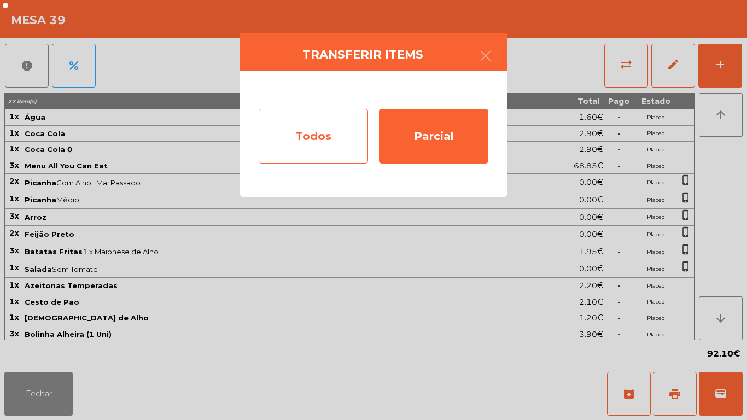
click at [320, 138] on div "Todos" at bounding box center [313, 136] width 109 height 55
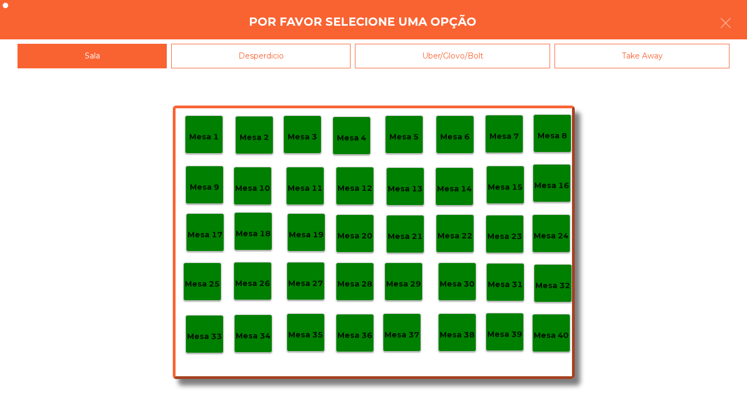
click at [547, 338] on p "Mesa 40" at bounding box center [551, 335] width 35 height 13
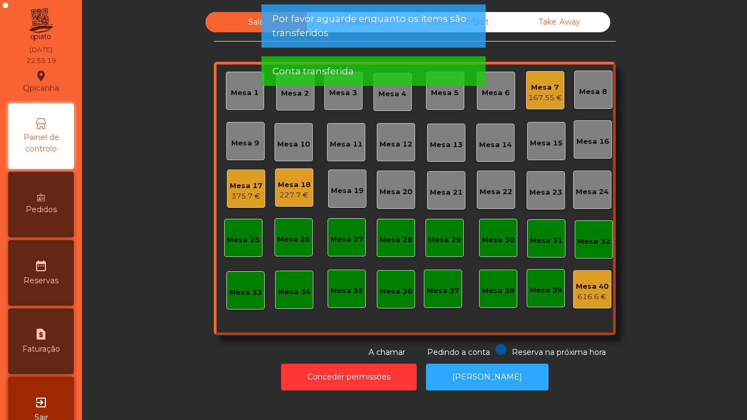
click at [434, 39] on span "Por favor aguarde enquanto os items são transferidos" at bounding box center [373, 25] width 202 height 27
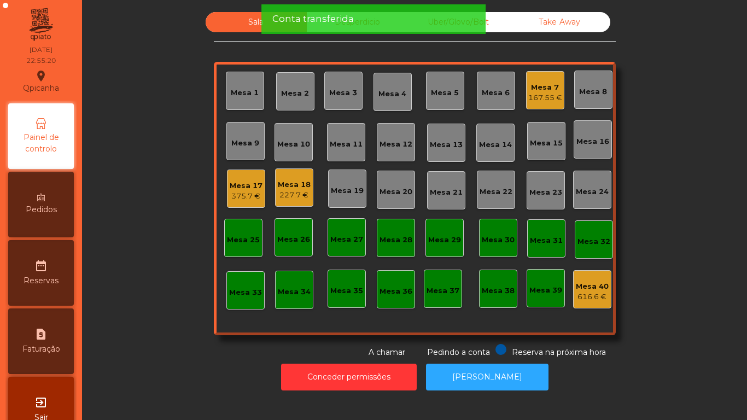
click at [431, 24] on div "Conta transferida" at bounding box center [373, 19] width 202 height 14
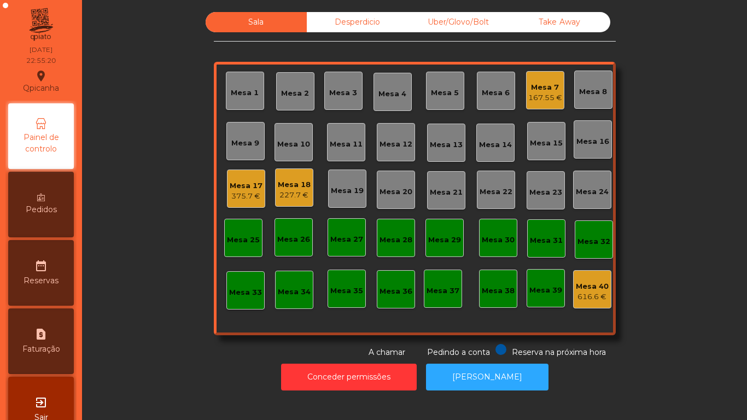
click at [359, 29] on div "Desperdicio" at bounding box center [357, 22] width 101 height 20
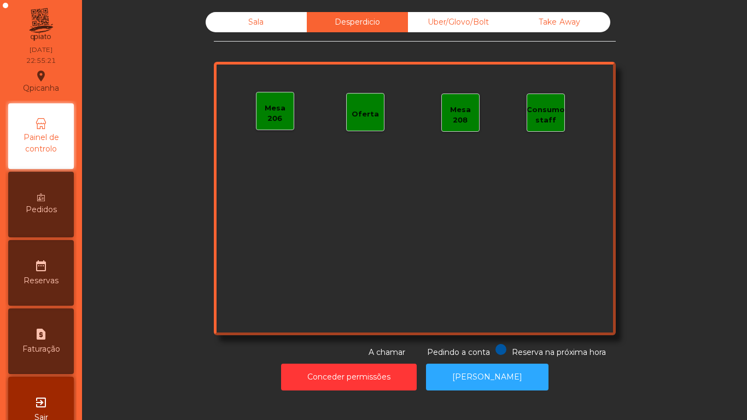
click at [466, 23] on div "Uber/Glovo/Bolt" at bounding box center [458, 22] width 101 height 20
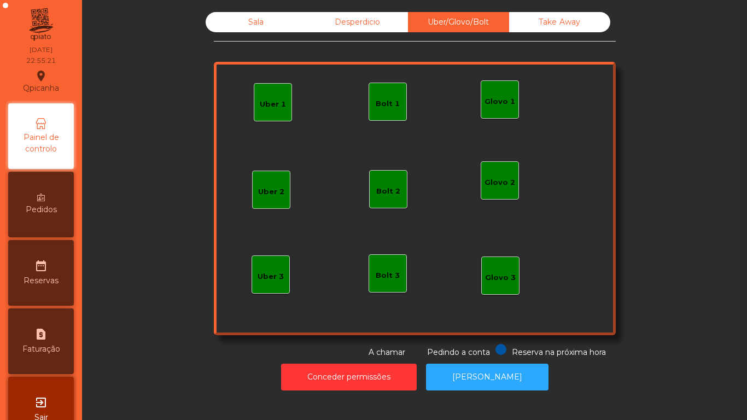
click at [259, 28] on div "Sala" at bounding box center [256, 22] width 101 height 20
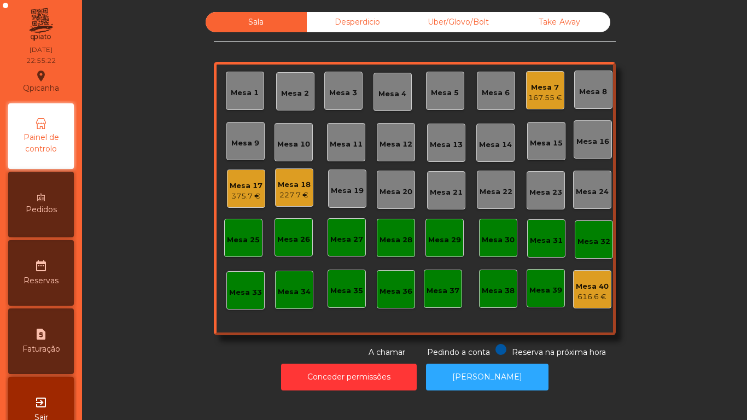
click at [389, 31] on div "Desperdicio" at bounding box center [357, 22] width 101 height 20
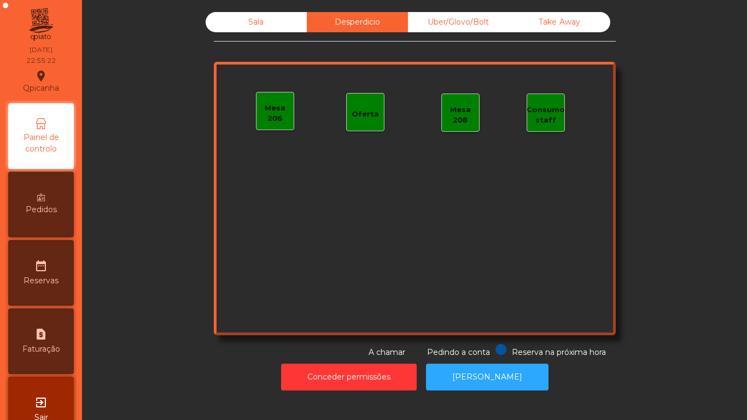
click at [475, 25] on div "Uber/Glovo/Bolt" at bounding box center [458, 22] width 101 height 20
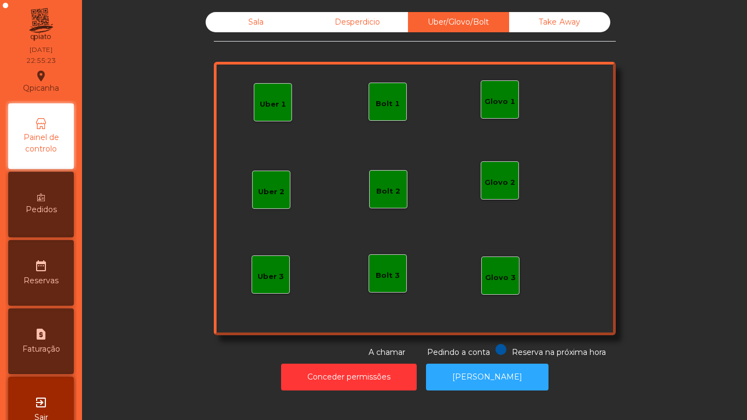
click at [571, 30] on div "Take Away" at bounding box center [559, 22] width 101 height 20
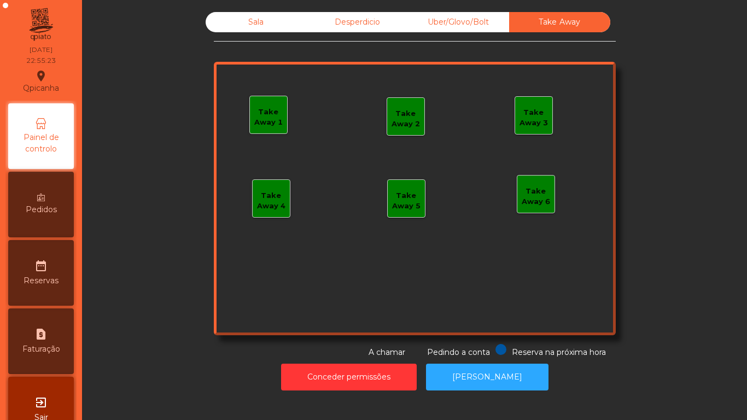
click at [259, 30] on div "Sala" at bounding box center [256, 22] width 101 height 20
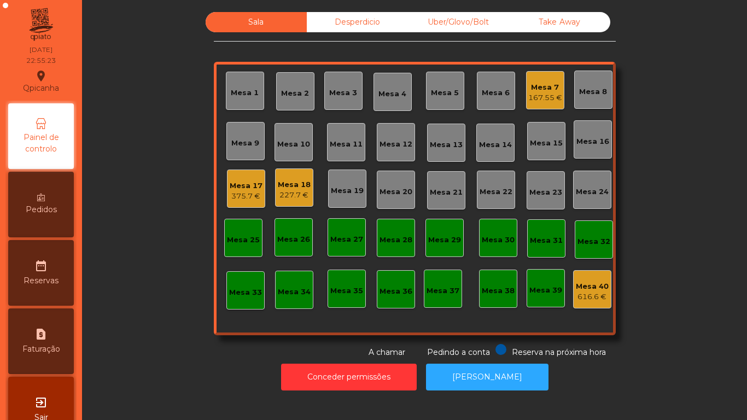
click at [163, 130] on div "Sala Desperdicio Uber/Glovo/Bolt Take Away Mesa 1 Mesa 2 Mesa 3 Mesa 4 Mesa 5 M…" at bounding box center [414, 185] width 635 height 346
click at [297, 182] on div "Mesa 18" at bounding box center [294, 184] width 33 height 11
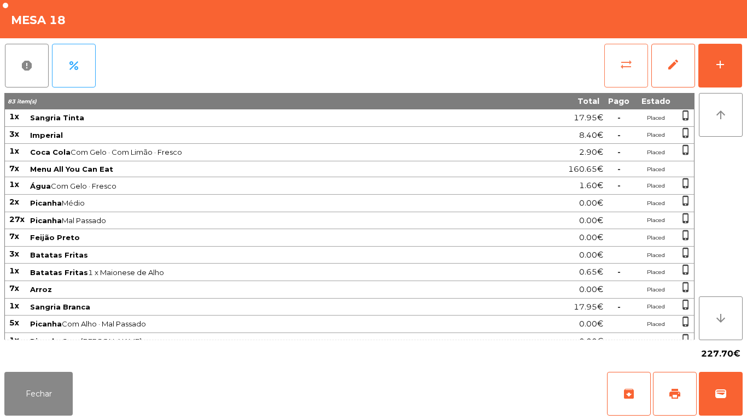
click at [606, 64] on button "sync_alt" at bounding box center [626, 66] width 44 height 44
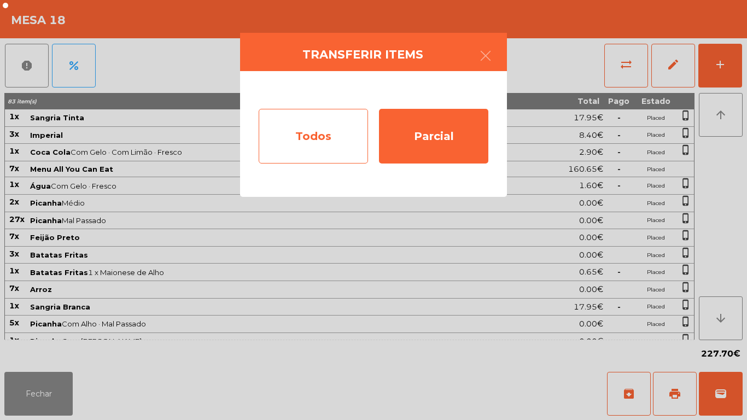
click at [309, 131] on div "Todos" at bounding box center [313, 136] width 109 height 55
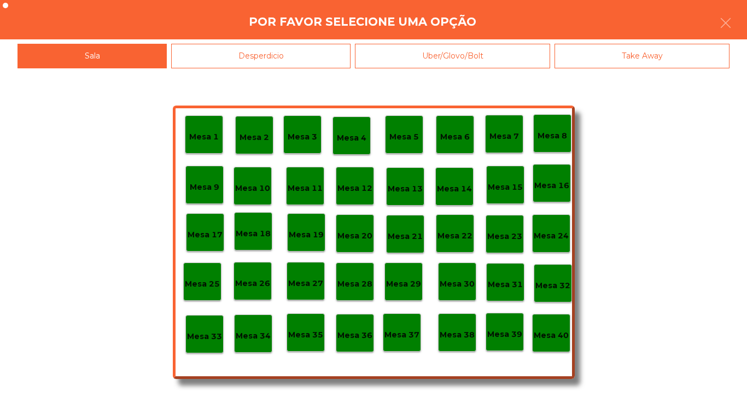
click at [213, 233] on p "Mesa 17" at bounding box center [205, 235] width 35 height 13
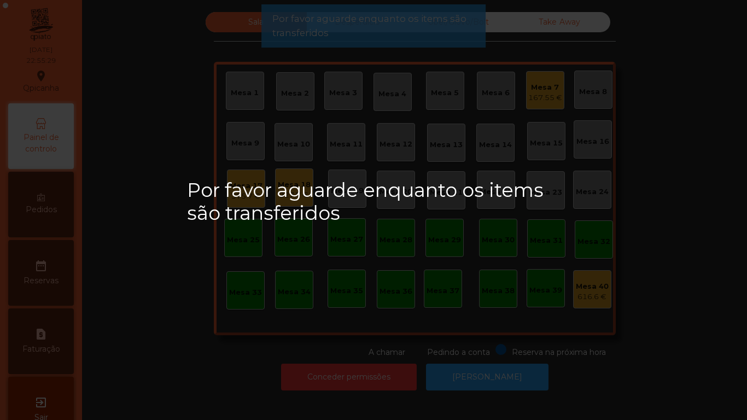
click at [166, 329] on div "Por favor aguarde enquanto os items são transferidos" at bounding box center [373, 210] width 747 height 420
click at [165, 331] on div "Por favor aguarde enquanto os items são transferidos" at bounding box center [373, 210] width 747 height 420
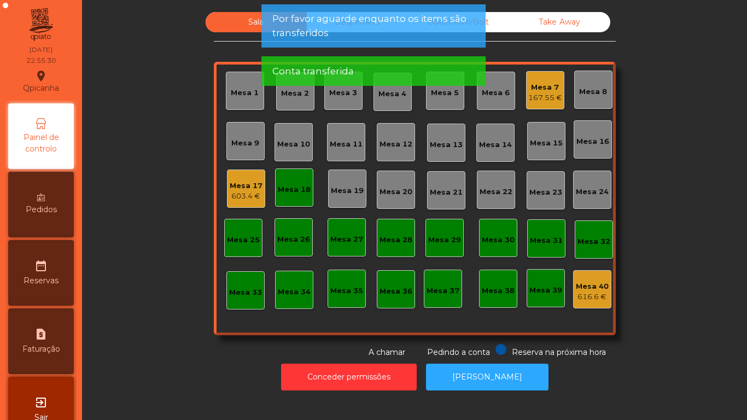
click at [163, 329] on div "Sala Desperdicio Uber/Glovo/Bolt Take Away Mesa 1 Mesa 2 Mesa 3 Mesa 4 Mesa 5 M…" at bounding box center [414, 185] width 635 height 346
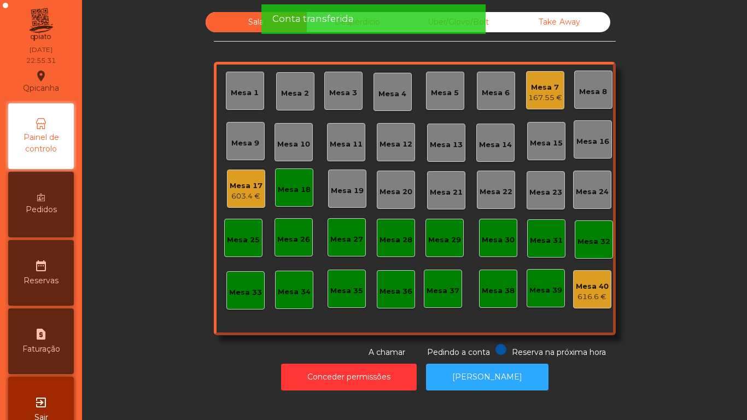
click at [350, 14] on span "Conta transferida" at bounding box center [312, 19] width 81 height 14
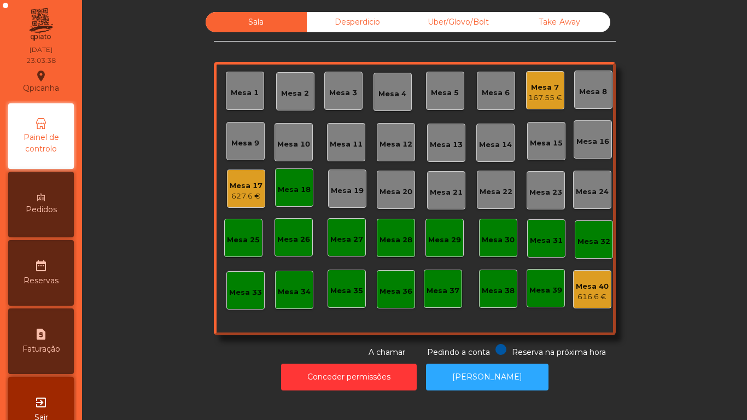
click at [548, 91] on div "Mesa 7" at bounding box center [545, 87] width 34 height 11
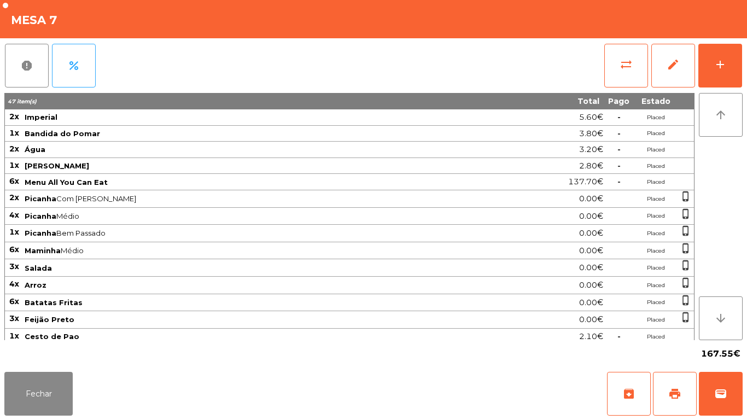
click at [68, 419] on div "Fechar archive print wallet" at bounding box center [373, 393] width 747 height 52
click at [55, 393] on button "Fechar" at bounding box center [38, 394] width 68 height 44
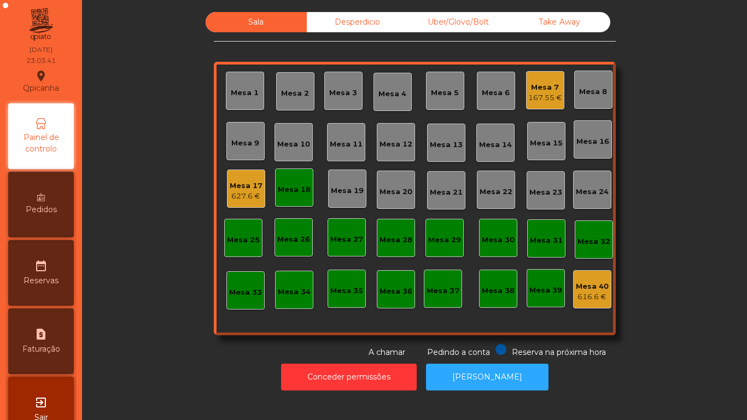
click at [232, 195] on div "627.6 €" at bounding box center [246, 196] width 33 height 11
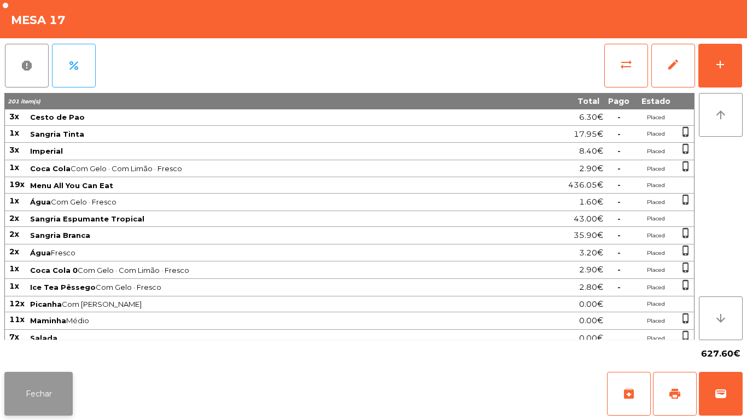
click at [50, 372] on button "Fechar" at bounding box center [38, 394] width 68 height 44
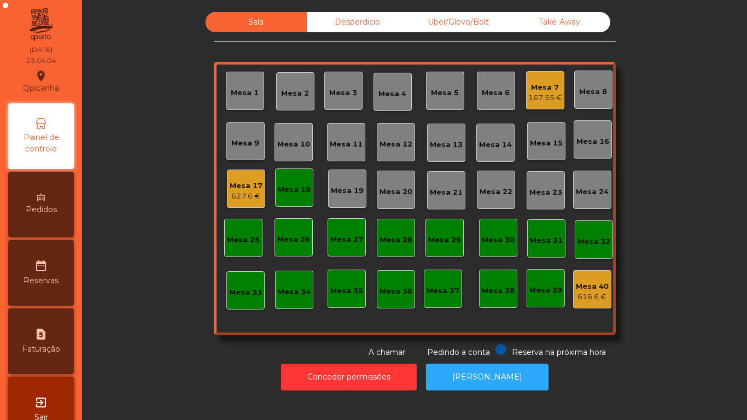
click at [188, 342] on div "Sala Desperdicio Uber/Glovo/Bolt Take Away Mesa 1 Mesa 2 Mesa 3 Mesa 4 Mesa 5 M…" at bounding box center [414, 185] width 635 height 346
click at [297, 191] on div "Mesa 18" at bounding box center [294, 189] width 33 height 11
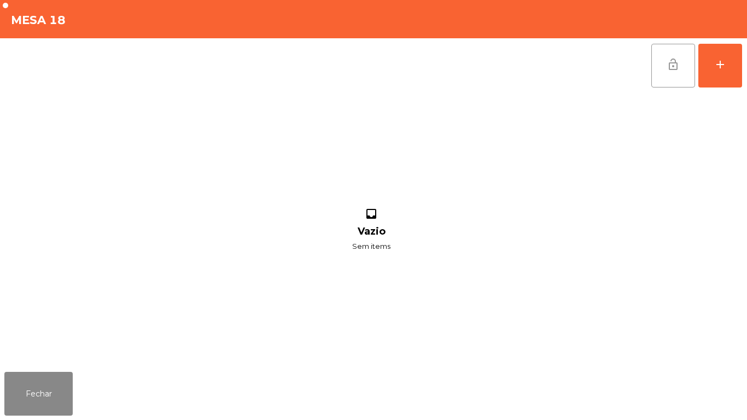
click at [662, 72] on button "lock_open" at bounding box center [673, 66] width 44 height 44
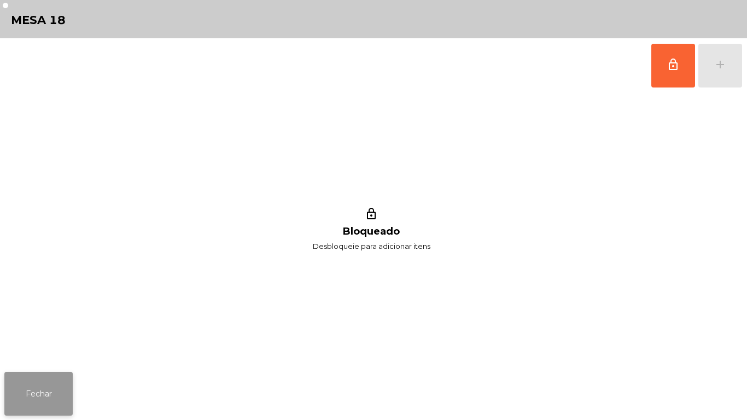
click at [63, 378] on button "Fechar" at bounding box center [38, 394] width 68 height 44
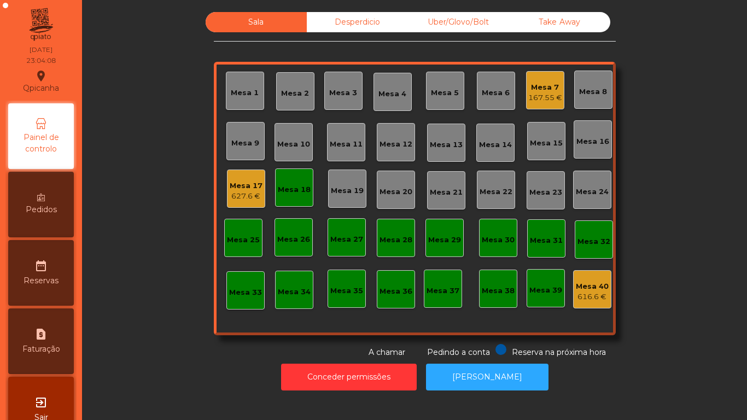
click at [154, 336] on div "Sala Desperdicio Uber/Glovo/Bolt Take Away Mesa 1 Mesa 2 Mesa 3 Mesa 4 Mesa 5 M…" at bounding box center [414, 185] width 635 height 346
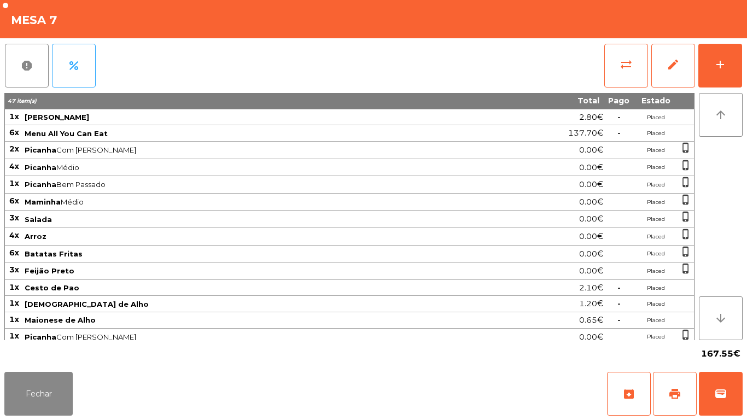
scroll to position [86, 0]
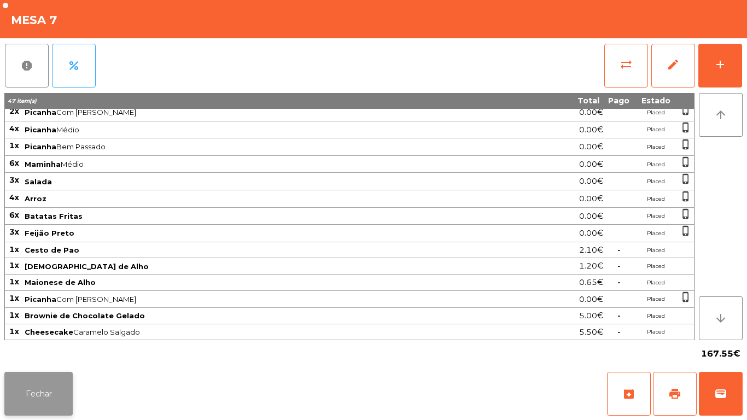
click at [67, 372] on button "Fechar" at bounding box center [38, 394] width 68 height 44
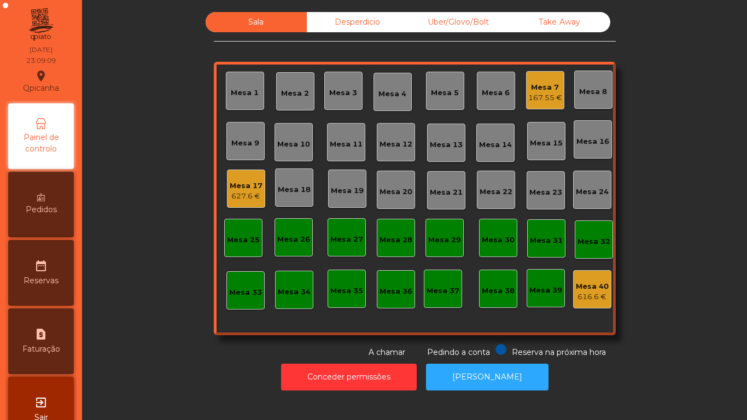
click at [545, 97] on div "167.55 €" at bounding box center [545, 97] width 34 height 11
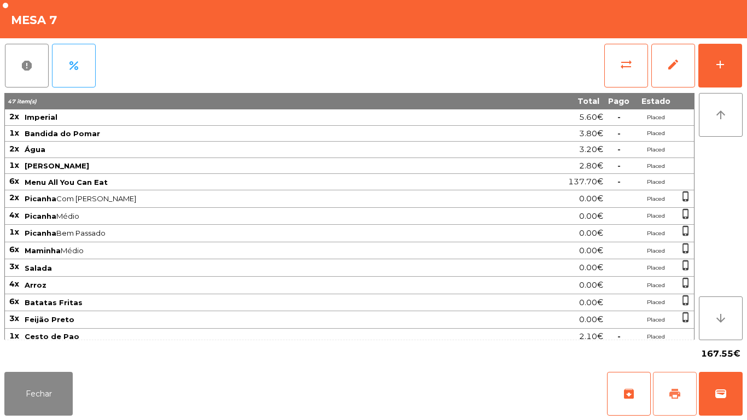
click at [669, 381] on button "print" at bounding box center [675, 394] width 44 height 44
click at [738, 384] on button "wallet" at bounding box center [721, 394] width 44 height 44
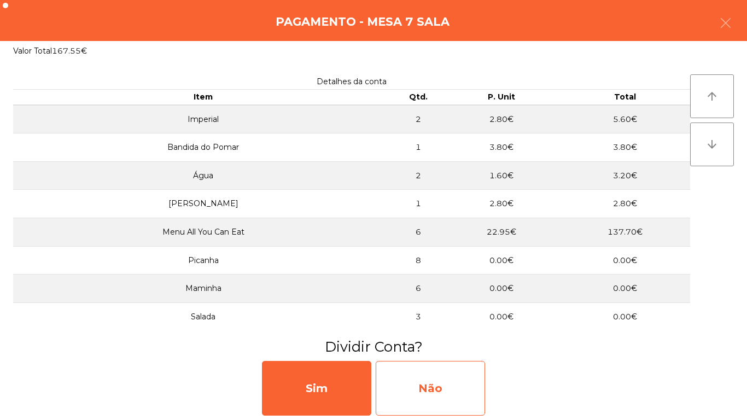
click at [443, 386] on div "Não" at bounding box center [430, 388] width 109 height 55
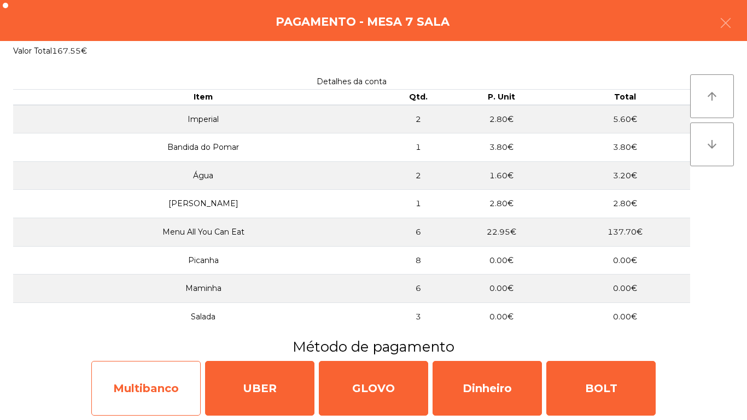
click at [158, 373] on div "Multibanco" at bounding box center [145, 388] width 109 height 55
select select "**"
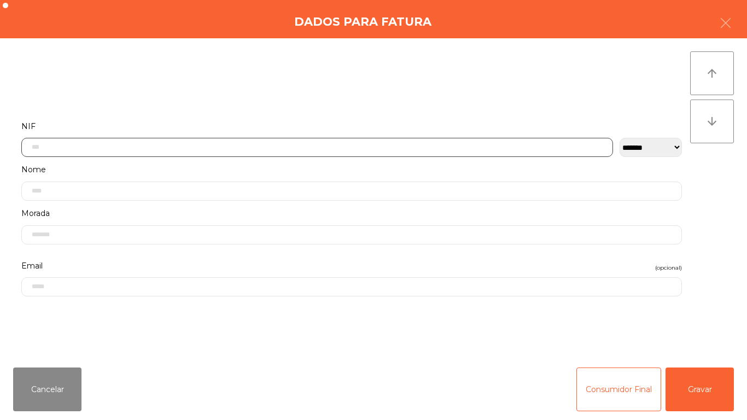
click at [219, 149] on input "text" at bounding box center [317, 147] width 592 height 19
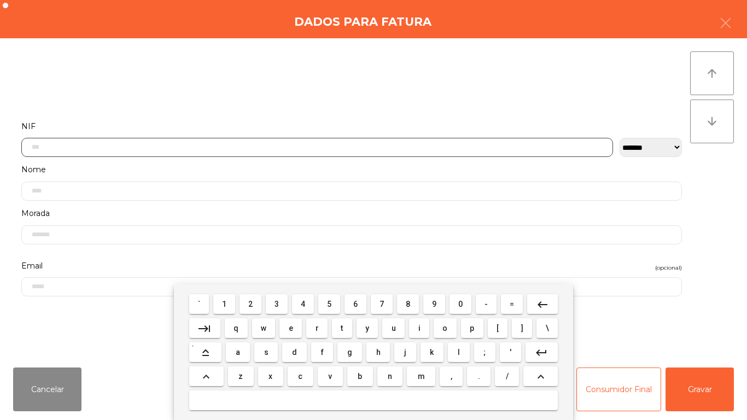
scroll to position [67, 0]
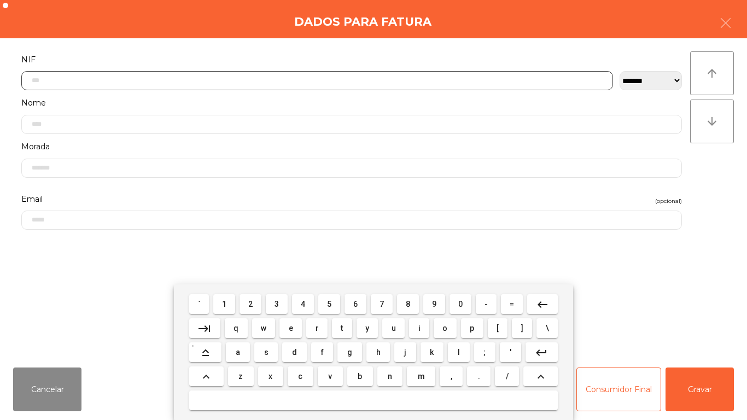
click at [250, 304] on span "2" at bounding box center [250, 304] width 4 height 9
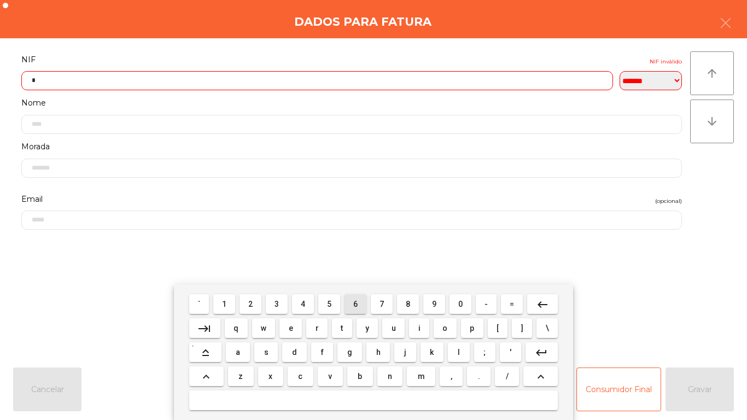
click at [355, 303] on span "6" at bounding box center [355, 304] width 4 height 9
click at [434, 303] on span "9" at bounding box center [434, 304] width 4 height 9
click at [432, 302] on span "9" at bounding box center [434, 304] width 4 height 9
click at [460, 303] on span "0" at bounding box center [460, 304] width 4 height 9
click at [214, 297] on button "1" at bounding box center [224, 304] width 22 height 20
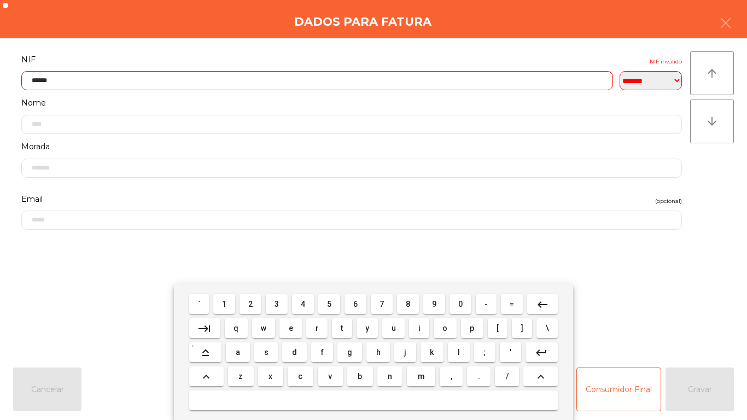
click at [460, 303] on span "0" at bounding box center [460, 304] width 4 height 9
click at [277, 303] on span "3" at bounding box center [276, 304] width 4 height 9
click at [329, 303] on span "5" at bounding box center [329, 304] width 4 height 9
type input "*********"
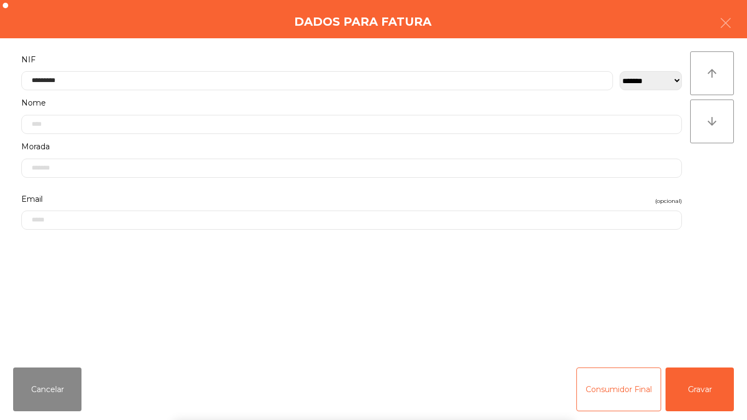
click at [713, 384] on div "` 1 2 3 4 5 6 7 8 9 0 - = keyboard_backspace keyboard_tab q w e r t y u i o p […" at bounding box center [373, 352] width 747 height 136
click at [704, 392] on button "Gravar" at bounding box center [699, 389] width 68 height 44
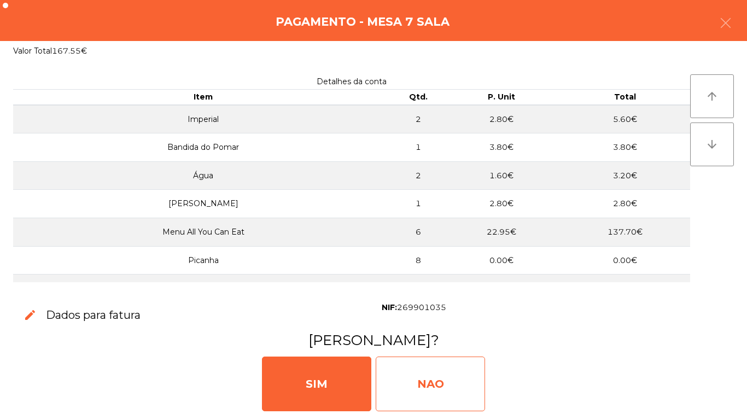
click at [453, 376] on div "NAO" at bounding box center [430, 383] width 109 height 55
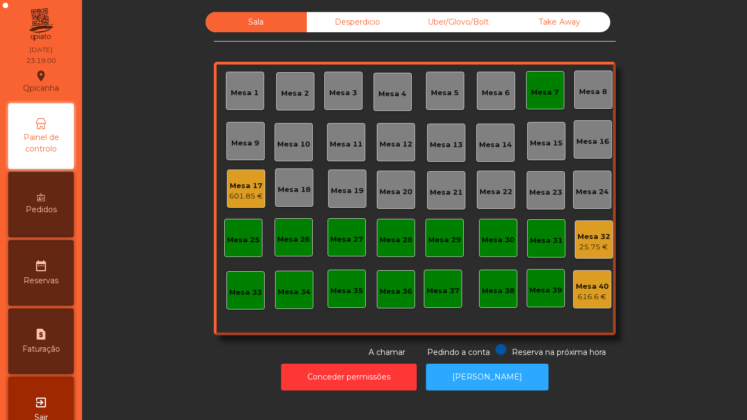
click at [250, 220] on div "Mesa 25" at bounding box center [243, 238] width 38 height 38
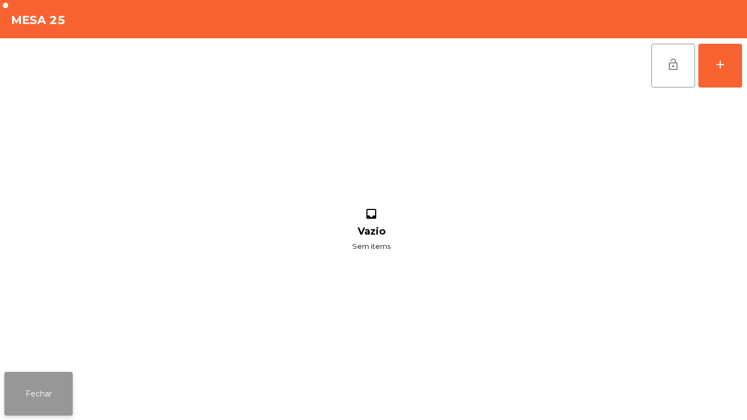
click at [58, 381] on button "Fechar" at bounding box center [38, 394] width 68 height 44
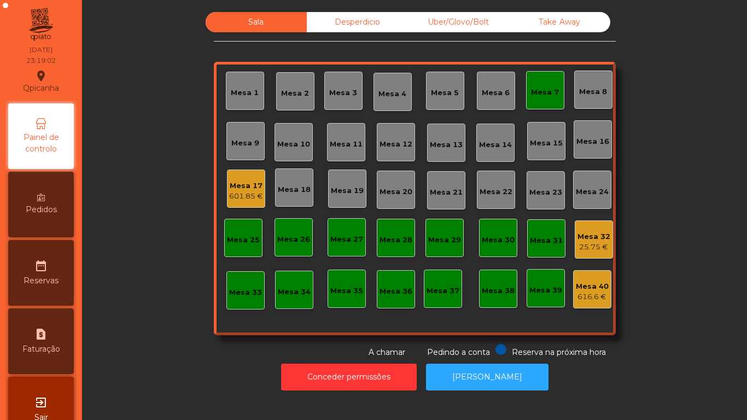
click at [253, 195] on div "601.85 €" at bounding box center [246, 196] width 34 height 11
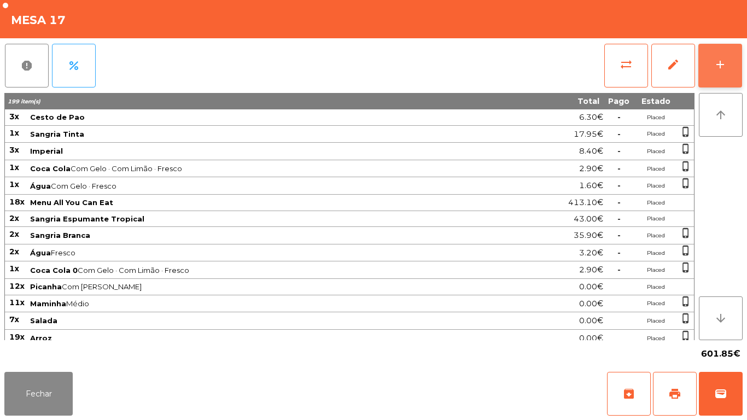
click at [717, 73] on button "add" at bounding box center [720, 66] width 44 height 44
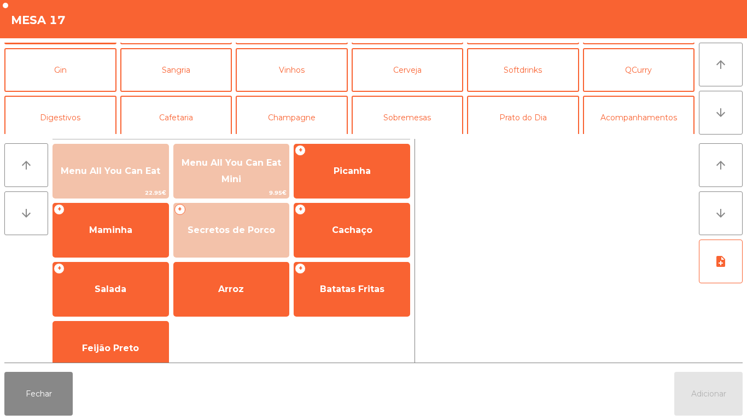
scroll to position [47, 0]
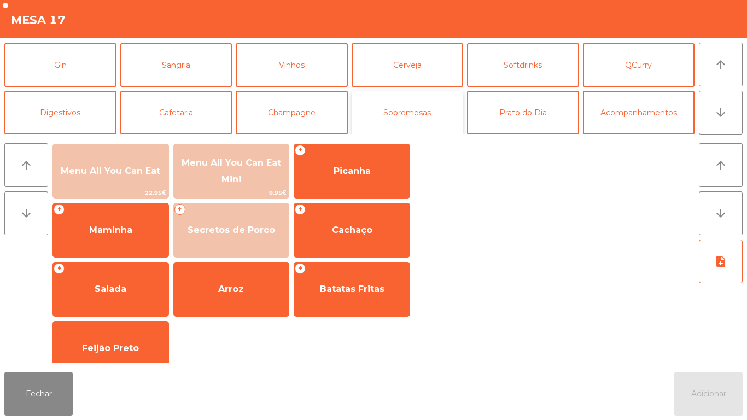
click at [420, 110] on button "Sobremesas" at bounding box center [408, 113] width 112 height 44
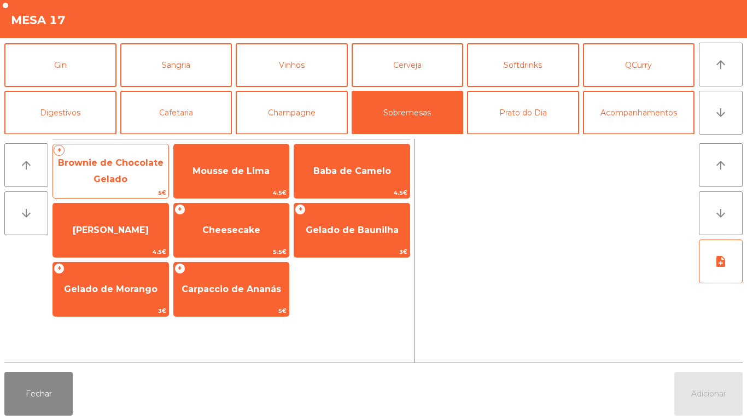
click at [133, 174] on span "Brownie de Chocolate Gelado" at bounding box center [110, 171] width 115 height 46
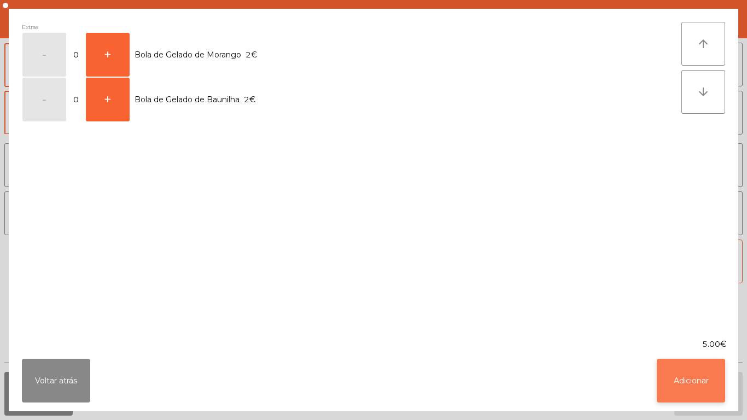
click at [683, 394] on button "Adicionar" at bounding box center [691, 381] width 68 height 44
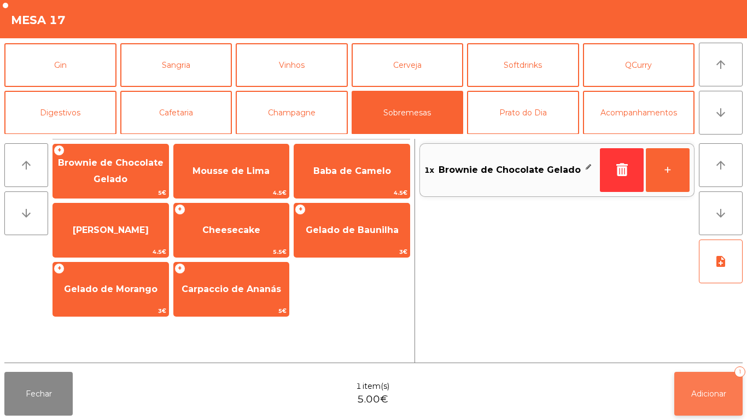
click at [709, 410] on button "Adicionar 1" at bounding box center [708, 394] width 68 height 44
